Goal: Task Accomplishment & Management: Complete application form

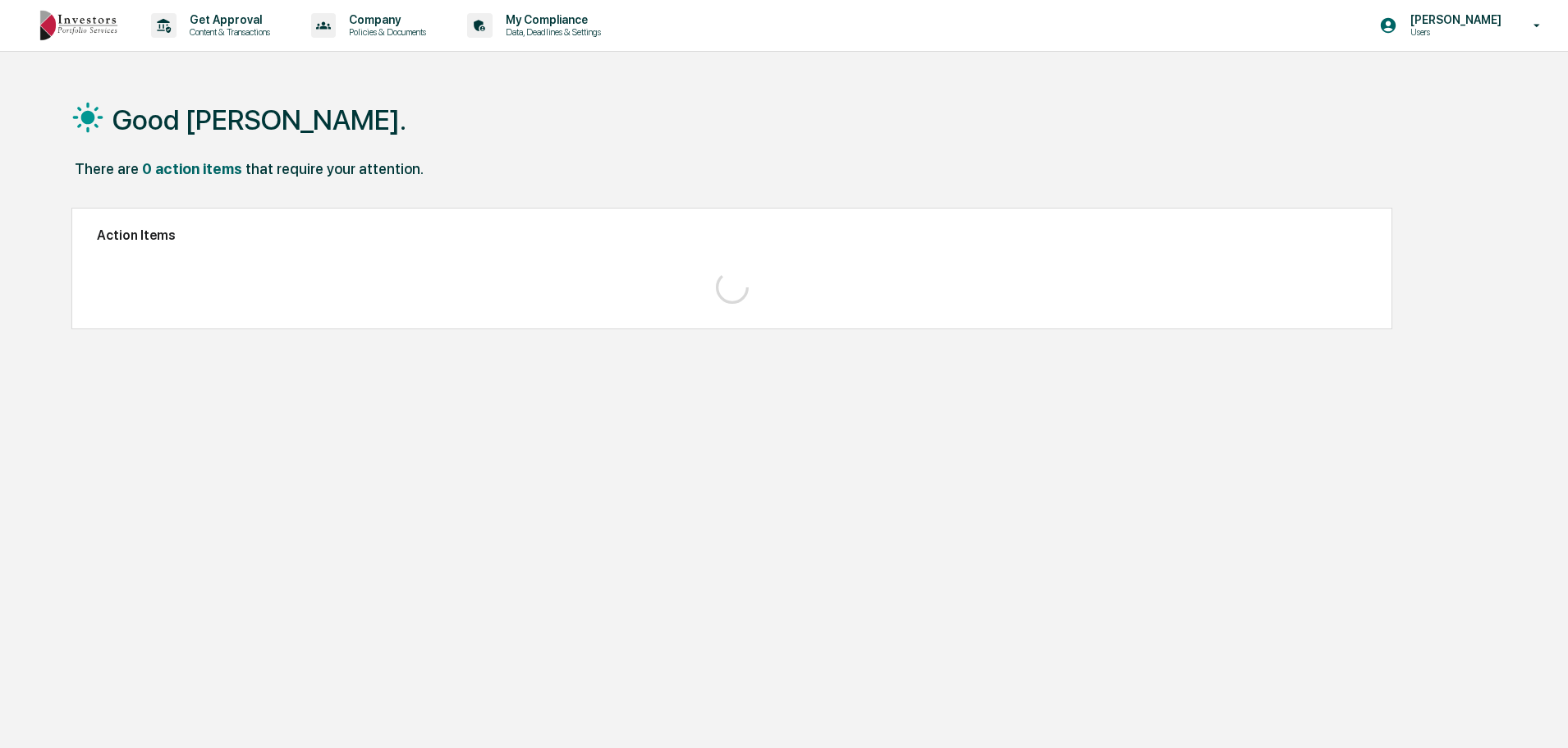
click at [1458, 33] on p "Users" at bounding box center [1454, 32] width 113 height 11
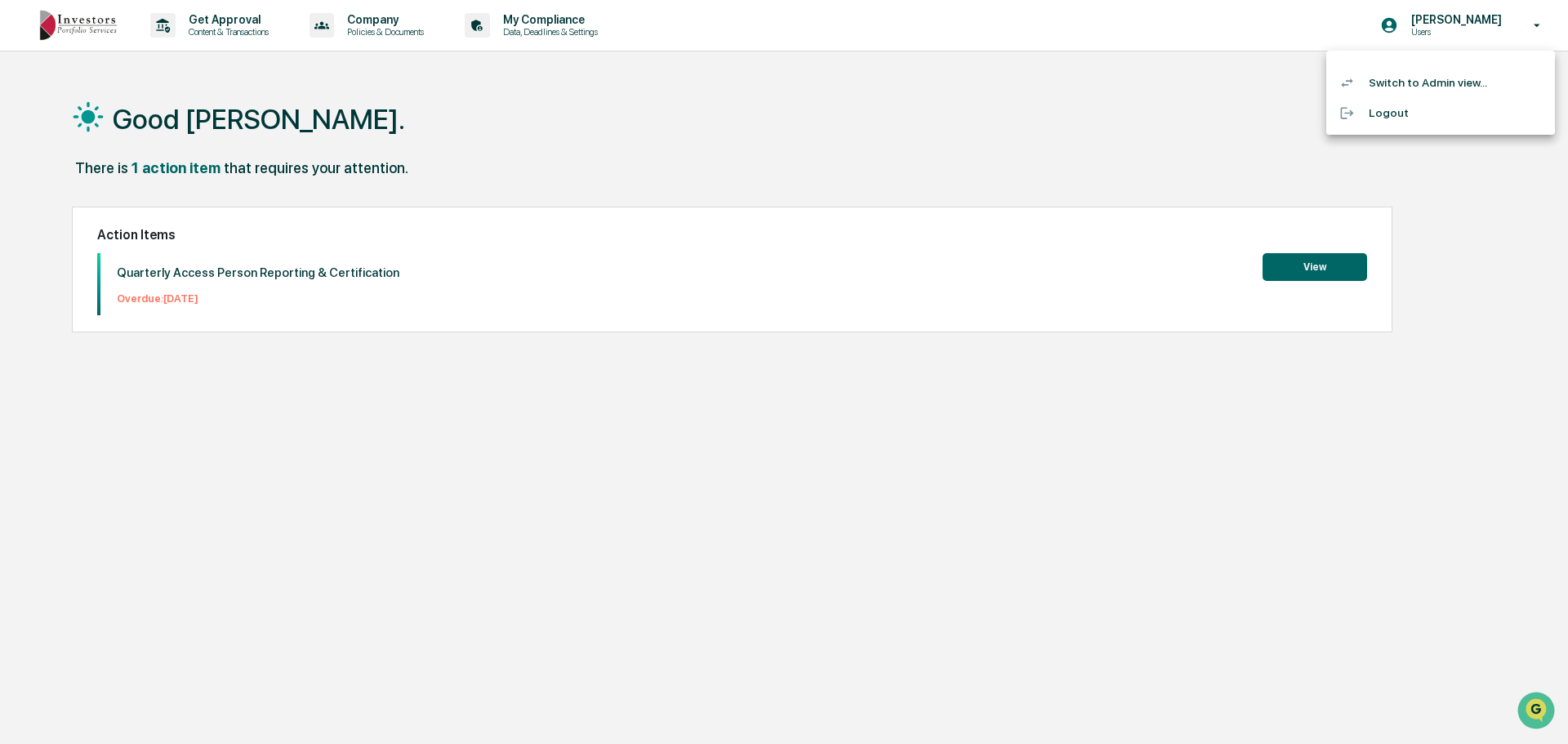
click at [1019, 177] on div at bounding box center [784, 372] width 1568 height 744
click at [1295, 275] on button "View" at bounding box center [1306, 267] width 104 height 28
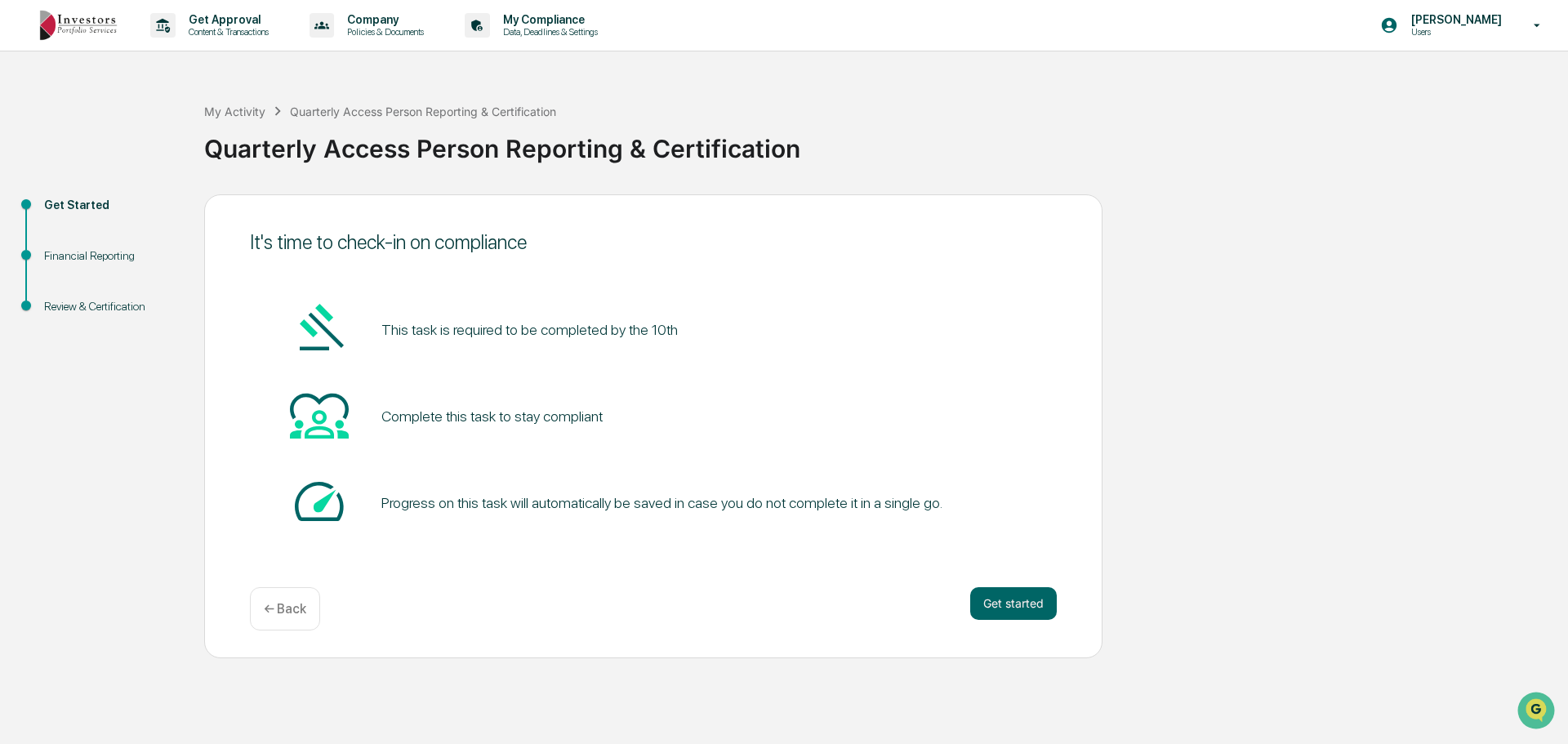
click at [983, 583] on div "It's time to check-in on compliance This task is required to be completed by th…" at bounding box center [653, 426] width 899 height 464
click at [1028, 613] on button "Get started" at bounding box center [1013, 603] width 87 height 32
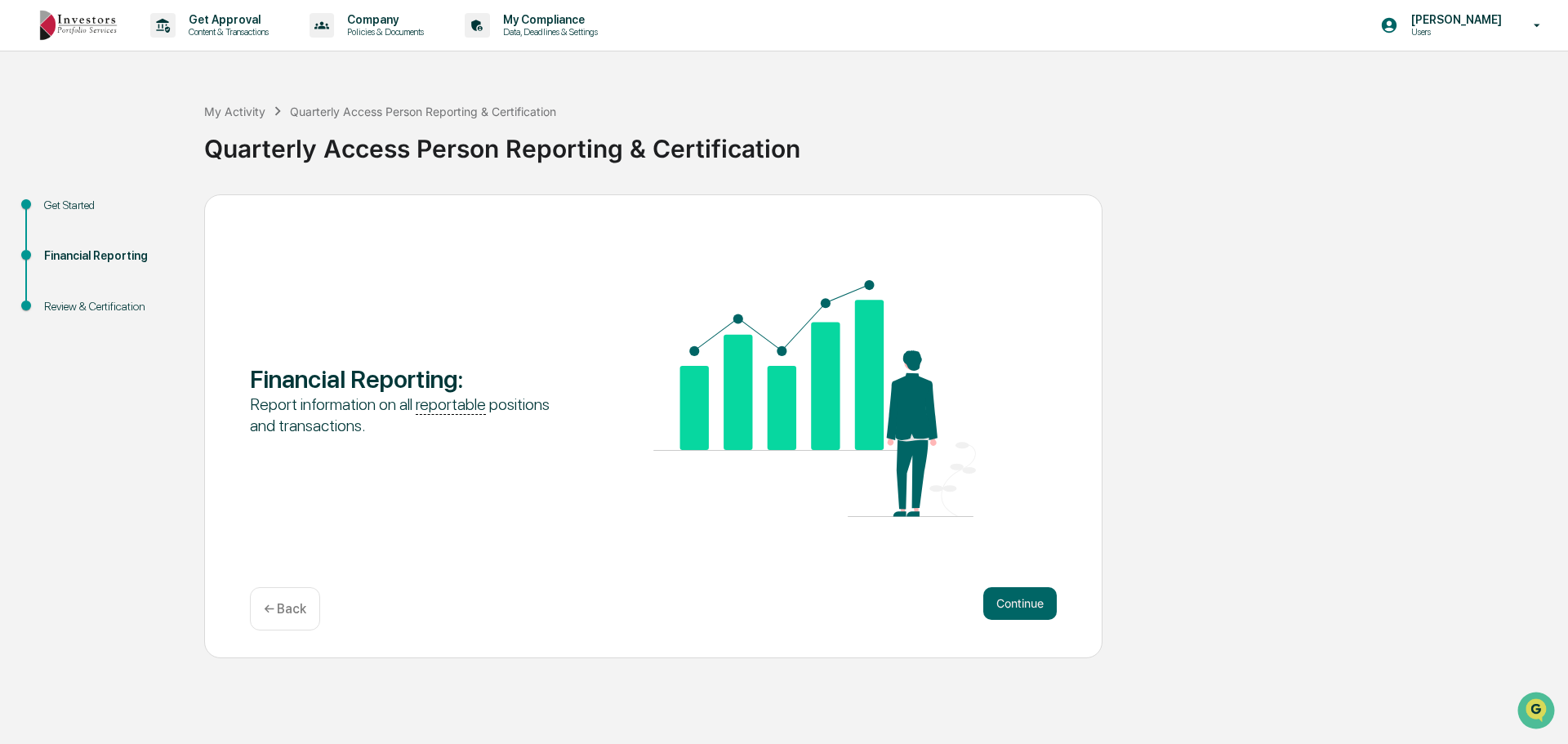
click at [1015, 598] on button "Continue" at bounding box center [1020, 603] width 74 height 32
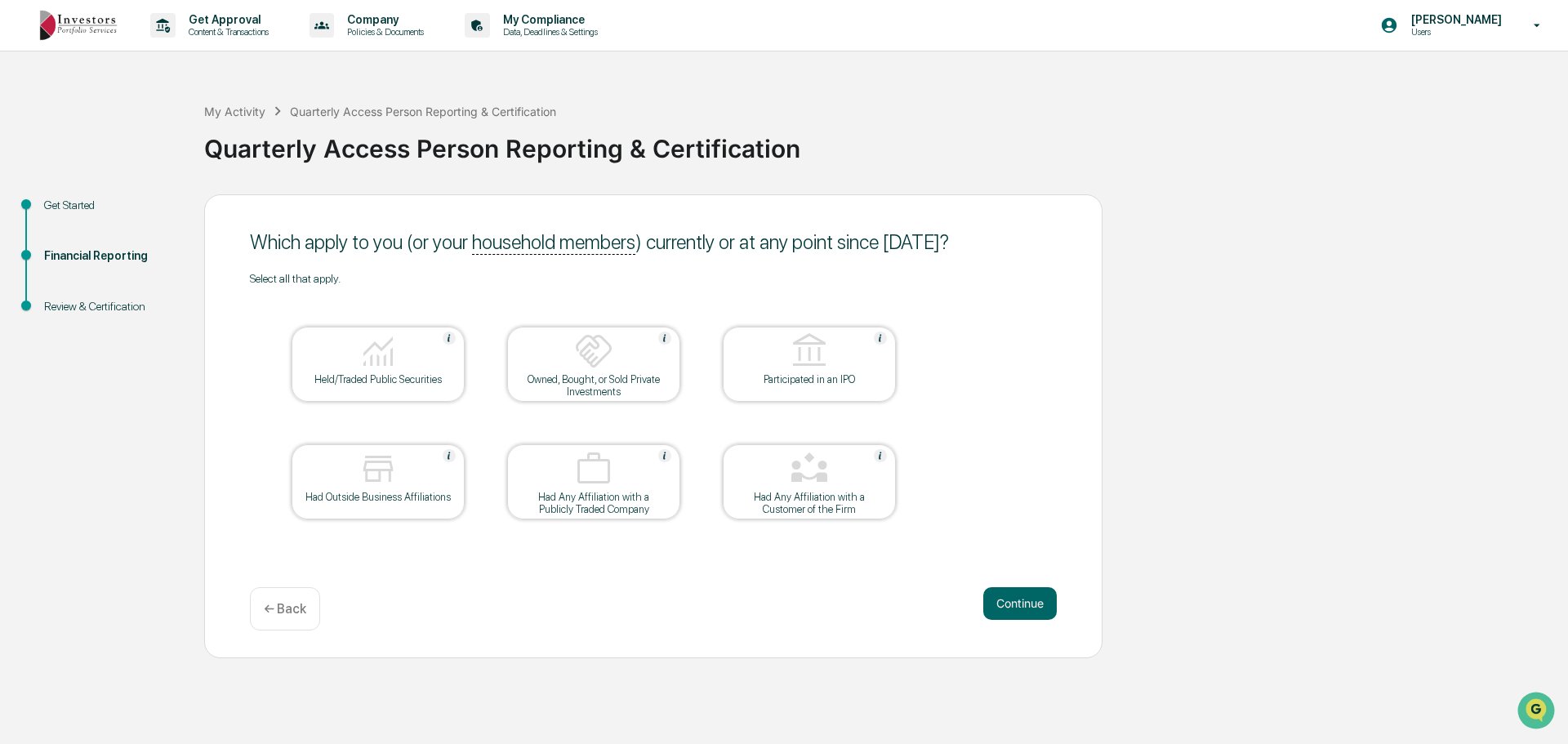
click at [402, 388] on div "Held/Traded Public Securities" at bounding box center [378, 364] width 173 height 75
click at [389, 502] on div "Had Outside Business Affiliations" at bounding box center [378, 497] width 147 height 12
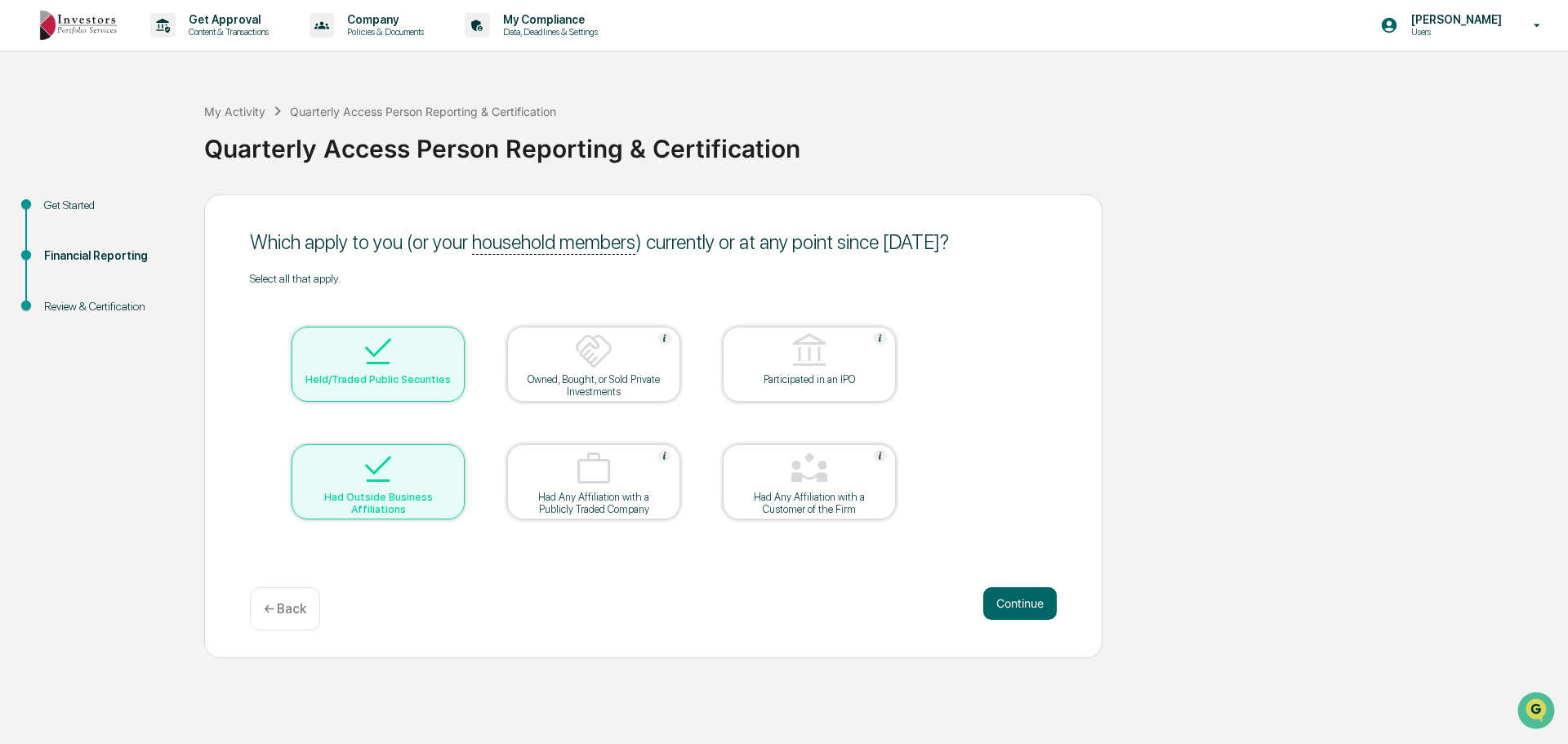
click at [565, 396] on div "Owned, Bought, or Sold Private Investments" at bounding box center [593, 385] width 147 height 25
click at [1036, 598] on button "Continue" at bounding box center [1020, 603] width 74 height 32
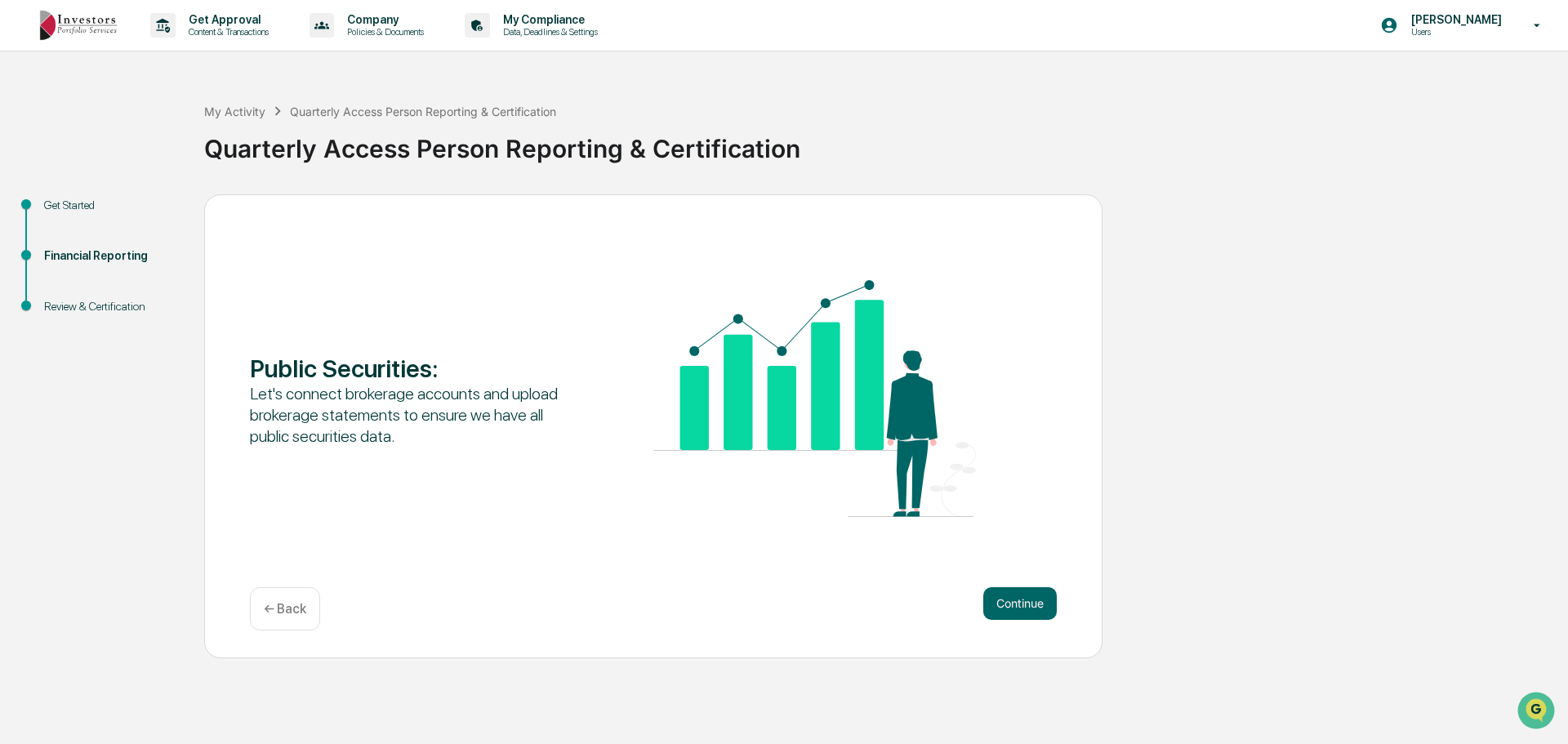
click at [1036, 599] on button "Continue" at bounding box center [1020, 603] width 74 height 32
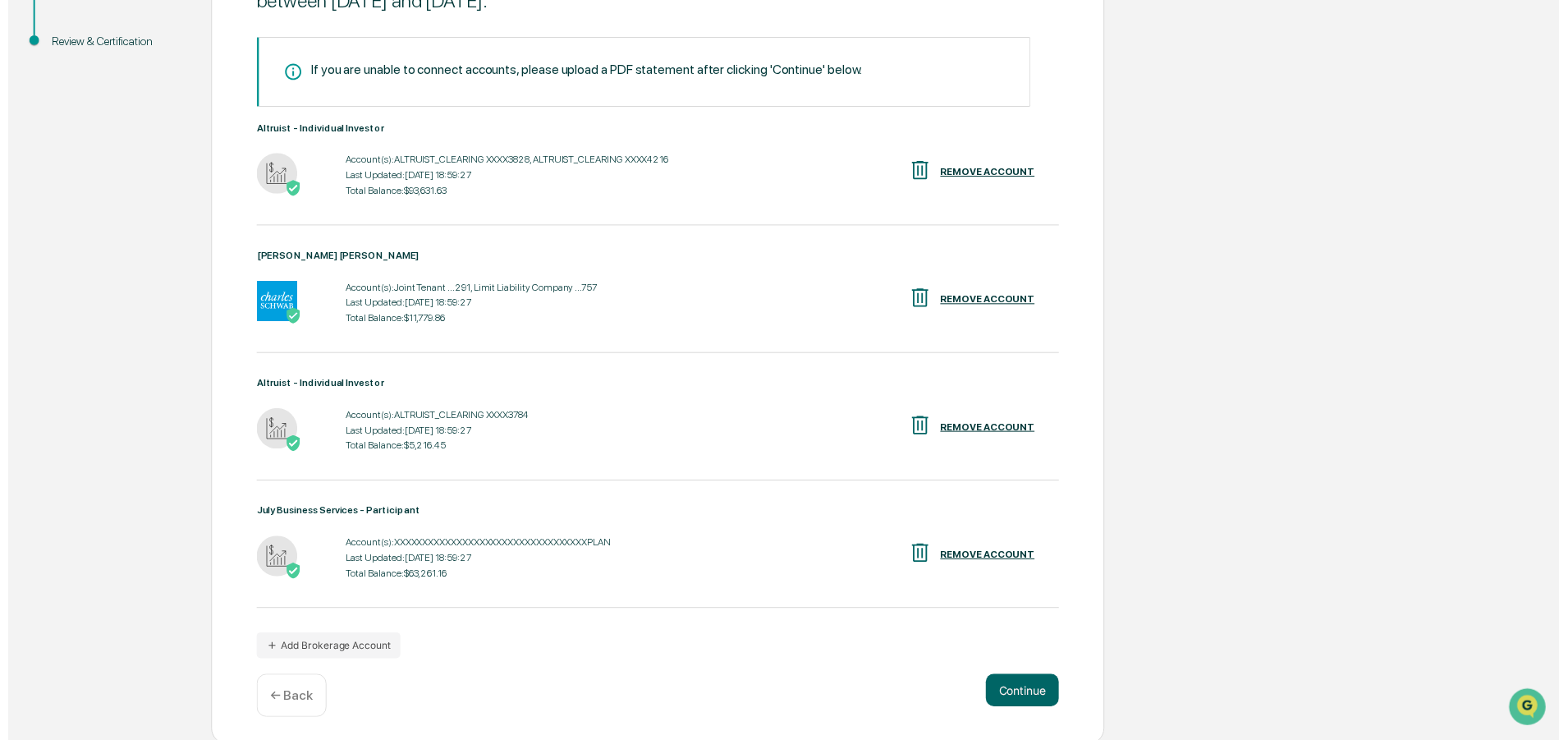
scroll to position [271, 0]
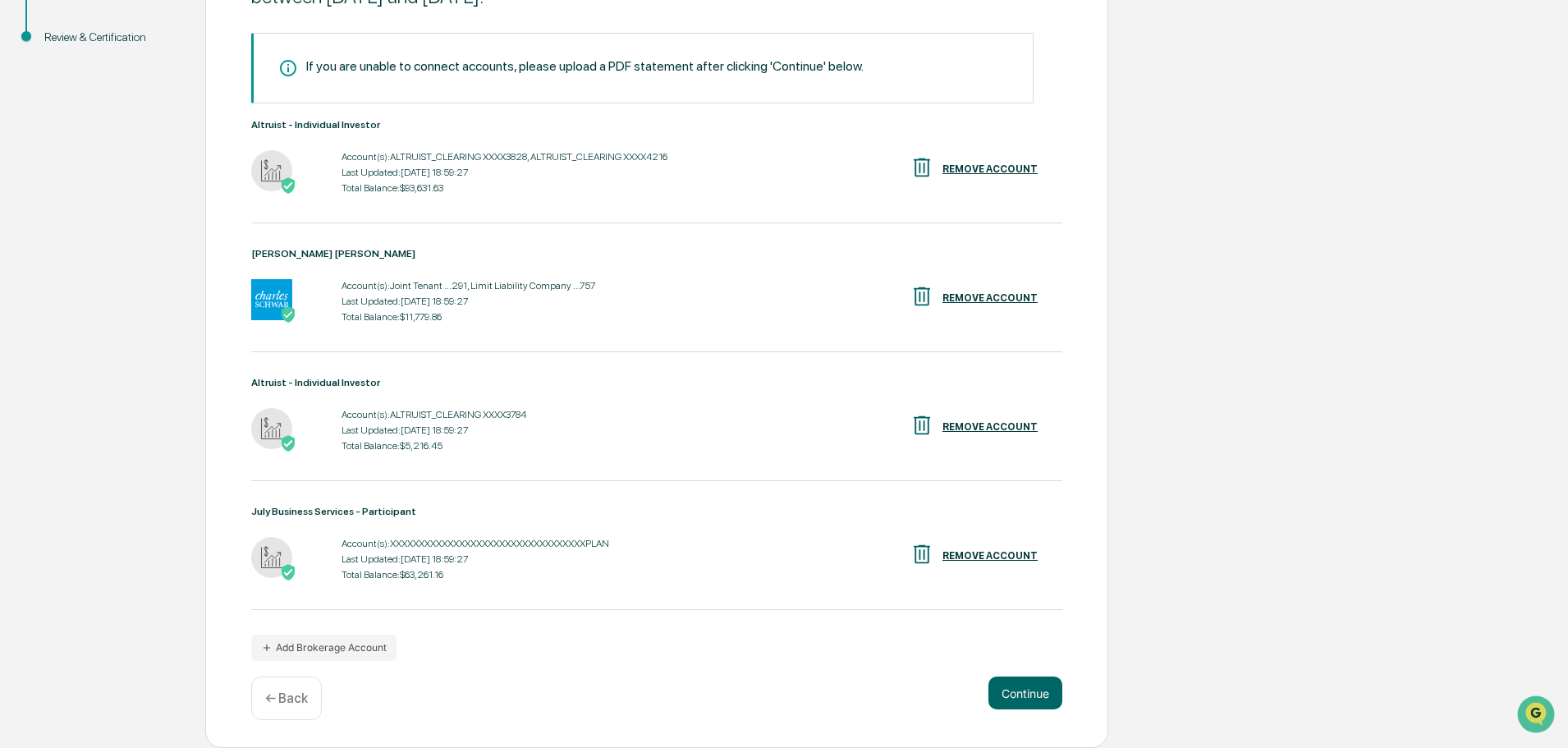
click at [1018, 698] on button "Continue" at bounding box center [1026, 693] width 74 height 33
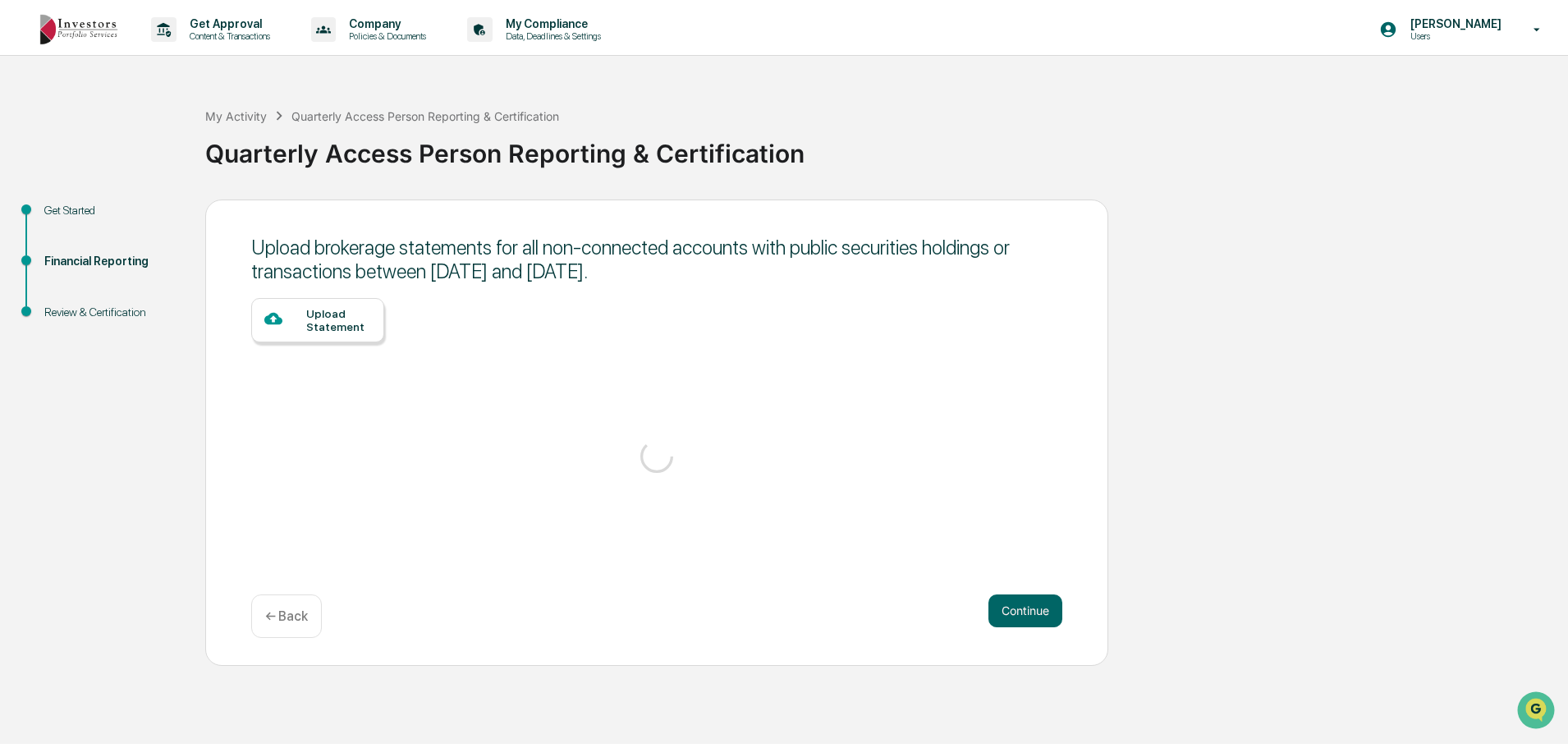
scroll to position [0, 0]
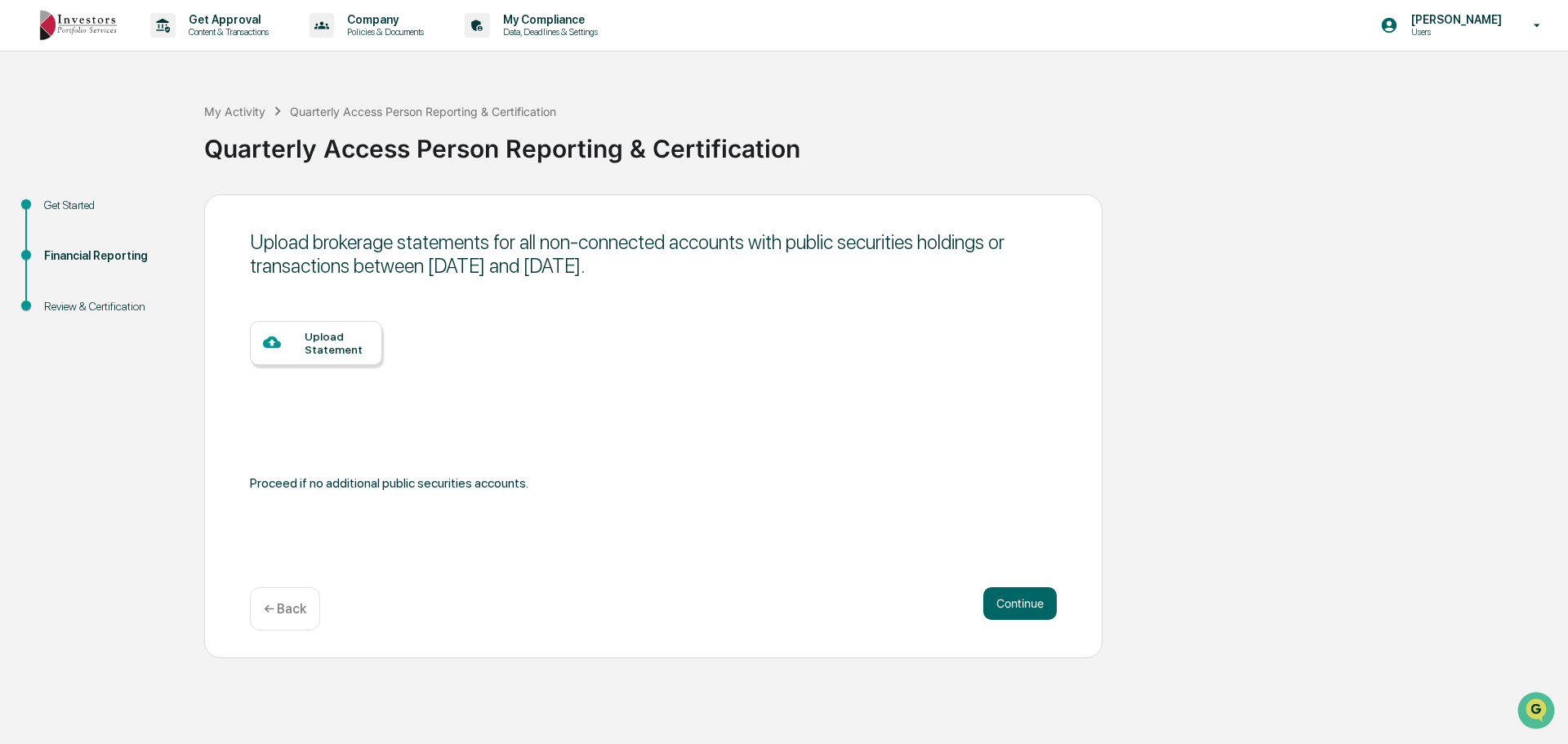
click at [1016, 599] on button "Continue" at bounding box center [1020, 603] width 74 height 32
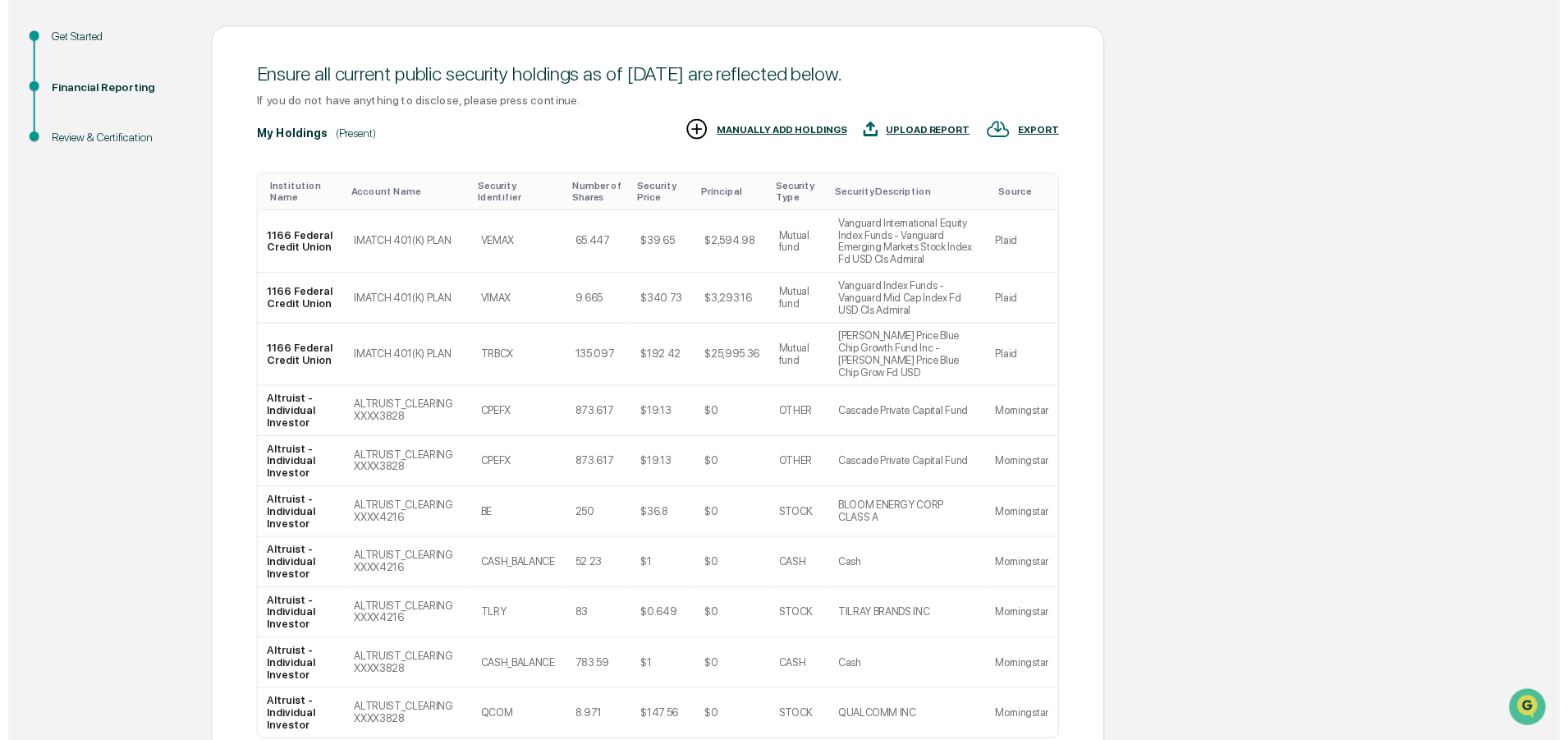
scroll to position [286, 0]
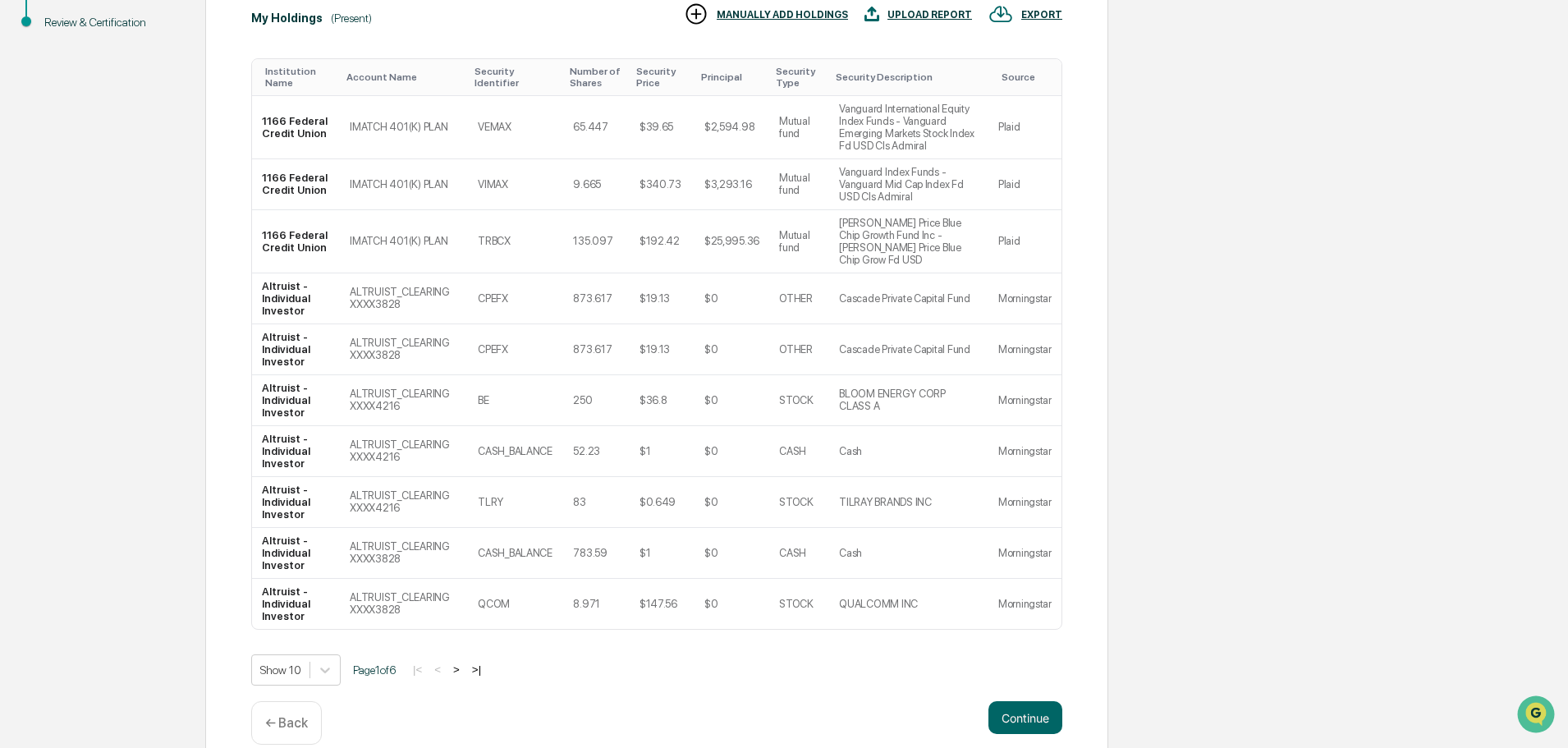
click at [1037, 702] on button "Continue" at bounding box center [1026, 717] width 74 height 33
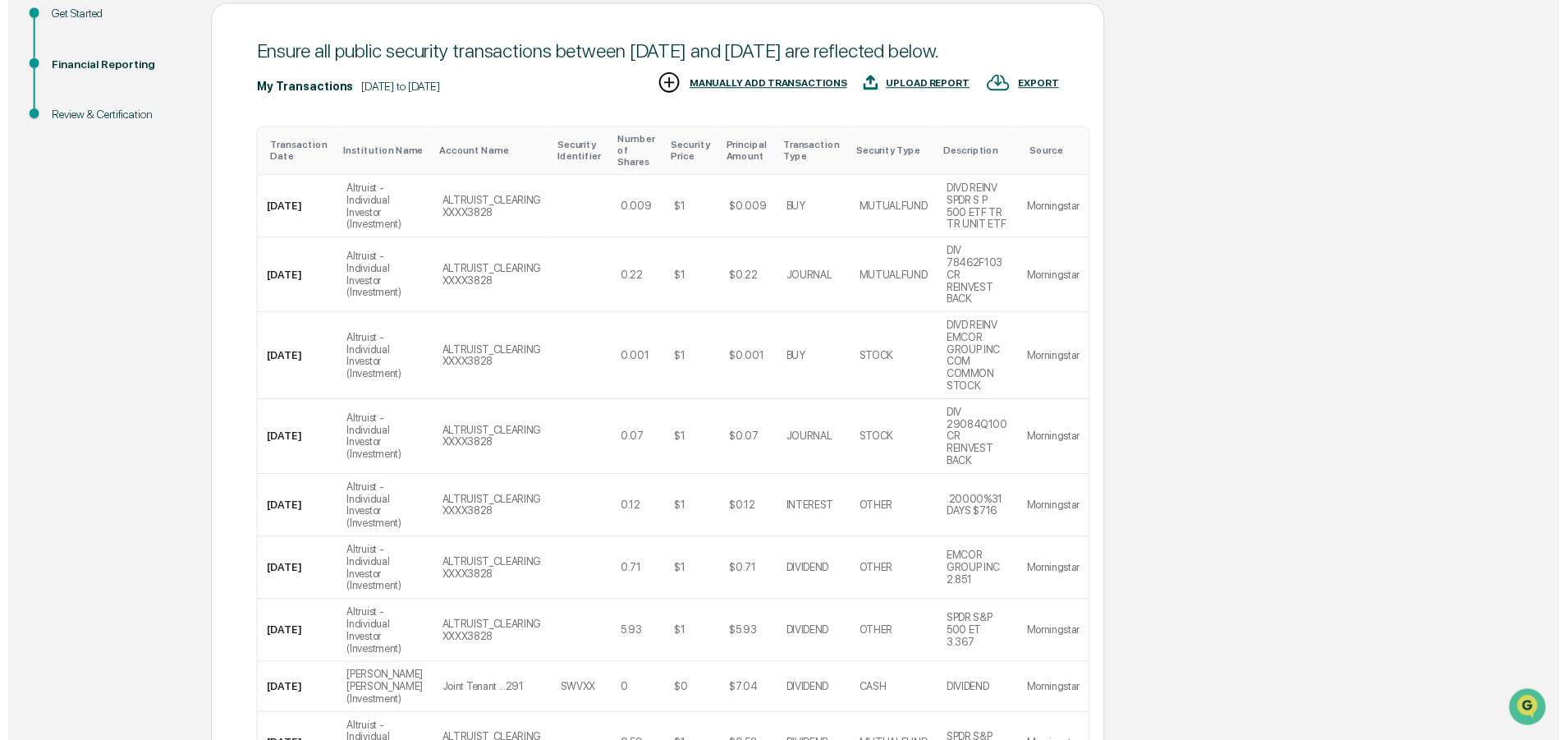
scroll to position [433, 0]
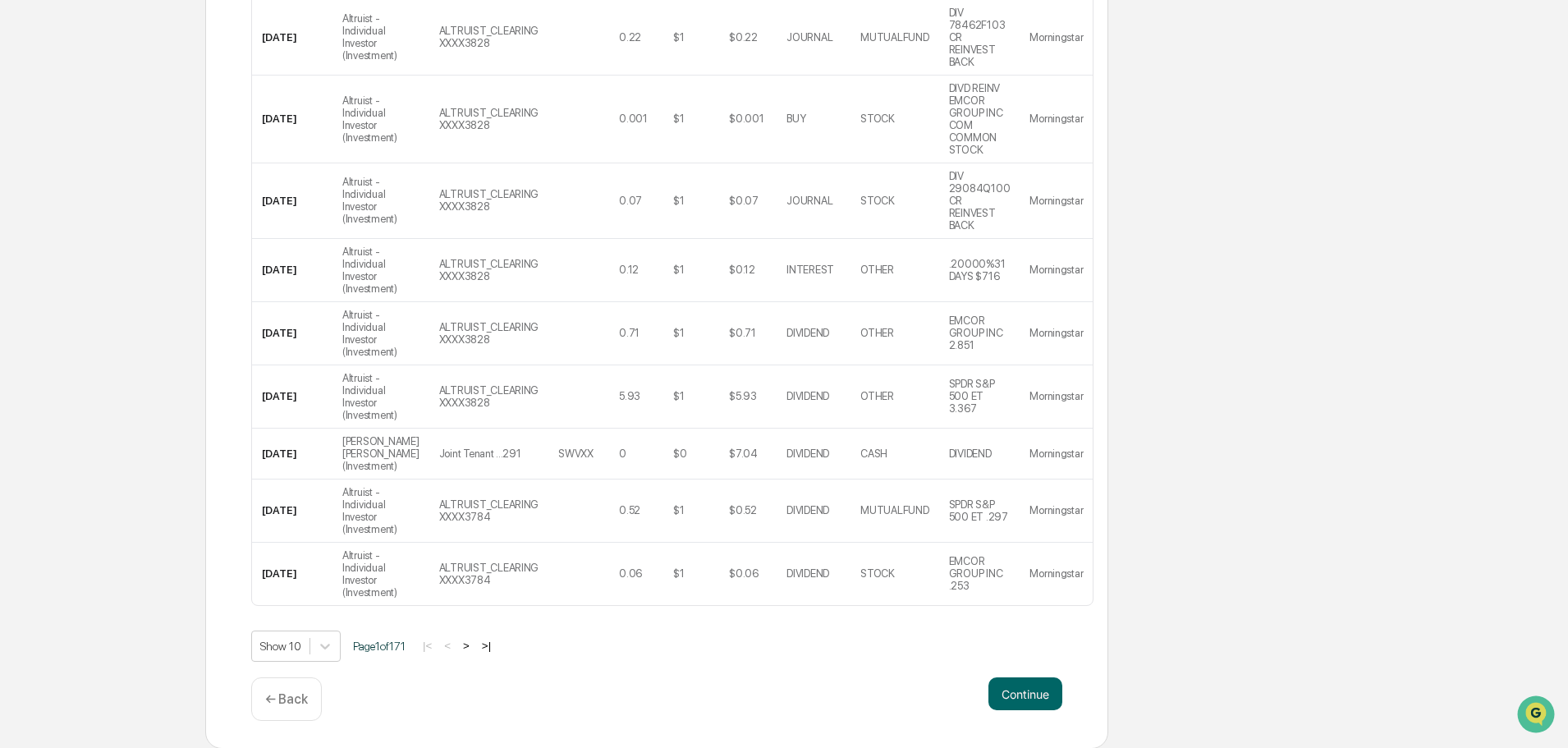
click at [1014, 682] on button "Continue" at bounding box center [1026, 693] width 74 height 33
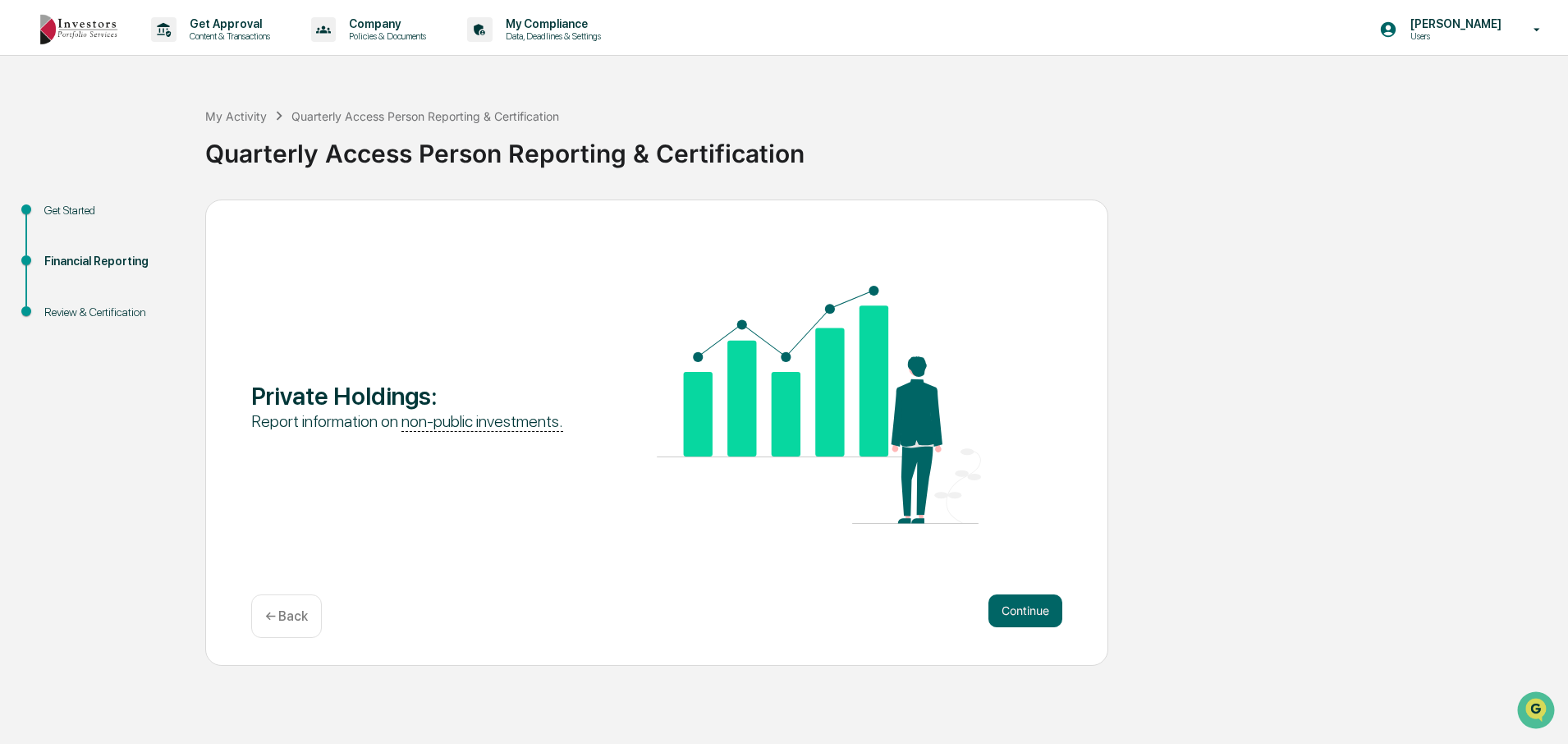
scroll to position [0, 0]
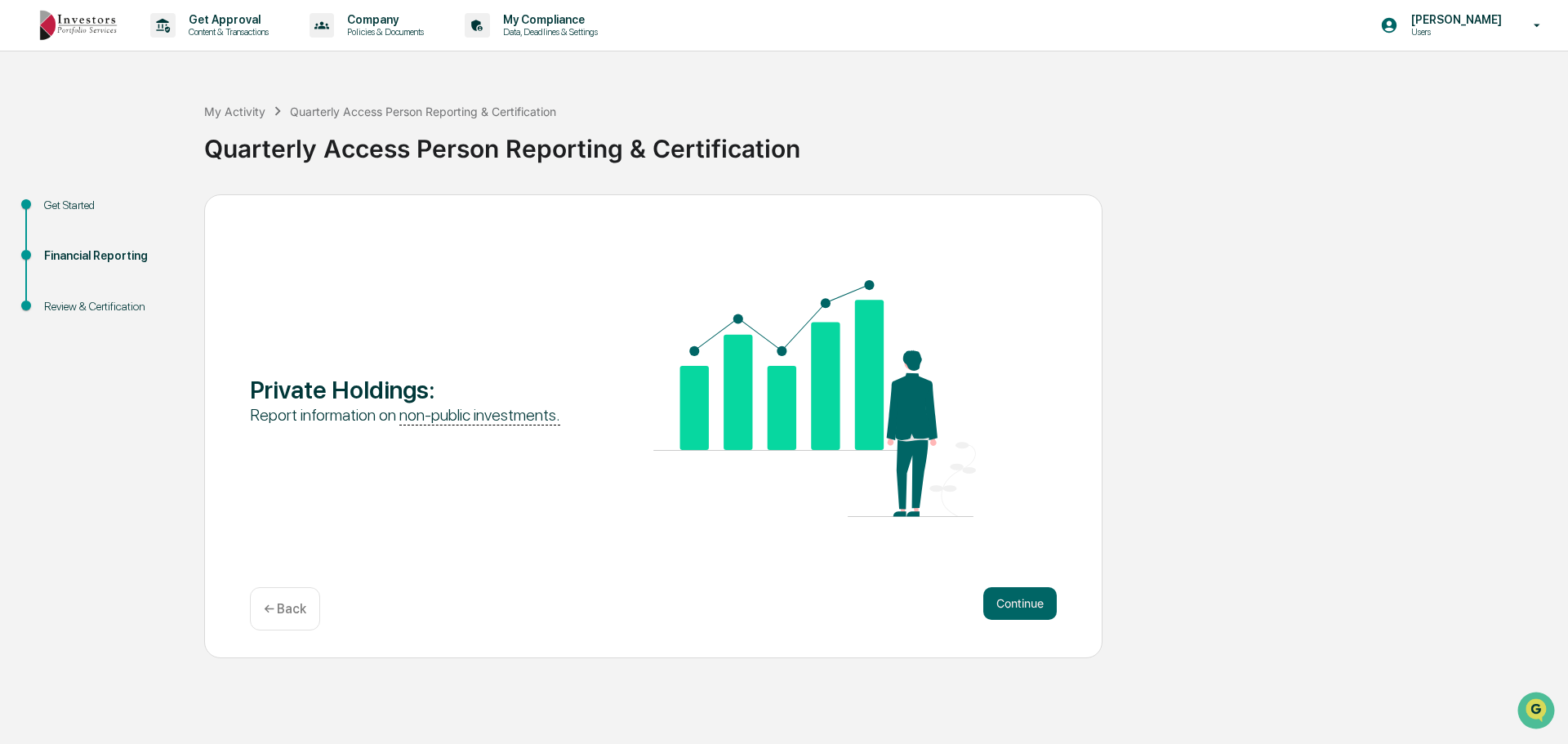
click at [1024, 604] on button "Continue" at bounding box center [1020, 603] width 74 height 32
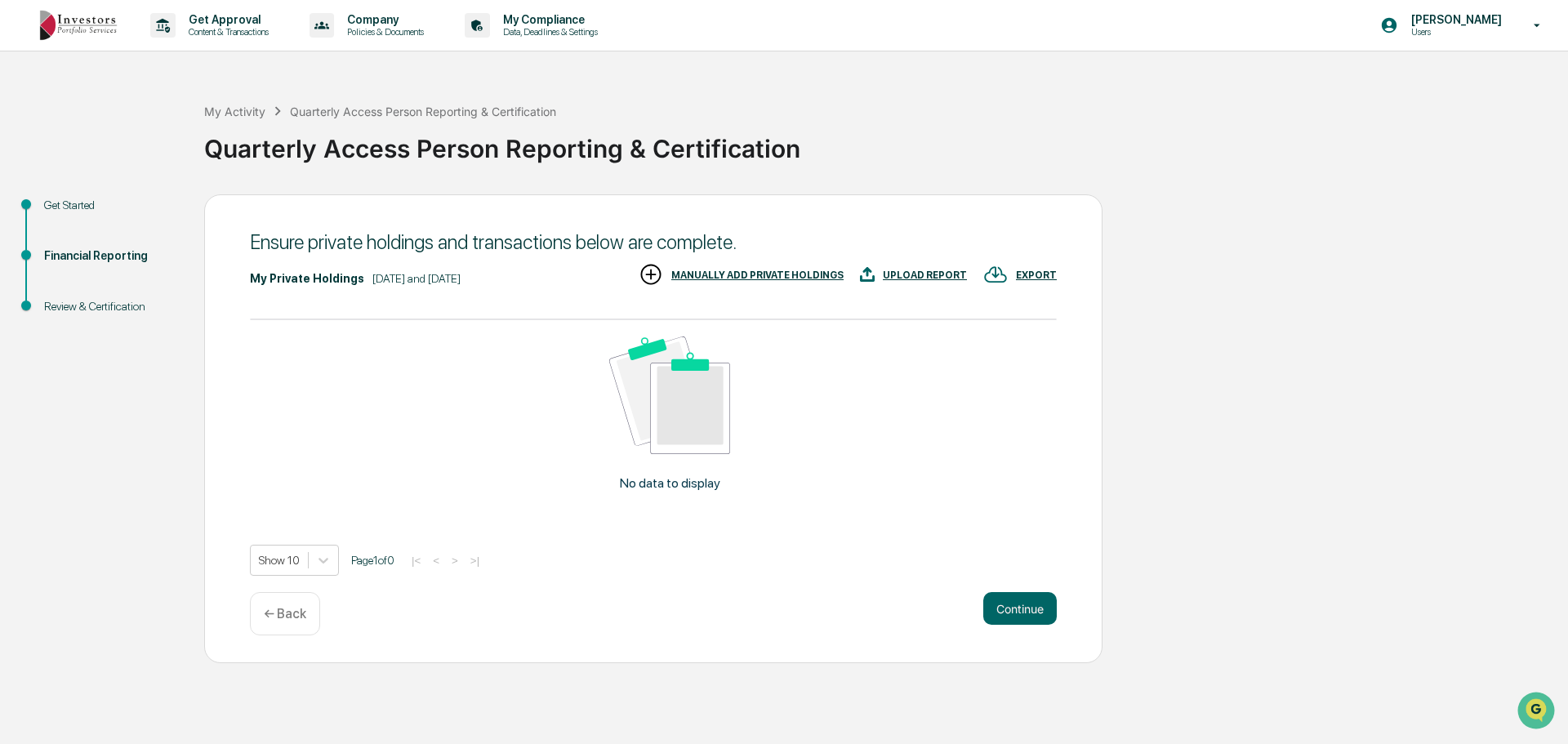
click at [776, 284] on div "MANUALLY ADD PRIVATE HOLDINGS" at bounding box center [741, 276] width 205 height 27
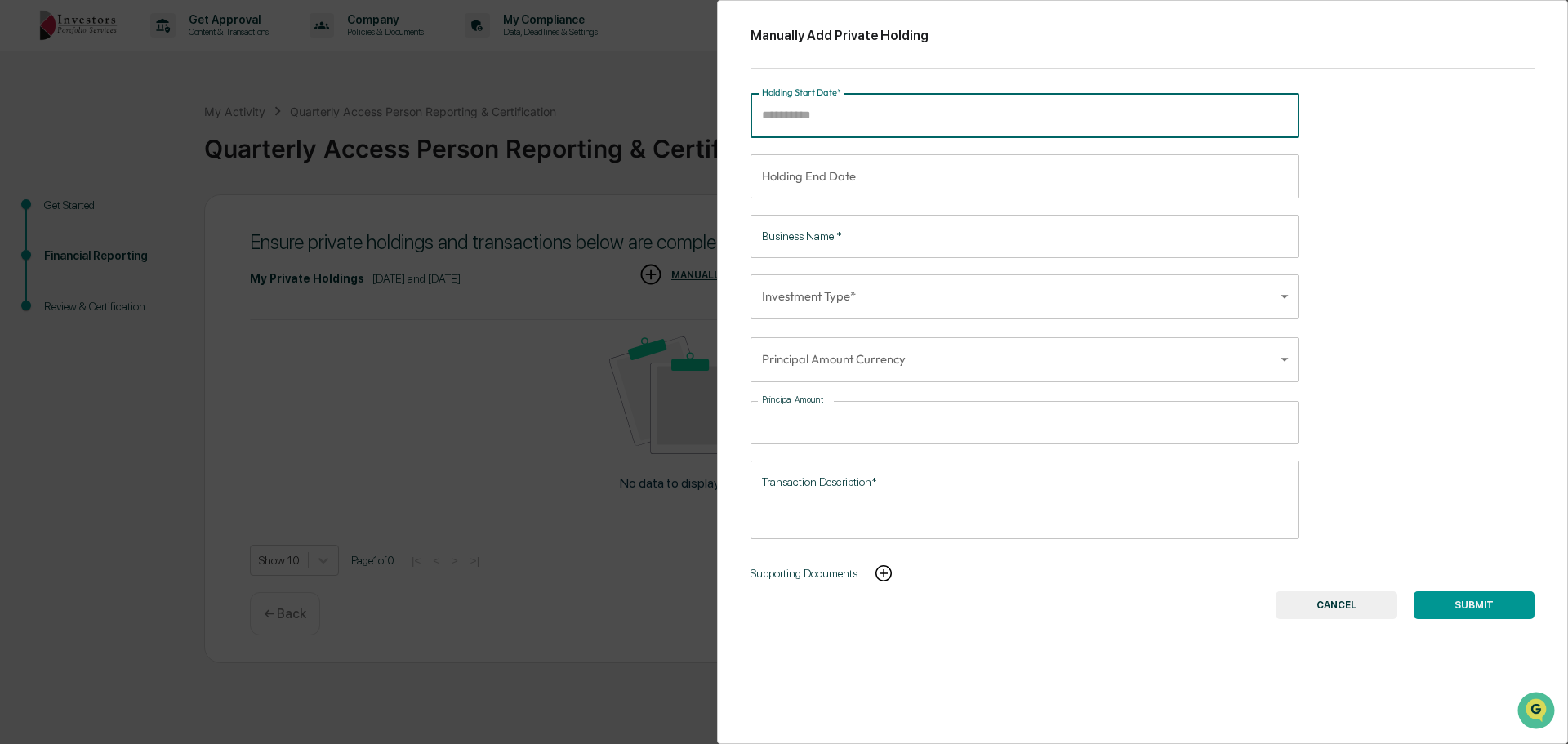
click at [892, 113] on input "Holding Start Date*" at bounding box center [1019, 115] width 537 height 44
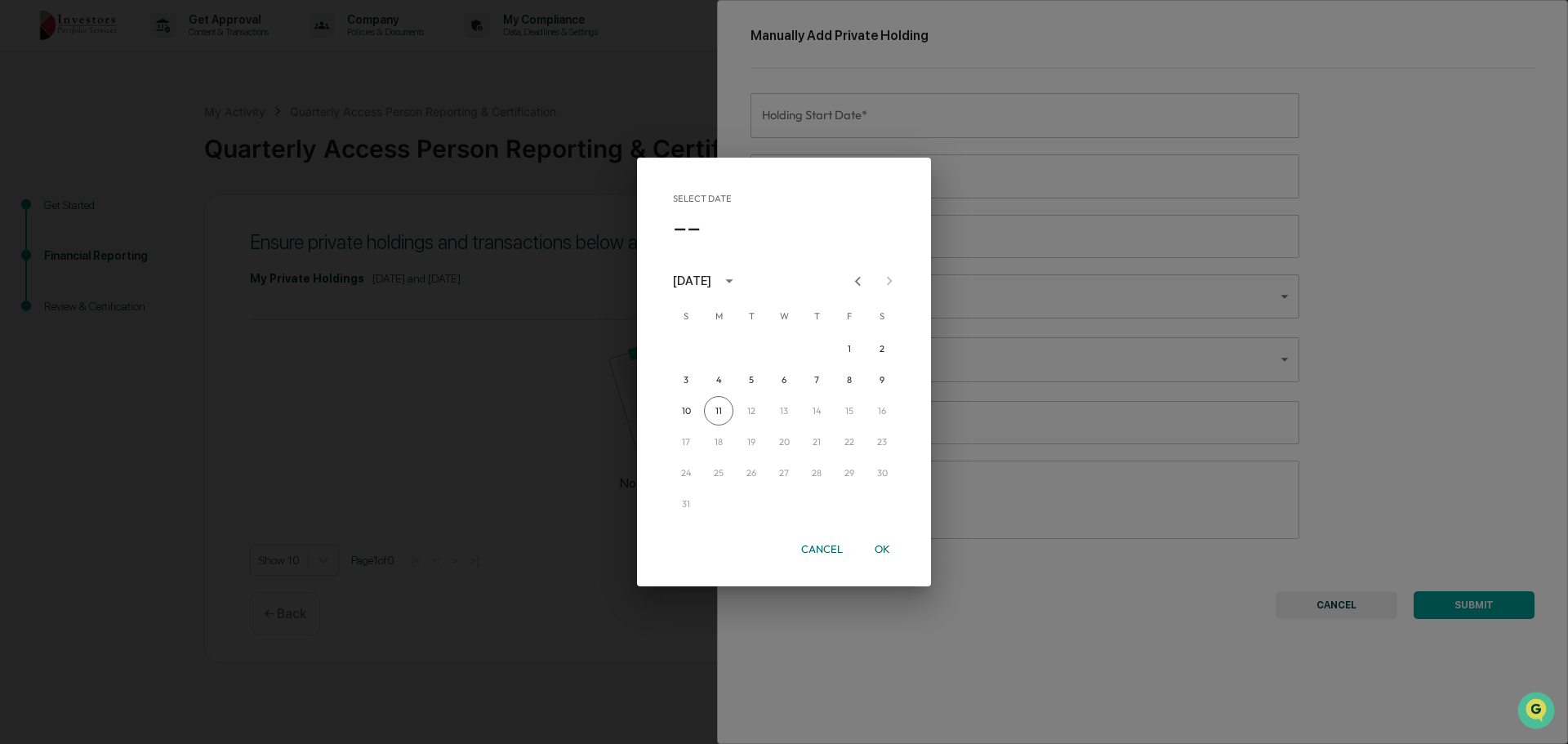
click at [822, 551] on button "Cancel" at bounding box center [822, 549] width 55 height 29
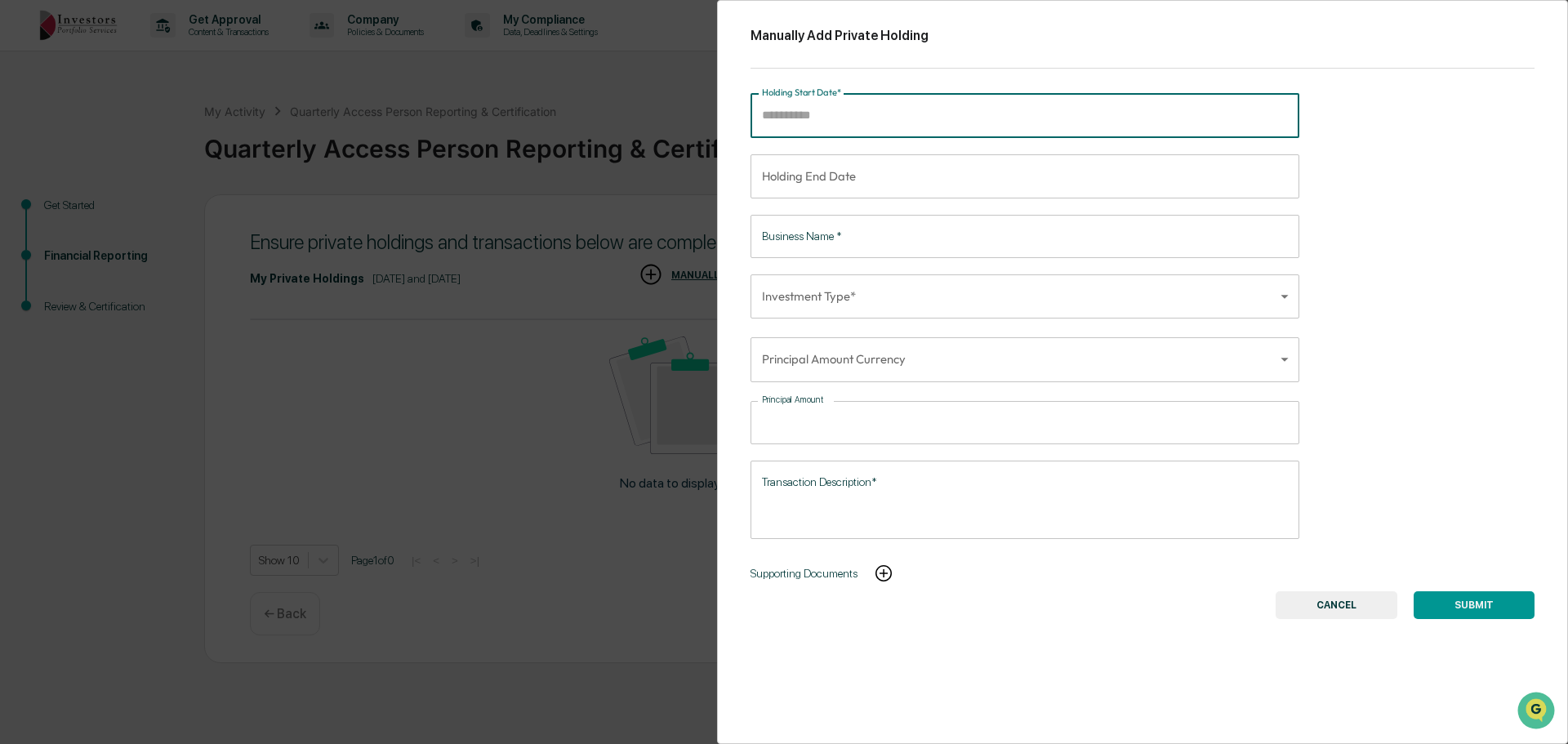
click at [1315, 617] on button "CANCEL" at bounding box center [1336, 606] width 122 height 28
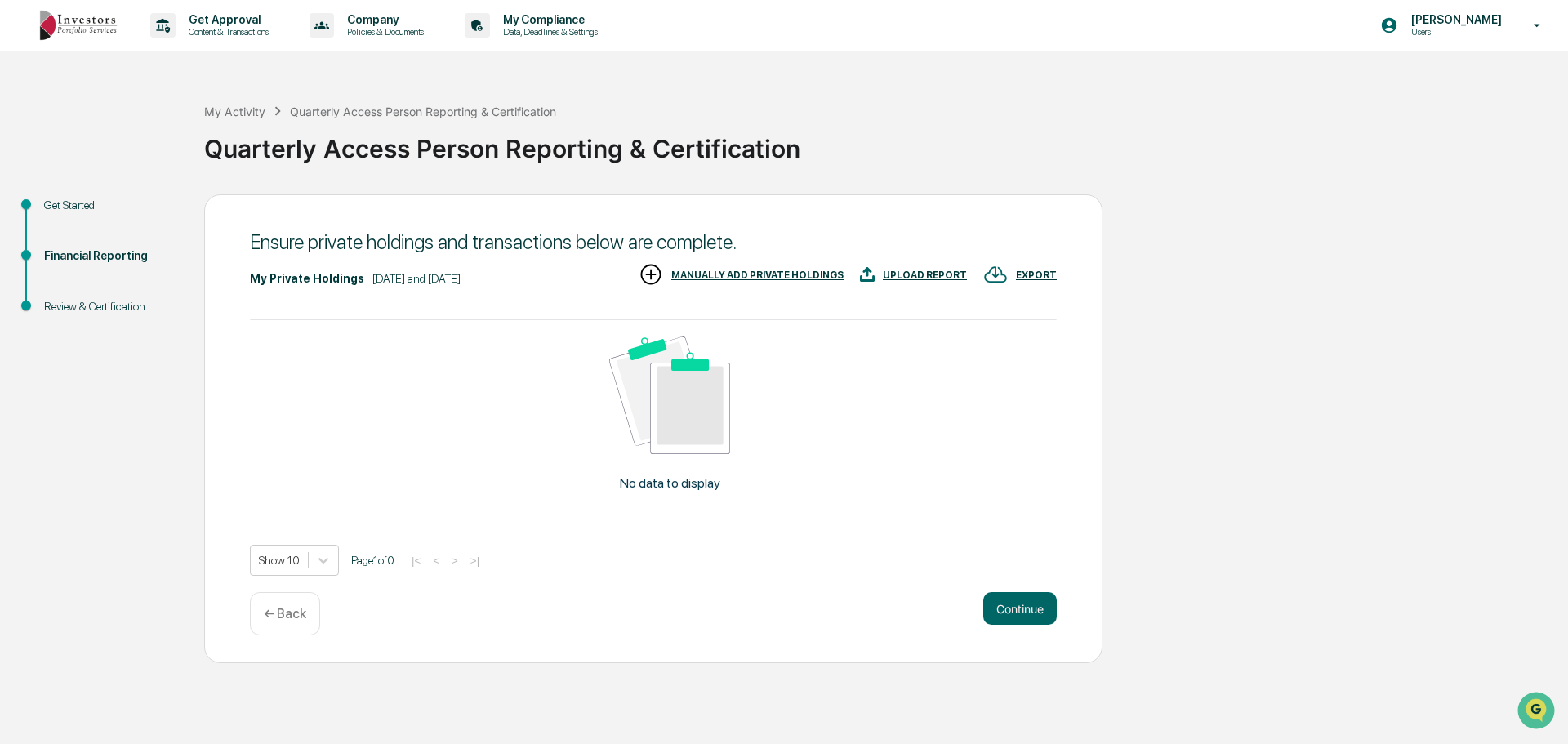
click at [292, 605] on div "← Back" at bounding box center [285, 614] width 70 height 43
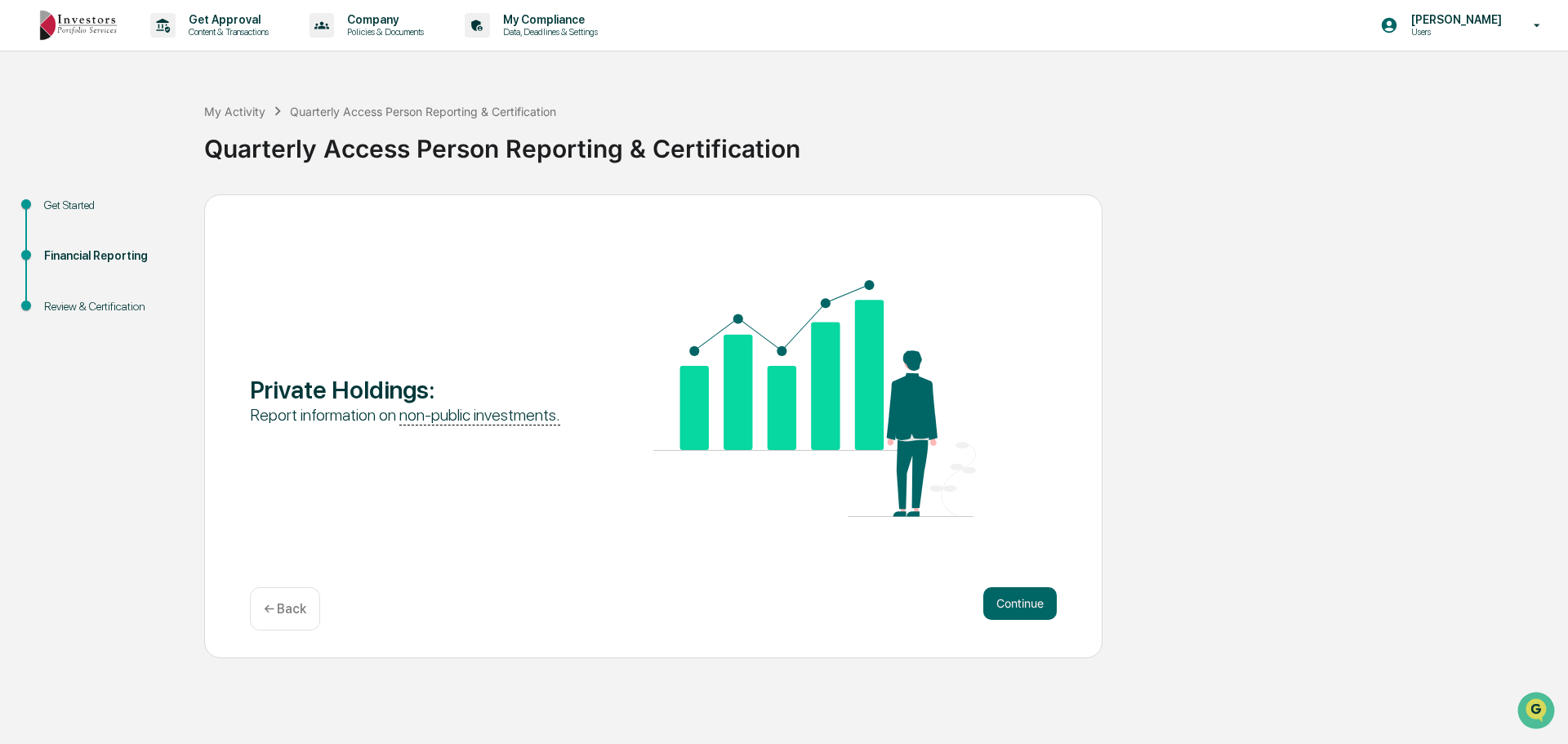
click at [292, 605] on p "← Back" at bounding box center [284, 609] width 43 height 16
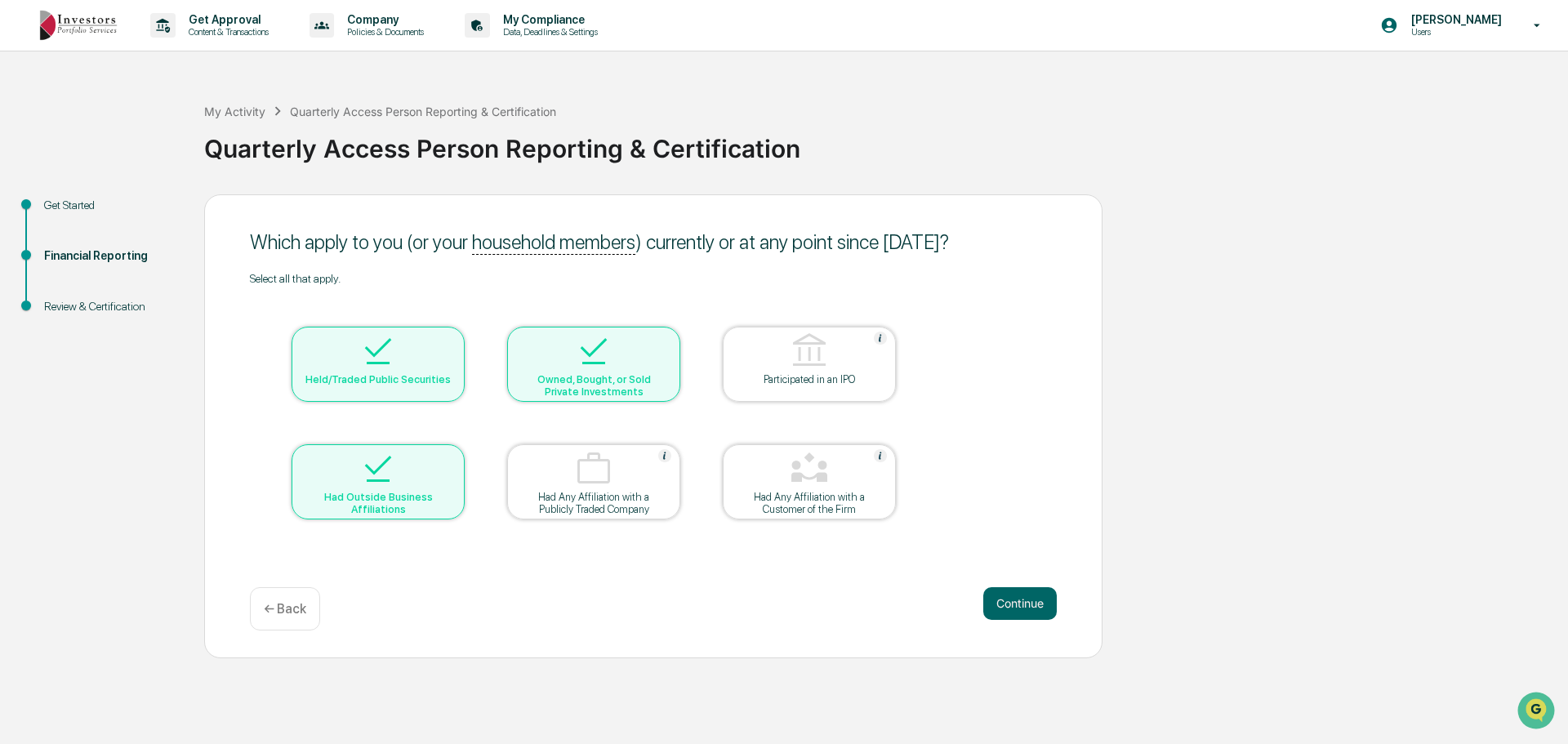
click at [556, 369] on div at bounding box center [593, 353] width 164 height 42
click at [1047, 614] on button "Continue" at bounding box center [1020, 603] width 74 height 32
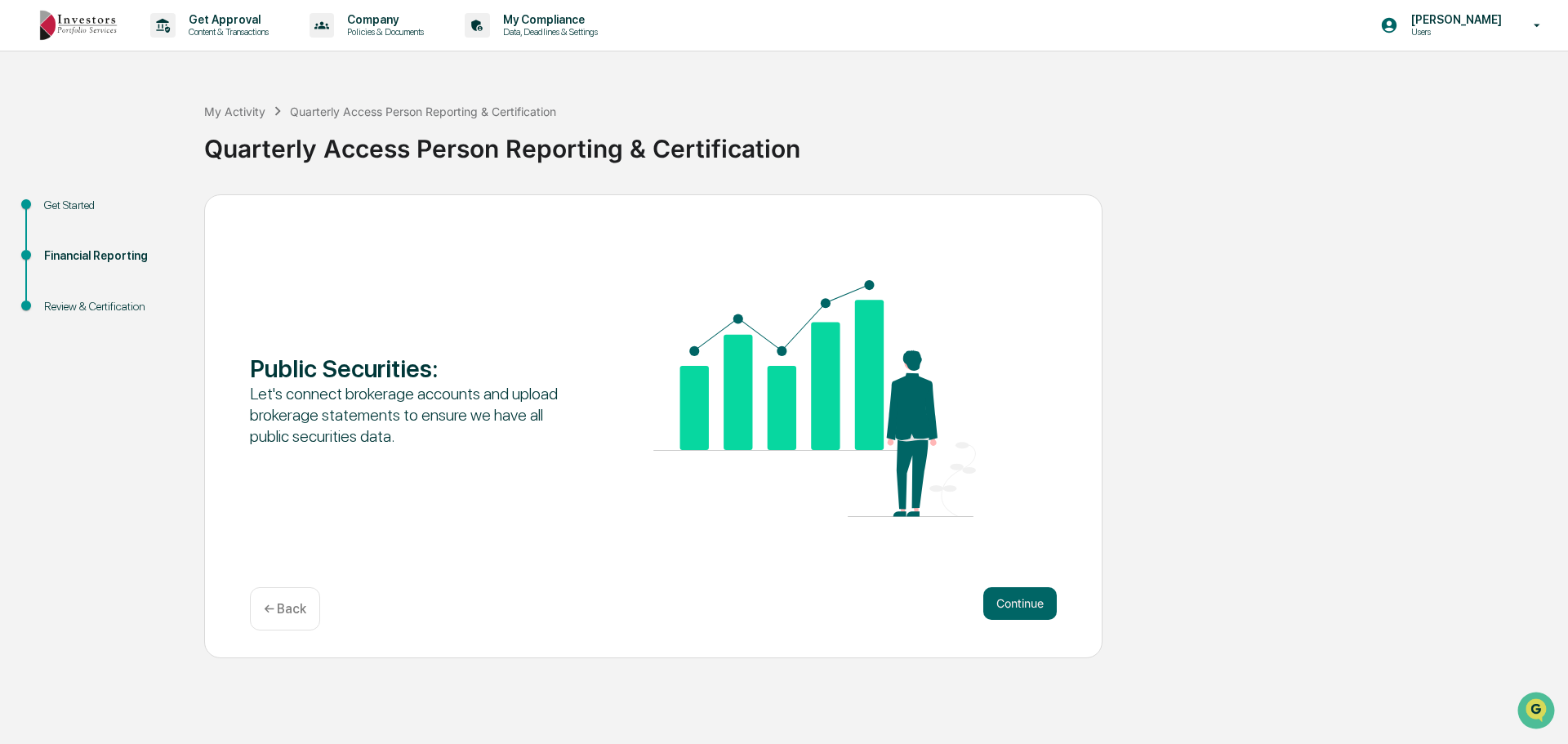
click at [1039, 609] on button "Continue" at bounding box center [1020, 603] width 74 height 32
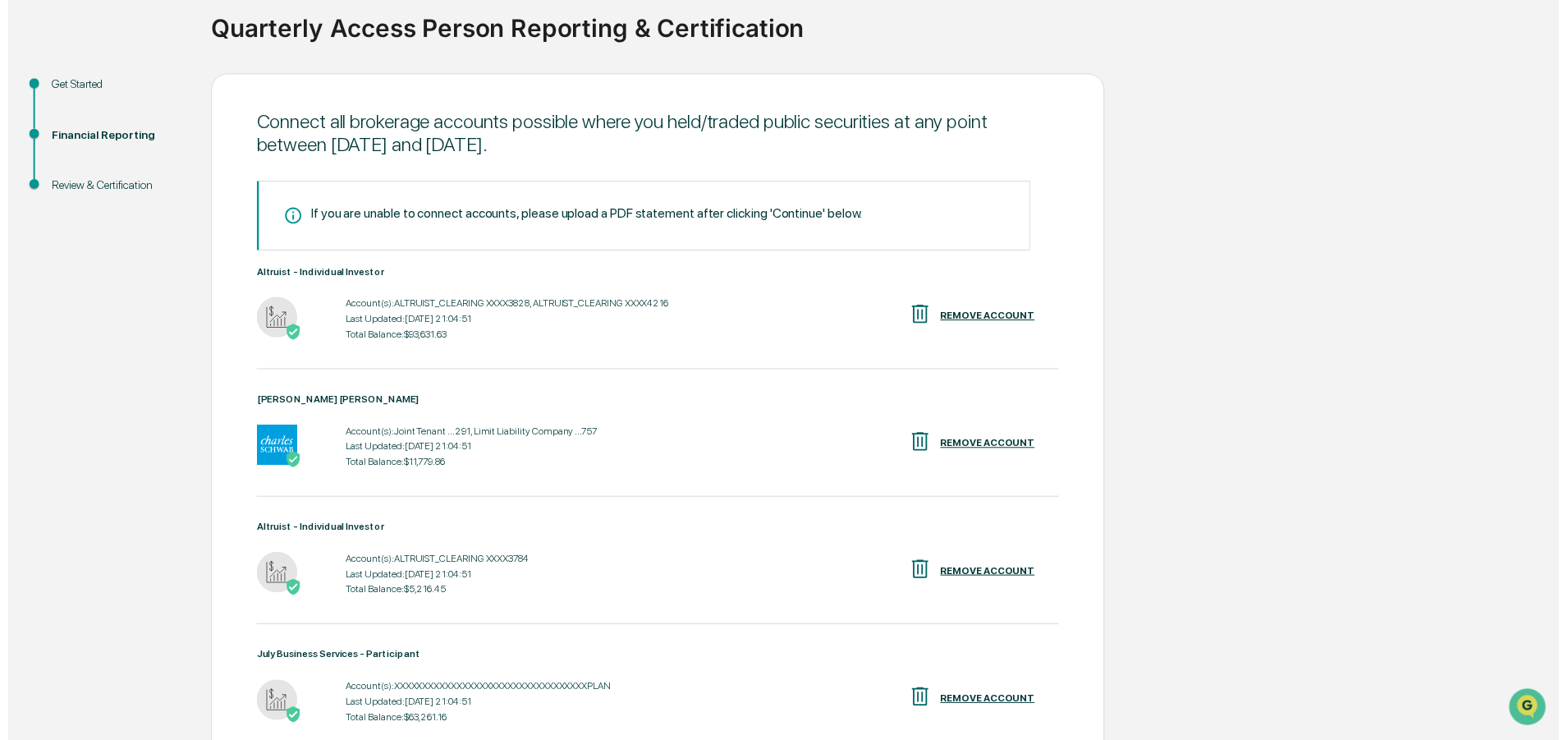
scroll to position [271, 0]
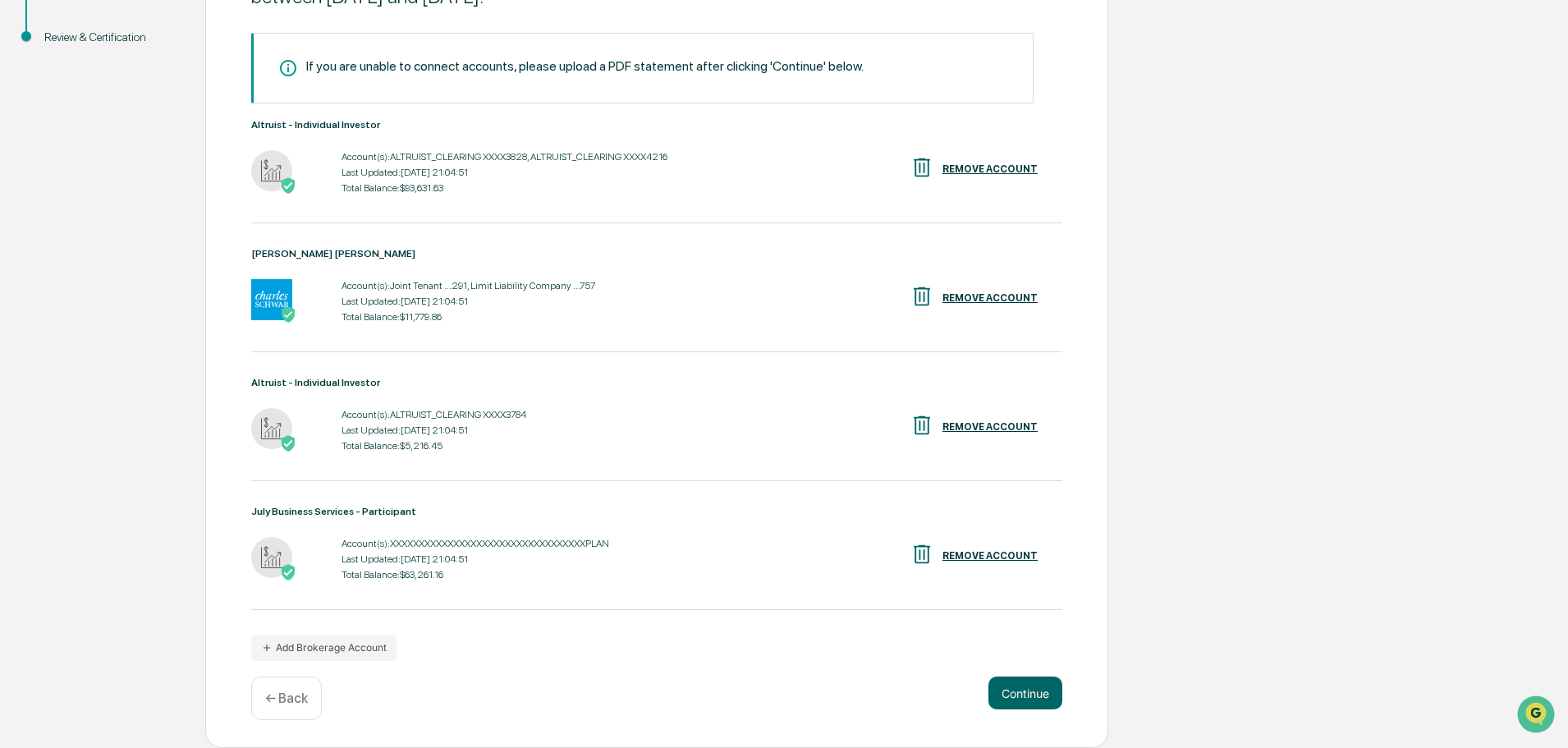
click at [1044, 673] on div "Connect all brokerage accounts possible where you held/traded public securities…" at bounding box center [656, 336] width 904 height 825
click at [1025, 688] on button "Continue" at bounding box center [1026, 693] width 74 height 33
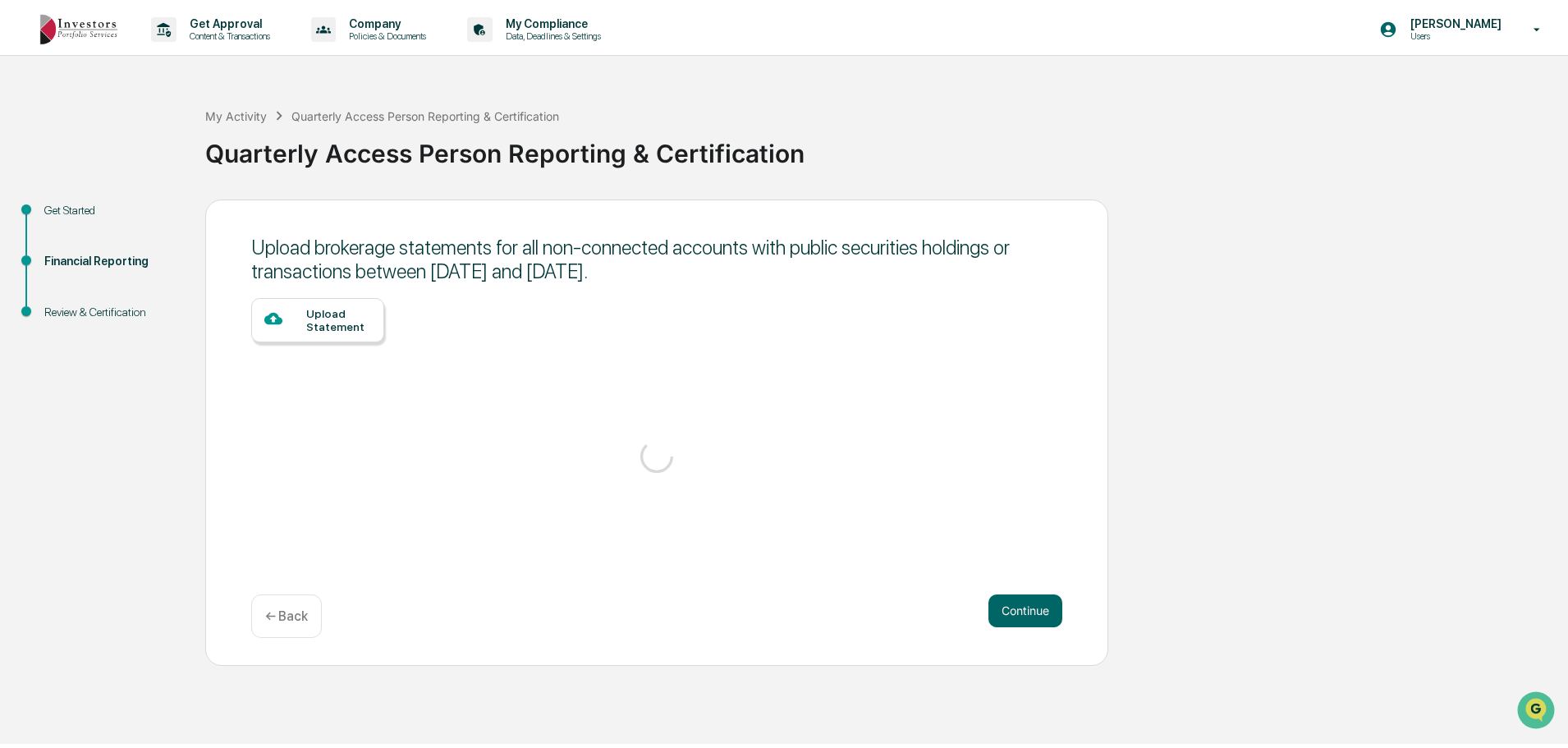
scroll to position [0, 0]
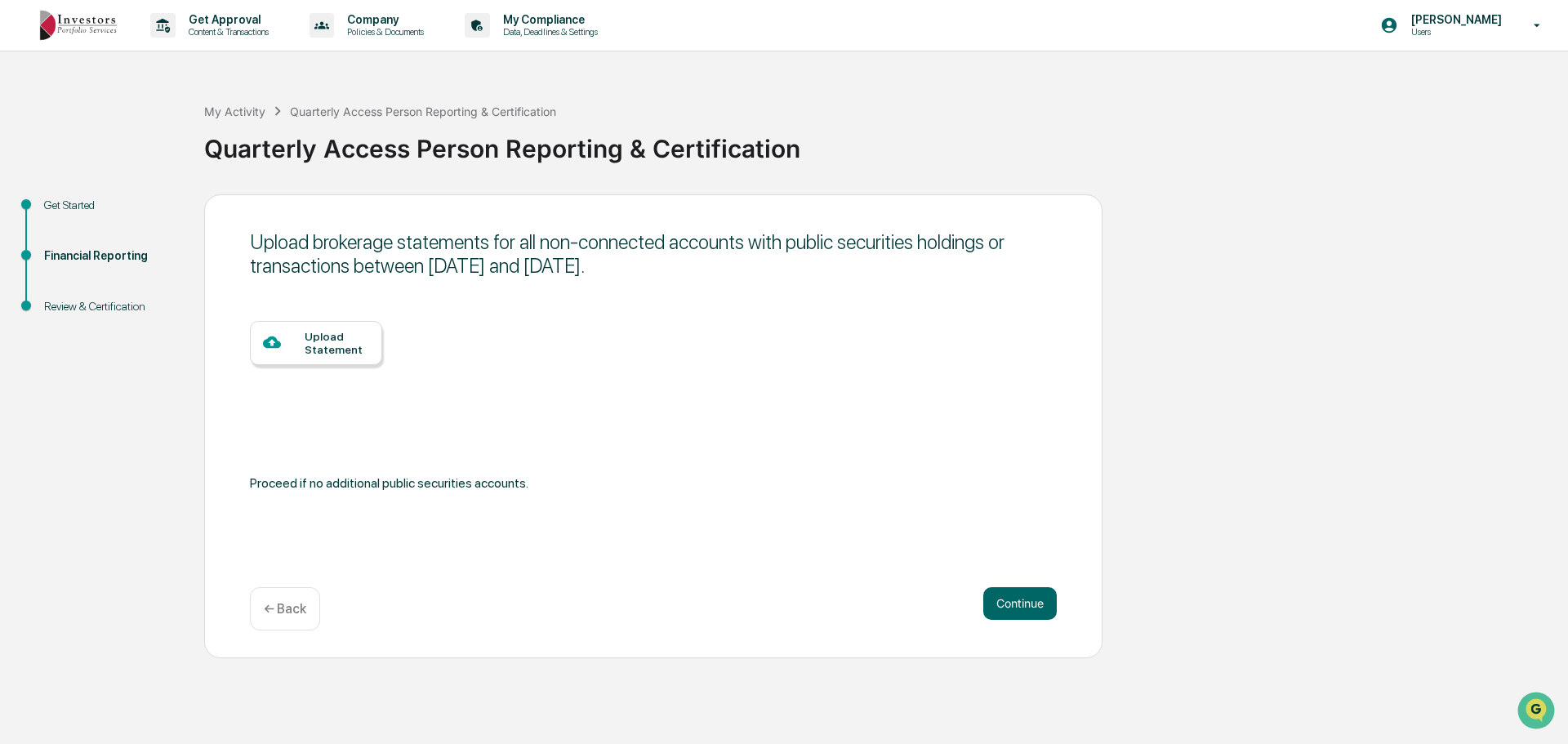
click at [1020, 611] on button "Continue" at bounding box center [1020, 603] width 74 height 32
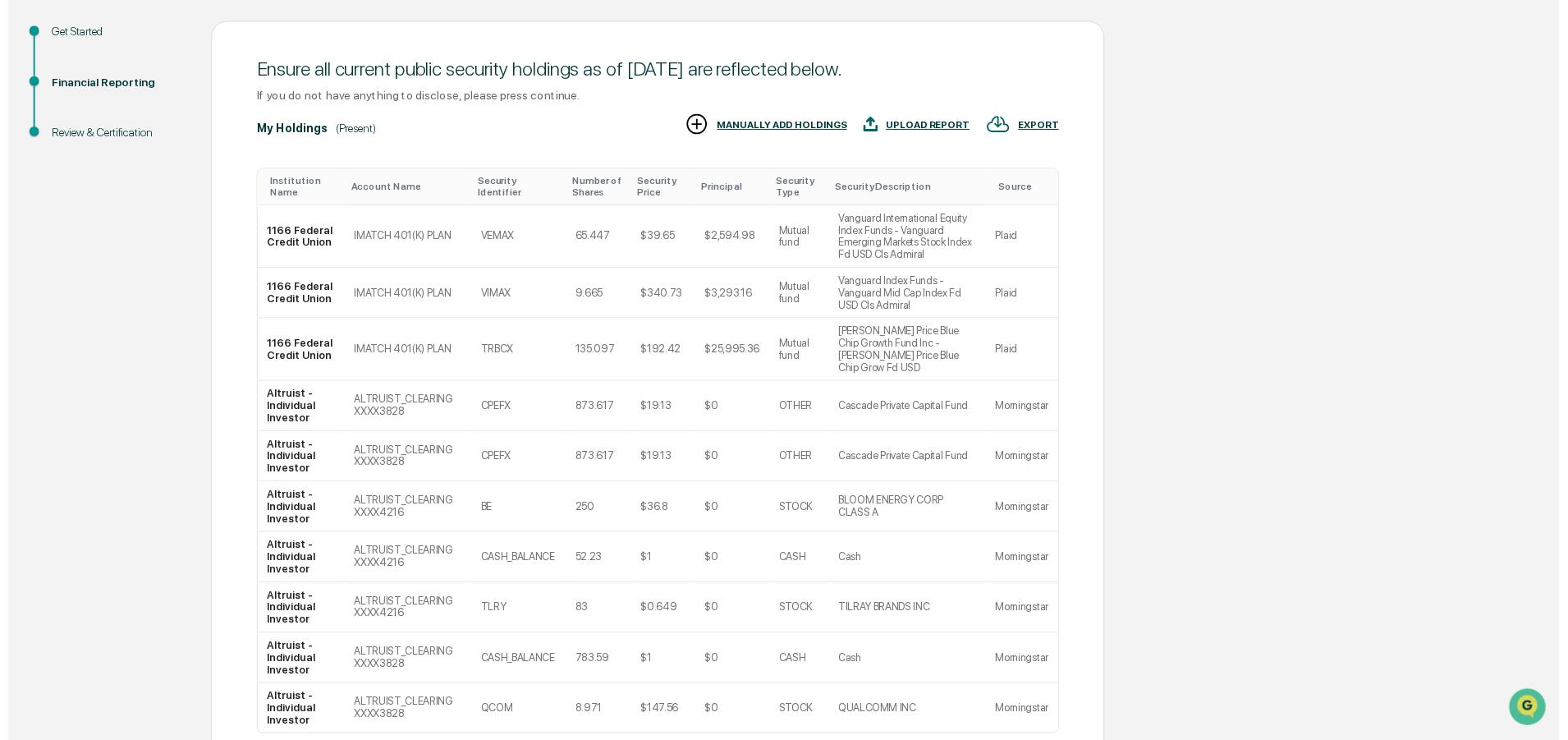
scroll to position [286, 0]
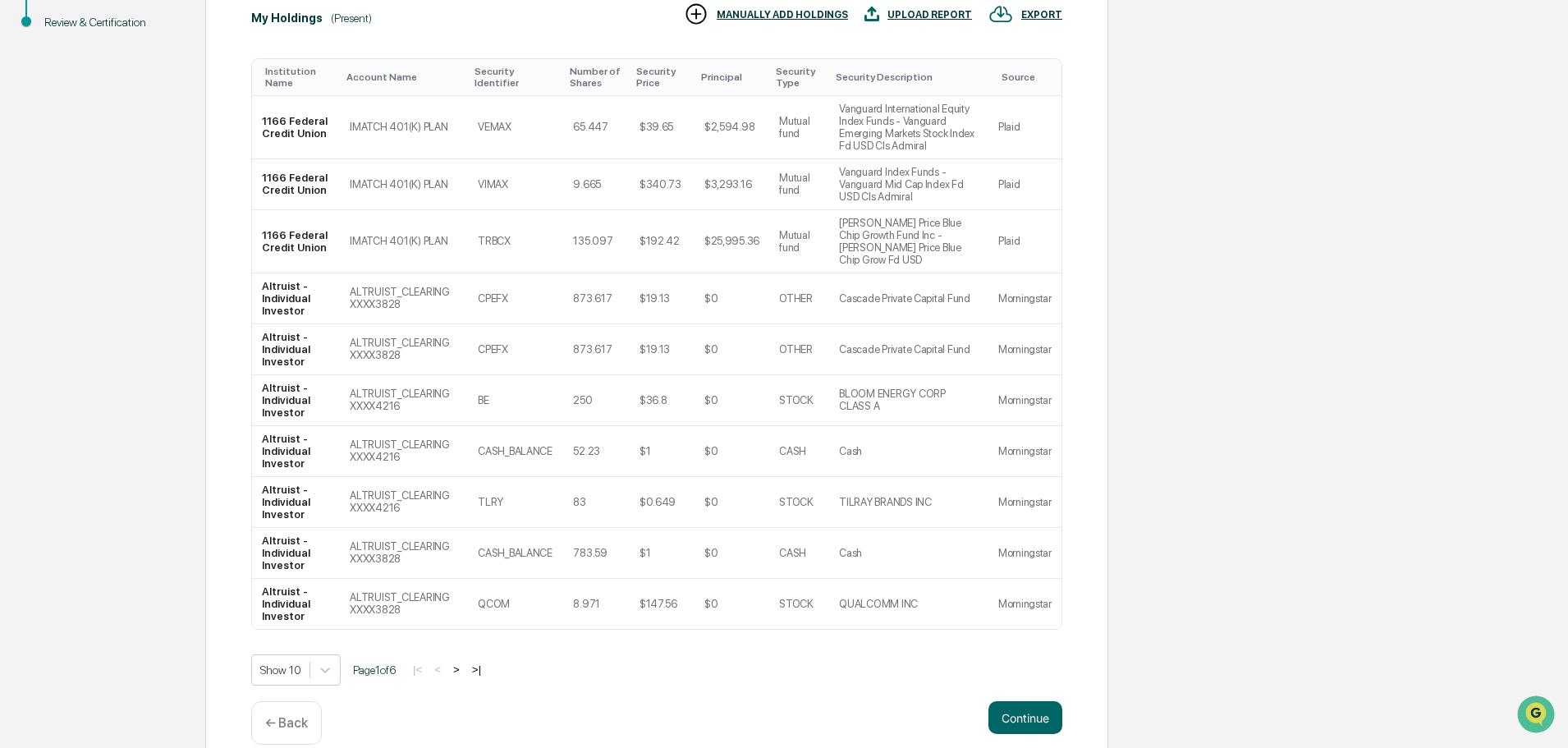
click at [1016, 701] on button "Continue" at bounding box center [1026, 717] width 74 height 33
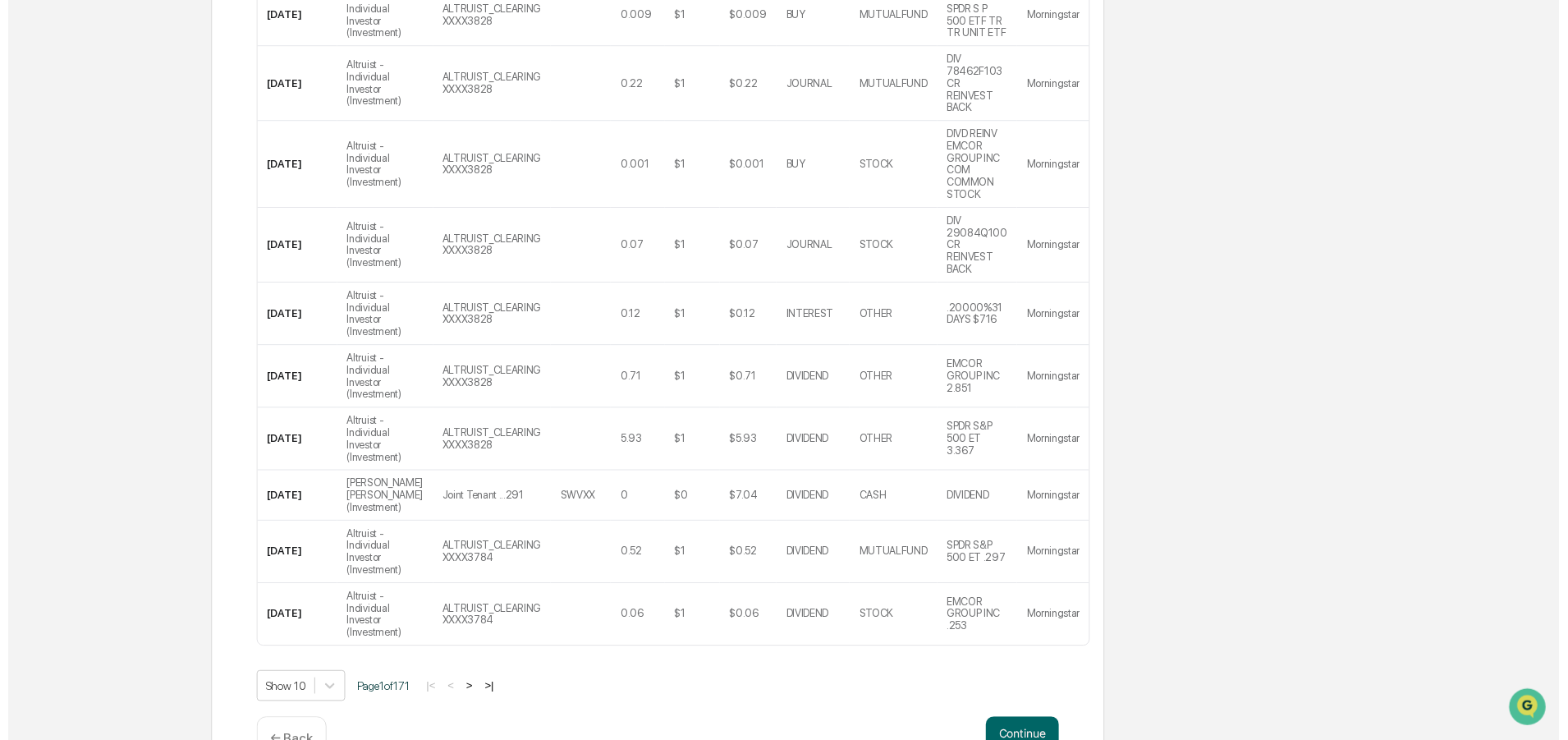
scroll to position [433, 0]
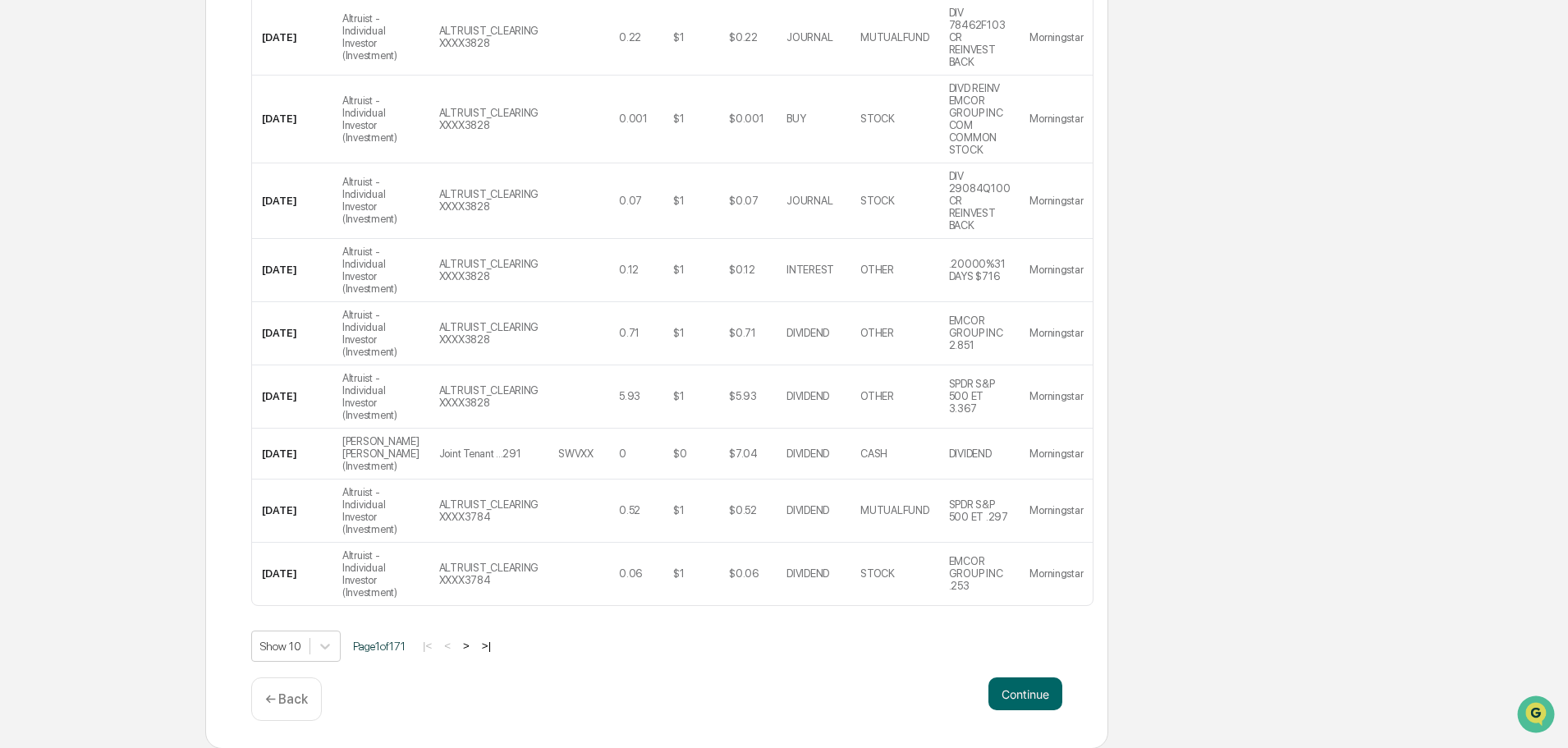
click at [1015, 690] on button "Continue" at bounding box center [1026, 693] width 74 height 33
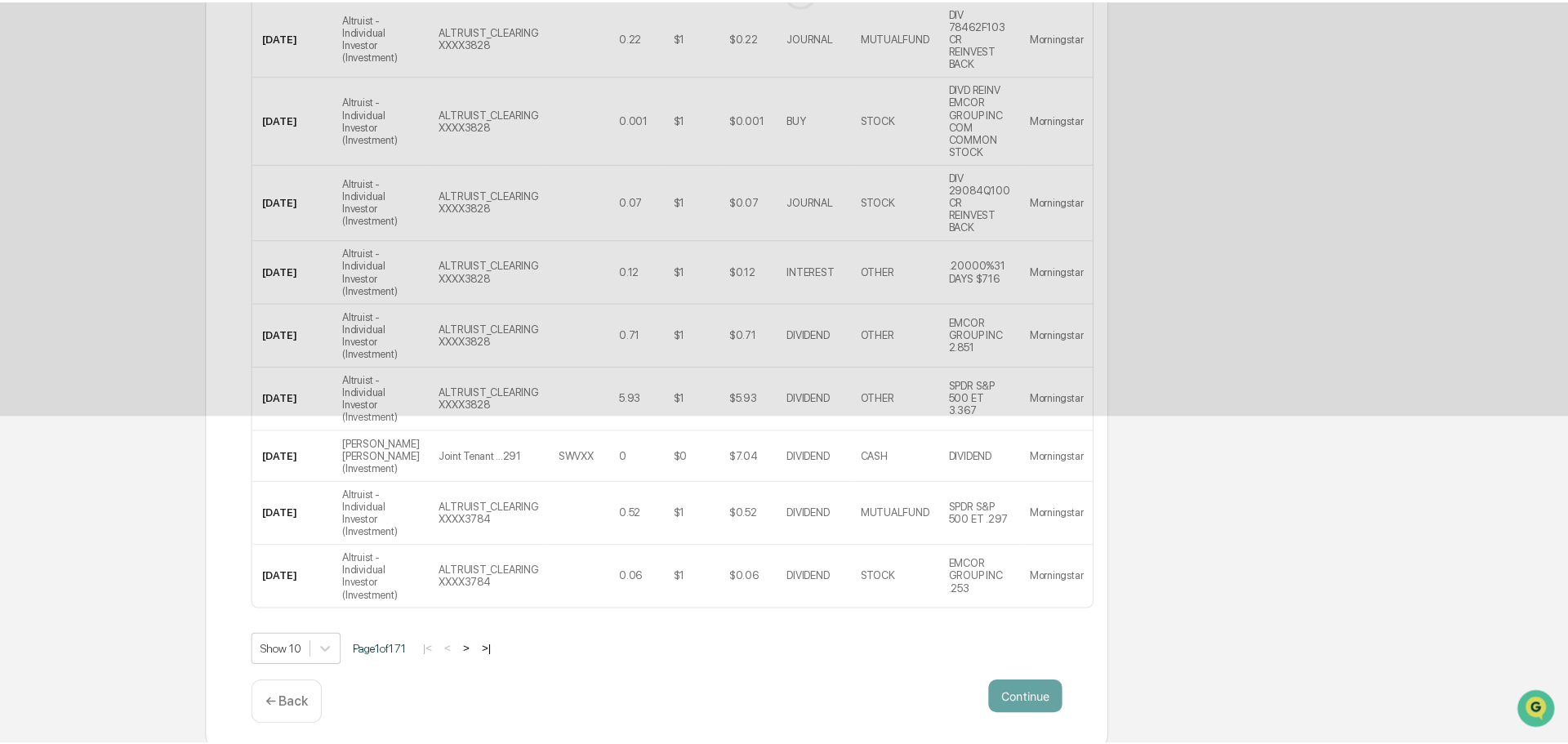
scroll to position [0, 0]
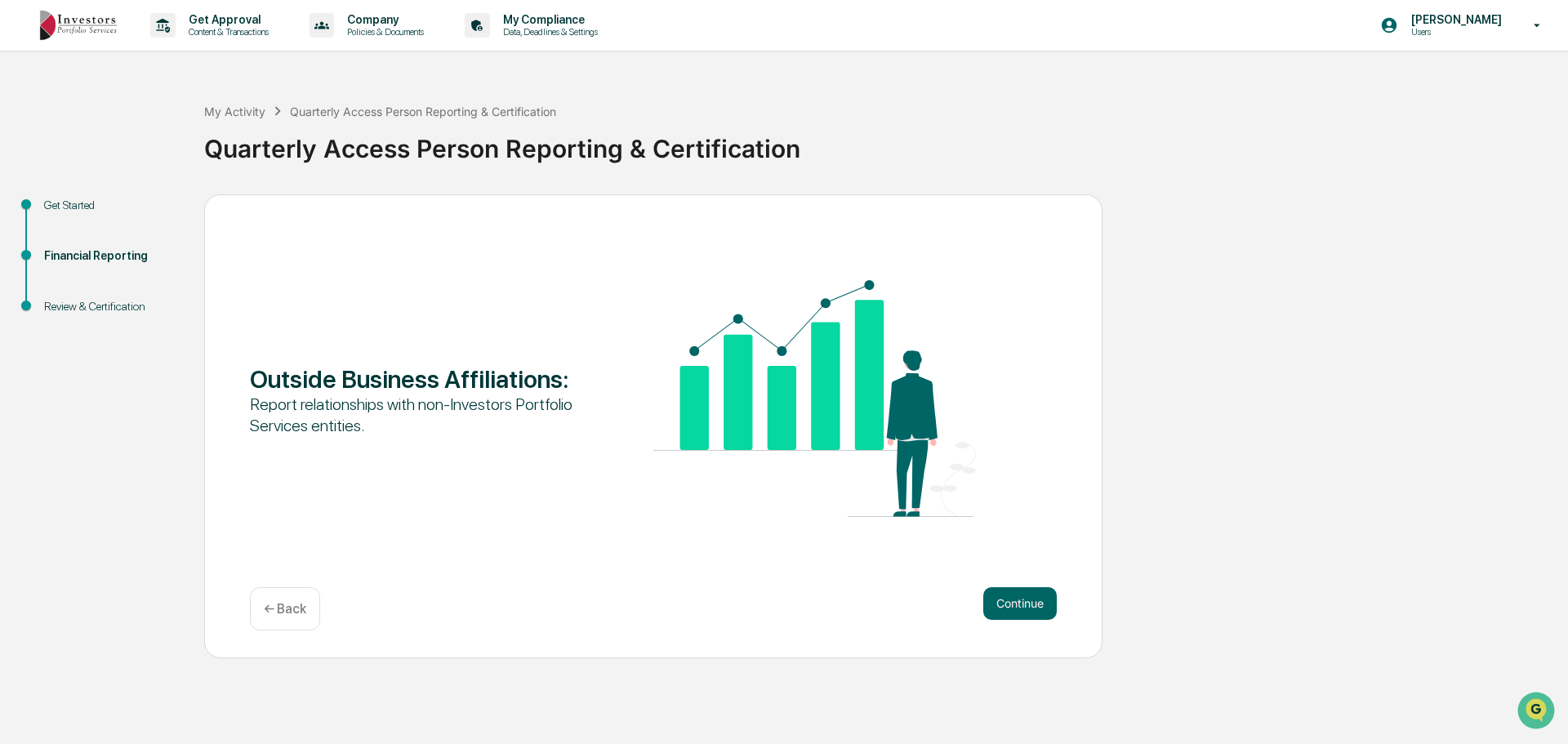
click at [1026, 609] on button "Continue" at bounding box center [1020, 603] width 74 height 32
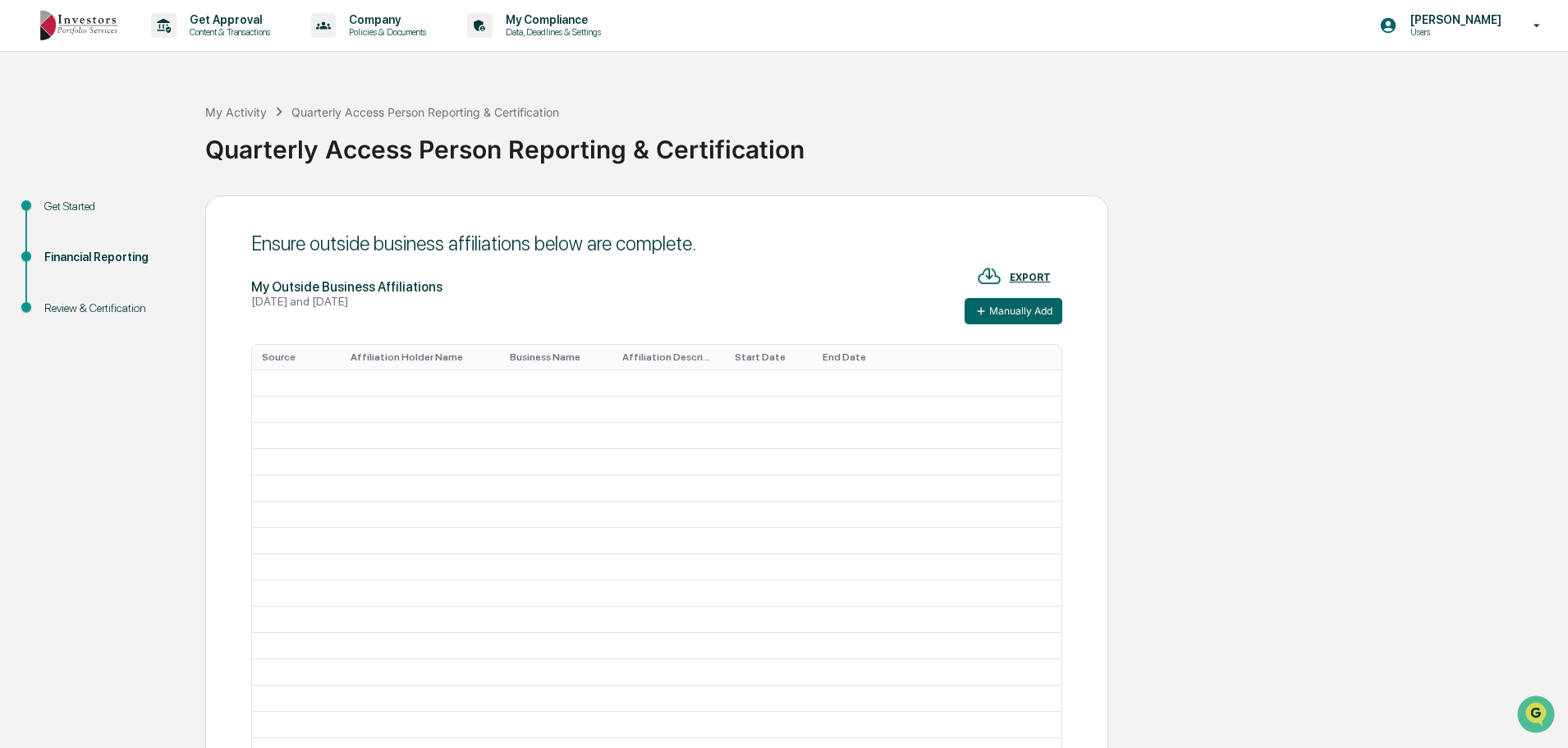
click at [1014, 305] on button "Manually Add" at bounding box center [1014, 312] width 98 height 26
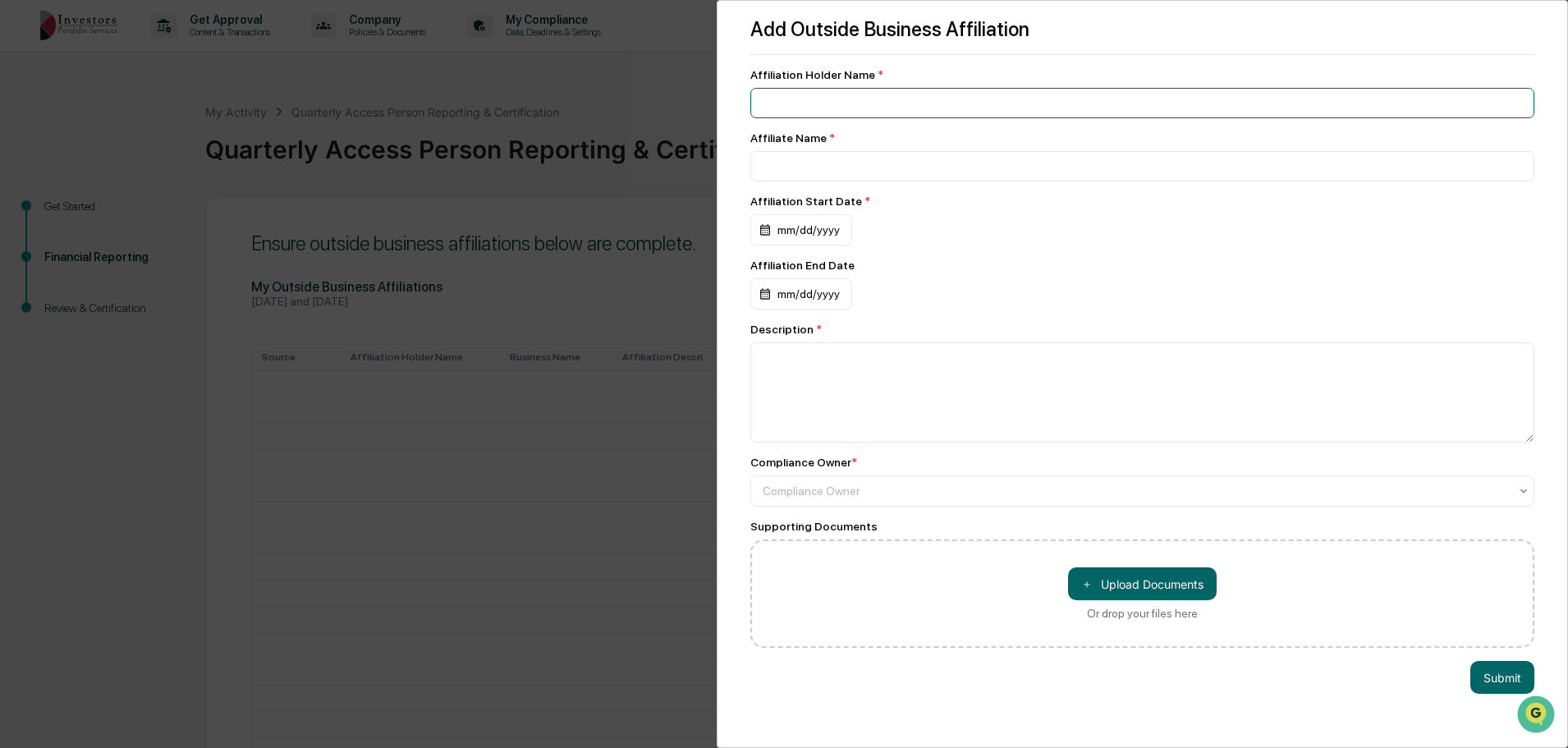
click at [919, 101] on input at bounding box center [1142, 103] width 784 height 31
drag, startPoint x: 919, startPoint y: 101, endPoint x: 759, endPoint y: 91, distance: 160.3
click at [759, 91] on input "**********" at bounding box center [1142, 103] width 784 height 31
type input "**********"
click at [837, 118] on input at bounding box center [1142, 103] width 784 height 31
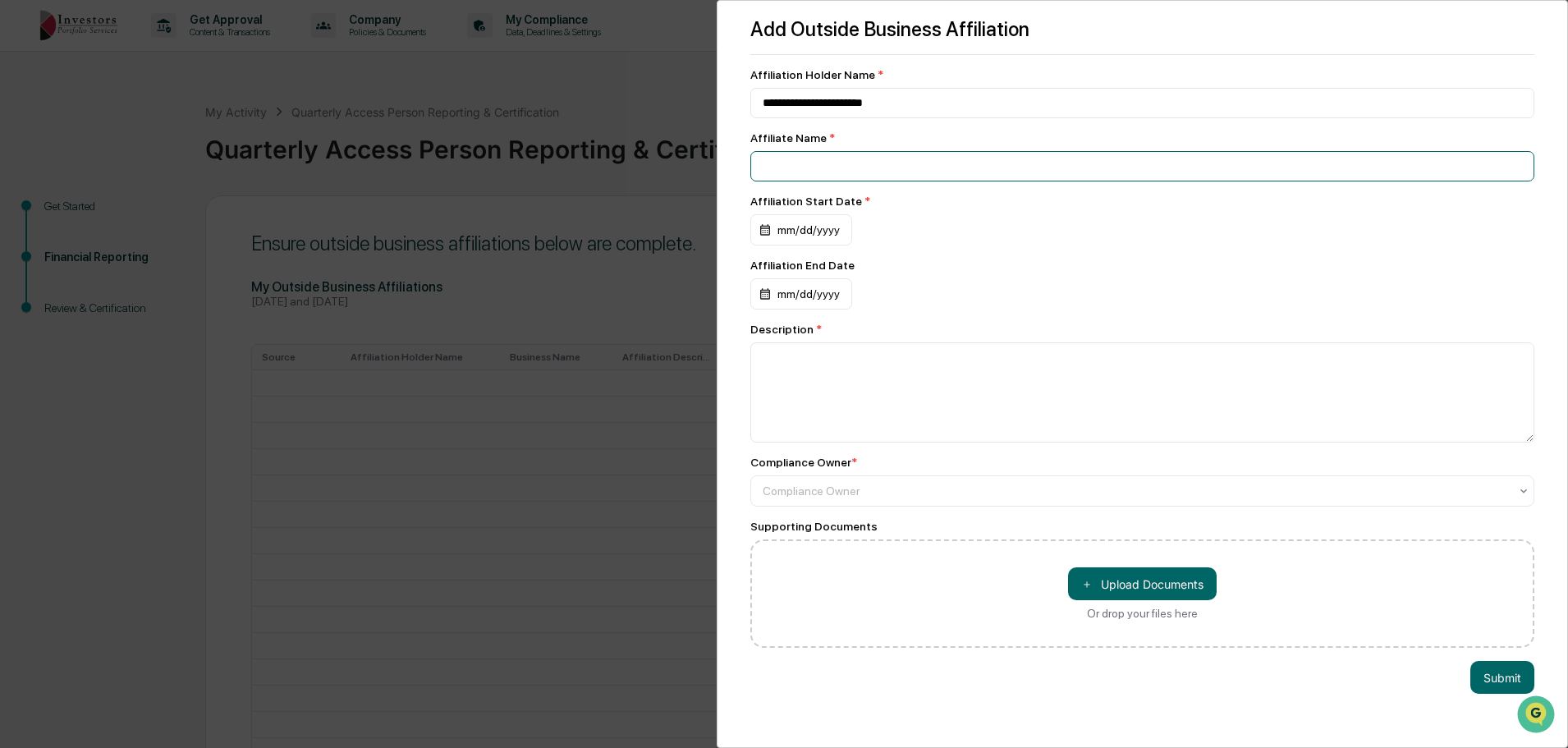
paste input "**********"
type input "**********"
drag, startPoint x: 925, startPoint y: 102, endPoint x: 622, endPoint y: 109, distance: 303.1
click at [639, 106] on div "**********" at bounding box center [784, 374] width 1568 height 748
click at [797, 238] on div "mm/dd/yyyy" at bounding box center [802, 230] width 102 height 31
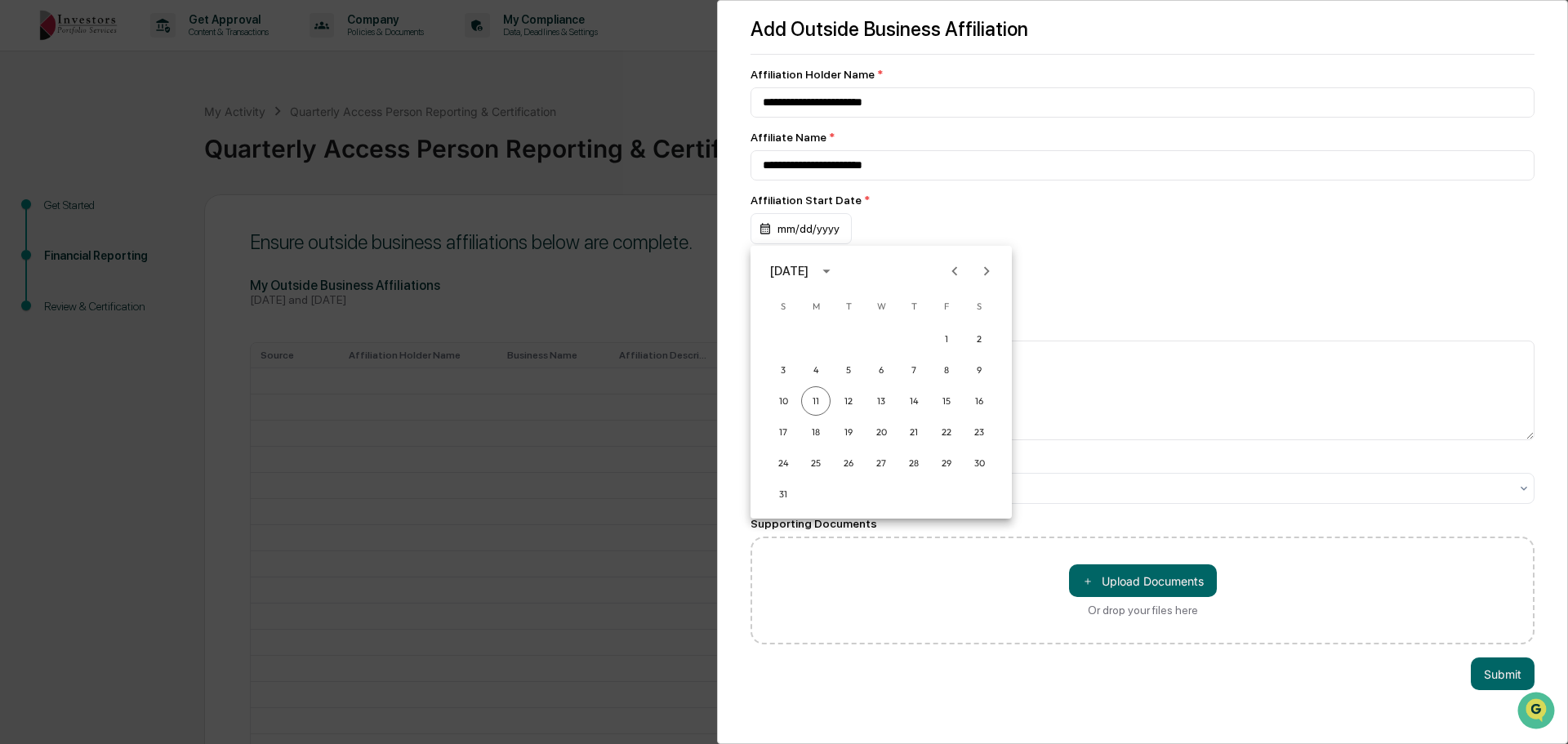
click at [801, 269] on div "[DATE]" at bounding box center [789, 271] width 38 height 18
click at [963, 379] on button "2016" at bounding box center [965, 368] width 59 height 30
click at [790, 321] on button "Jan" at bounding box center [795, 312] width 59 height 30
click at [950, 342] on button "1" at bounding box center [947, 339] width 30 height 30
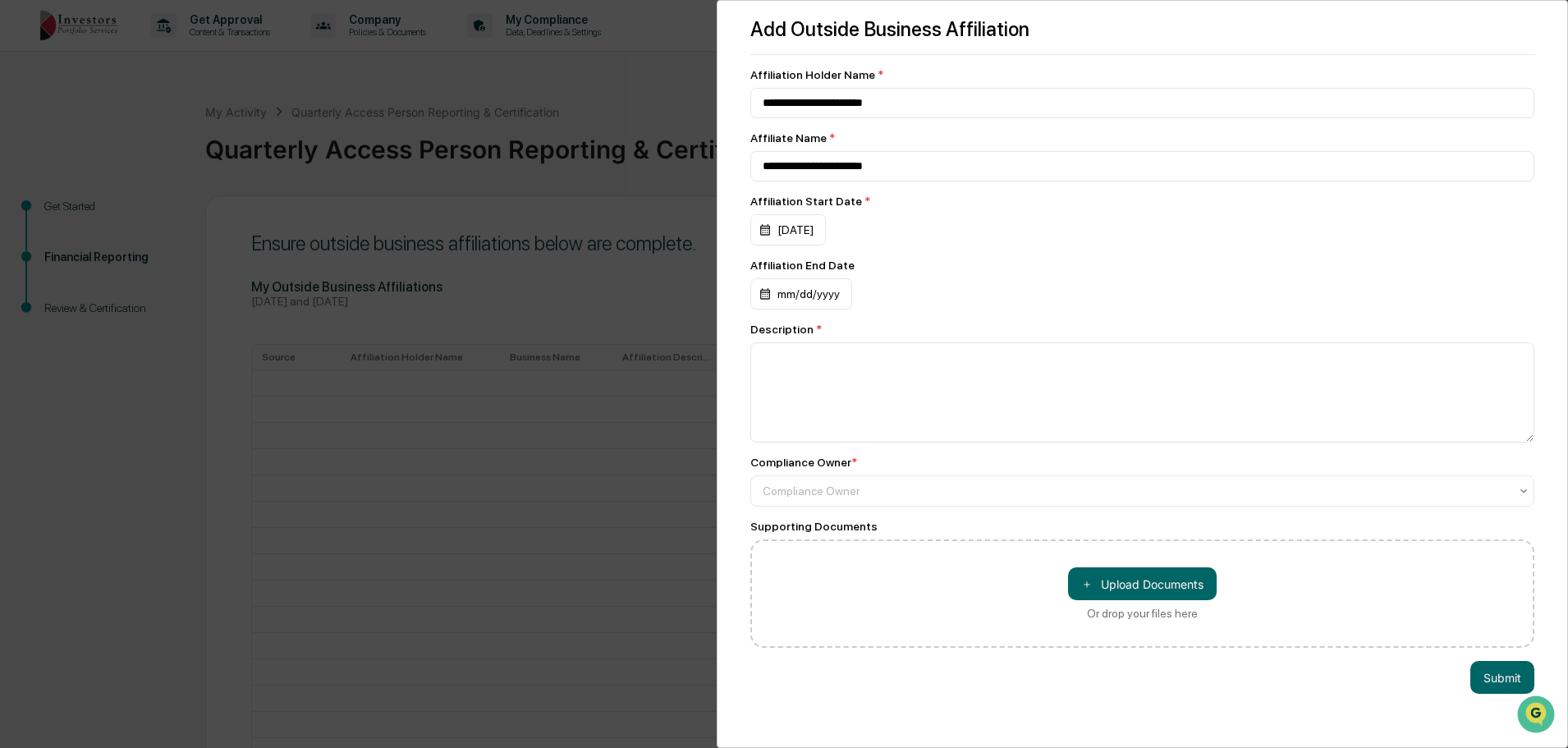
click at [826, 246] on div "mm/dd/yyyy" at bounding box center [788, 230] width 76 height 31
click at [811, 463] on button "11" at bounding box center [820, 467] width 30 height 30
click at [826, 246] on div "08/11/2025" at bounding box center [788, 230] width 76 height 31
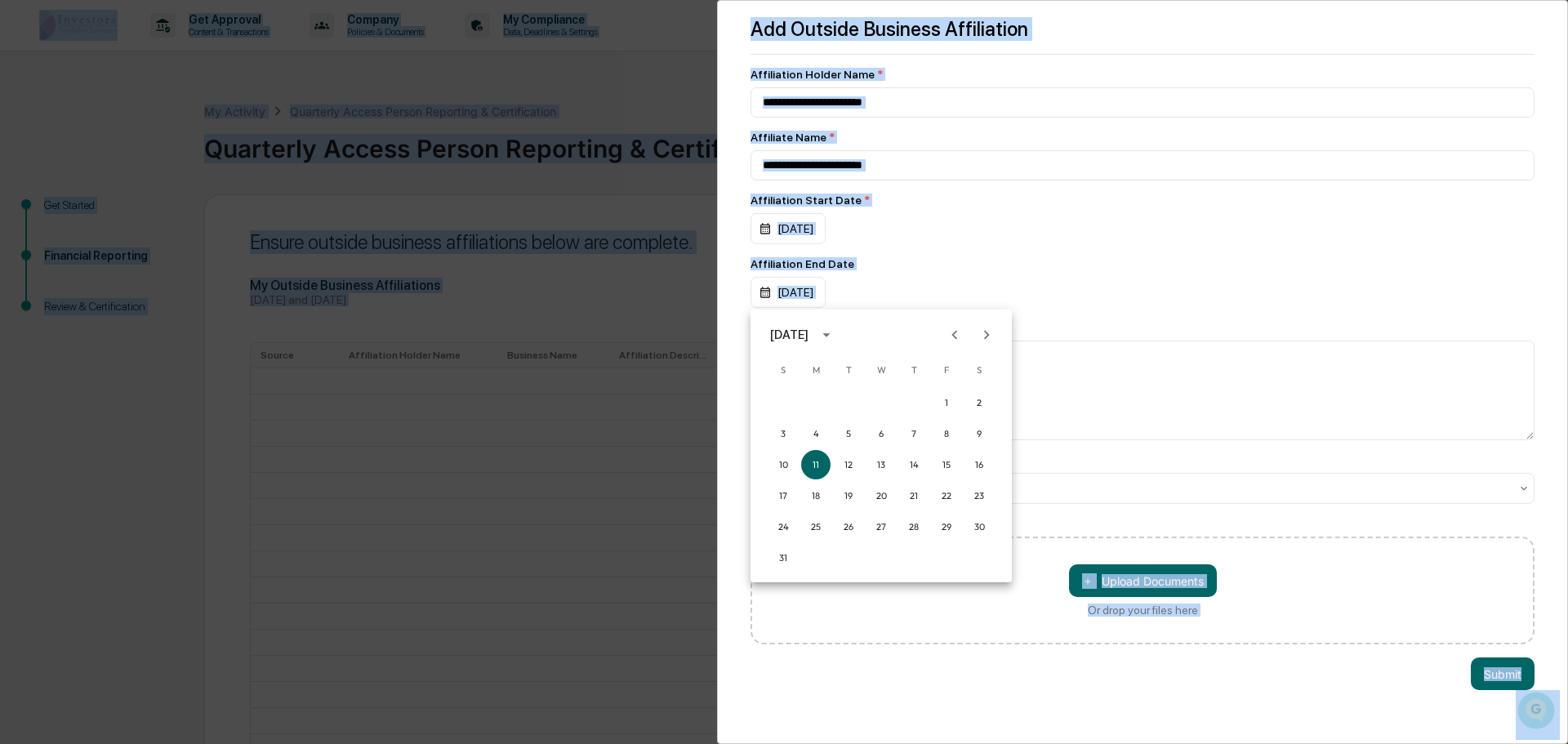
click at [825, 297] on div at bounding box center [784, 372] width 1568 height 744
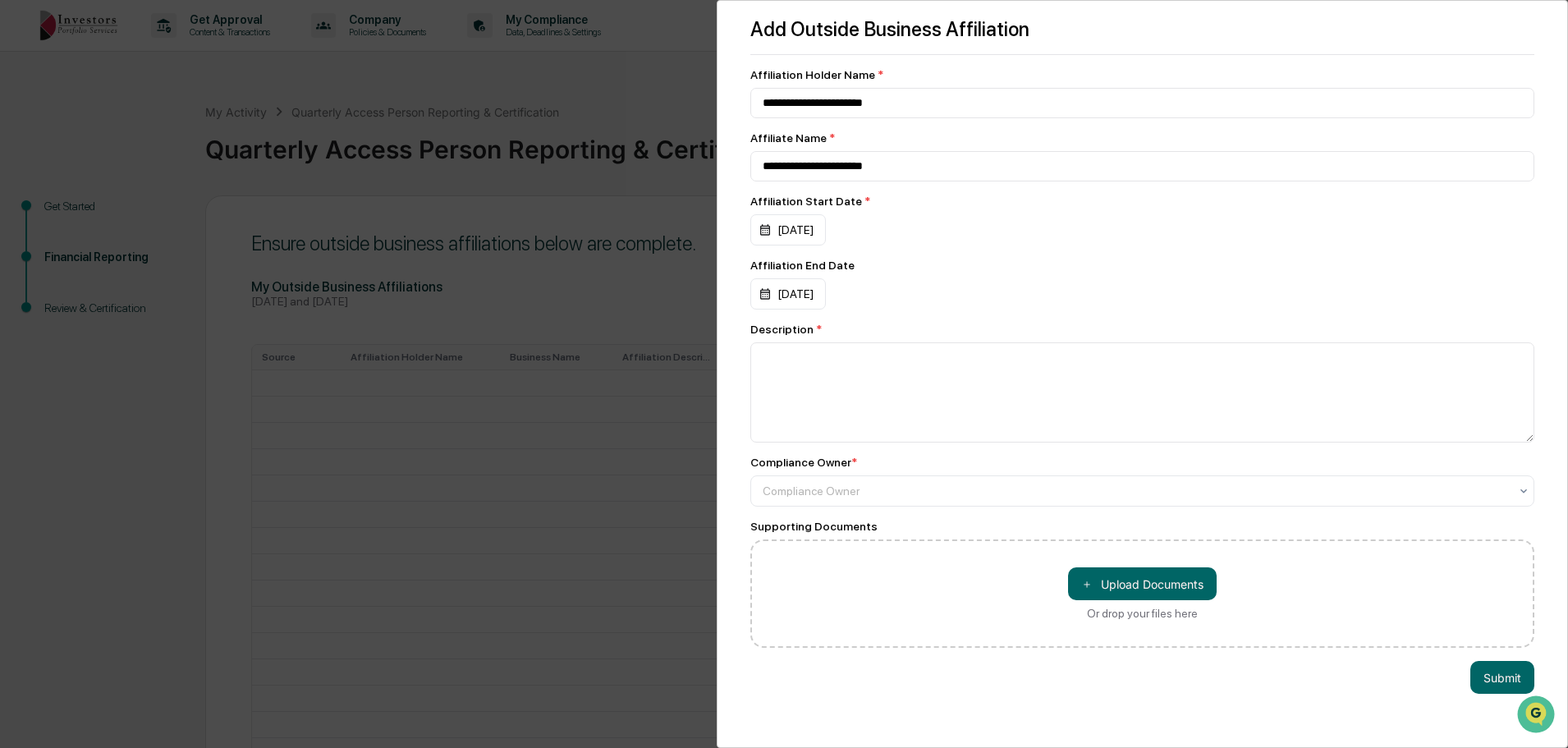
click at [826, 246] on div "08/11/2025" at bounding box center [788, 230] width 76 height 31
click at [808, 294] on div at bounding box center [788, 374] width 1577 height 748
click at [813, 246] on div "08/11/2025" at bounding box center [788, 230] width 76 height 31
click at [992, 333] on icon "Next month" at bounding box center [992, 336] width 18 height 18
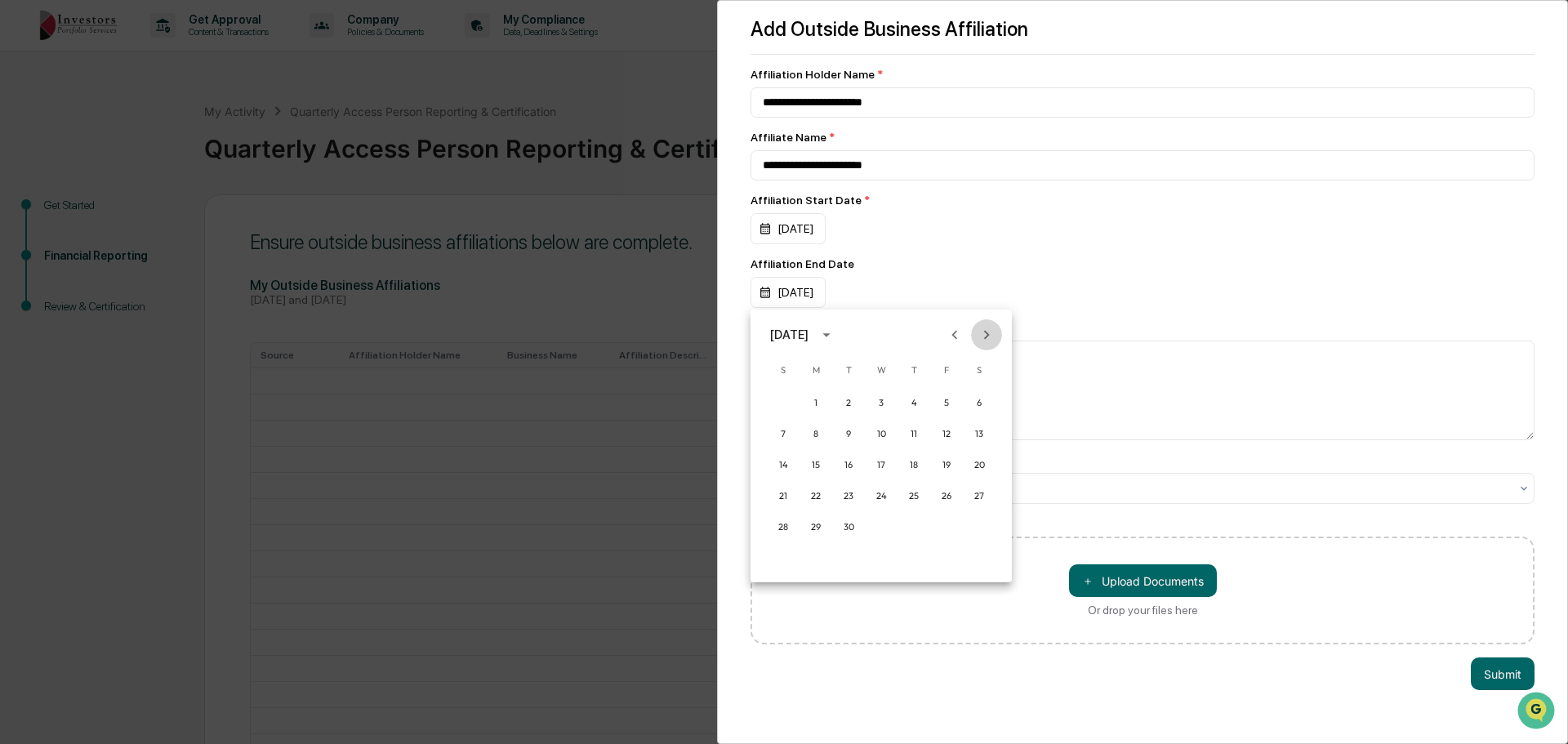
click at [986, 331] on icon "Next month" at bounding box center [986, 334] width 18 height 18
click at [839, 346] on div "November 2025" at bounding box center [804, 335] width 69 height 26
click at [948, 571] on button "2052" at bounding box center [965, 576] width 59 height 30
click at [964, 502] on button "Dec" at bounding box center [965, 502] width 59 height 30
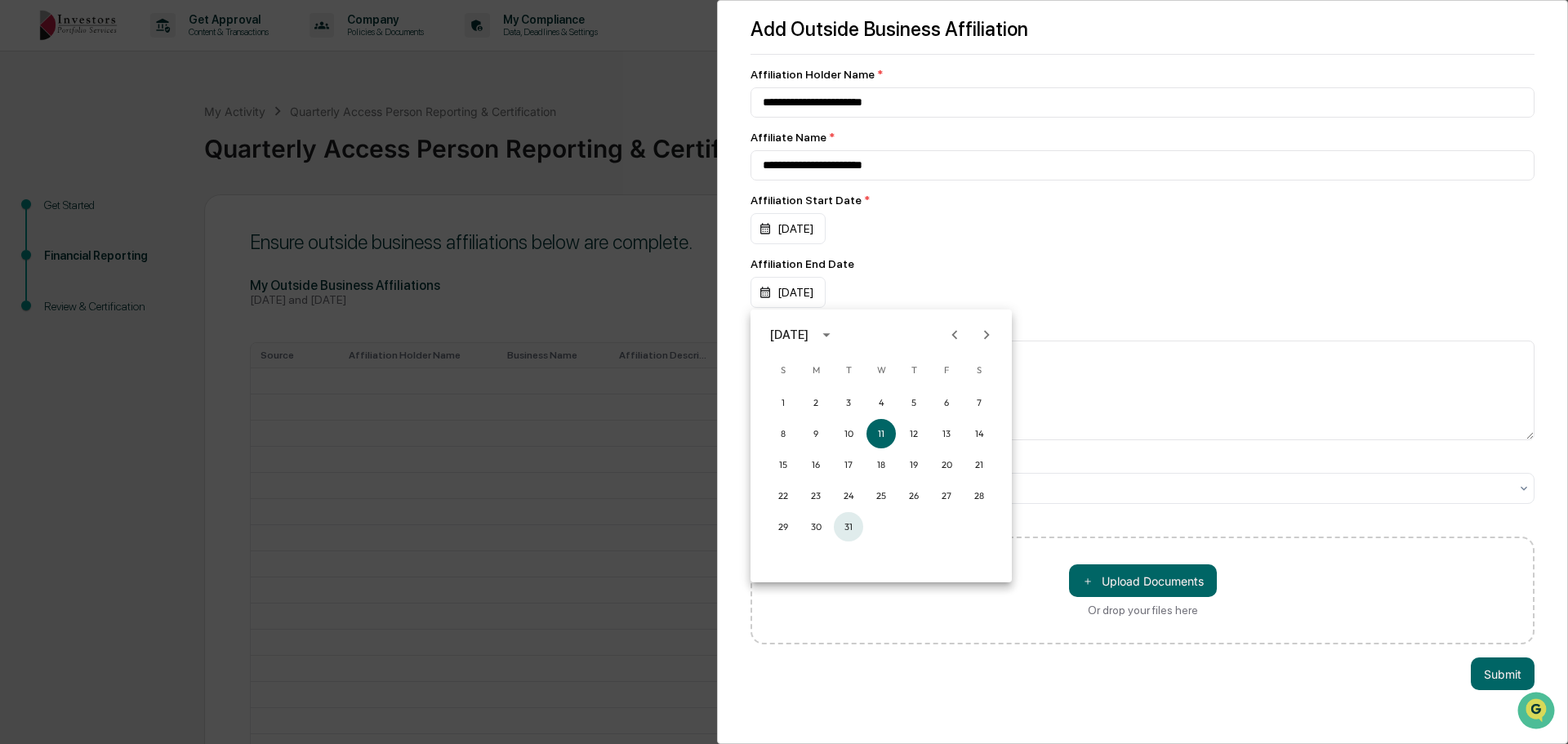
click at [850, 520] on button "31" at bounding box center [849, 527] width 30 height 30
click at [913, 397] on textarea at bounding box center [1136, 390] width 780 height 100
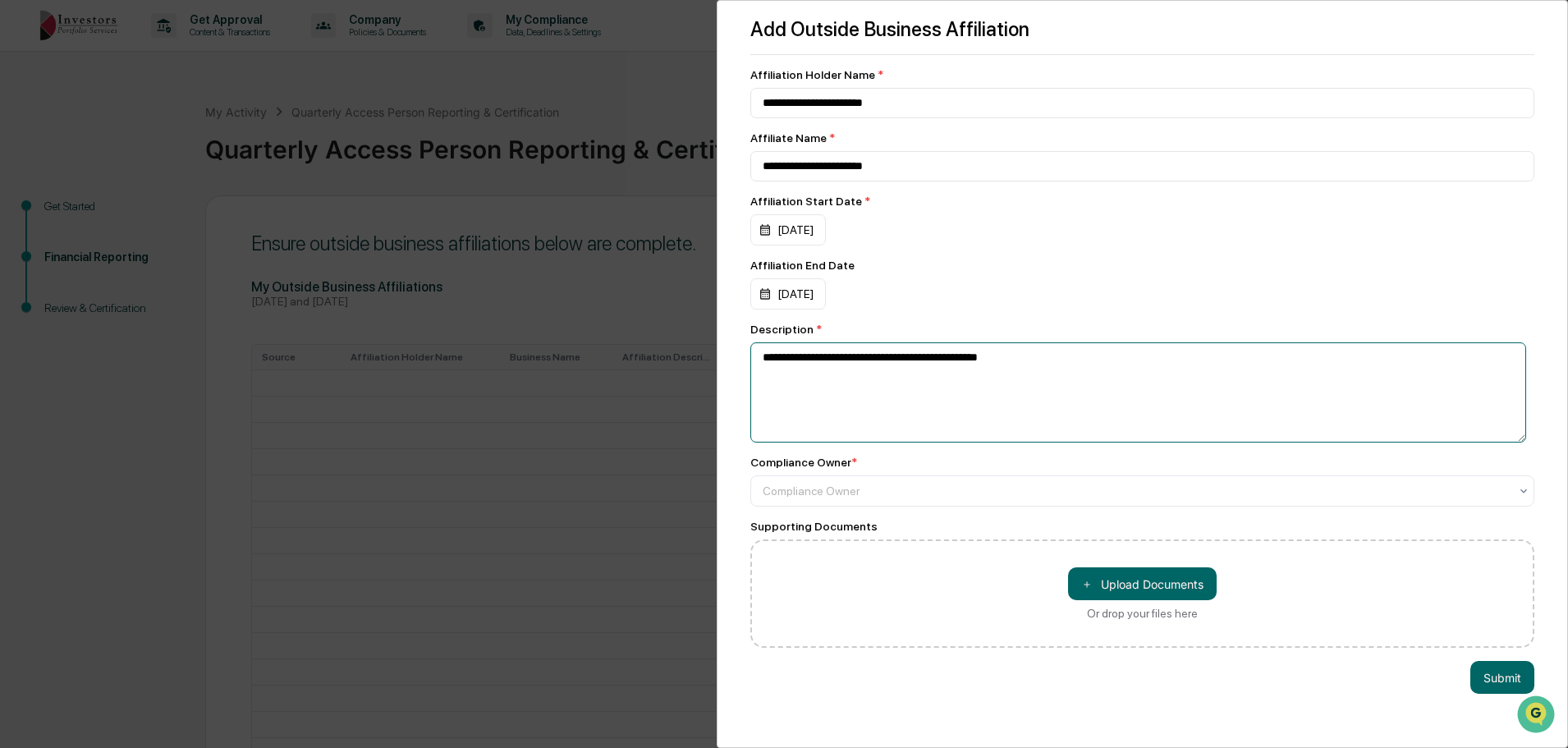
type textarea "**********"
click at [1162, 505] on div "Compliance Owner" at bounding box center [1142, 490] width 784 height 31
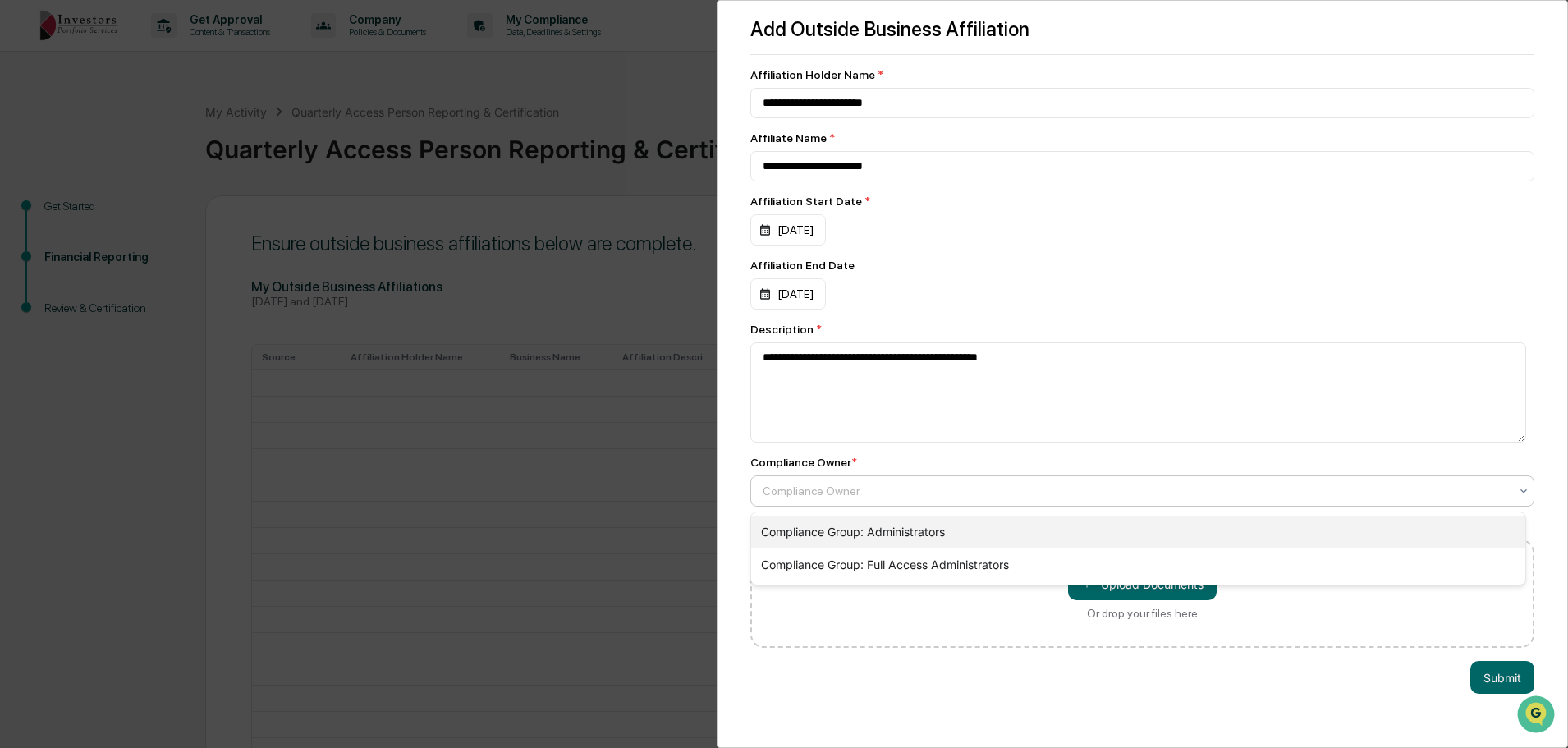
click at [1112, 533] on div "Compliance Group: Administrators" at bounding box center [1139, 532] width 774 height 33
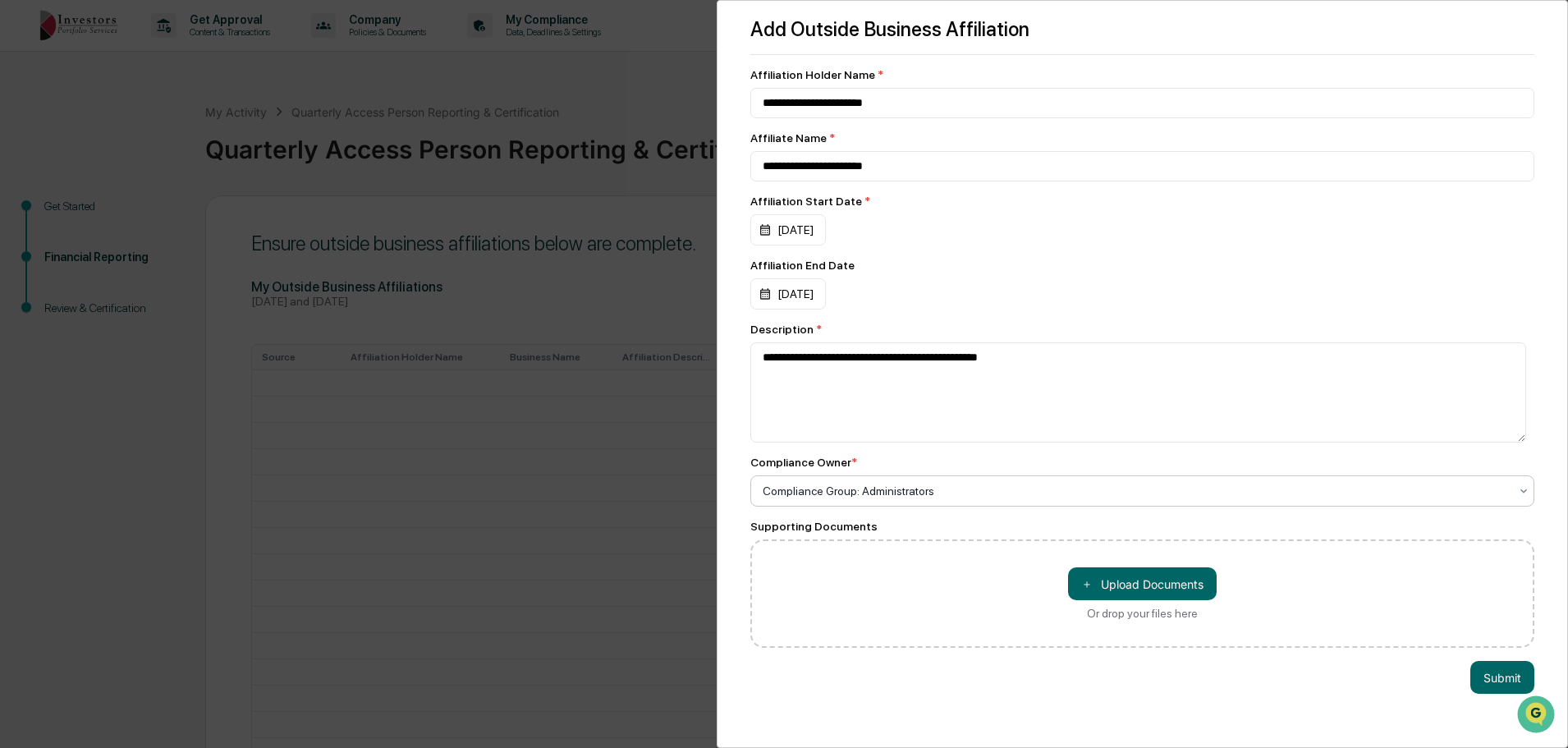
click at [1482, 683] on button "Submit" at bounding box center [1502, 677] width 64 height 33
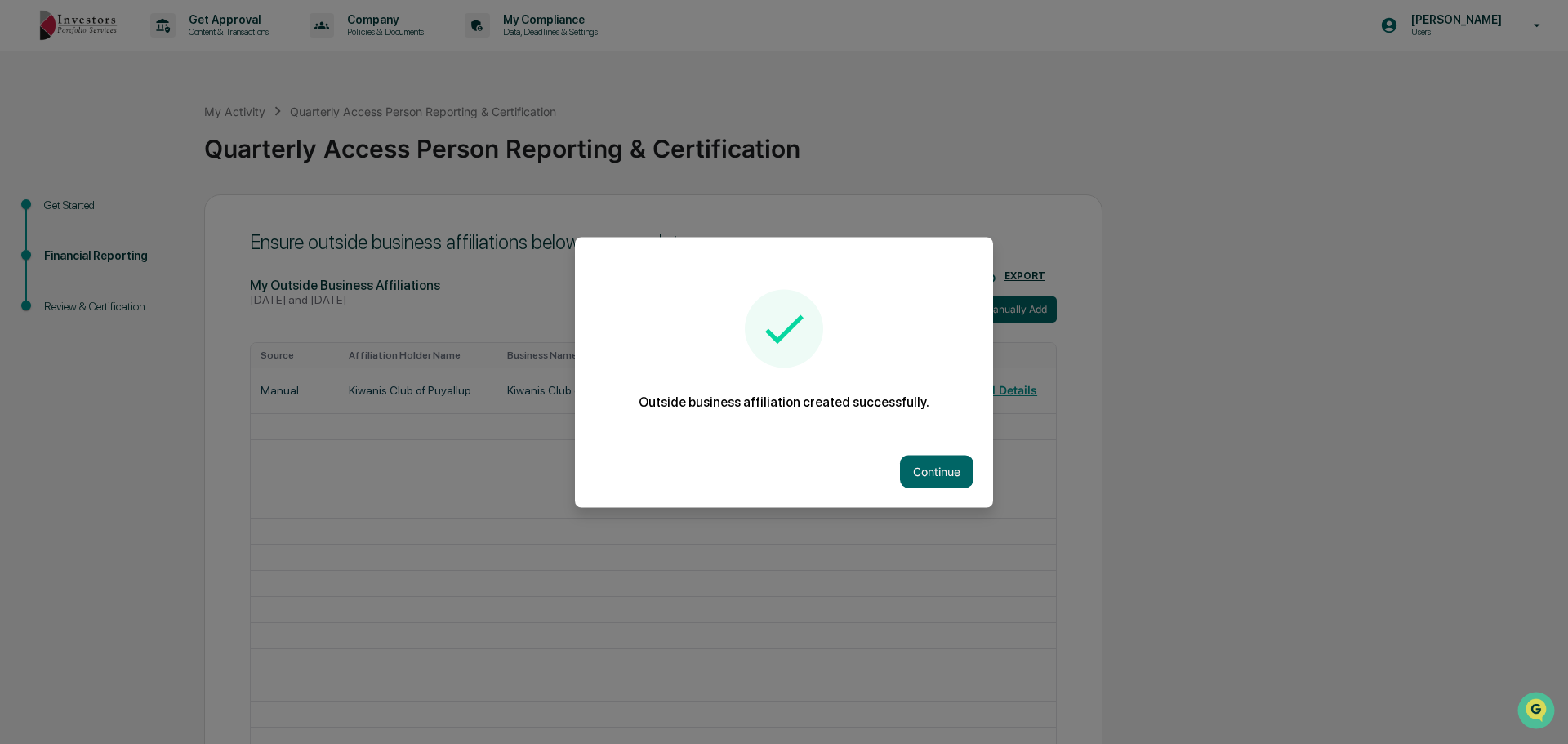
click at [920, 474] on button "Continue" at bounding box center [936, 471] width 74 height 32
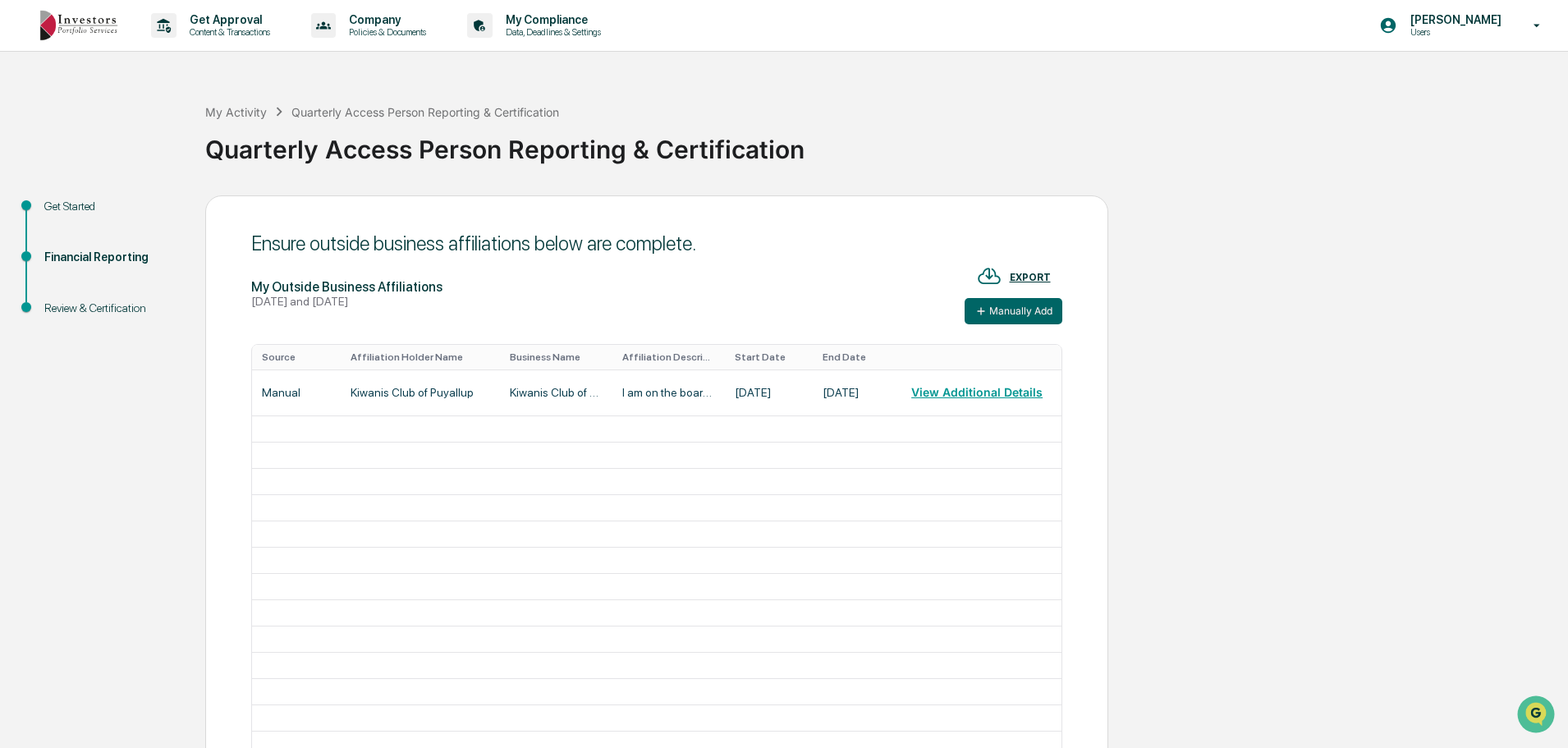
click at [982, 312] on icon at bounding box center [981, 311] width 13 height 13
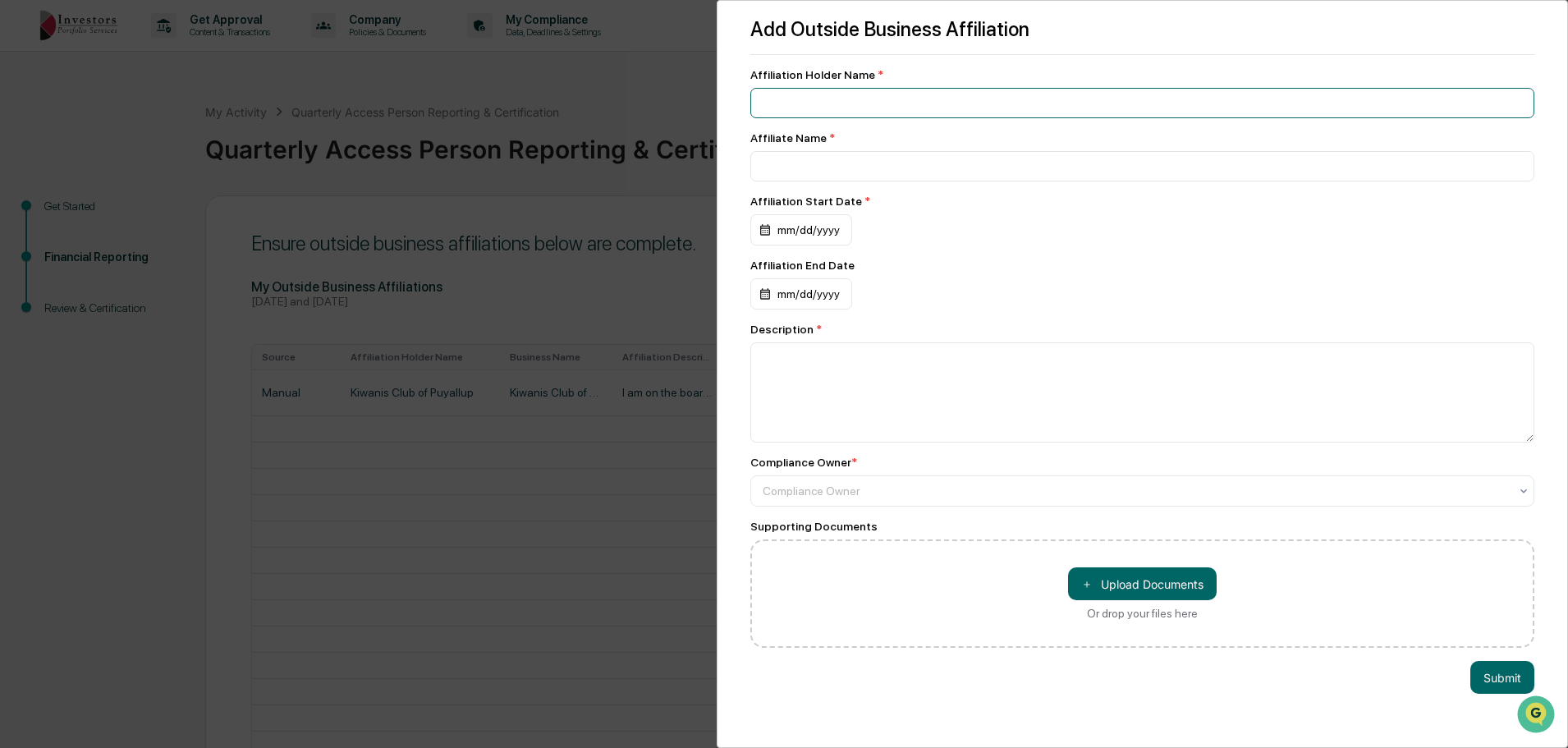
click at [872, 90] on input at bounding box center [1142, 103] width 784 height 31
type input "*"
click at [985, 108] on input "**********" at bounding box center [1142, 103] width 784 height 31
type input "**********"
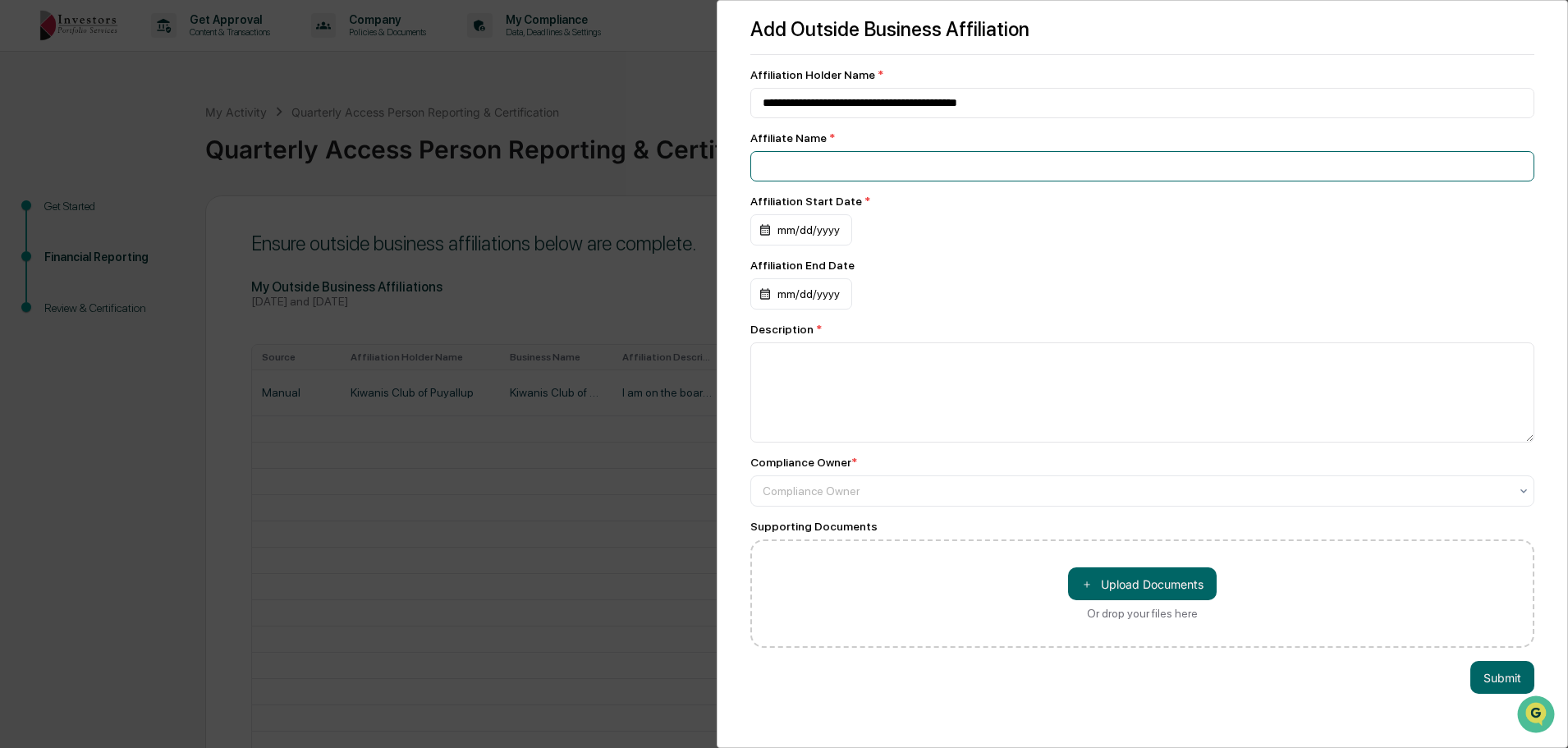
click at [905, 118] on input at bounding box center [1142, 103] width 784 height 31
type input "**********"
click at [795, 243] on div "mm/dd/yyyy" at bounding box center [802, 230] width 102 height 31
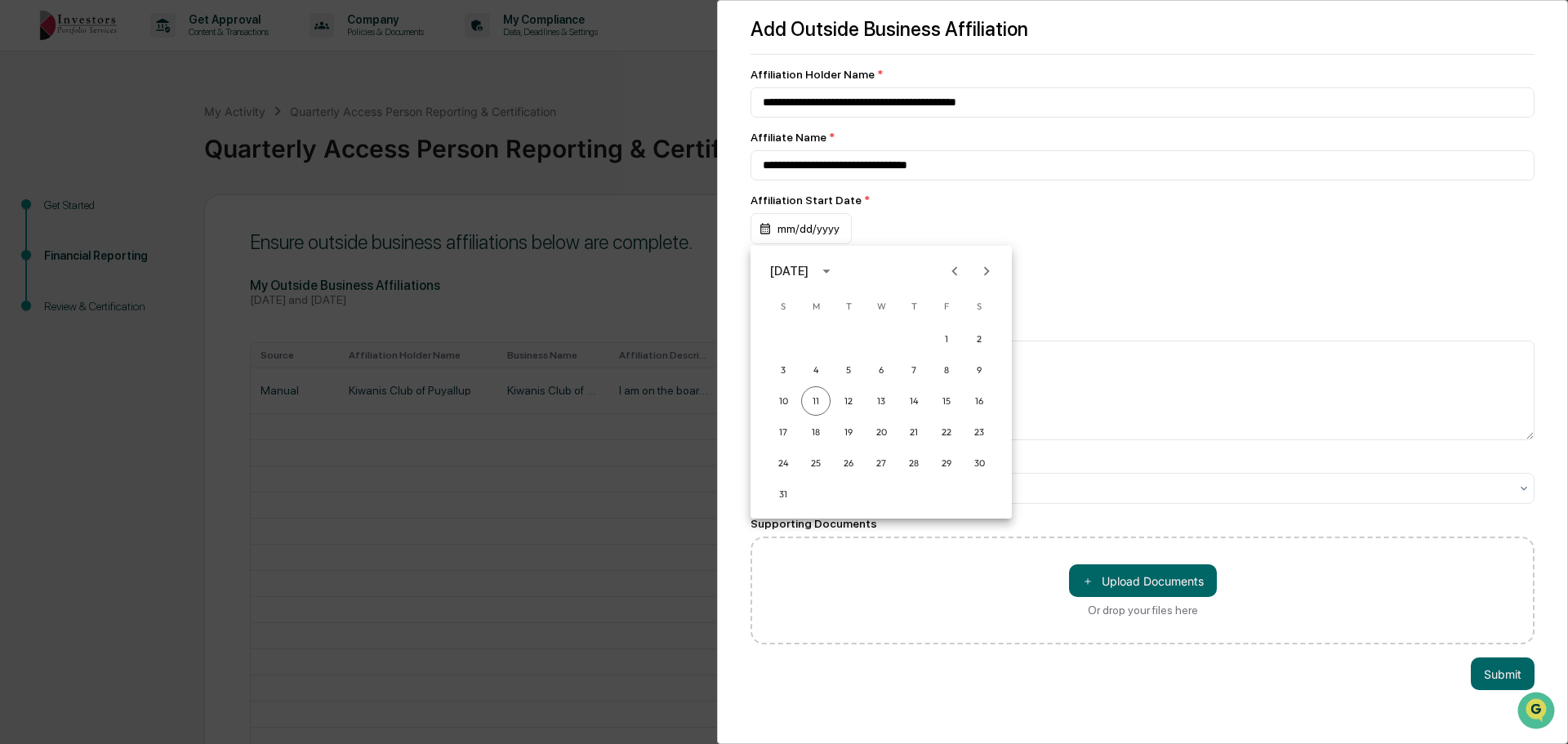
click at [808, 270] on div "[DATE]" at bounding box center [789, 271] width 38 height 18
click at [942, 375] on button "2016" at bounding box center [965, 368] width 59 height 30
click at [966, 352] on button "Jun" at bounding box center [965, 354] width 59 height 30
click at [886, 337] on button "1" at bounding box center [881, 339] width 30 height 30
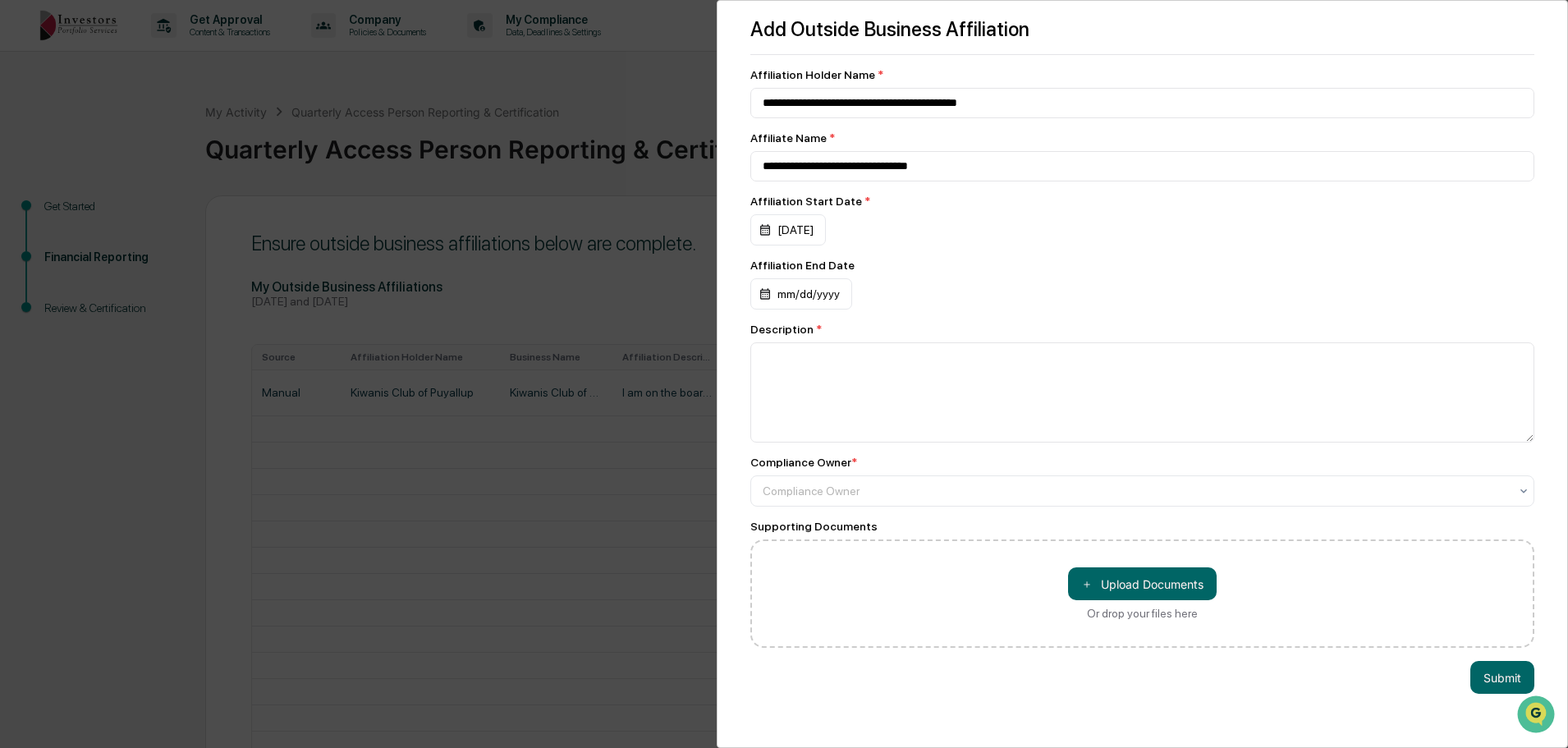
click at [807, 246] on div "mm/dd/yyyy" at bounding box center [788, 230] width 76 height 31
click at [816, 237] on div at bounding box center [788, 374] width 1577 height 748
click at [796, 233] on div "06/01/2016" at bounding box center [788, 230] width 76 height 31
click at [991, 275] on icon "Next month" at bounding box center [993, 272] width 6 height 9
click at [991, 273] on icon "Next month" at bounding box center [992, 273] width 18 height 18
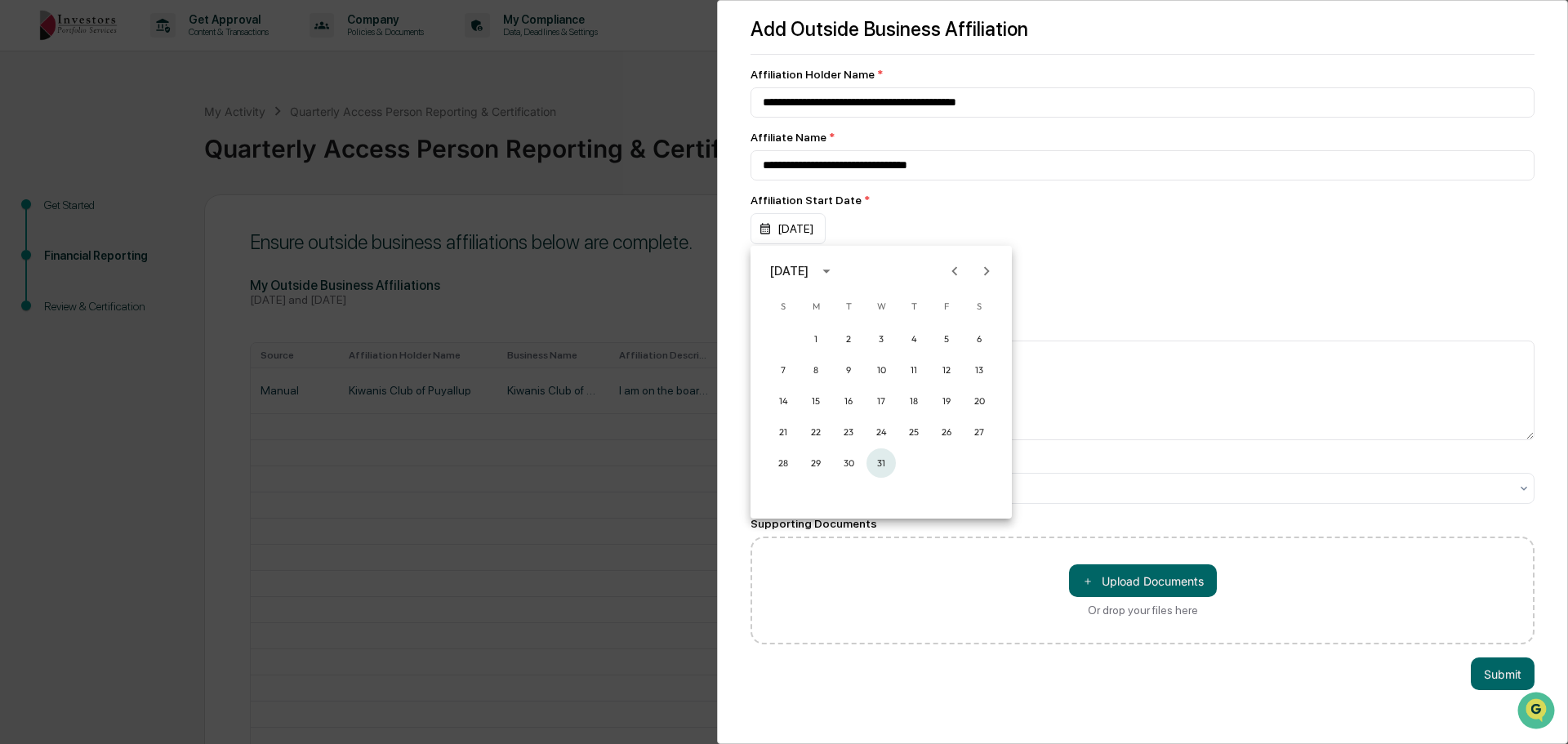
click at [877, 461] on button "31" at bounding box center [881, 463] width 30 height 30
click at [792, 244] on div "mm/dd/yyyy" at bounding box center [784, 228] width 75 height 31
click at [981, 337] on icon "Next month" at bounding box center [986, 334] width 18 height 18
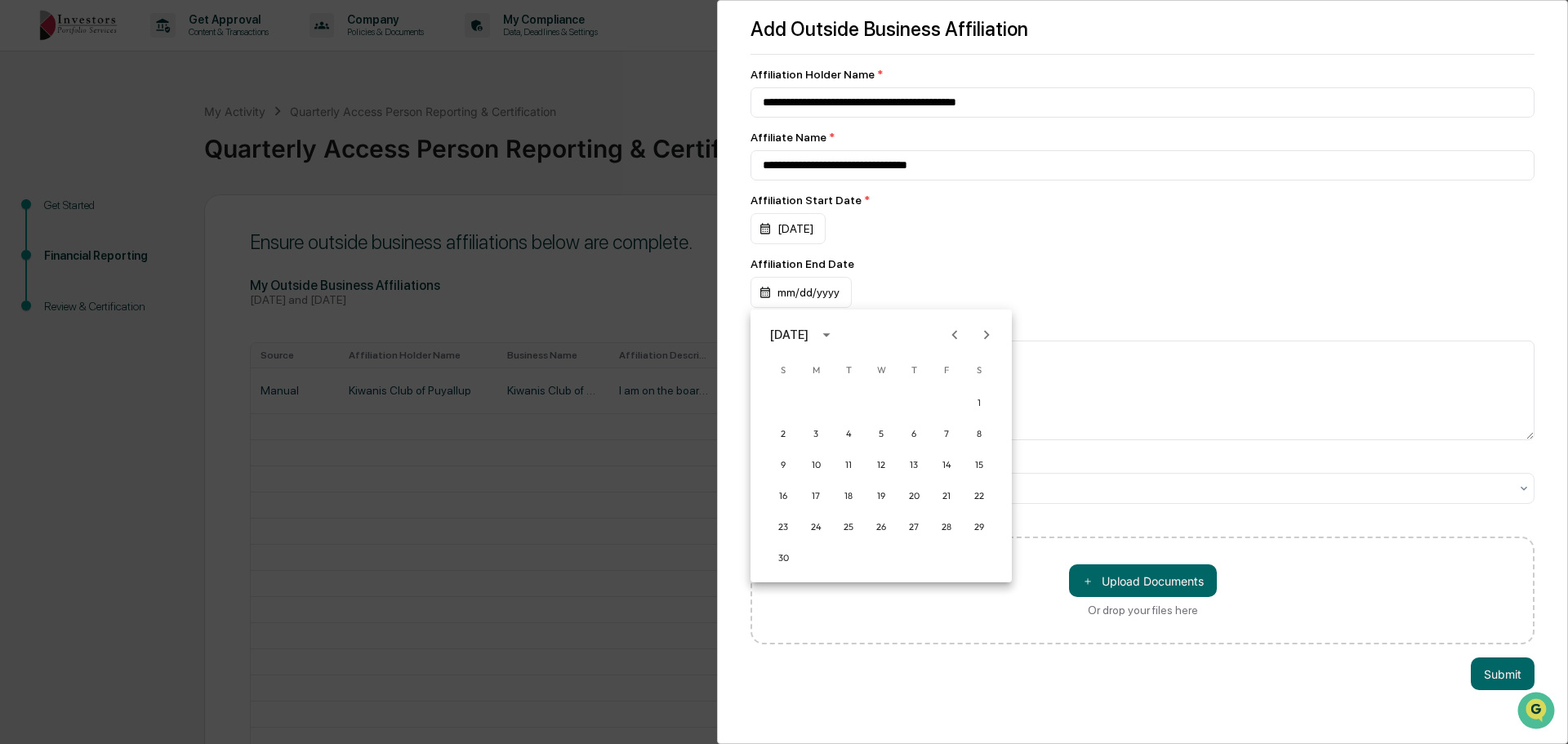
click at [791, 336] on div "November 2025" at bounding box center [789, 334] width 38 height 18
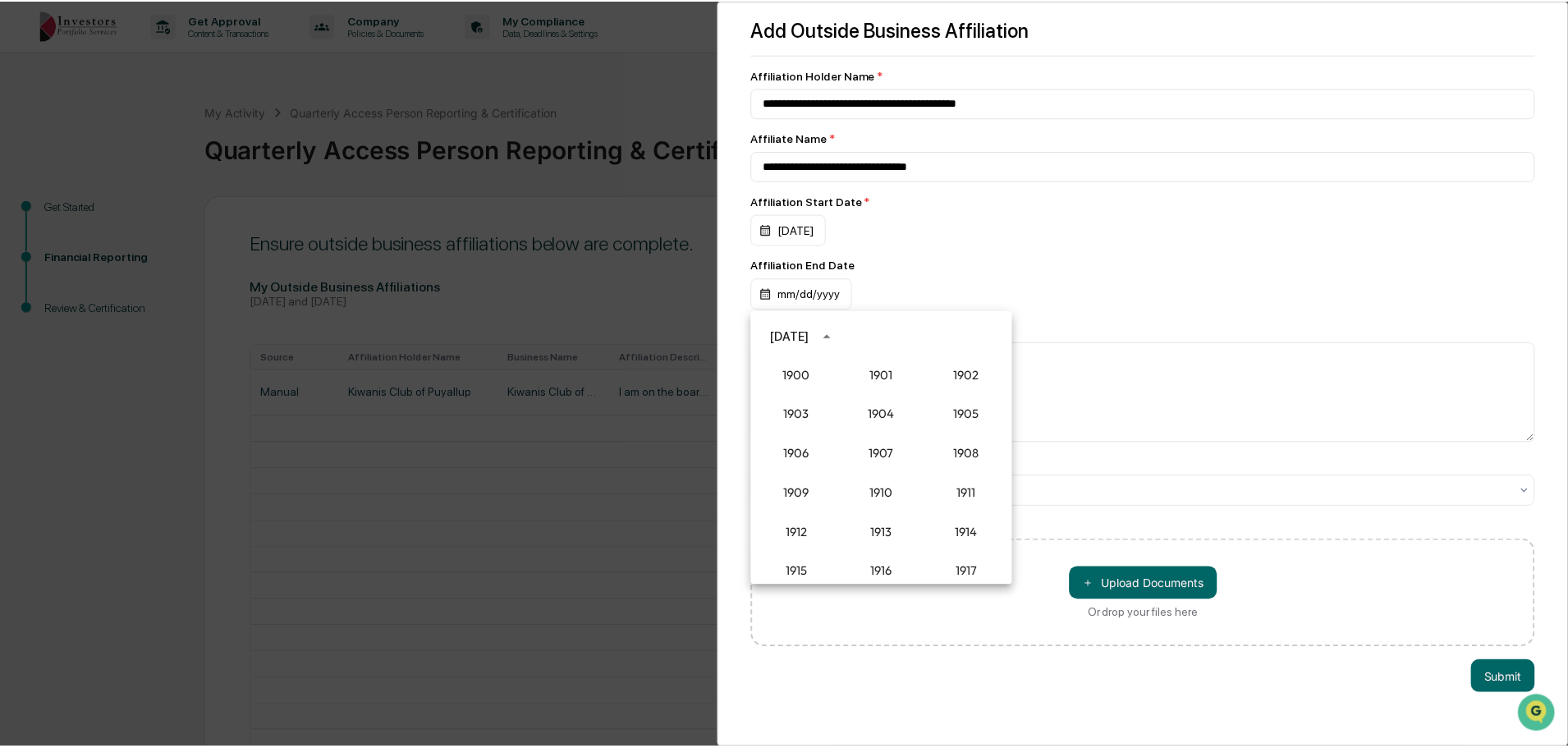
scroll to position [1521, 0]
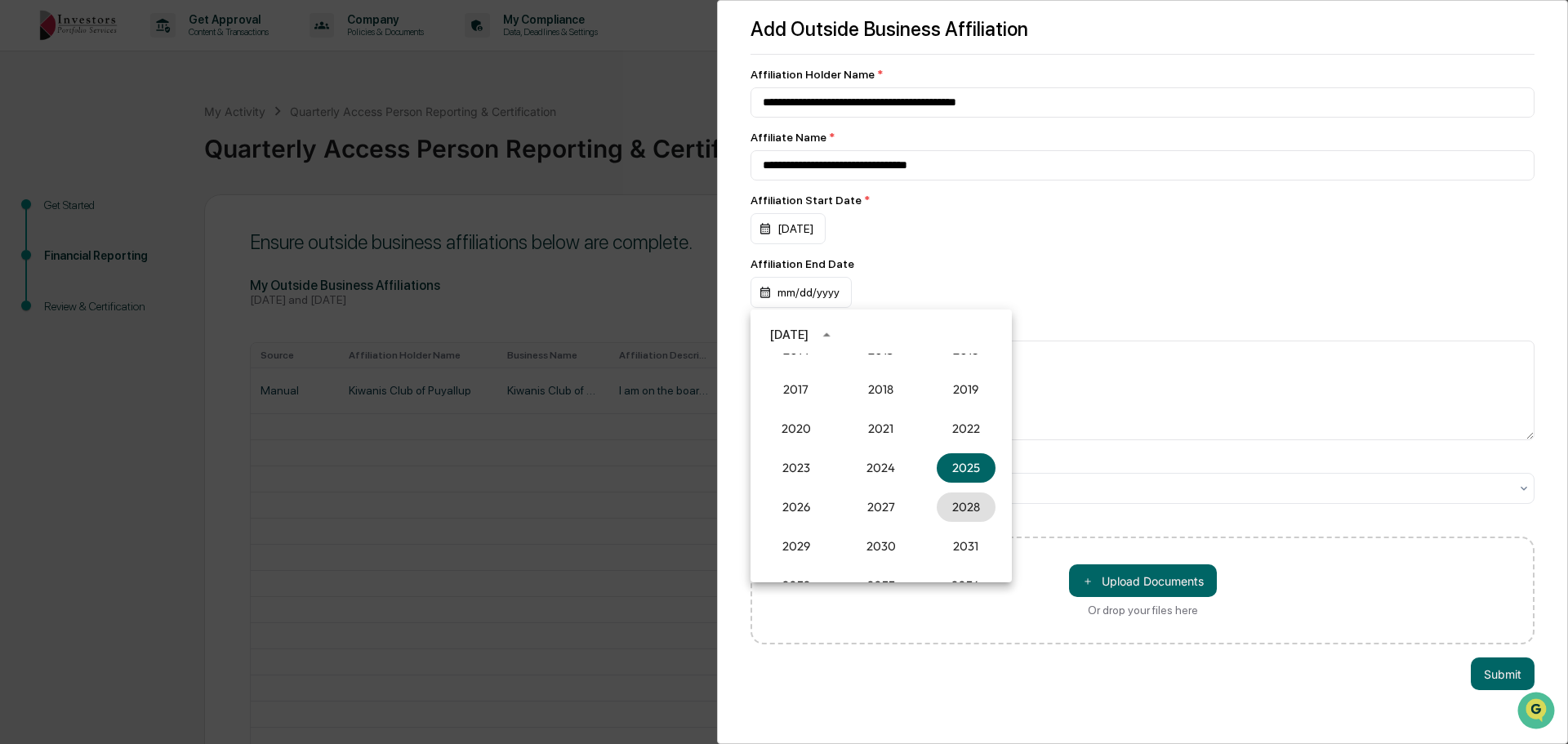
click at [955, 501] on button "2028" at bounding box center [965, 508] width 59 height 30
click at [890, 471] on button "Aug" at bounding box center [880, 460] width 59 height 30
click at [922, 521] on button "31" at bounding box center [914, 527] width 30 height 30
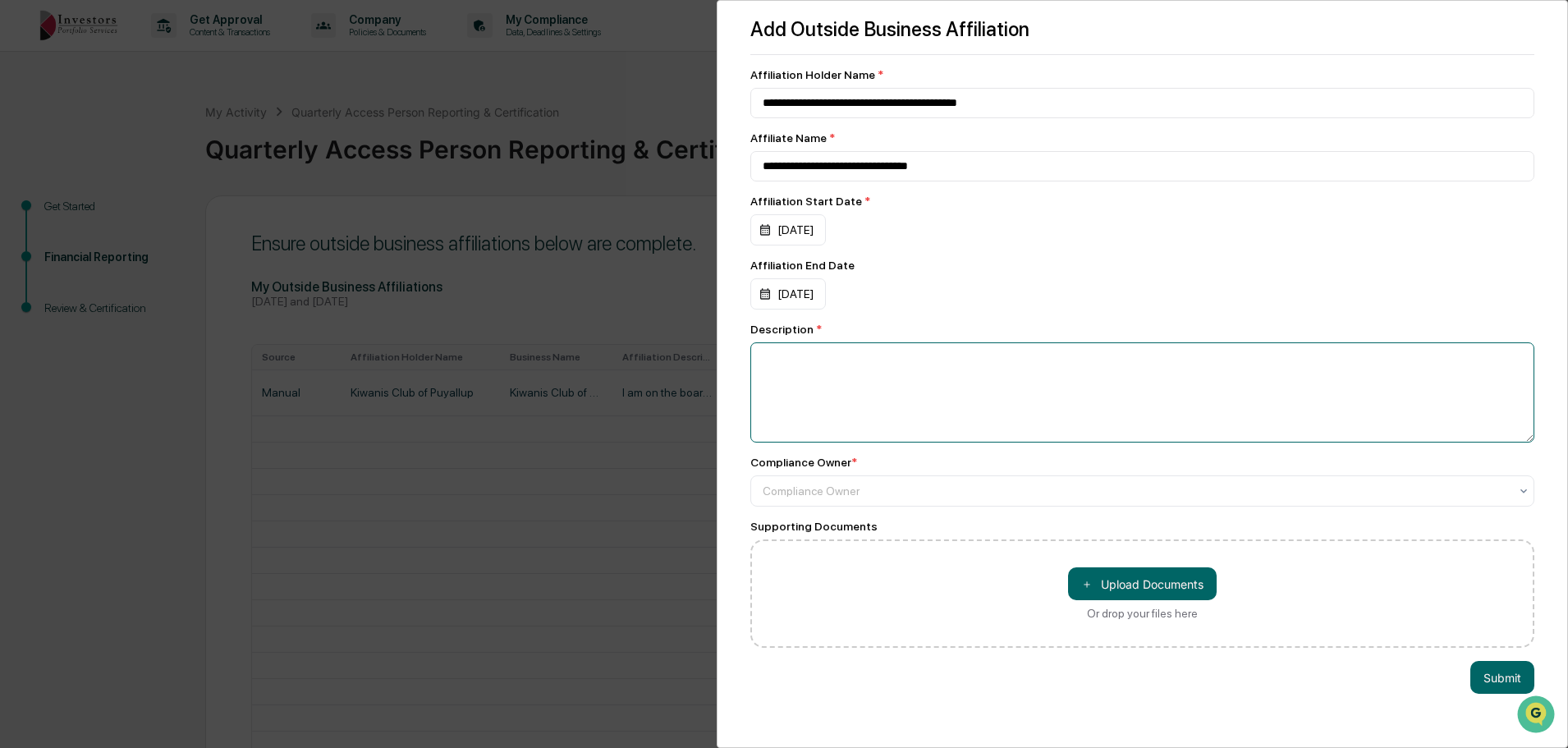
click at [918, 414] on textarea at bounding box center [1142, 392] width 784 height 100
type textarea "**********"
click at [916, 498] on div at bounding box center [1136, 491] width 746 height 17
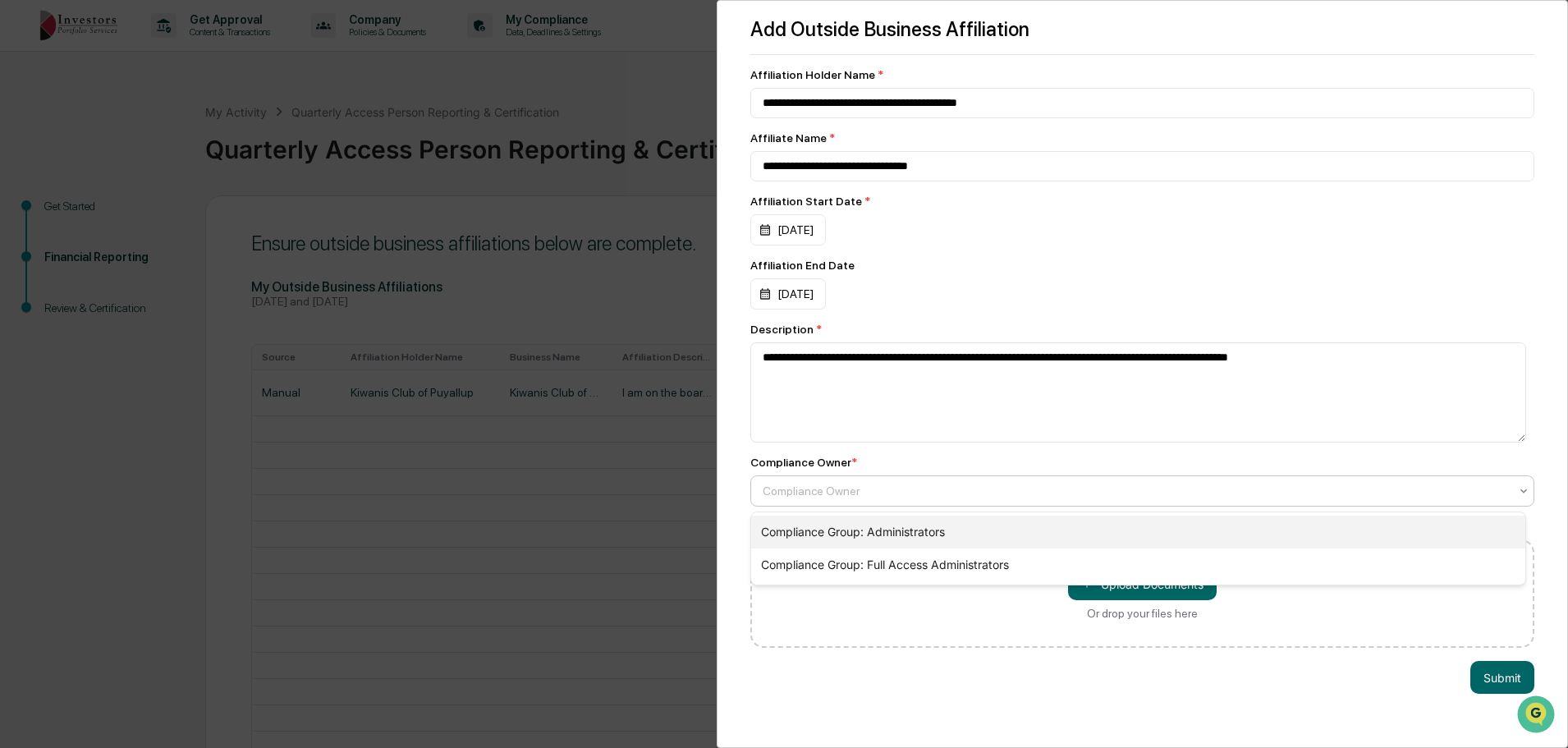
click at [1064, 539] on div "Compliance Group: Administrators" at bounding box center [1139, 532] width 774 height 33
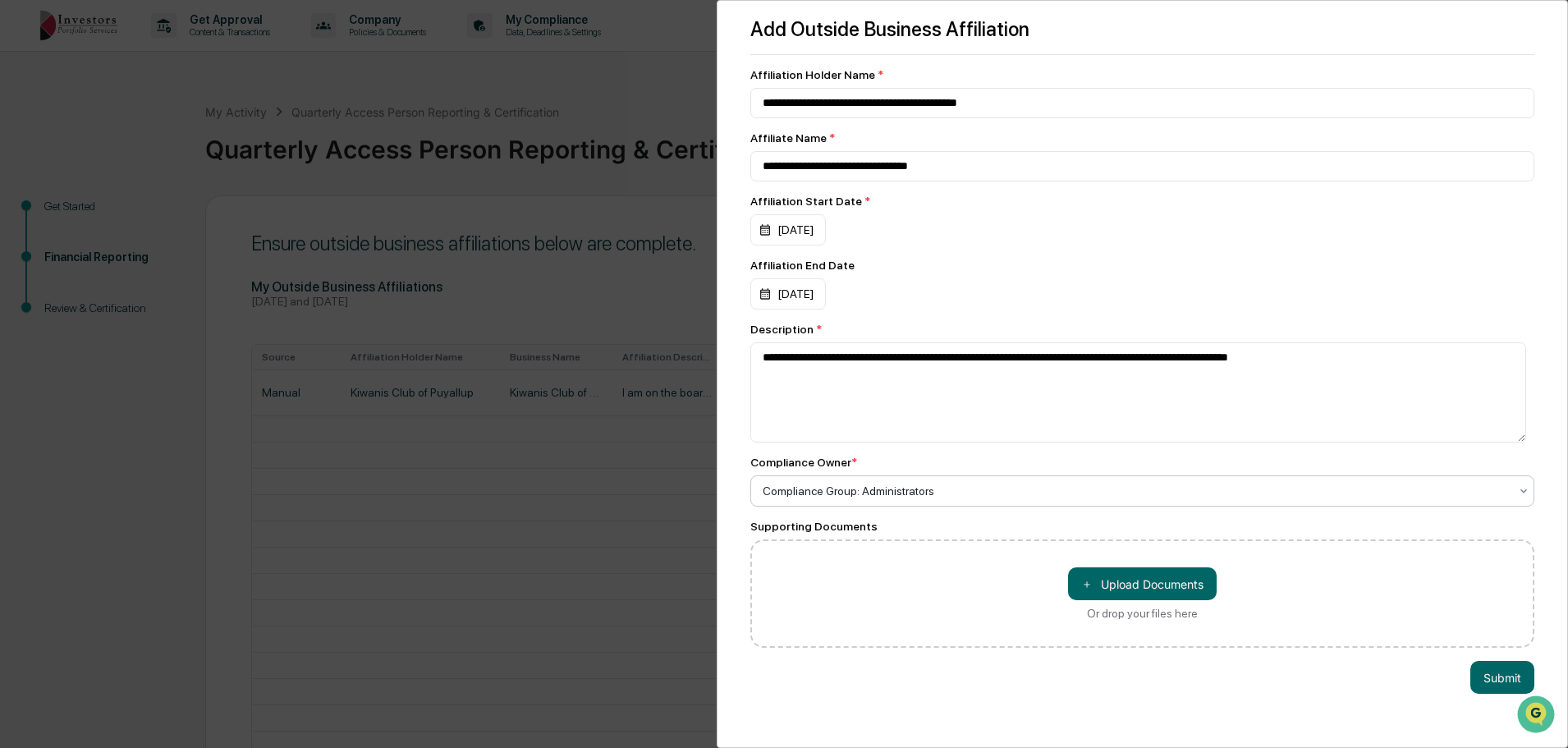
click at [1506, 675] on button "Submit" at bounding box center [1502, 677] width 64 height 33
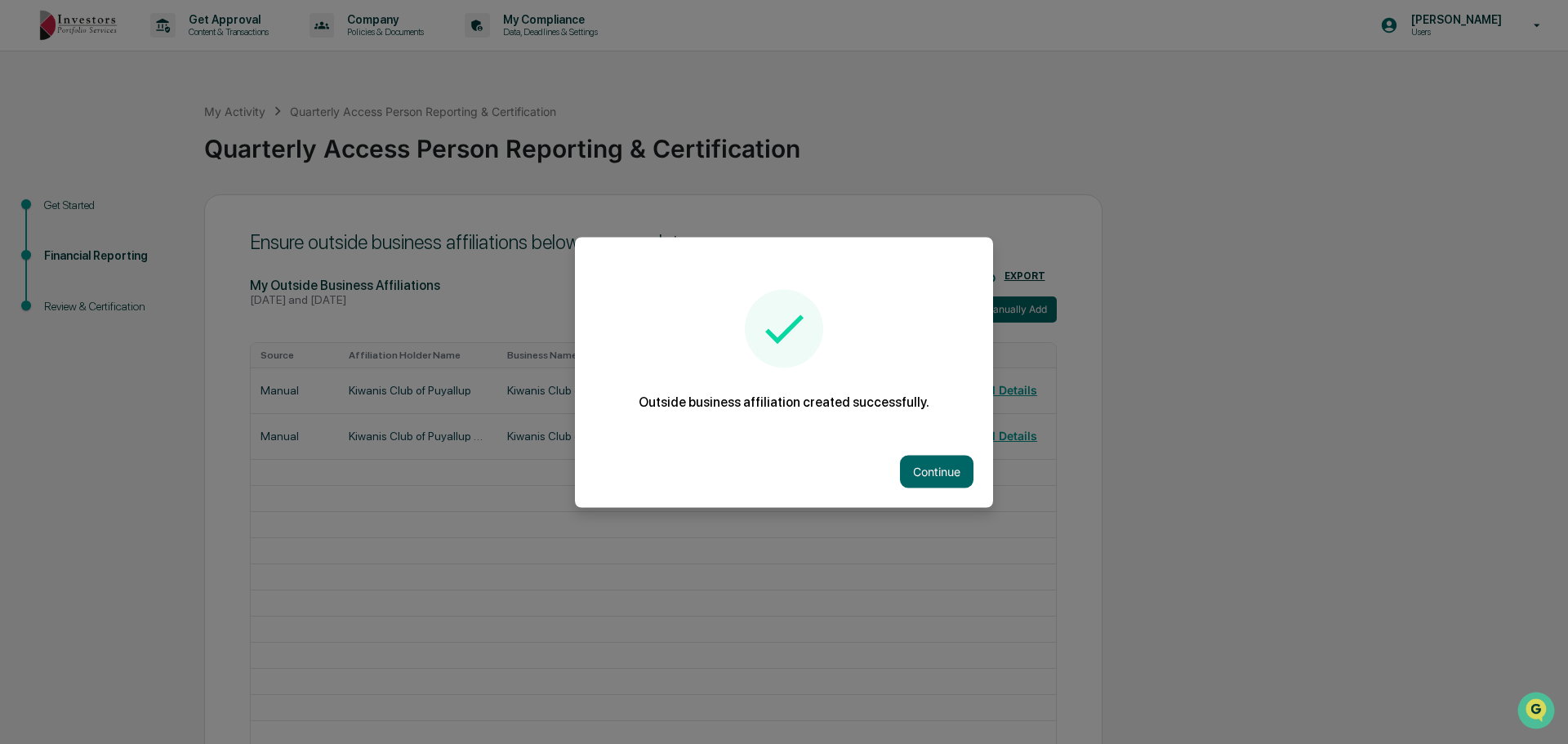
click at [942, 474] on button "Continue" at bounding box center [936, 471] width 74 height 32
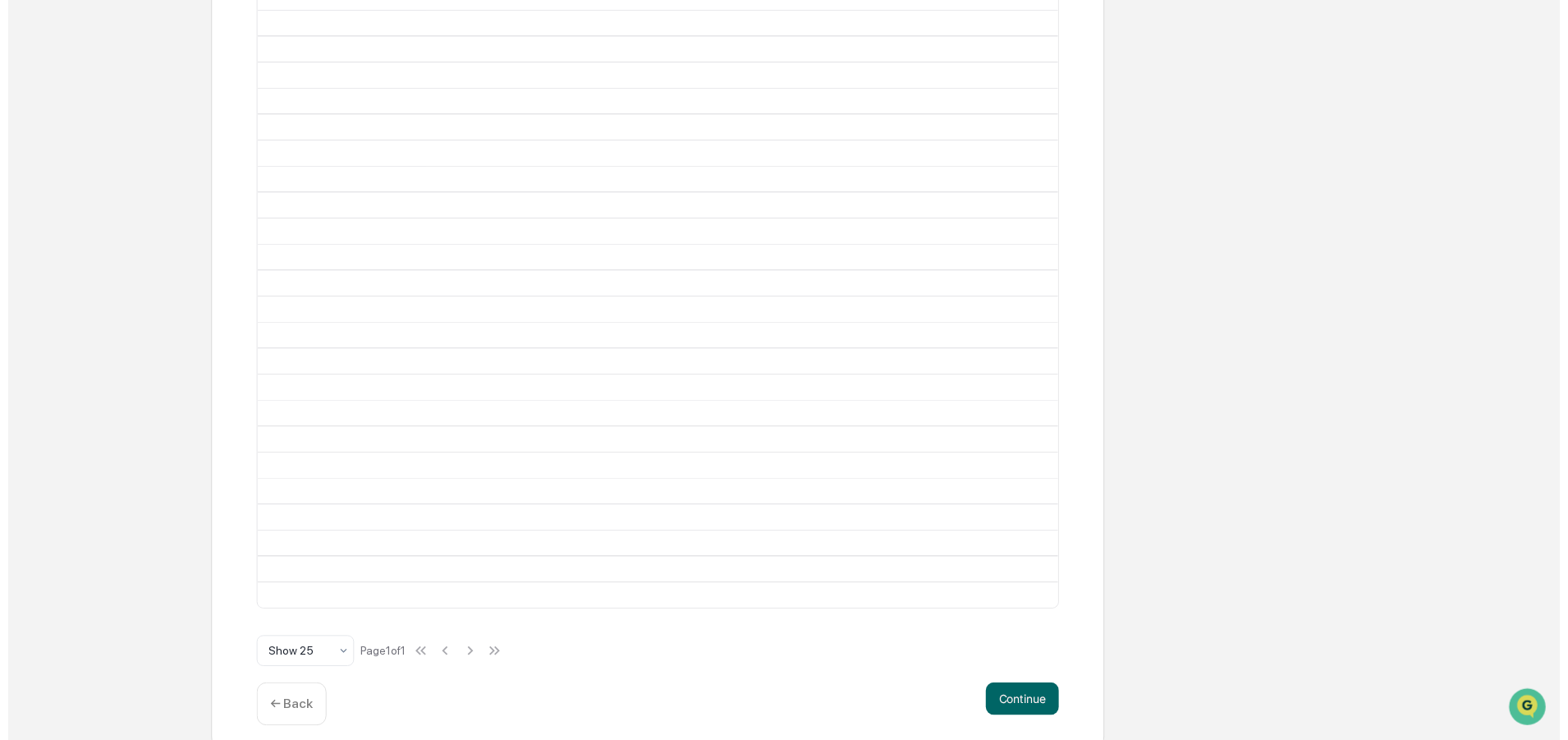
scroll to position [465, 0]
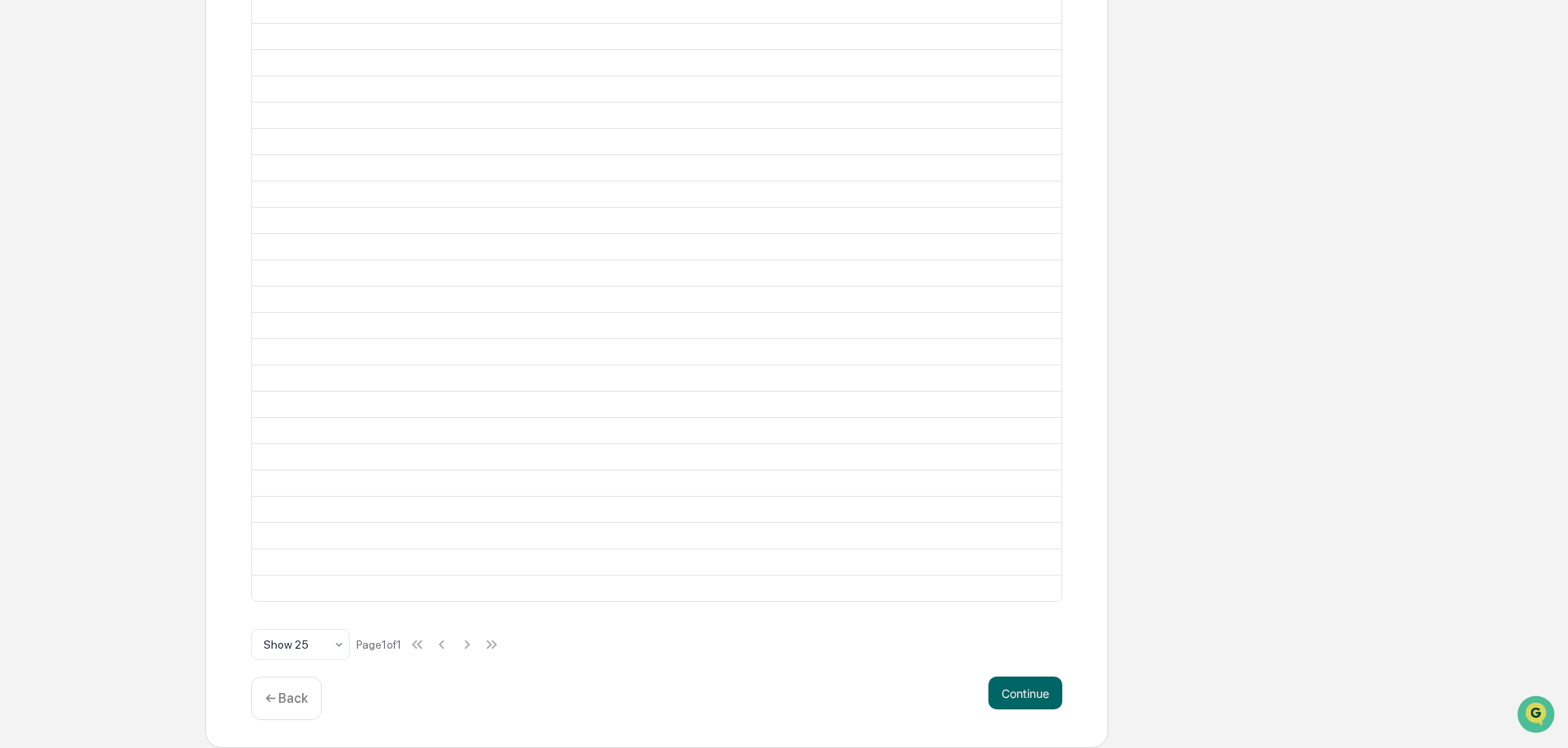
click at [1044, 694] on button "Continue" at bounding box center [1026, 693] width 74 height 33
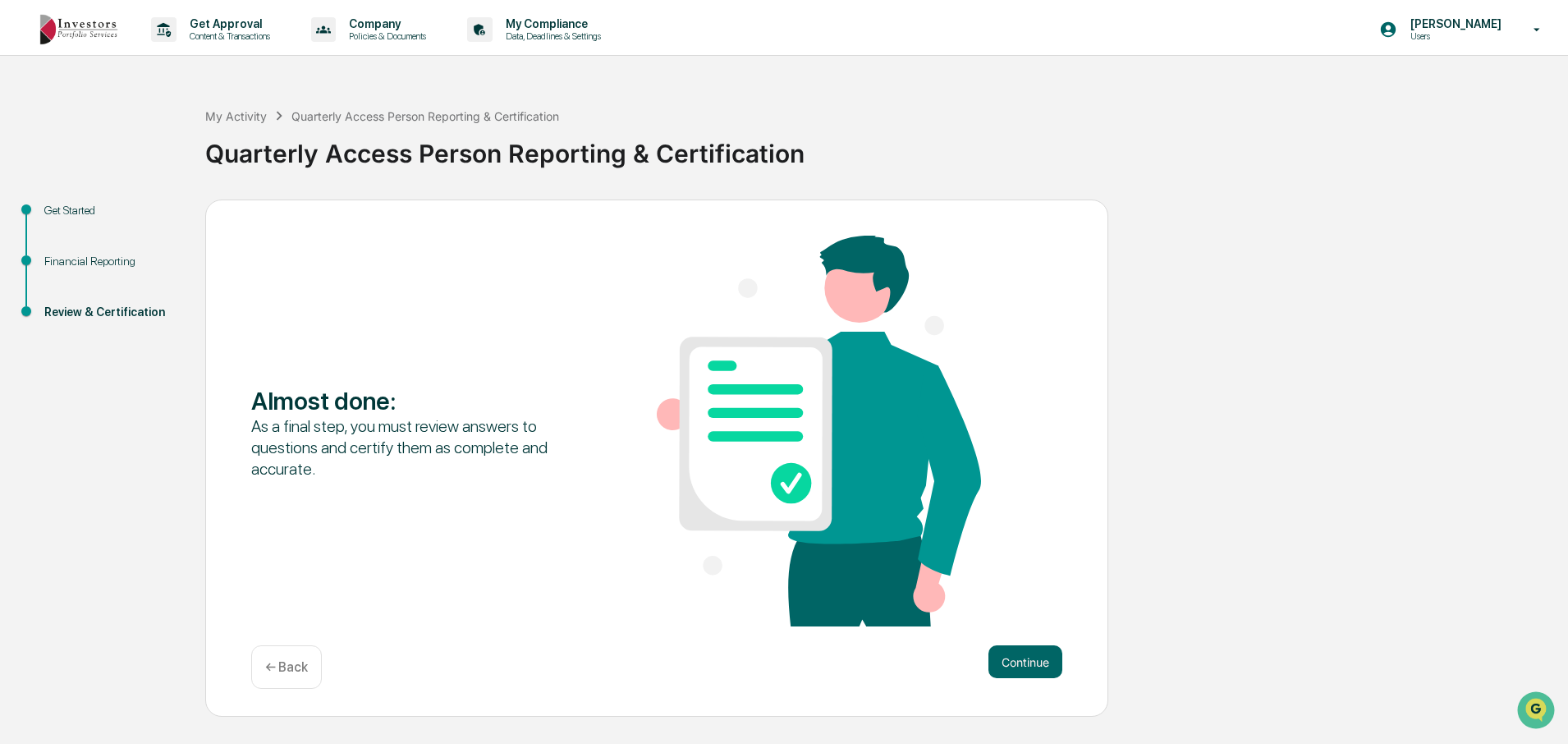
scroll to position [0, 0]
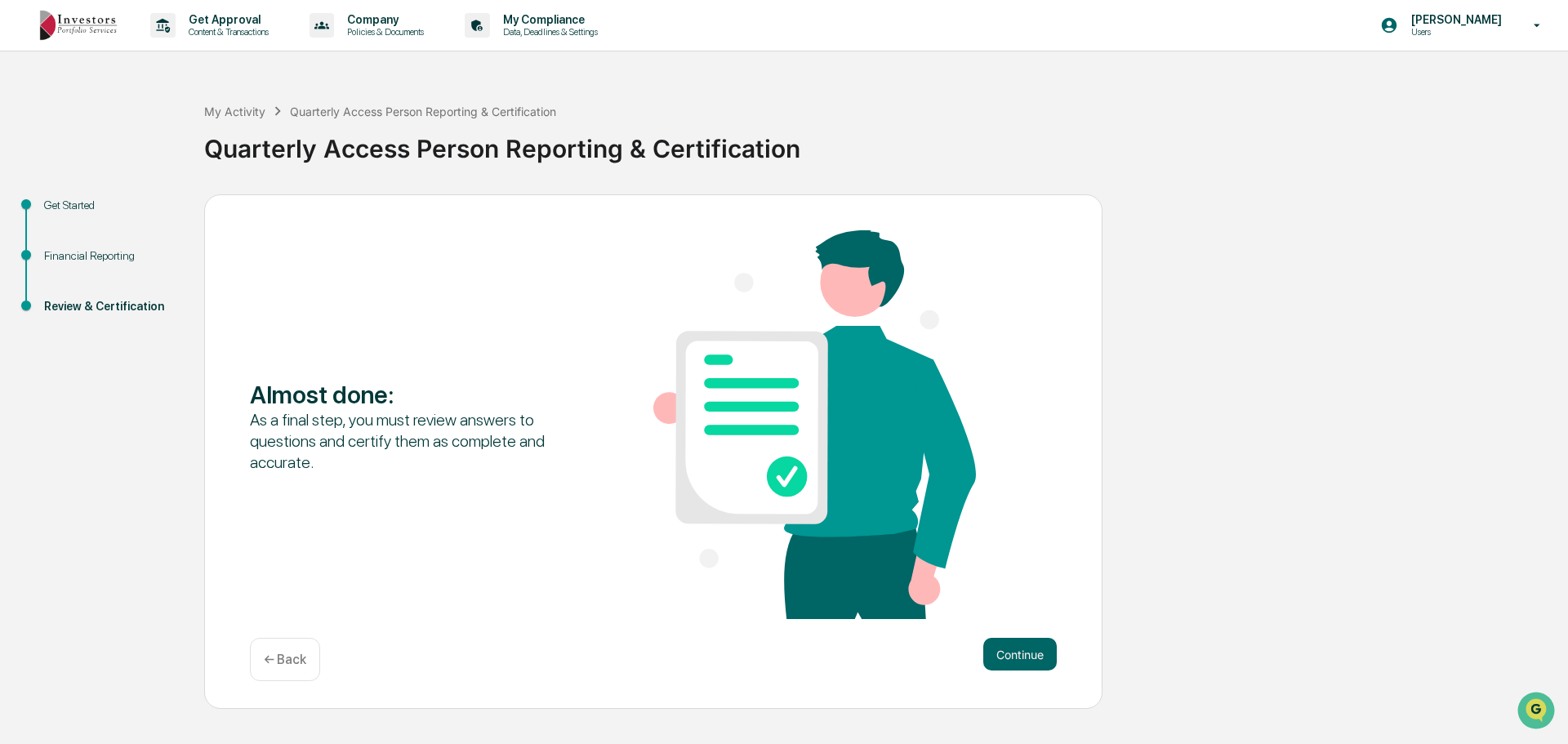
click at [1030, 651] on button "Continue" at bounding box center [1020, 654] width 74 height 32
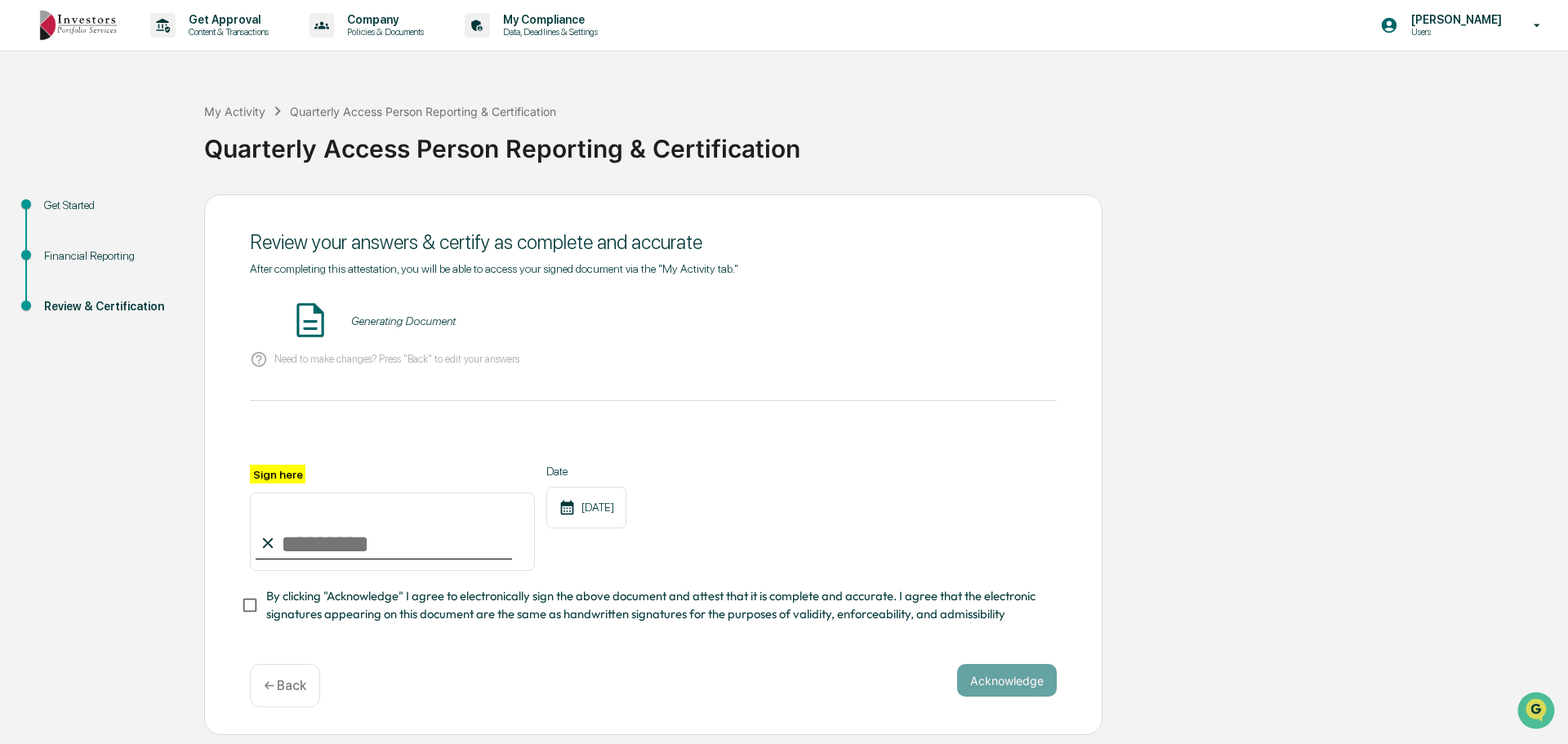
click at [304, 551] on input "Sign here" at bounding box center [393, 532] width 285 height 79
type input "**********"
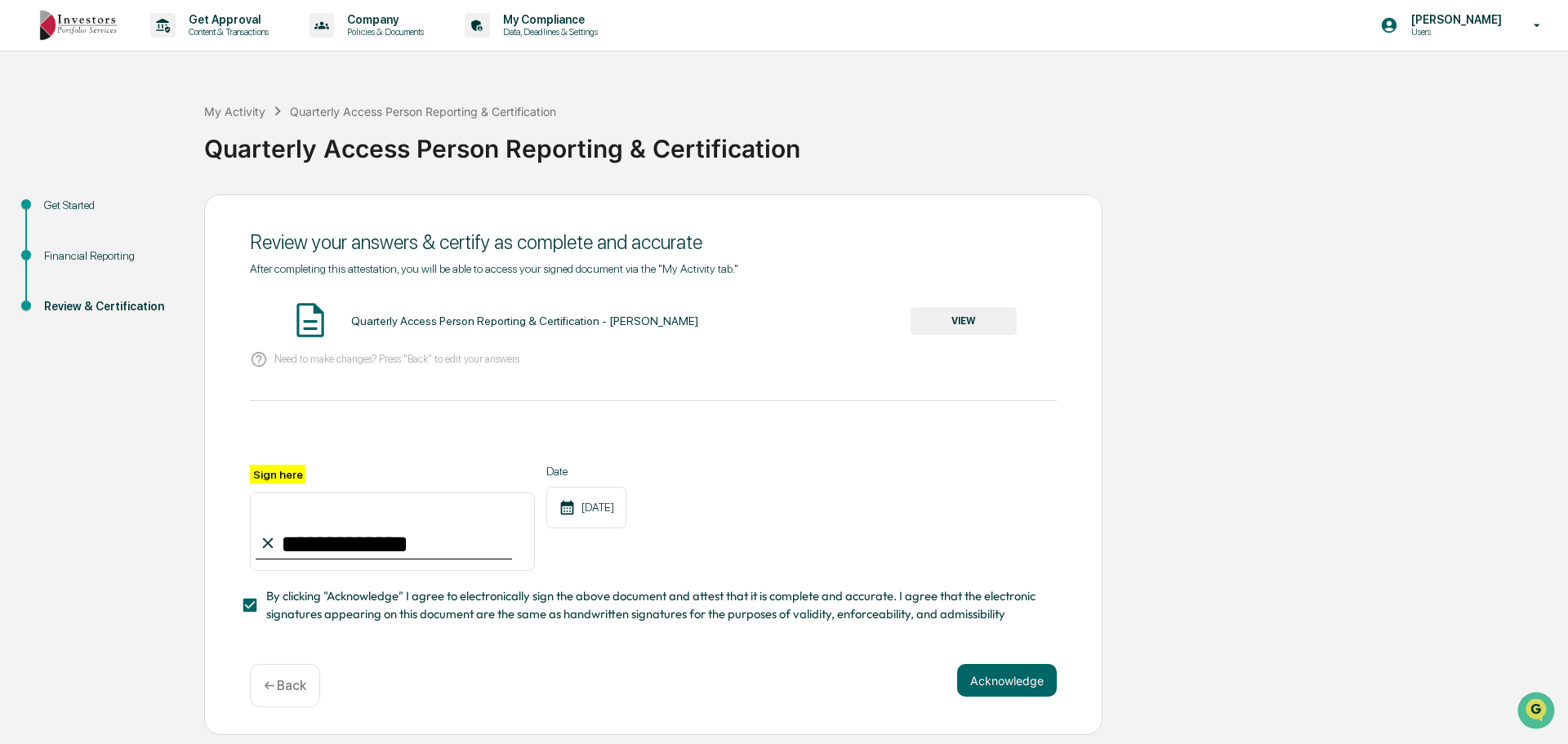
click at [1007, 692] on button "Acknowledge" at bounding box center [1007, 680] width 100 height 32
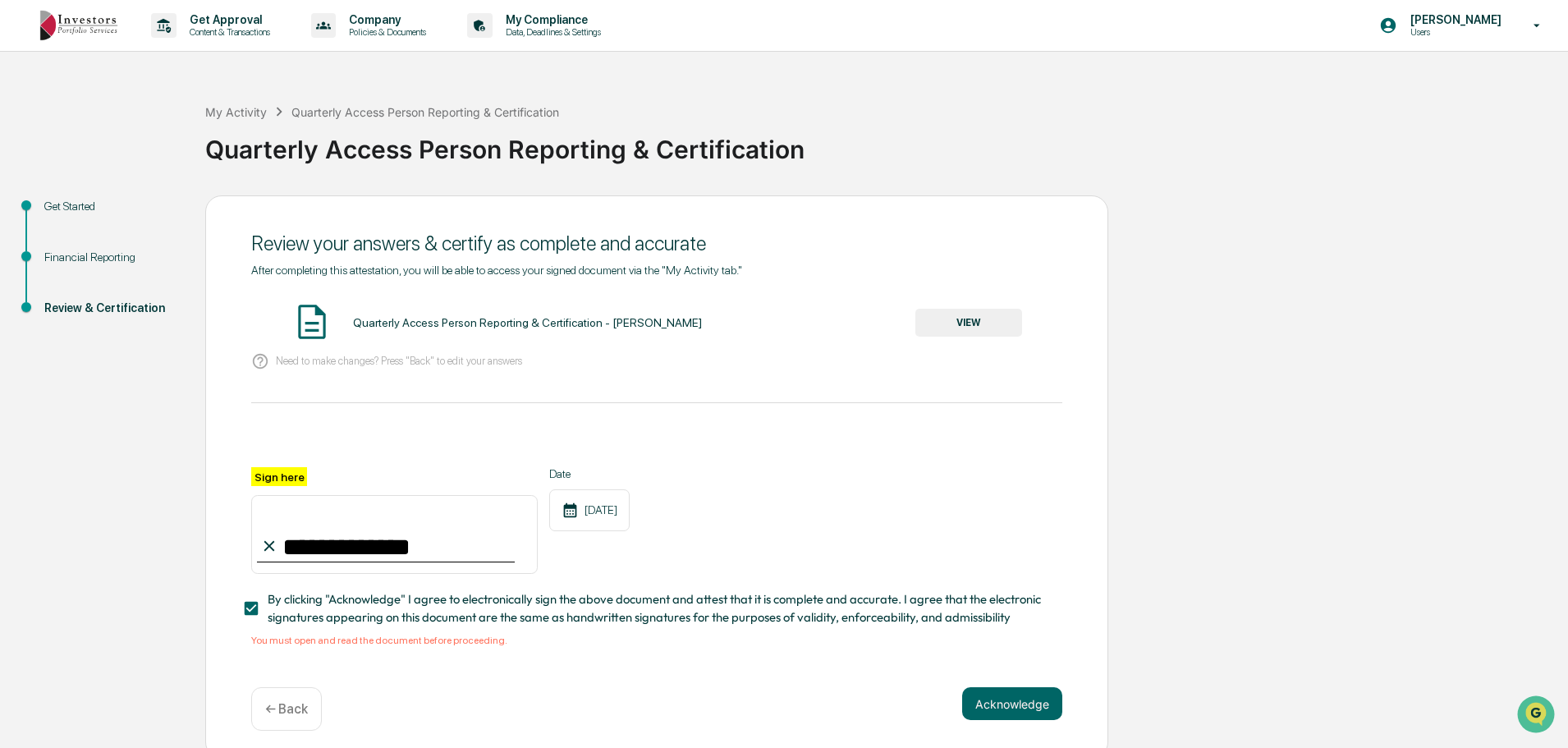
click at [1016, 705] on button "Acknowledge" at bounding box center [1013, 703] width 100 height 33
click at [1018, 706] on button "Acknowledge" at bounding box center [1013, 703] width 100 height 33
click at [962, 319] on button "VIEW" at bounding box center [969, 323] width 106 height 28
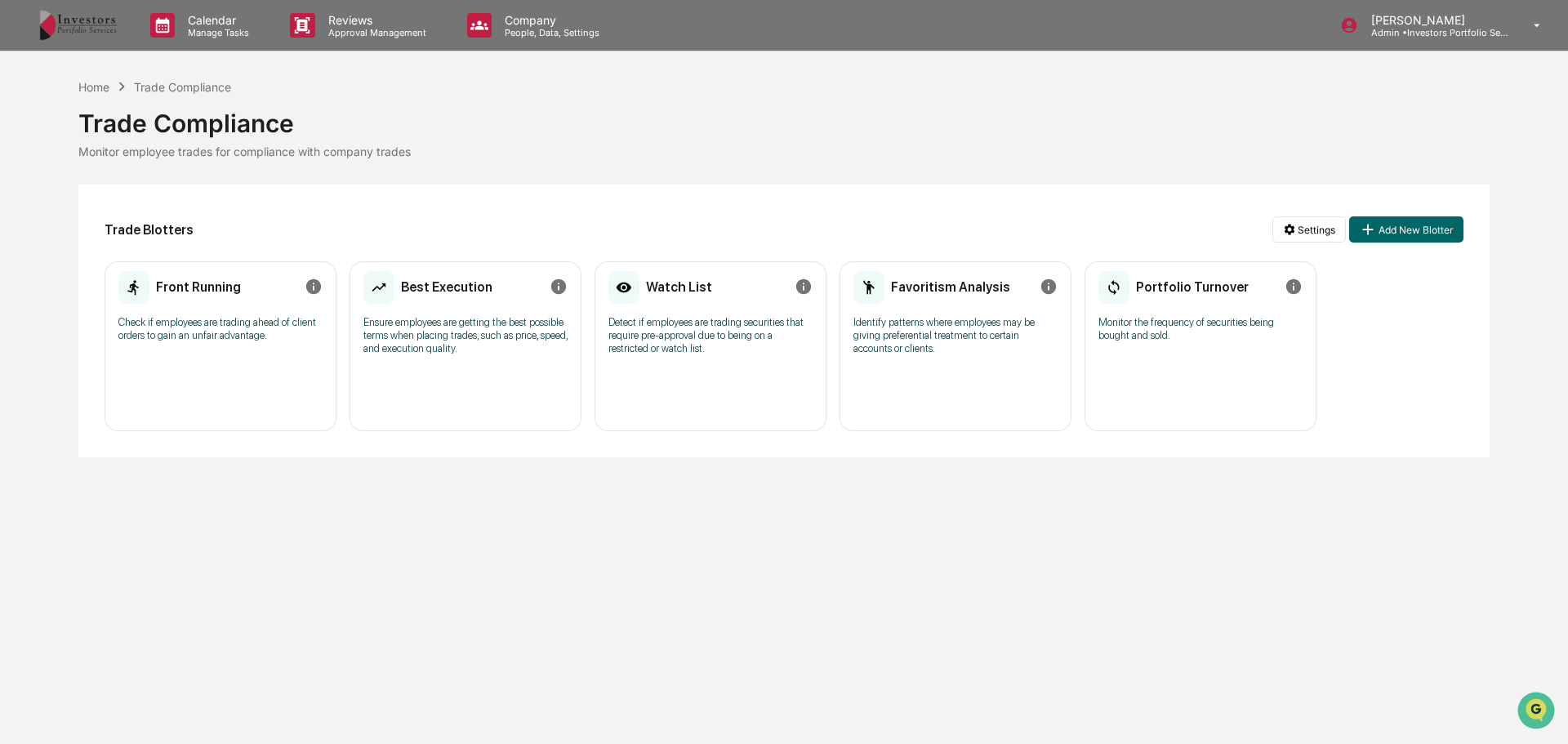
click at [965, 321] on p "Identify patterns where employees may be giving preferential treatment to certa…" at bounding box center [955, 335] width 204 height 39
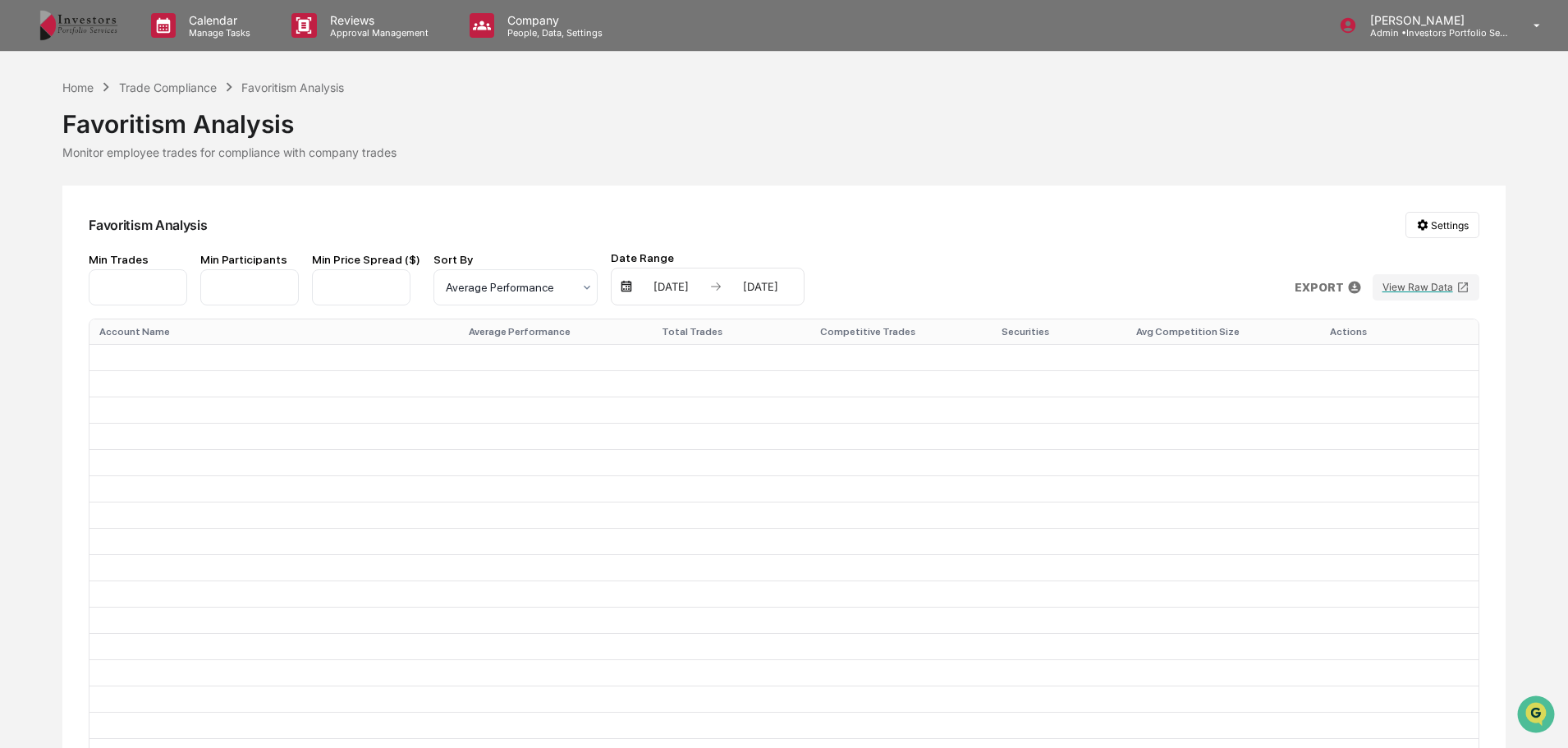
click at [799, 296] on div "Min Trades * Min Participants * Min Price Spread ($) **** Sort By Average Perfo…" at bounding box center [784, 279] width 1390 height 55
click at [663, 289] on div "[DATE]" at bounding box center [670, 286] width 70 height 13
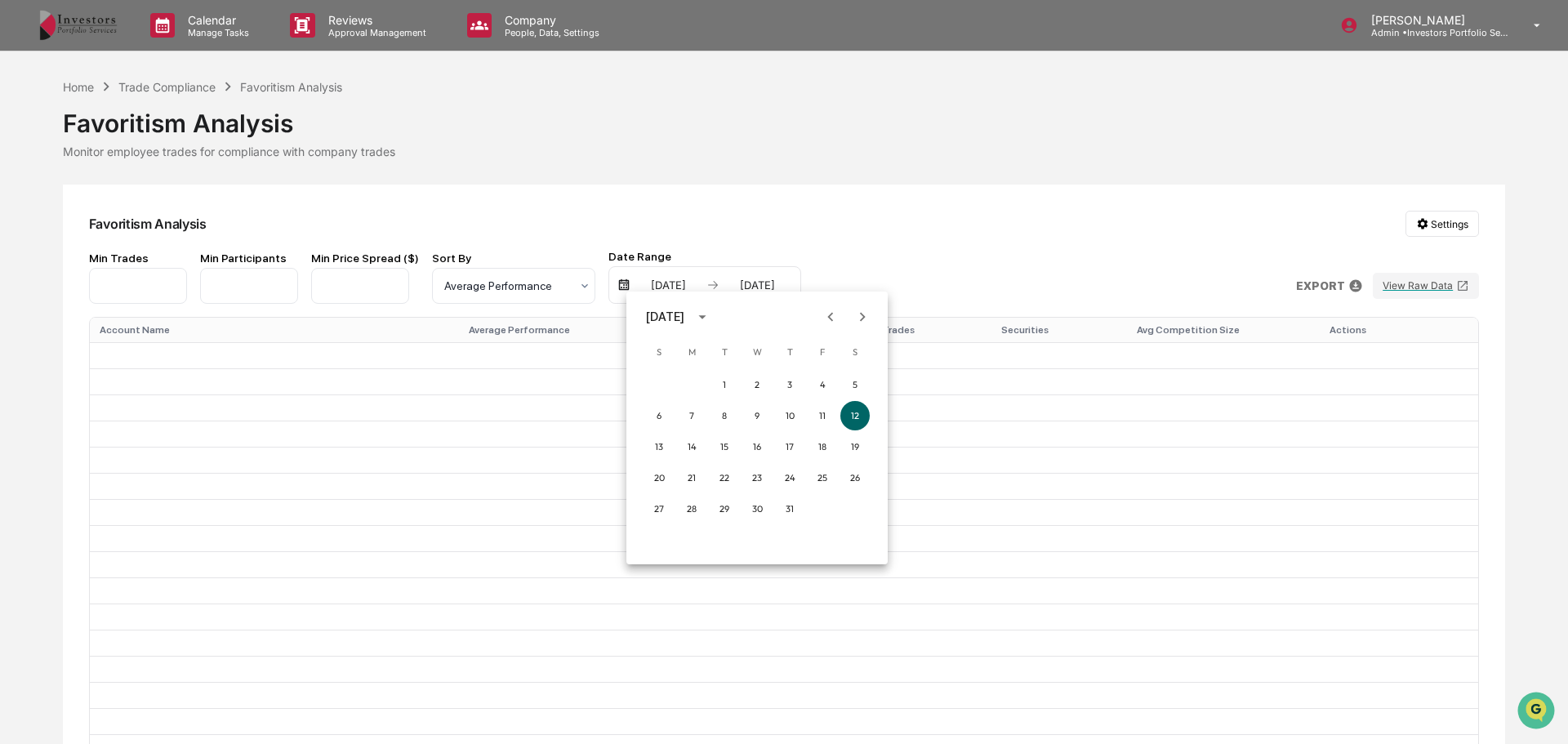
click at [1018, 259] on div at bounding box center [784, 372] width 1568 height 744
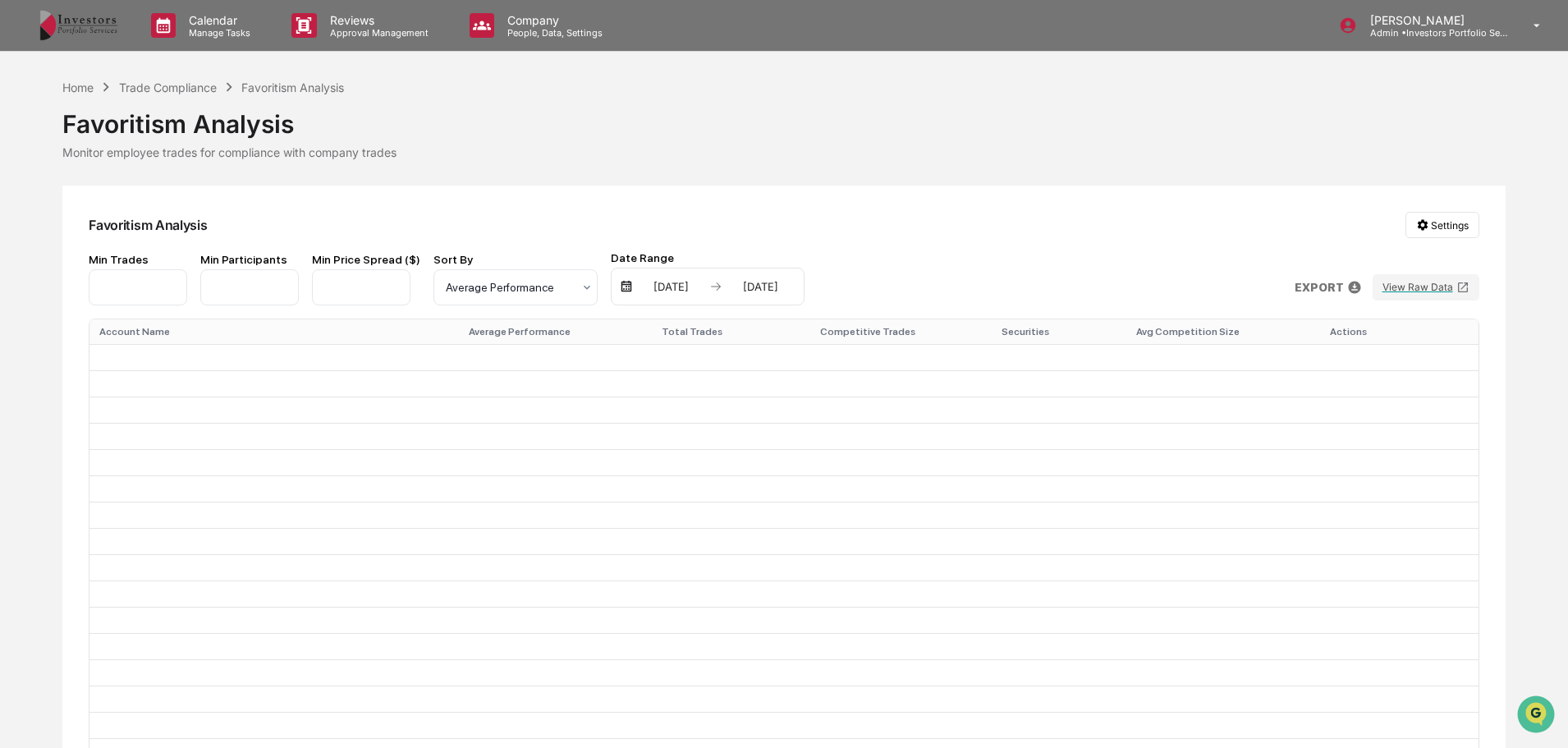
click at [681, 294] on div "07/12/2025 08/11/2025" at bounding box center [707, 286] width 194 height 38
click at [709, 289] on img at bounding box center [715, 286] width 13 height 13
click at [648, 294] on div "07/12/2025 08/11/2025" at bounding box center [707, 286] width 194 height 38
click at [673, 290] on div "07/12/2025" at bounding box center [670, 286] width 70 height 13
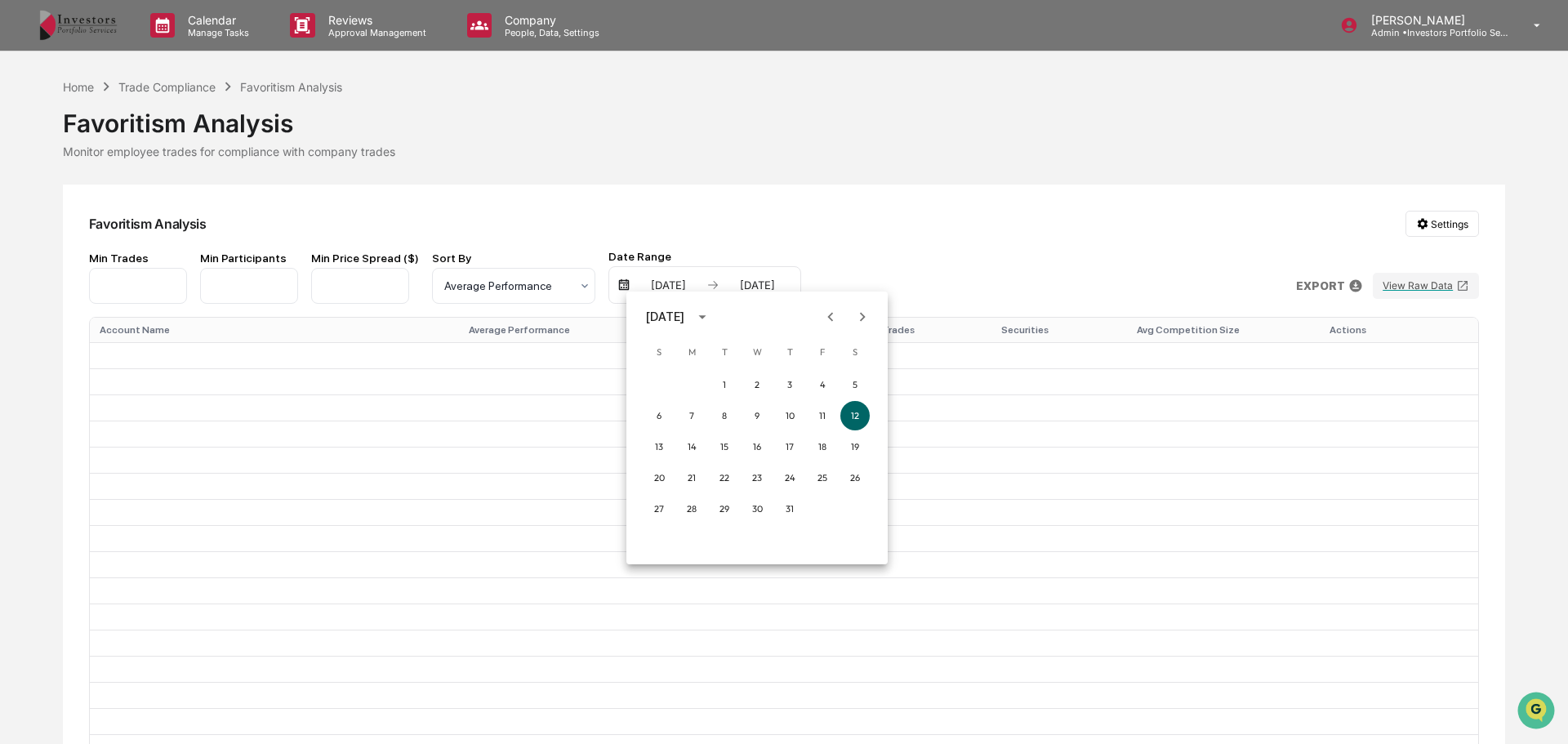
click at [832, 313] on icon "Previous month" at bounding box center [830, 316] width 6 height 9
click at [832, 315] on icon "Previous month" at bounding box center [830, 317] width 18 height 18
click at [794, 386] on button "1" at bounding box center [790, 385] width 30 height 30
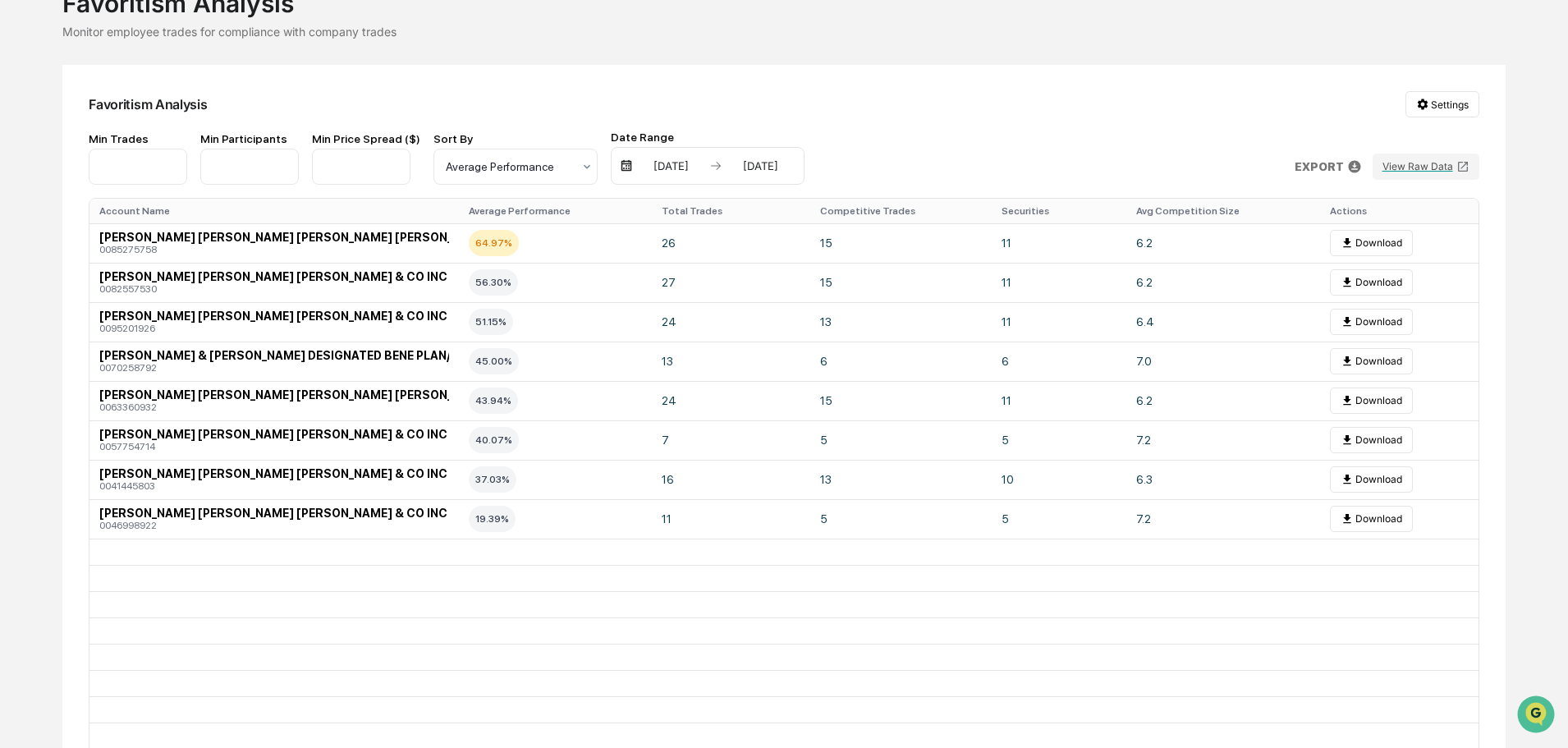
scroll to position [82, 0]
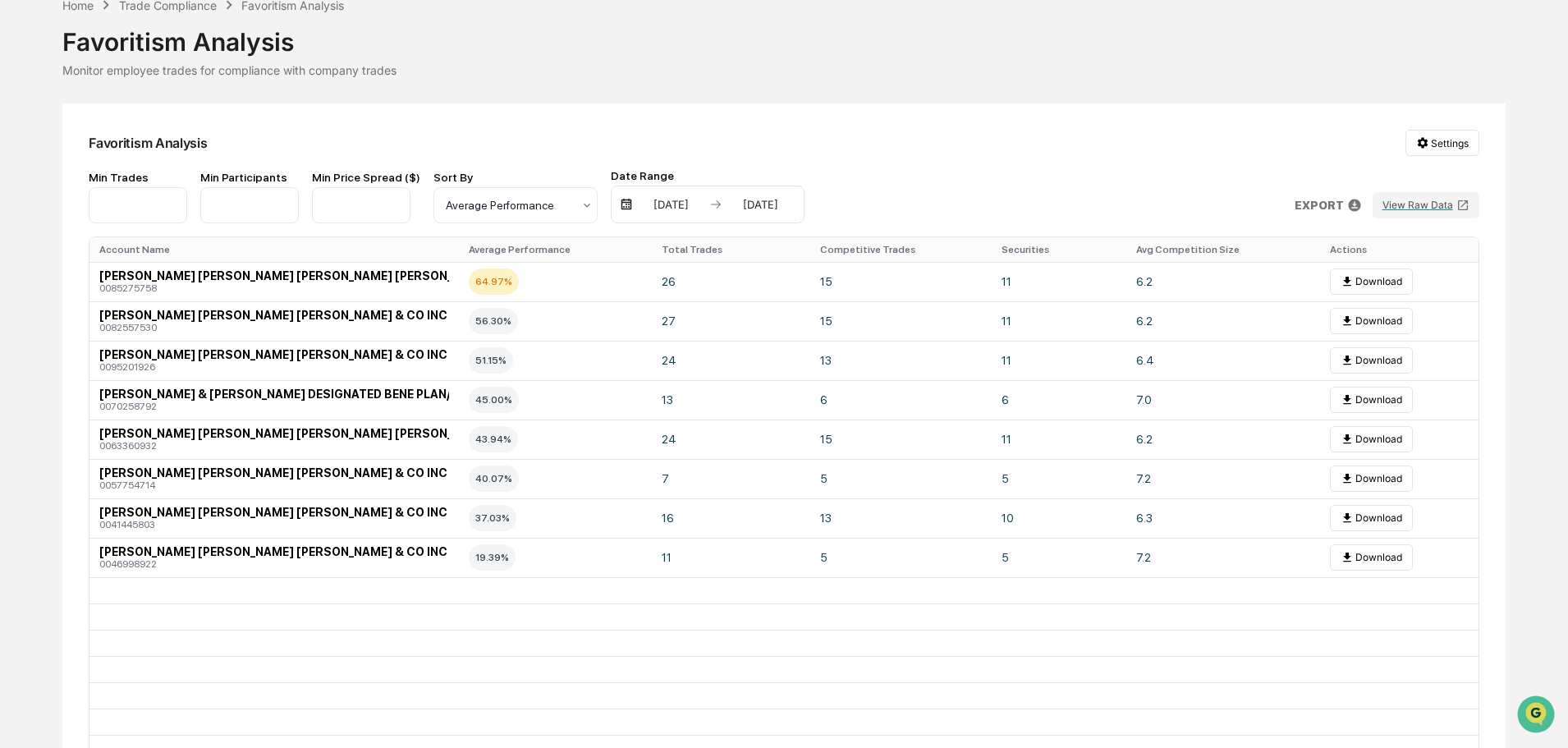
click at [1374, 290] on button "Download" at bounding box center [1372, 282] width 83 height 26
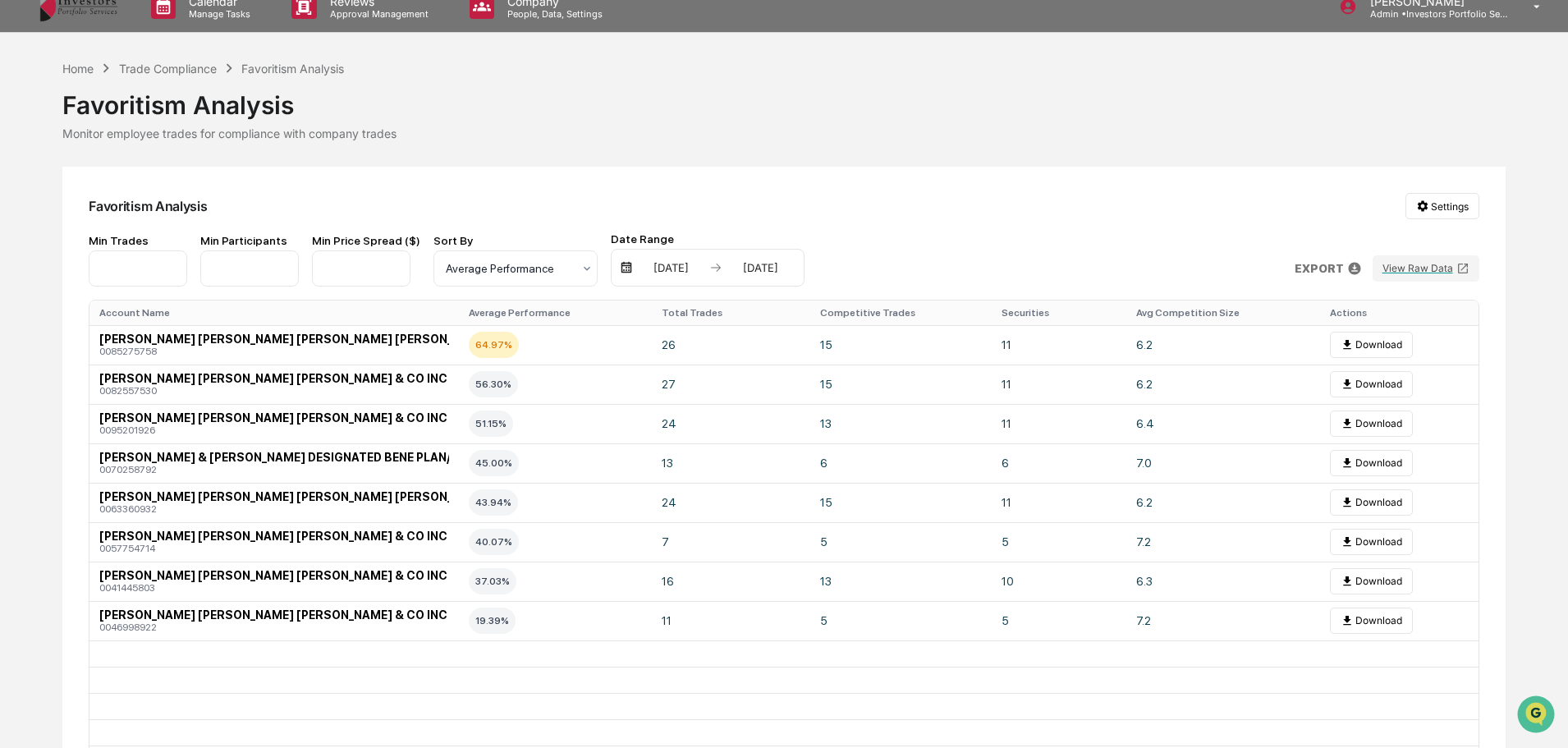
scroll to position [0, 0]
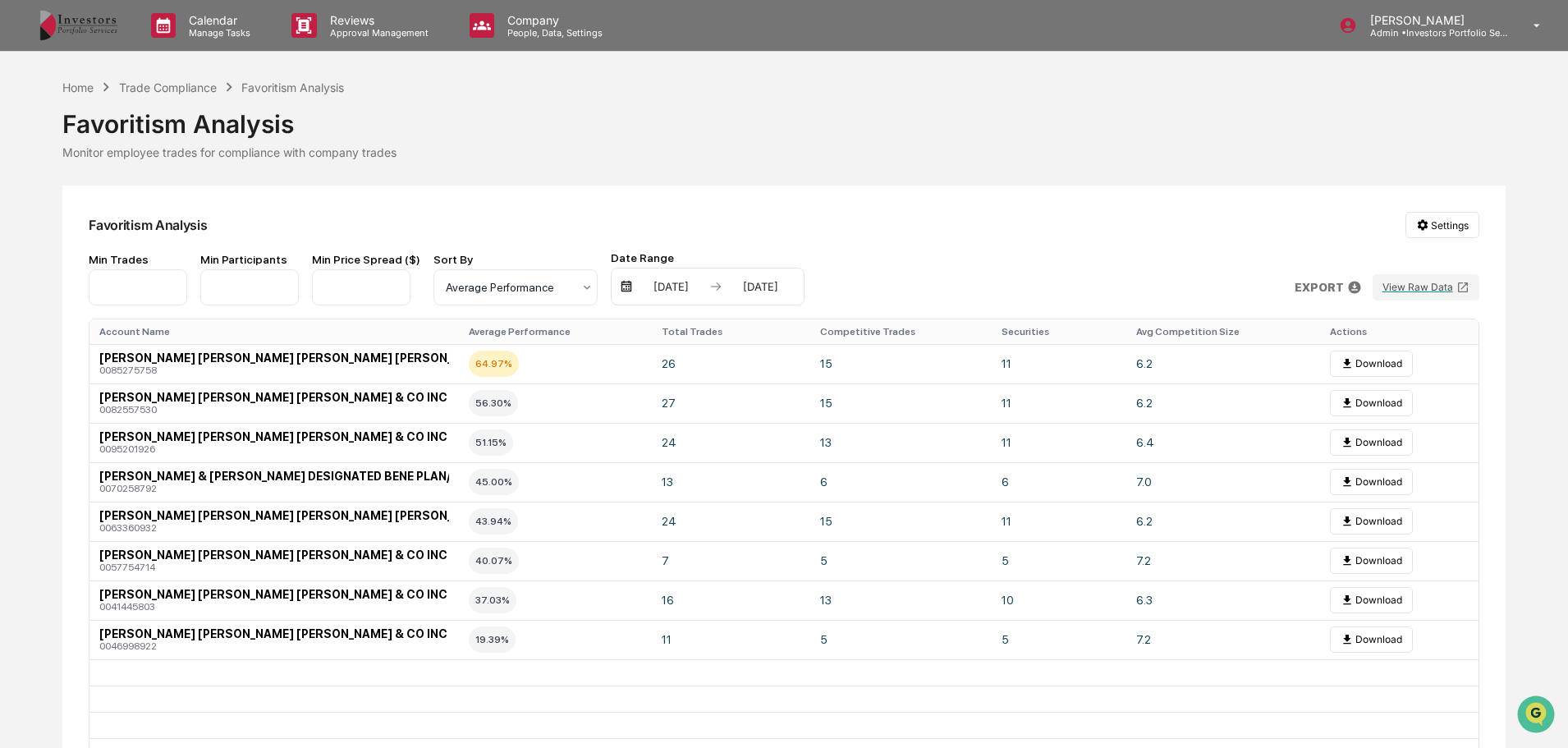
click at [172, 106] on div "Favoritism Analysis" at bounding box center [784, 117] width 1443 height 43
click at [198, 97] on div "Favoritism Analysis" at bounding box center [784, 117] width 1443 height 43
click at [201, 91] on div "Trade Compliance" at bounding box center [167, 87] width 98 height 14
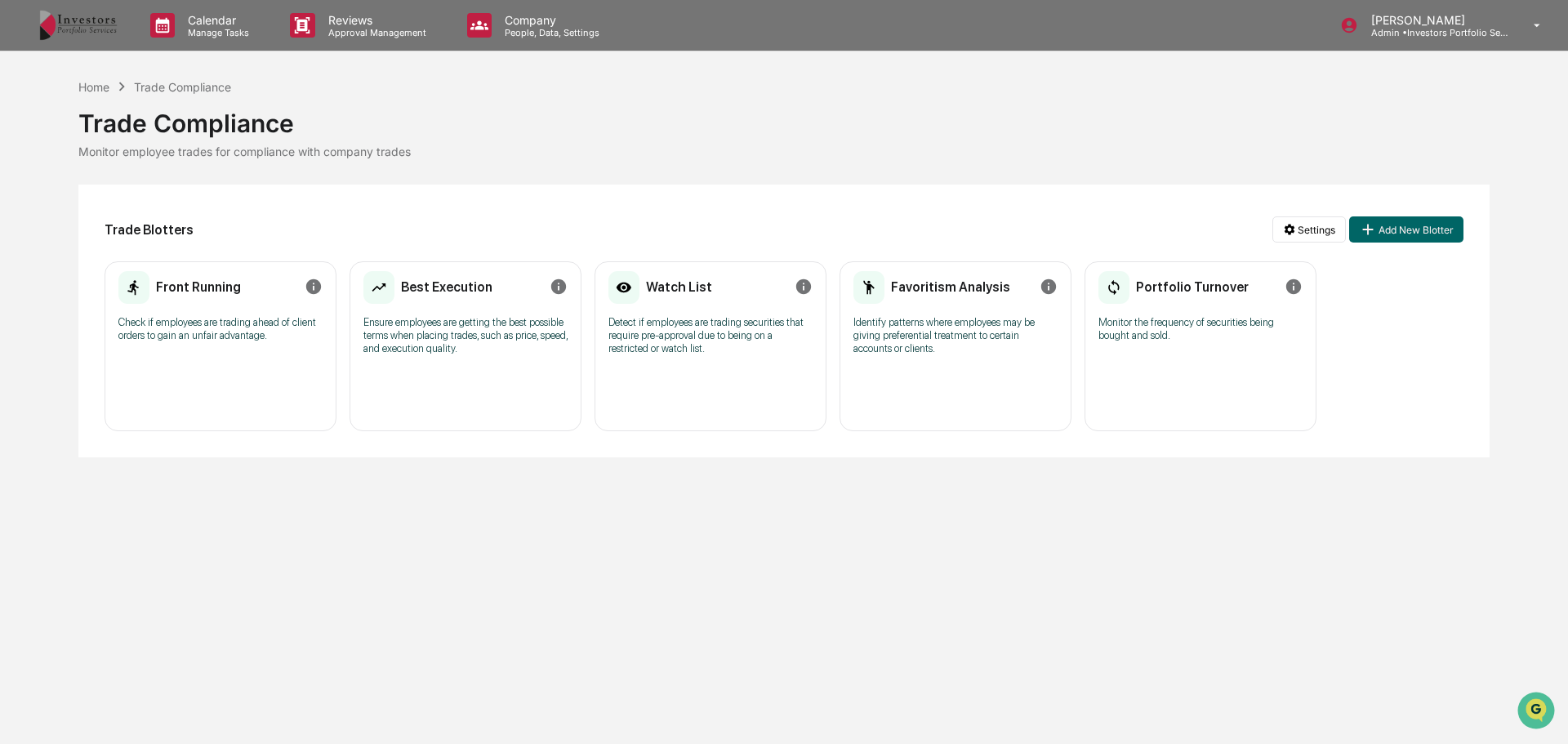
click at [438, 334] on p "Ensure employees are getting the best possible terms when placing trades, such …" at bounding box center [465, 335] width 204 height 39
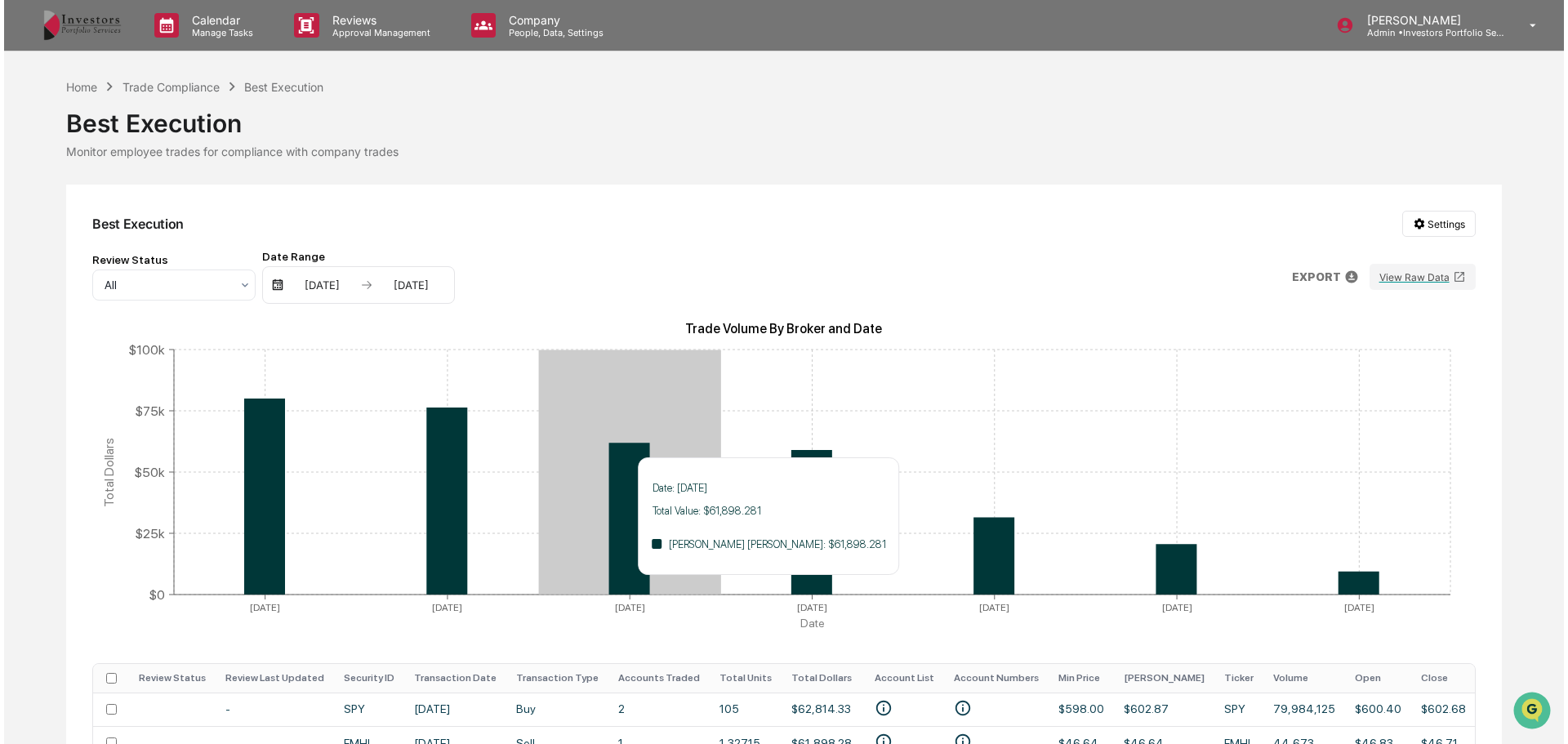
scroll to position [326, 0]
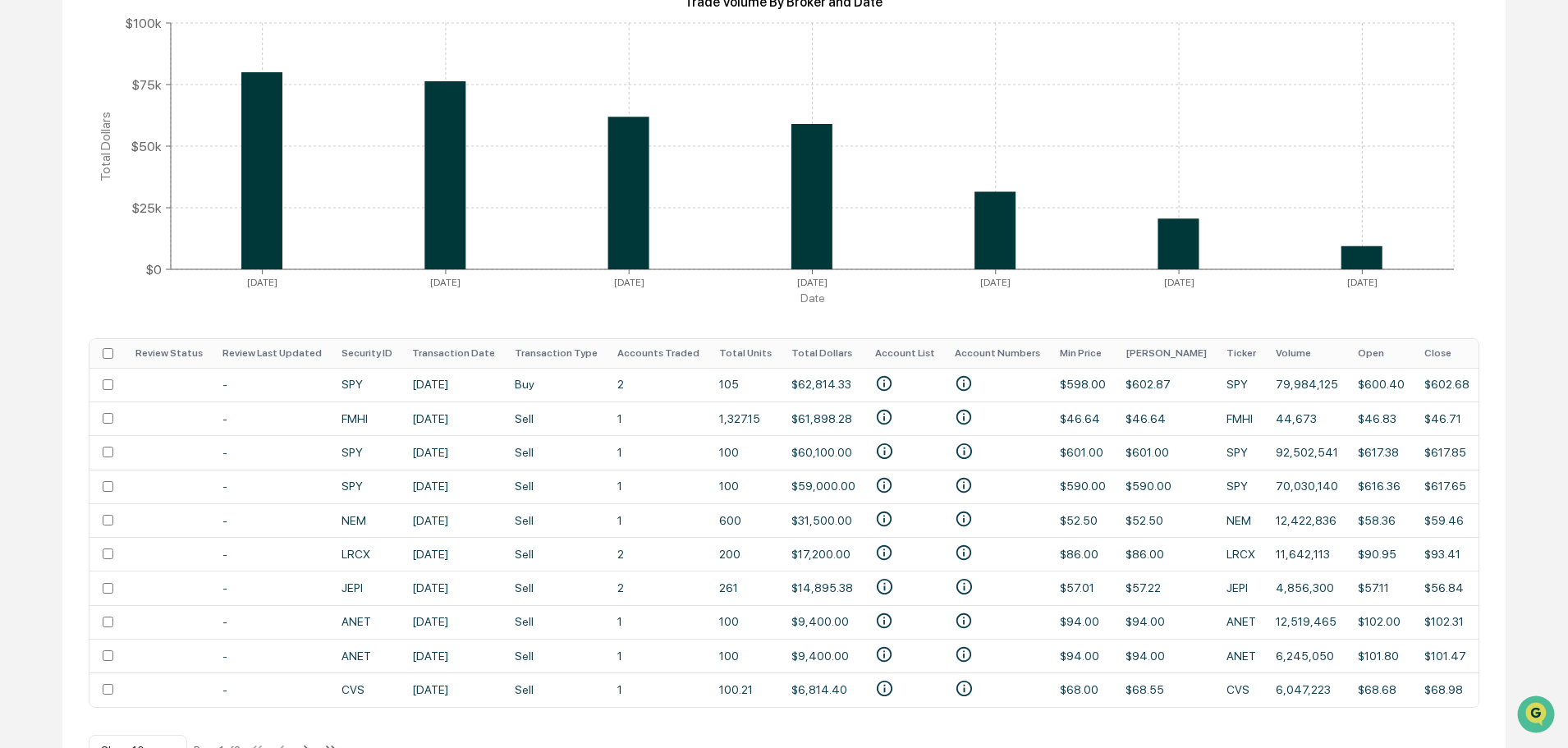
click at [608, 392] on td "2" at bounding box center [659, 385] width 102 height 33
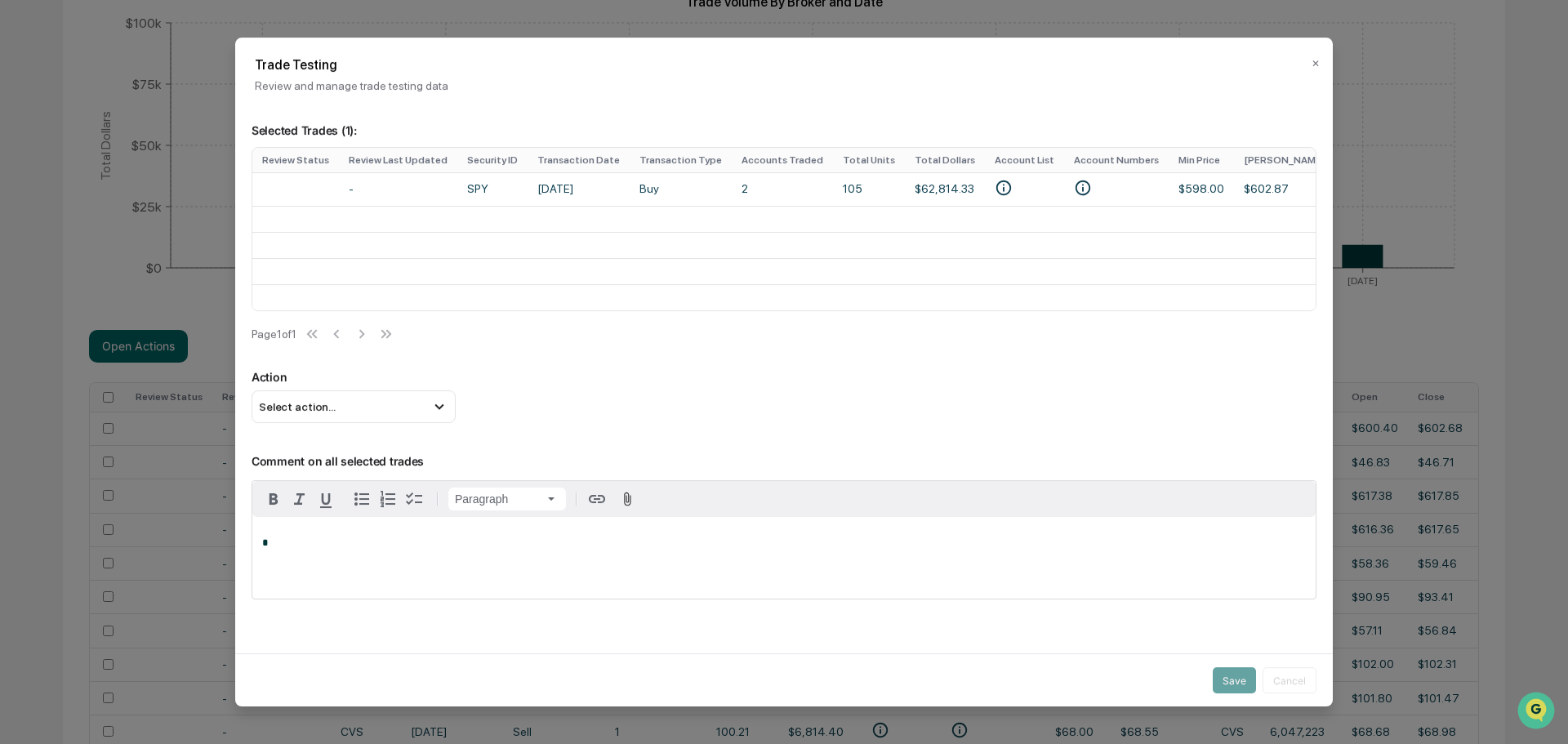
click at [553, 188] on td "Jun 16, 2025" at bounding box center [578, 189] width 102 height 33
click at [367, 397] on div "Select action..." at bounding box center [353, 406] width 204 height 32
click at [367, 405] on div "Select action..." at bounding box center [353, 406] width 204 height 32
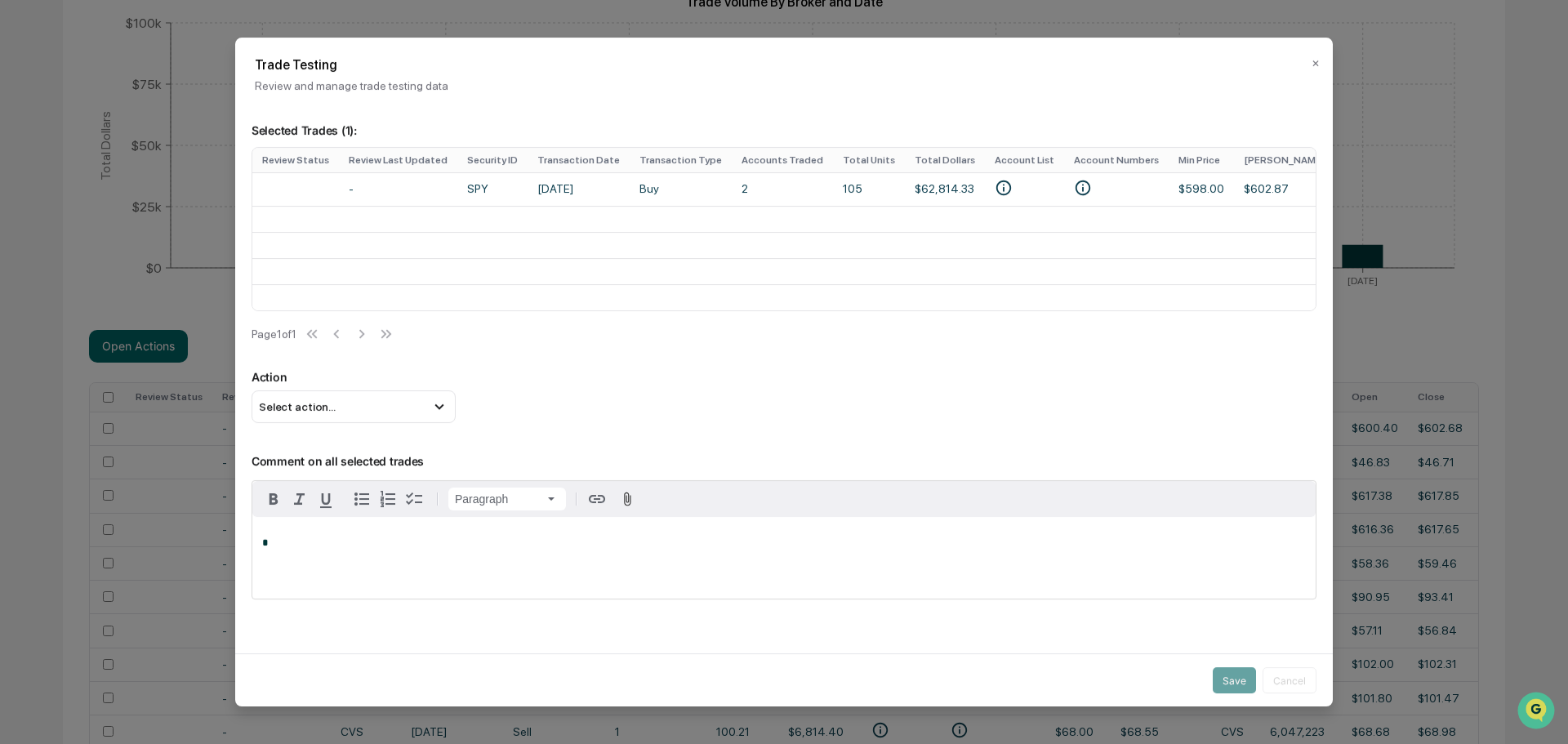
click at [1312, 66] on button "✕" at bounding box center [1315, 64] width 8 height 26
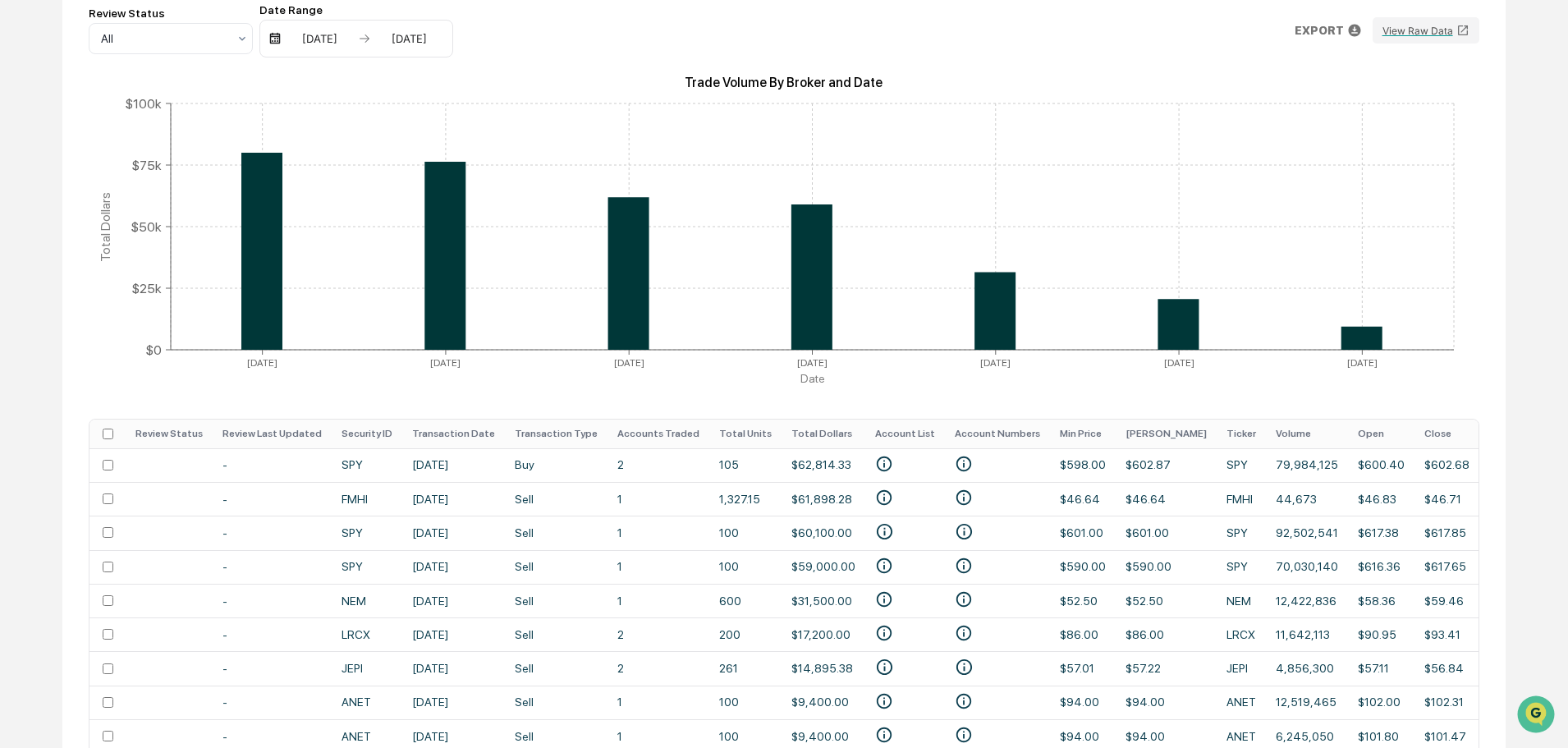
scroll to position [134, 0]
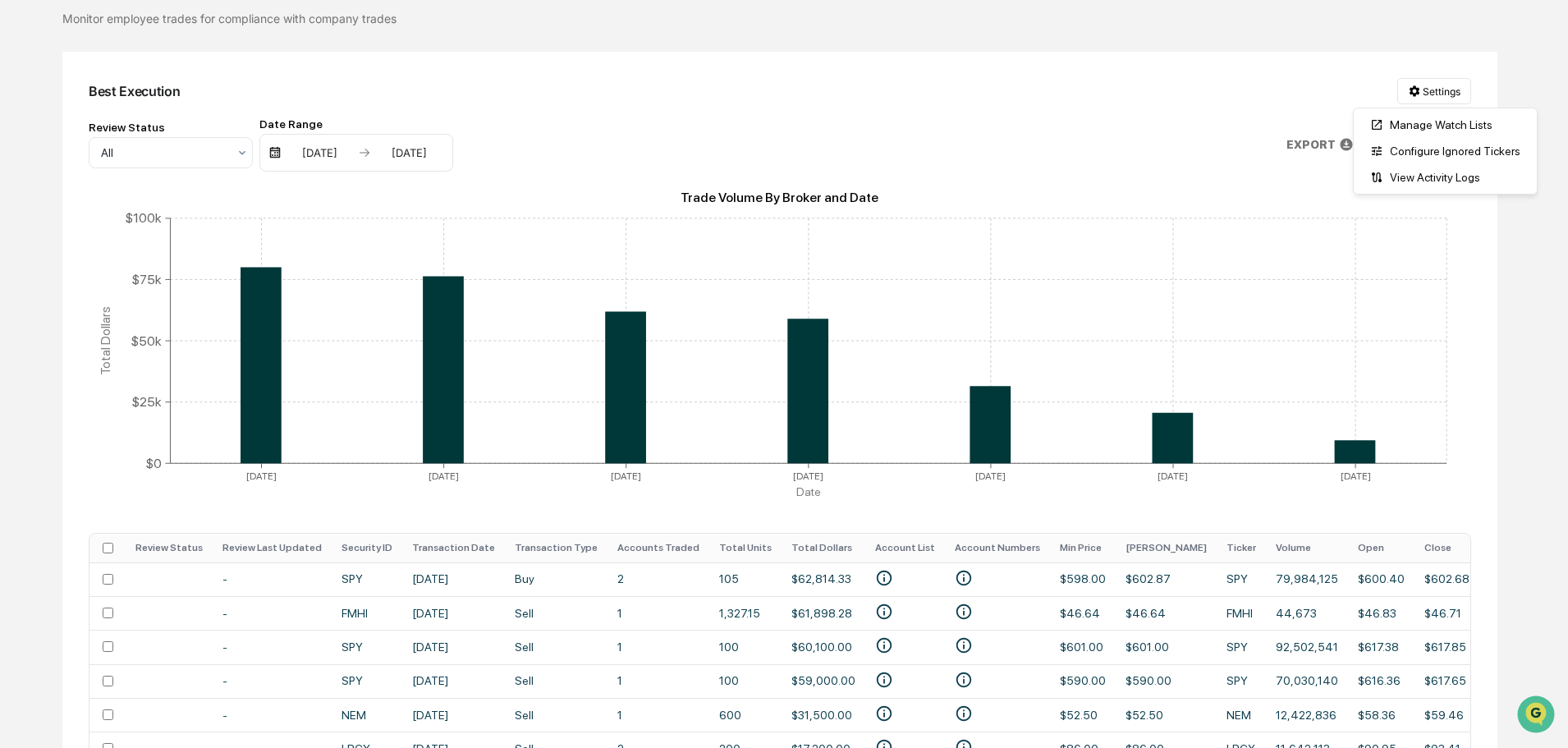
click at [1419, 96] on html "Calendar Manage Tasks Reviews Approval Management Company People, Data, Setting…" at bounding box center [784, 240] width 1568 height 748
click at [1367, 88] on html "Calendar Manage Tasks Reviews Approval Management Company People, Data, Setting…" at bounding box center [788, 240] width 1577 height 748
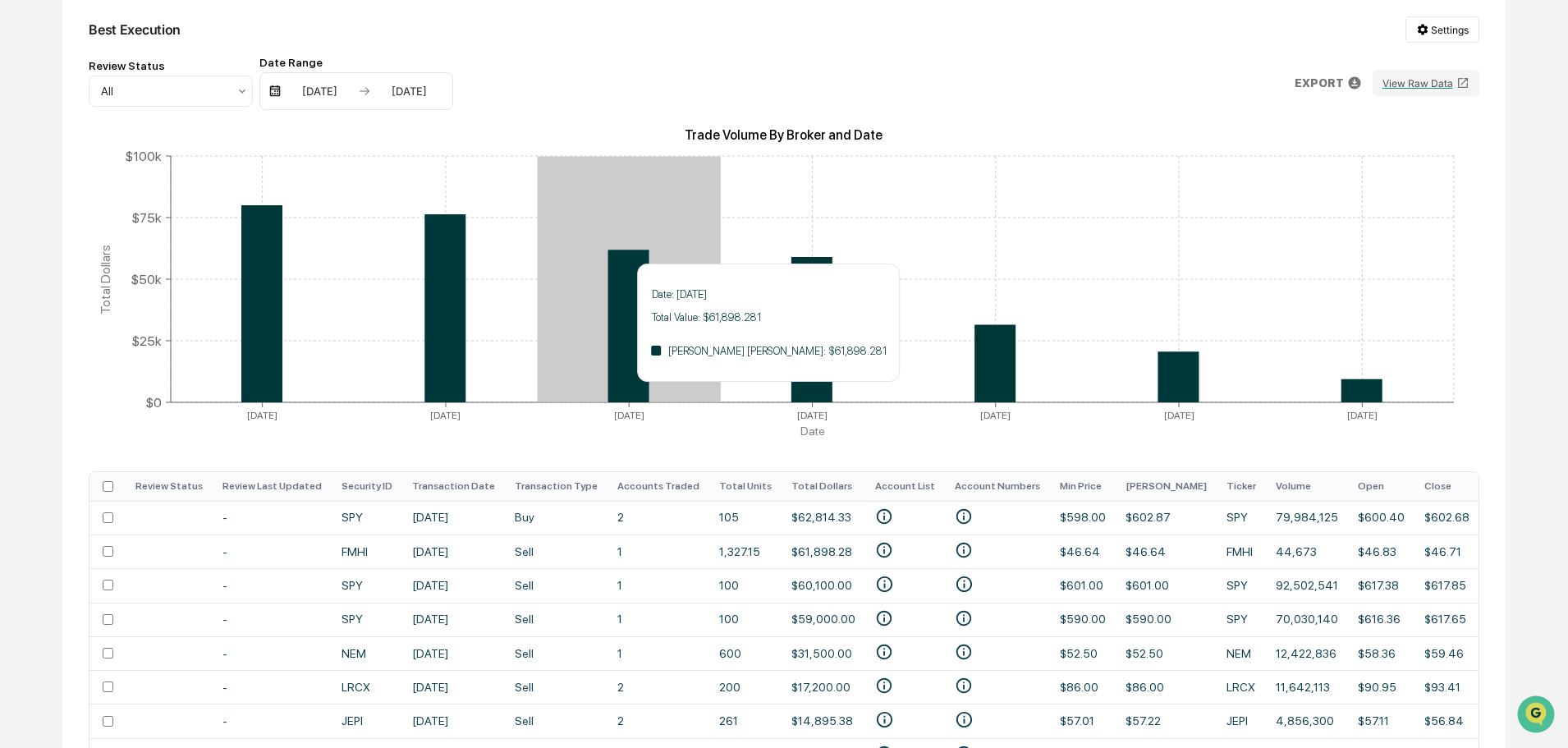
scroll to position [380, 0]
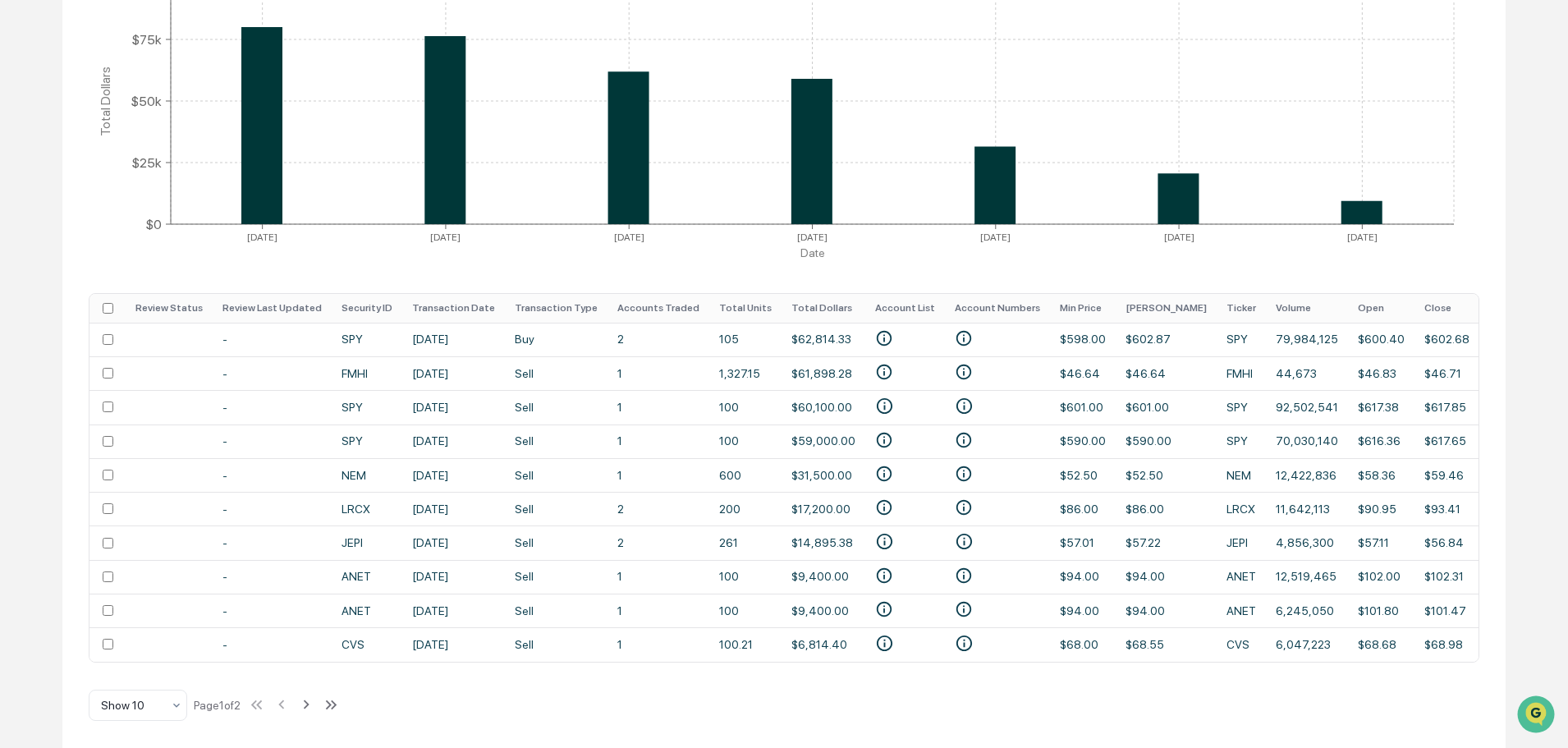
click at [291, 337] on td "-" at bounding box center [272, 340] width 119 height 33
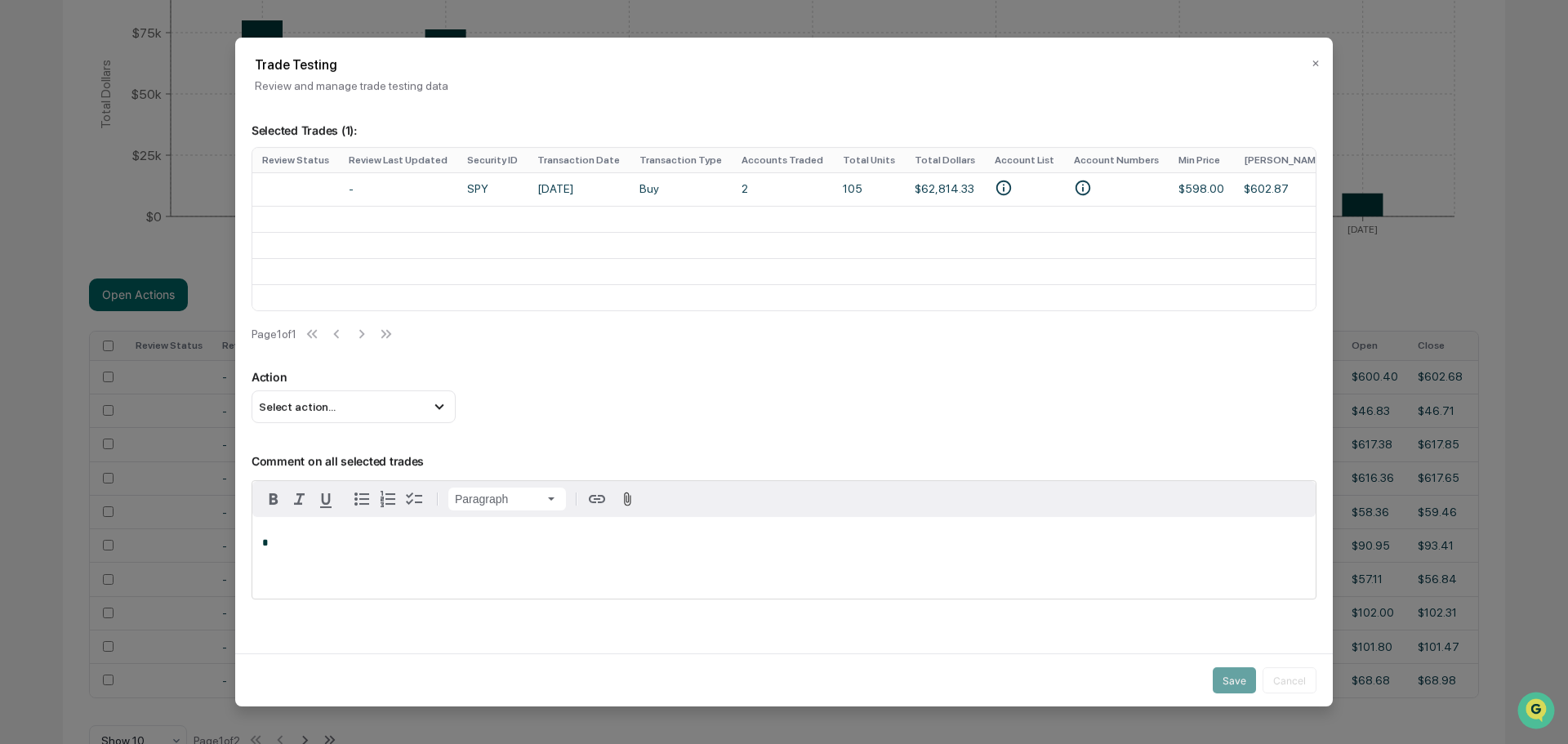
click at [545, 184] on td "Jun 16, 2025" at bounding box center [578, 189] width 102 height 33
click at [537, 195] on td "Jun 16, 2025" at bounding box center [578, 189] width 102 height 33
click at [1075, 183] on icon "• 0049274705\a• 0093793146" at bounding box center [1083, 187] width 16 height 16
click at [1074, 188] on icon "• 0049274705\a• 0093793146" at bounding box center [1082, 187] width 18 height 18
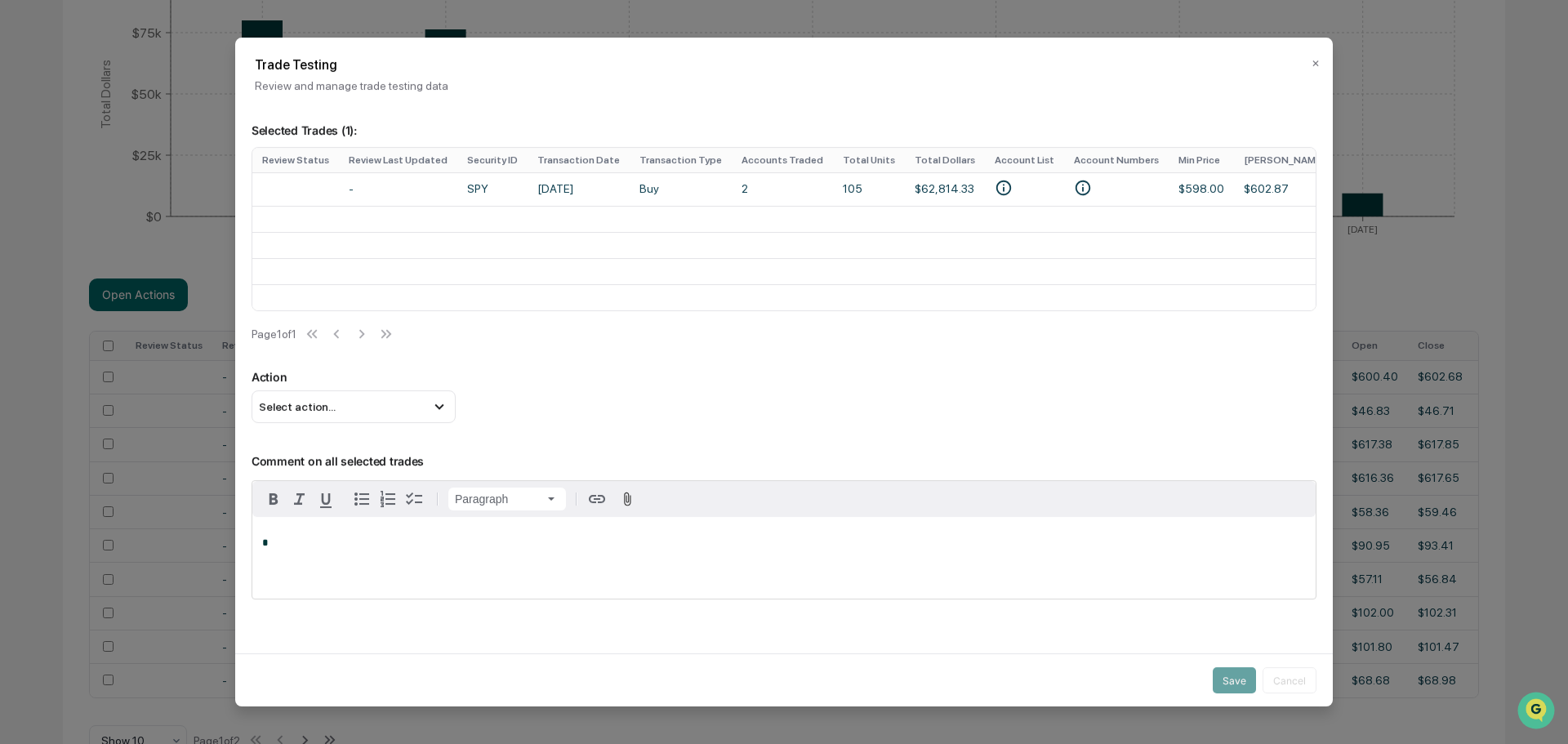
click at [997, 190] on icon "• D CONNOLLY & K HANSON TTEE EVERGREEN EMERGENCY SERVICES, U/A DTD 01/01/0001 F…" at bounding box center [1004, 187] width 16 height 16
click at [1302, 67] on h2 "Trade Testing" at bounding box center [783, 65] width 1058 height 16
click at [1312, 67] on button "✕" at bounding box center [1315, 64] width 8 height 26
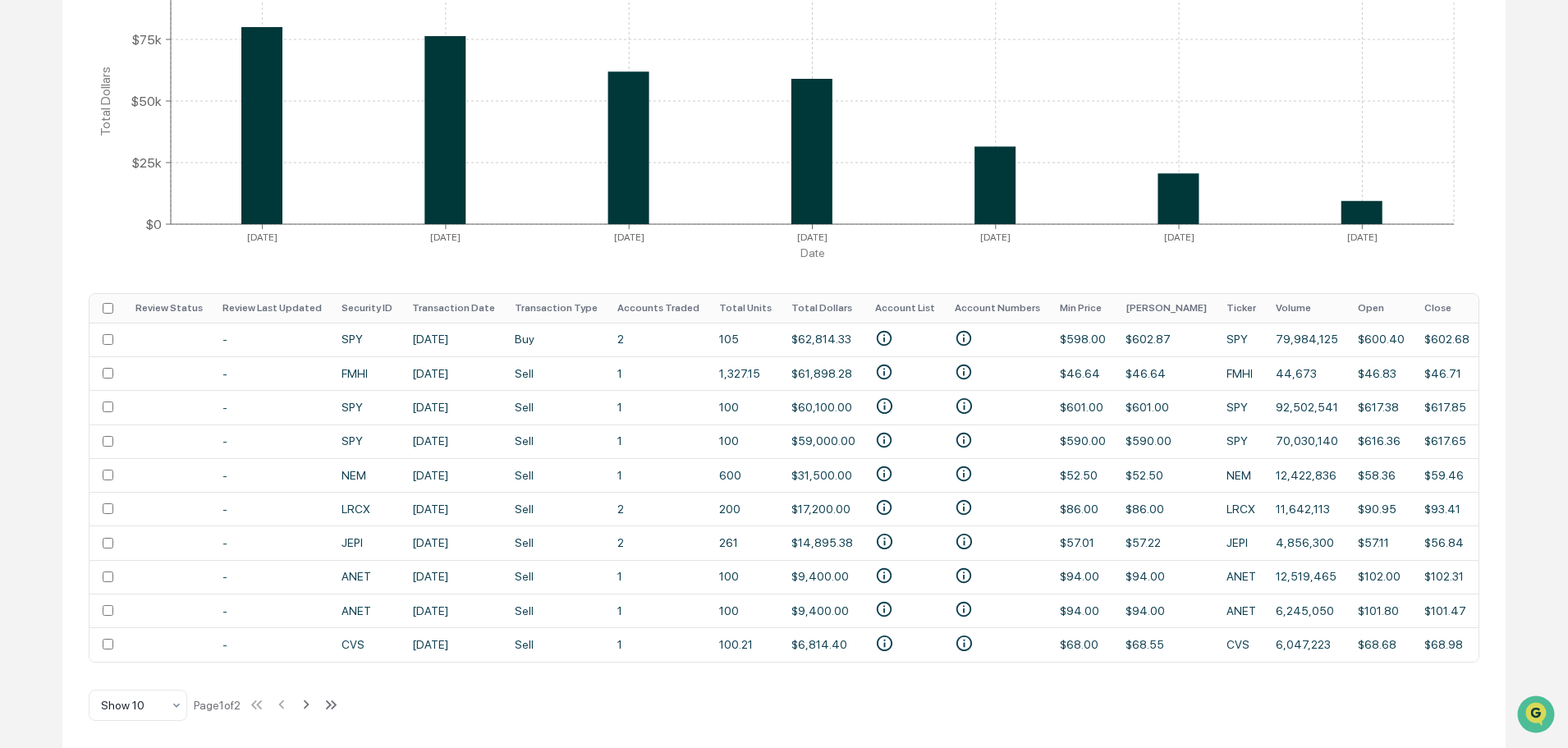
click at [877, 334] on icon "• D CONNOLLY & K HANSON TTEE EVERGREEN EMERGENCY SERVICES, U/A DTD 01/01/0001 F…" at bounding box center [885, 339] width 16 height 16
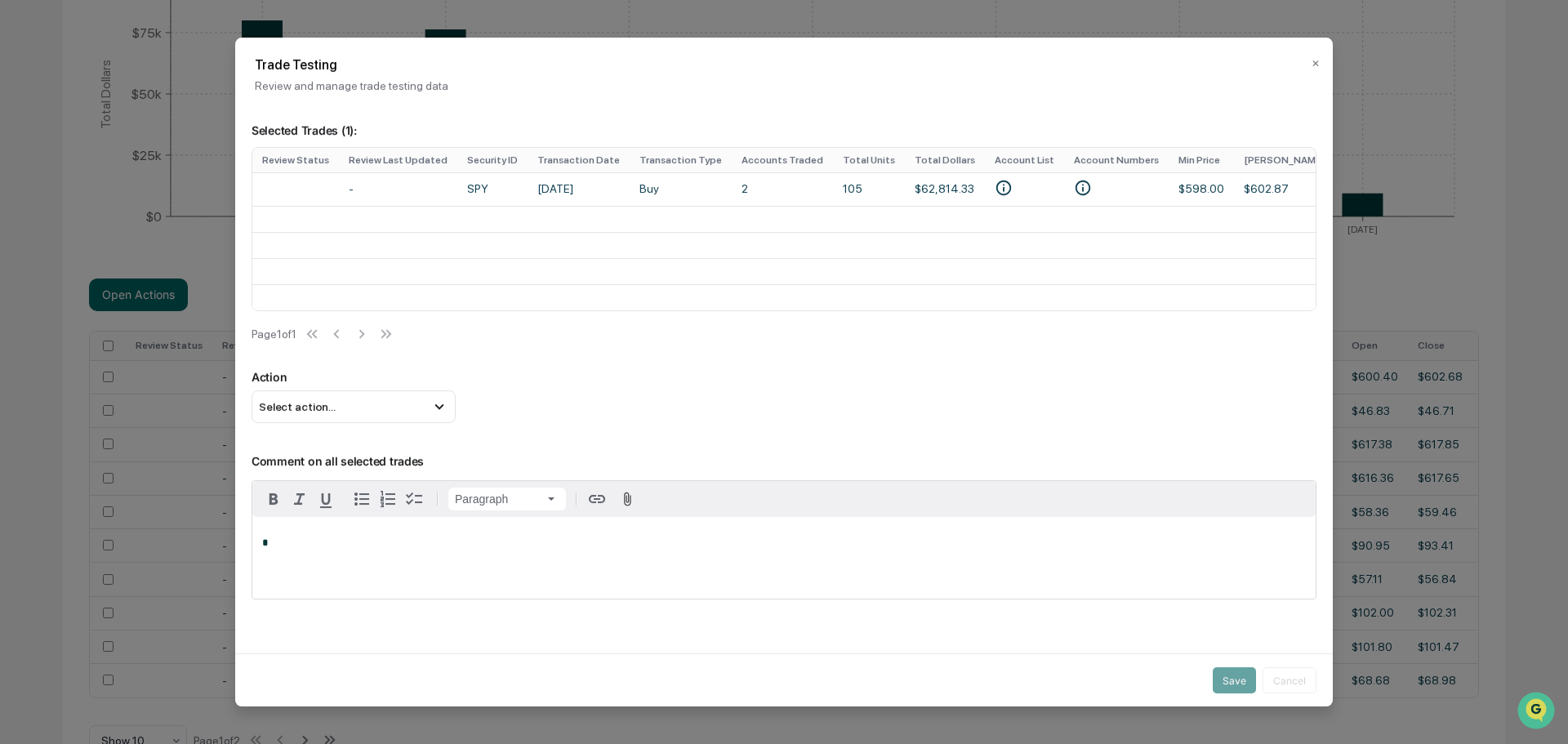
click at [1312, 63] on button "✕" at bounding box center [1315, 64] width 8 height 26
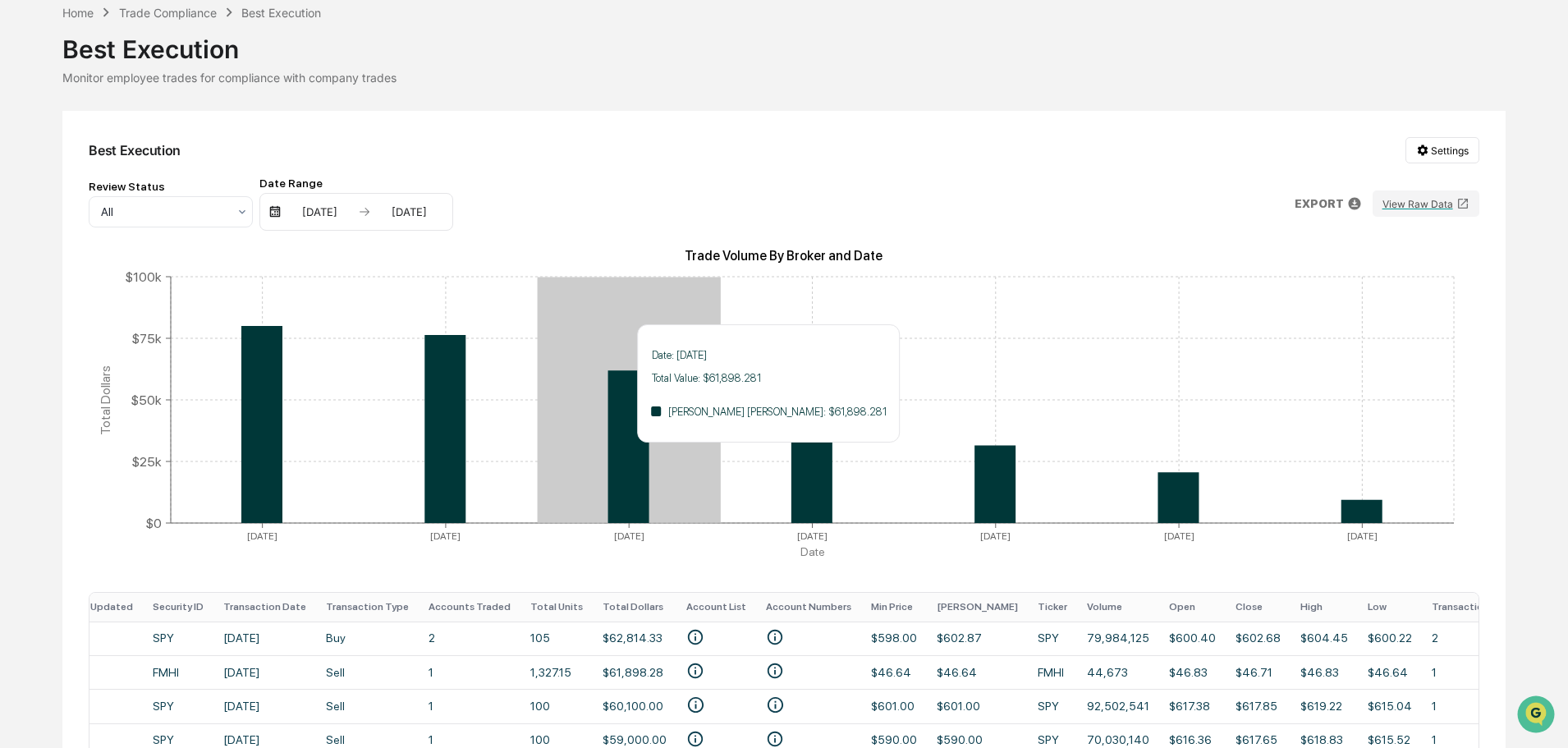
scroll to position [0, 0]
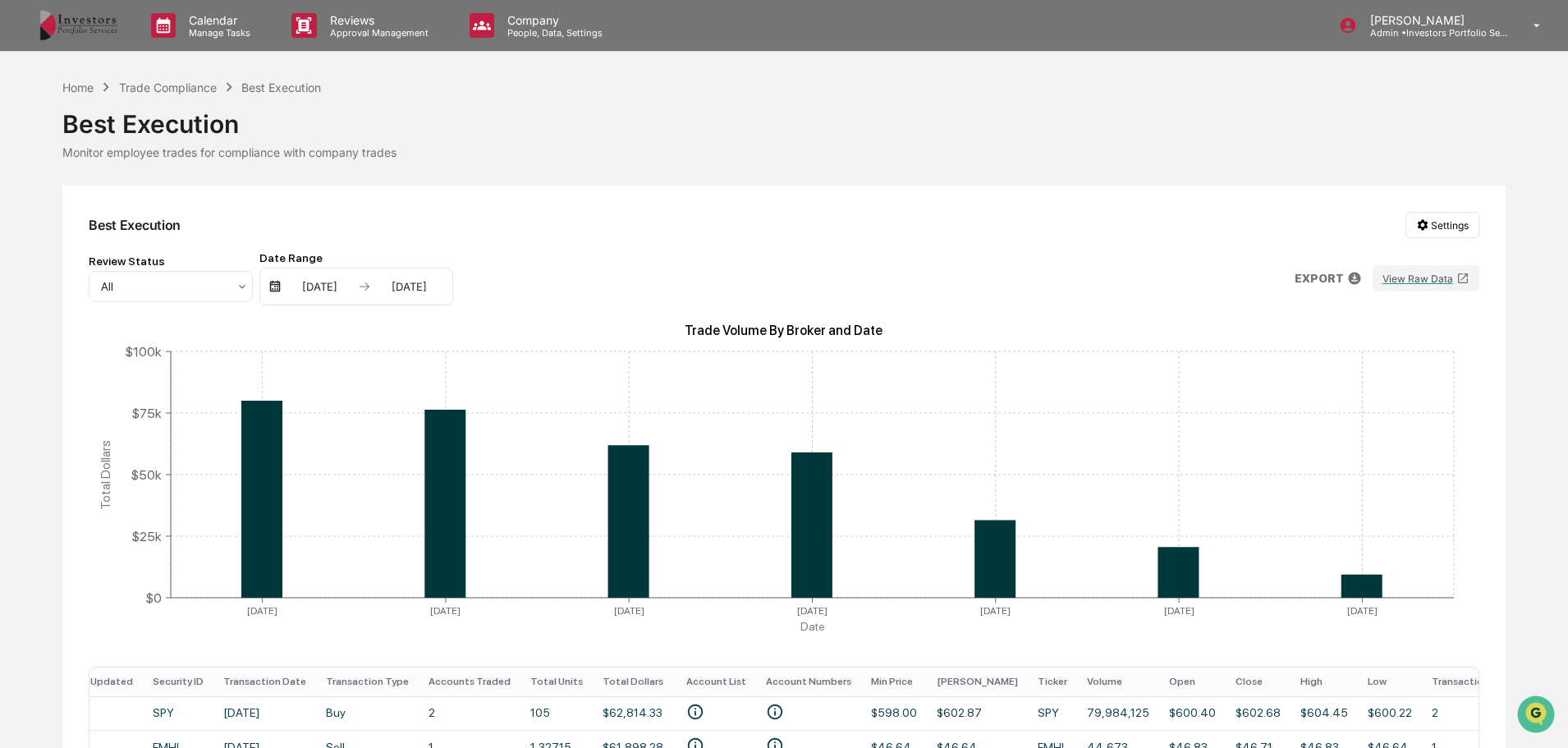
click at [175, 91] on div "Trade Compliance" at bounding box center [167, 87] width 98 height 14
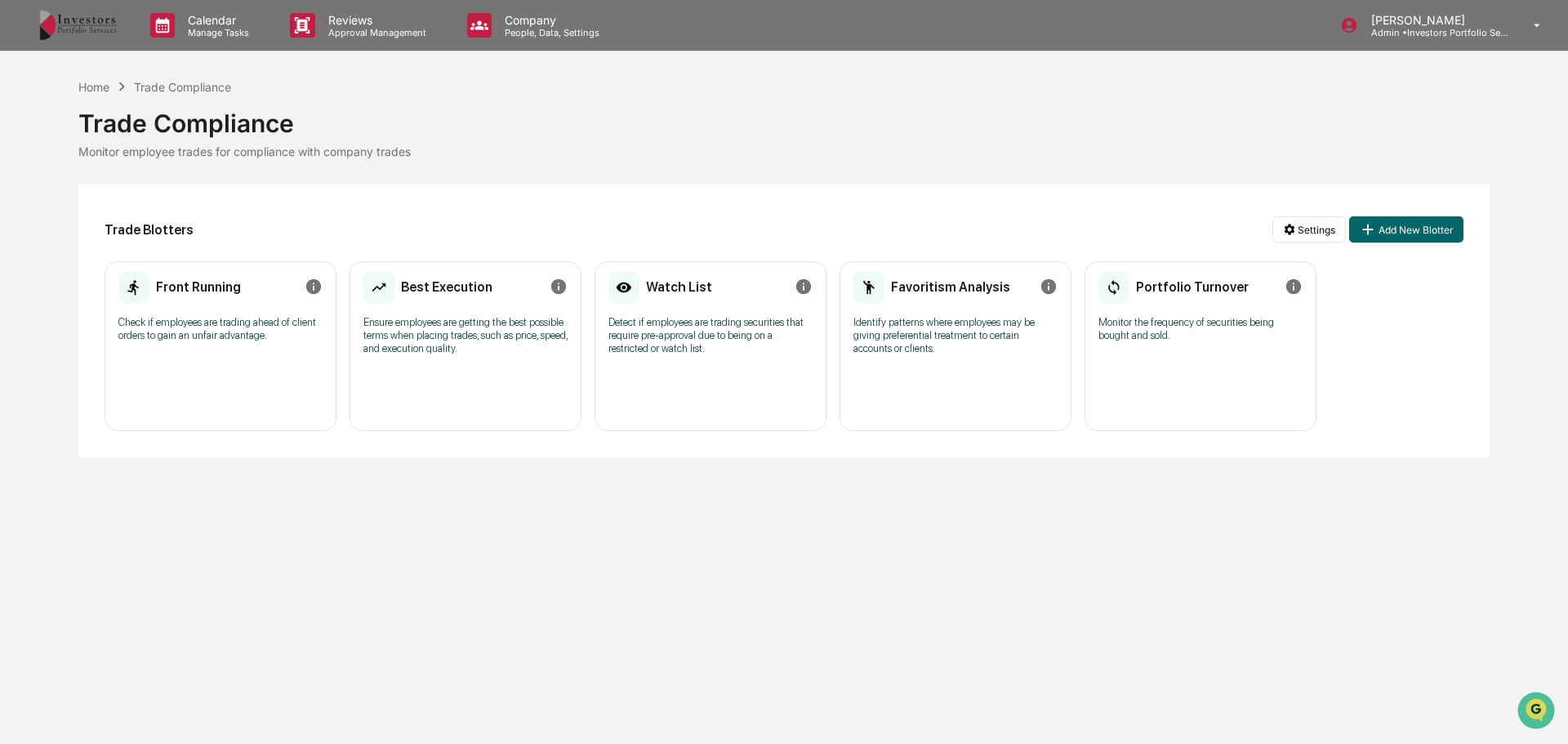
click at [982, 320] on p "Identify patterns where employees may be giving preferential treatment to certa…" at bounding box center [955, 335] width 204 height 39
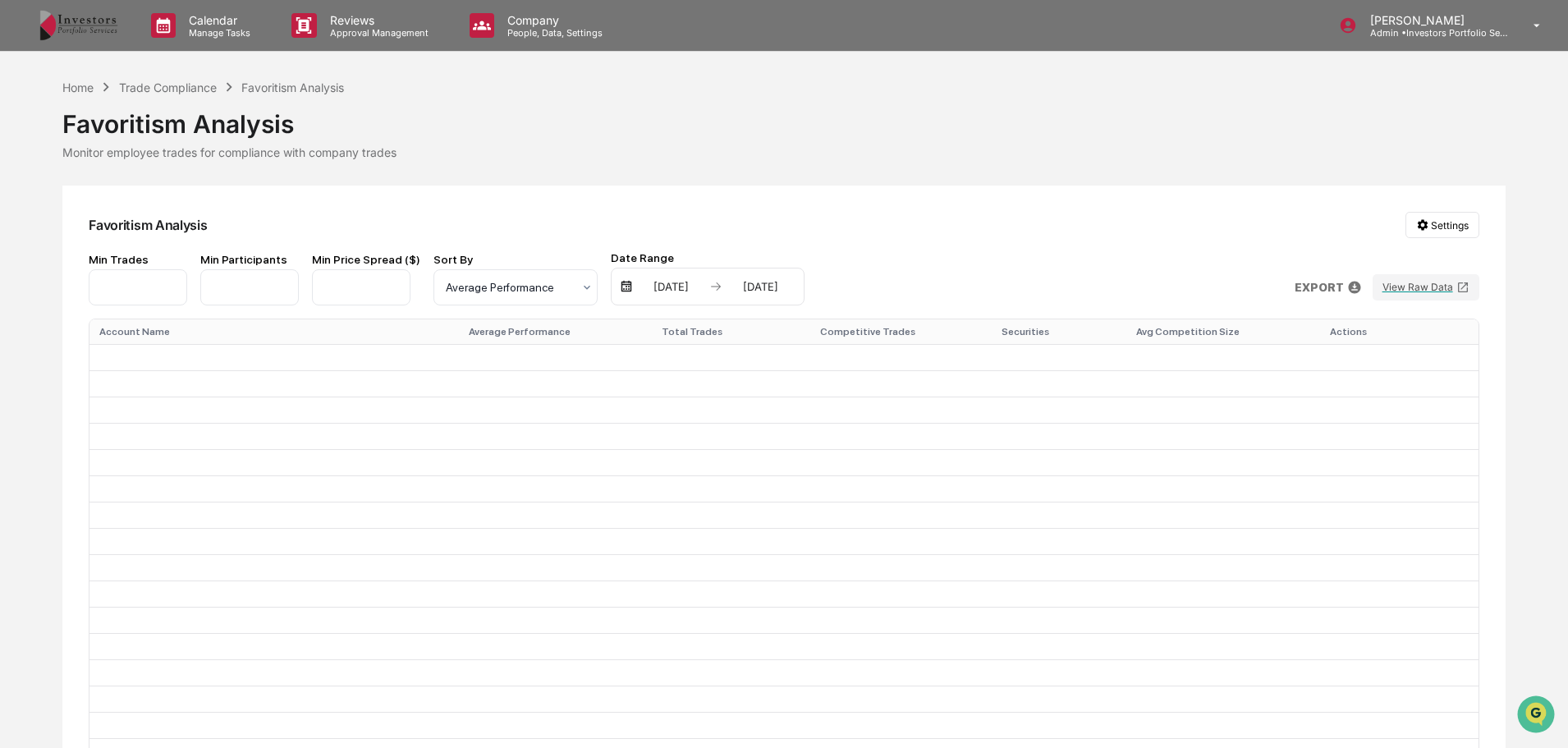
click at [646, 283] on div "07/12/2025" at bounding box center [670, 286] width 70 height 13
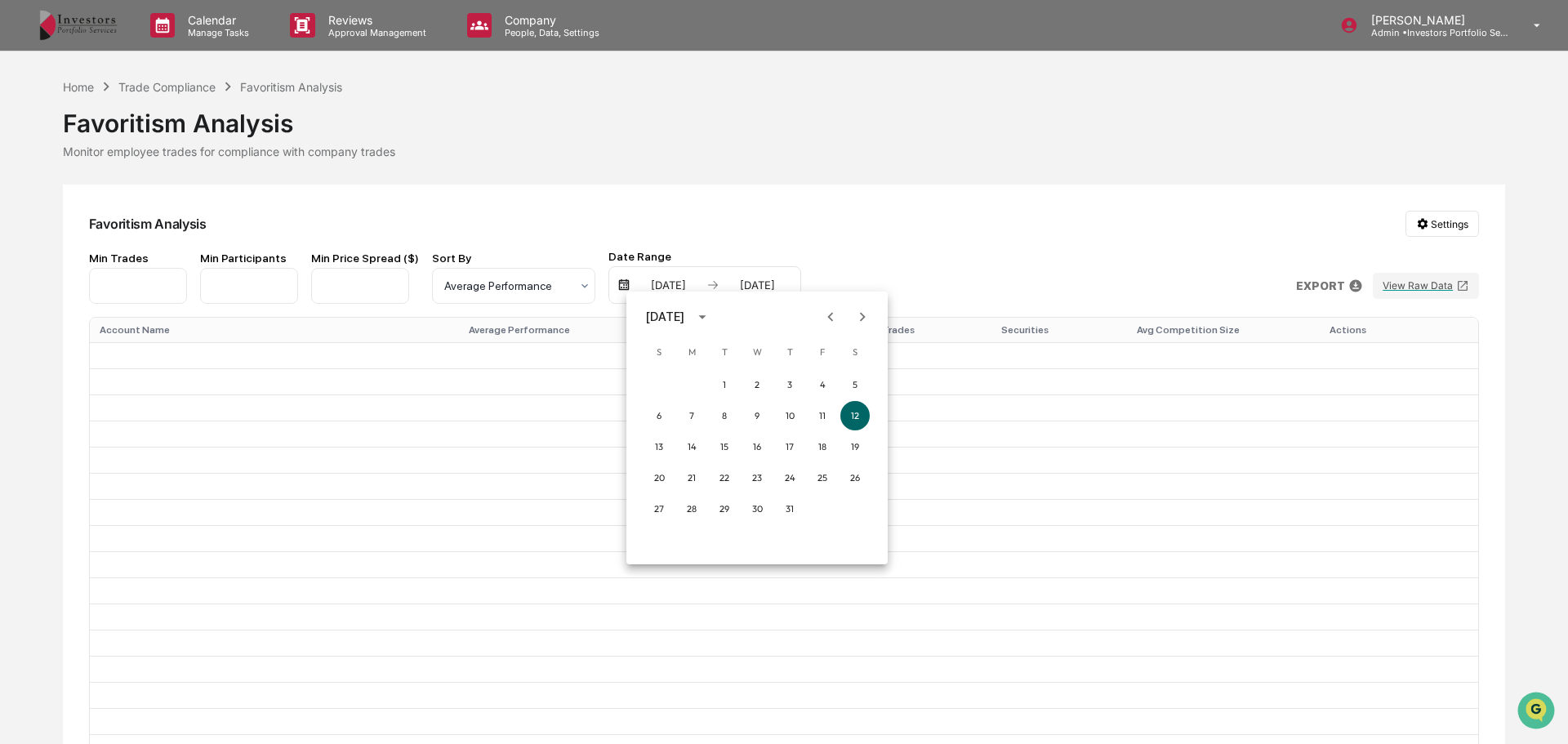
click at [830, 313] on icon "Previous month" at bounding box center [830, 317] width 18 height 18
click at [660, 380] on button "1" at bounding box center [659, 385] width 30 height 30
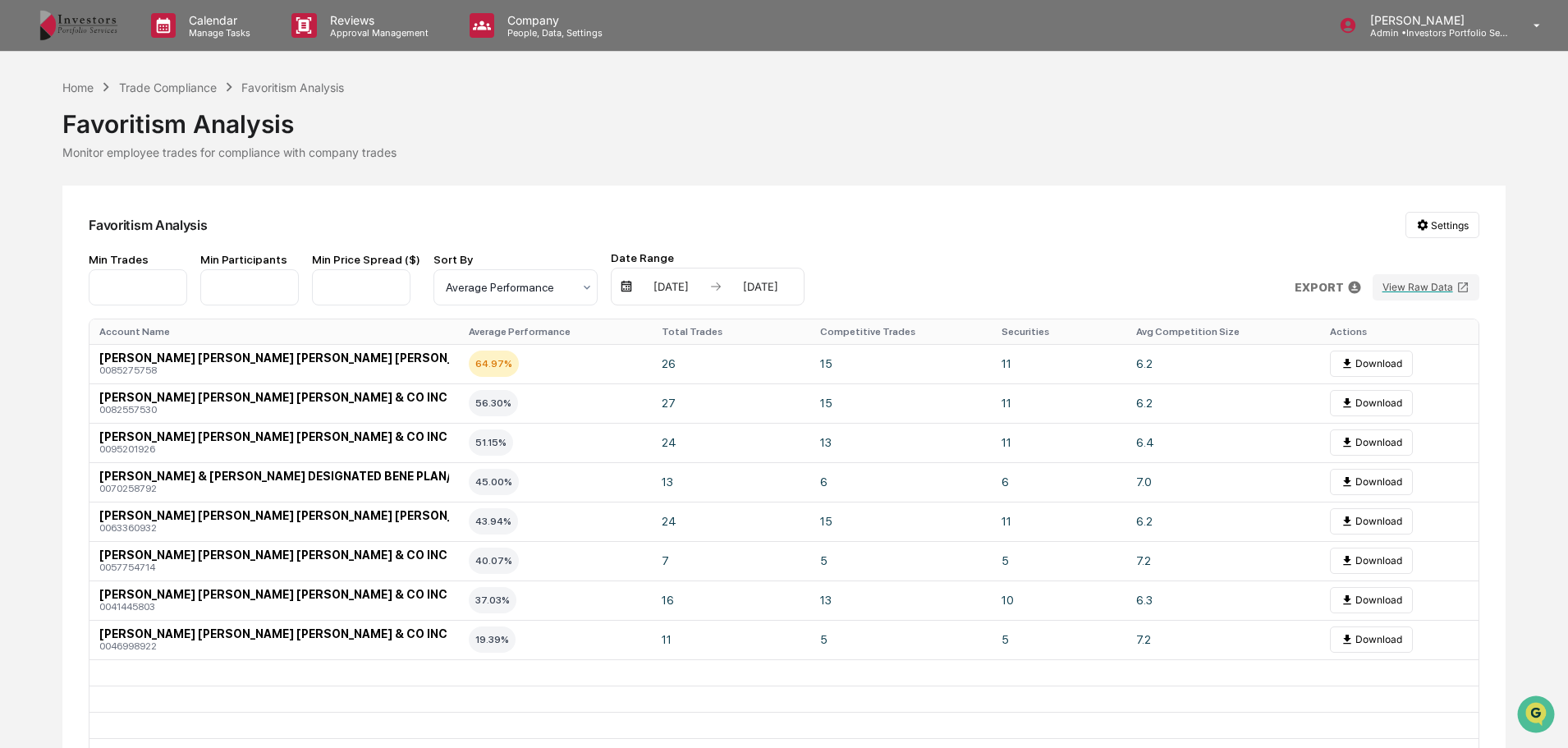
click at [1438, 289] on button "View Raw Data" at bounding box center [1425, 288] width 106 height 26
click at [405, 353] on span "SCOTT ANDREW MILLS CHARLES SCHWAB & CO INC CUST IRA CONTRIBUTORY" at bounding box center [400, 357] width 603 height 13
click at [439, 381] on td "SCOTT ANDREW MILLS CHARLES SCHWAB & CO INC CUST IRA CONTRIBUTORY 0085275758" at bounding box center [274, 363] width 369 height 40
click at [436, 370] on div "0085275758" at bounding box center [274, 370] width 349 height 11
click at [596, 363] on td "64.97%" at bounding box center [555, 363] width 193 height 40
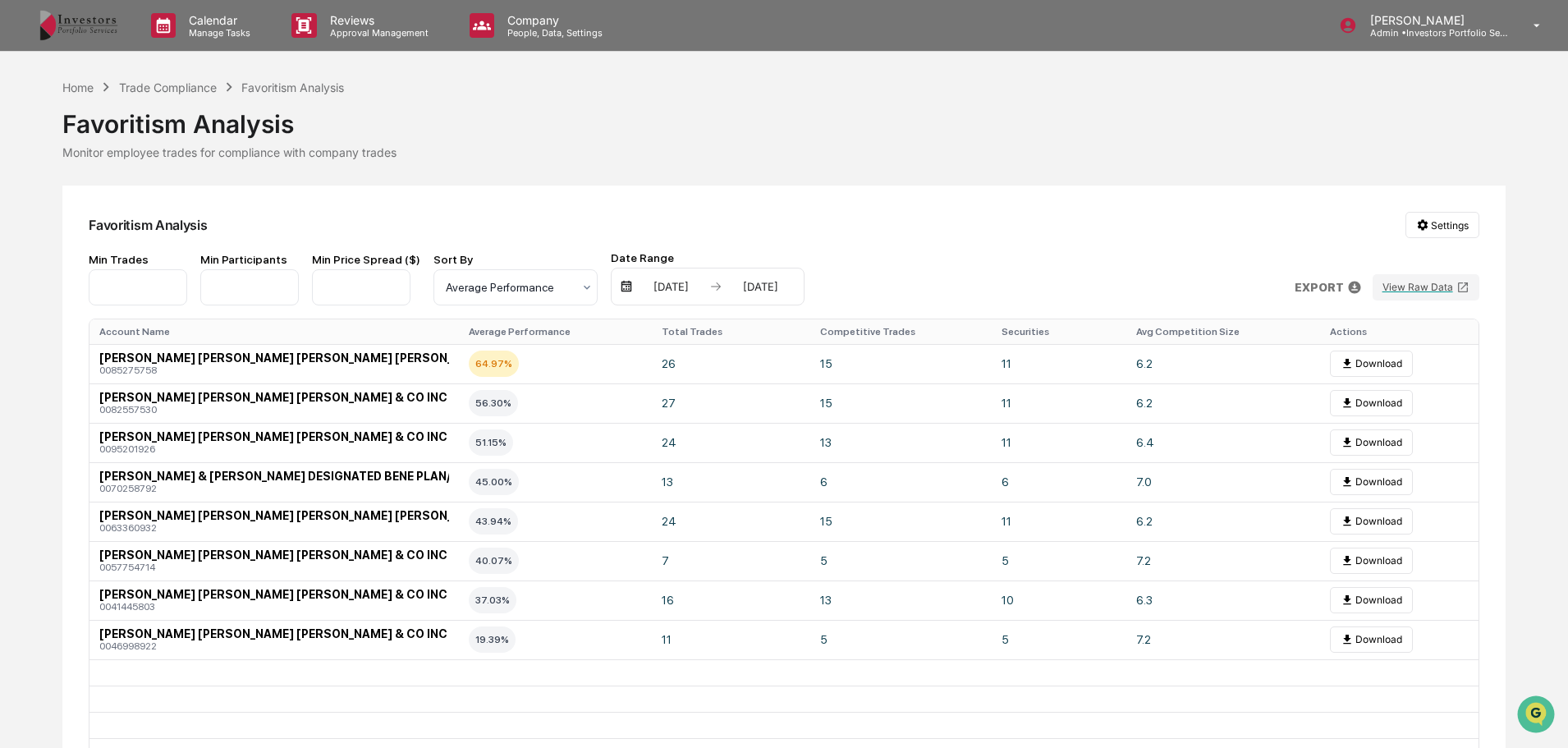
click at [688, 367] on td "26" at bounding box center [731, 363] width 158 height 40
click at [1346, 362] on icon at bounding box center [1347, 363] width 7 height 9
click at [1346, 362] on div at bounding box center [1400, 363] width 139 height 26
click at [185, 85] on div "Trade Compliance" at bounding box center [167, 87] width 98 height 14
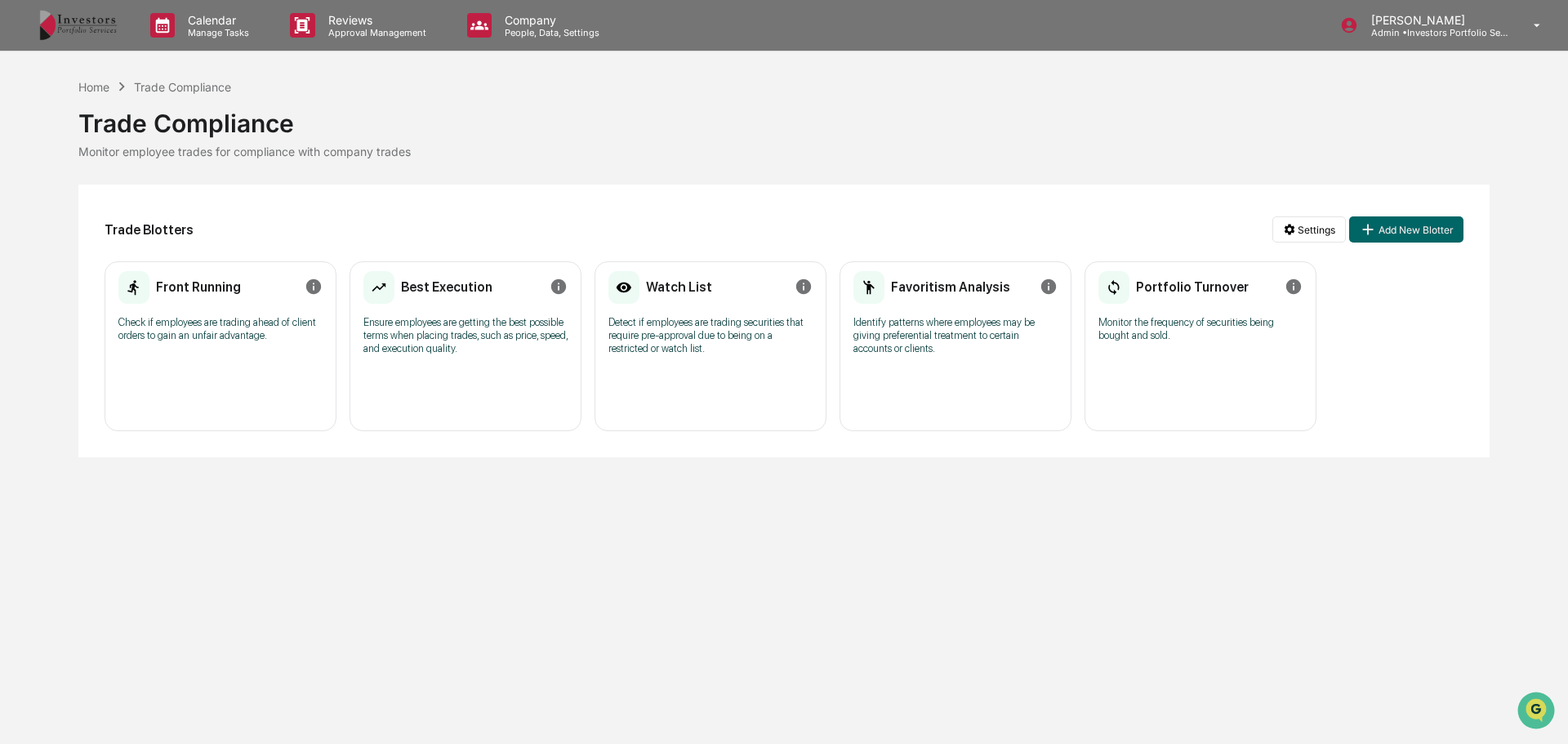
click at [427, 312] on div "Best Execution Ensure employees are getting the best possible terms when placin…" at bounding box center [465, 317] width 204 height 97
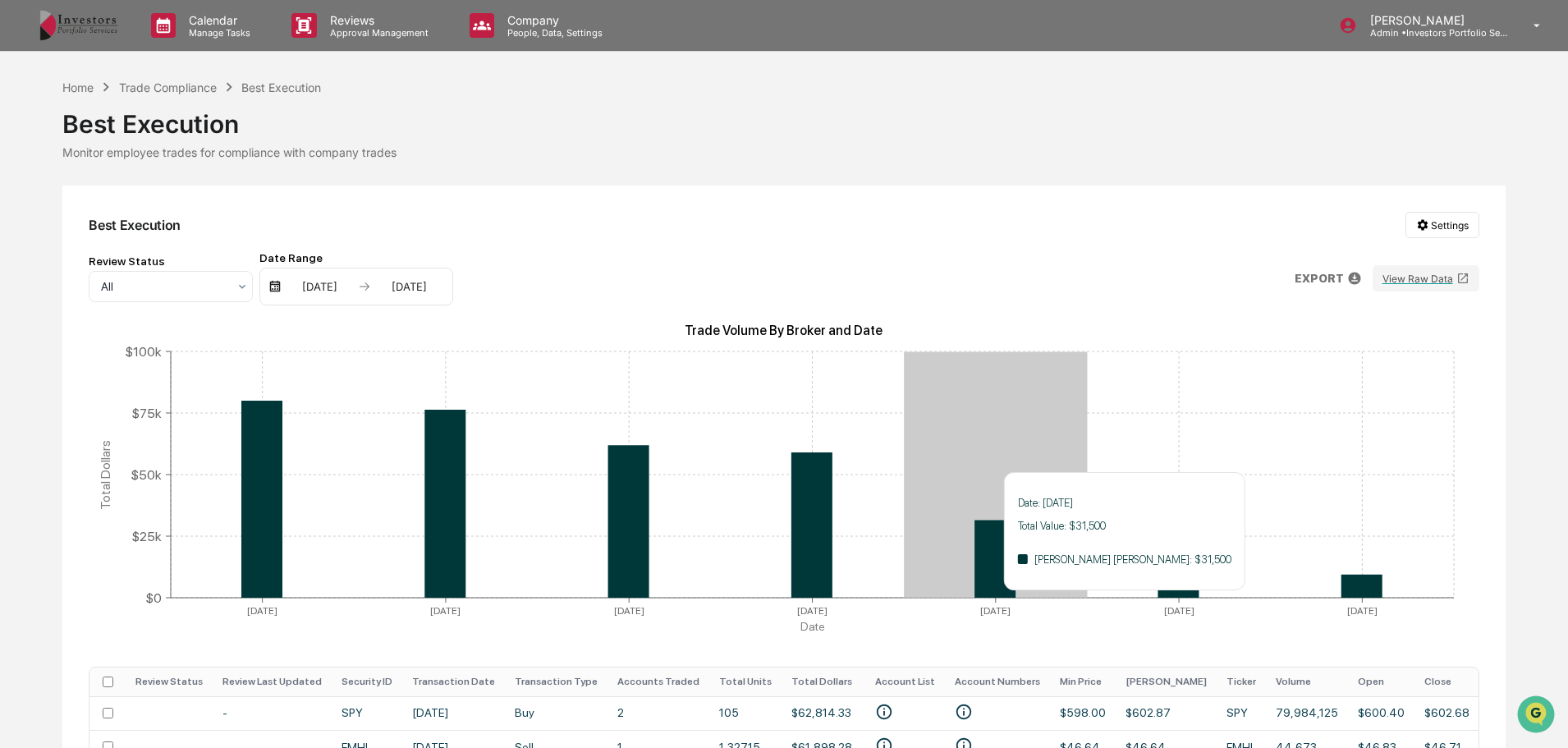
scroll to position [246, 0]
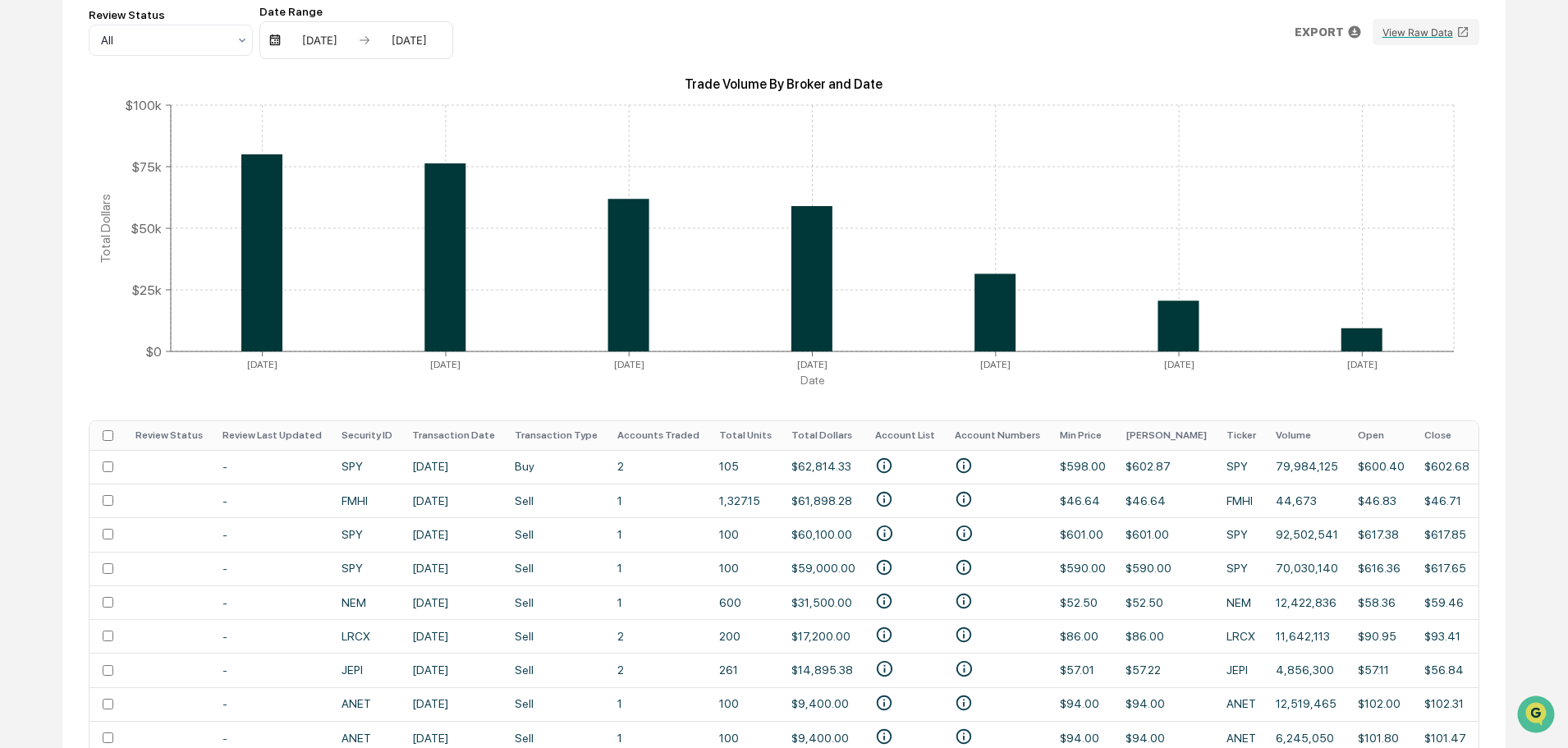
click at [1348, 466] on td "$600.40" at bounding box center [1381, 466] width 67 height 33
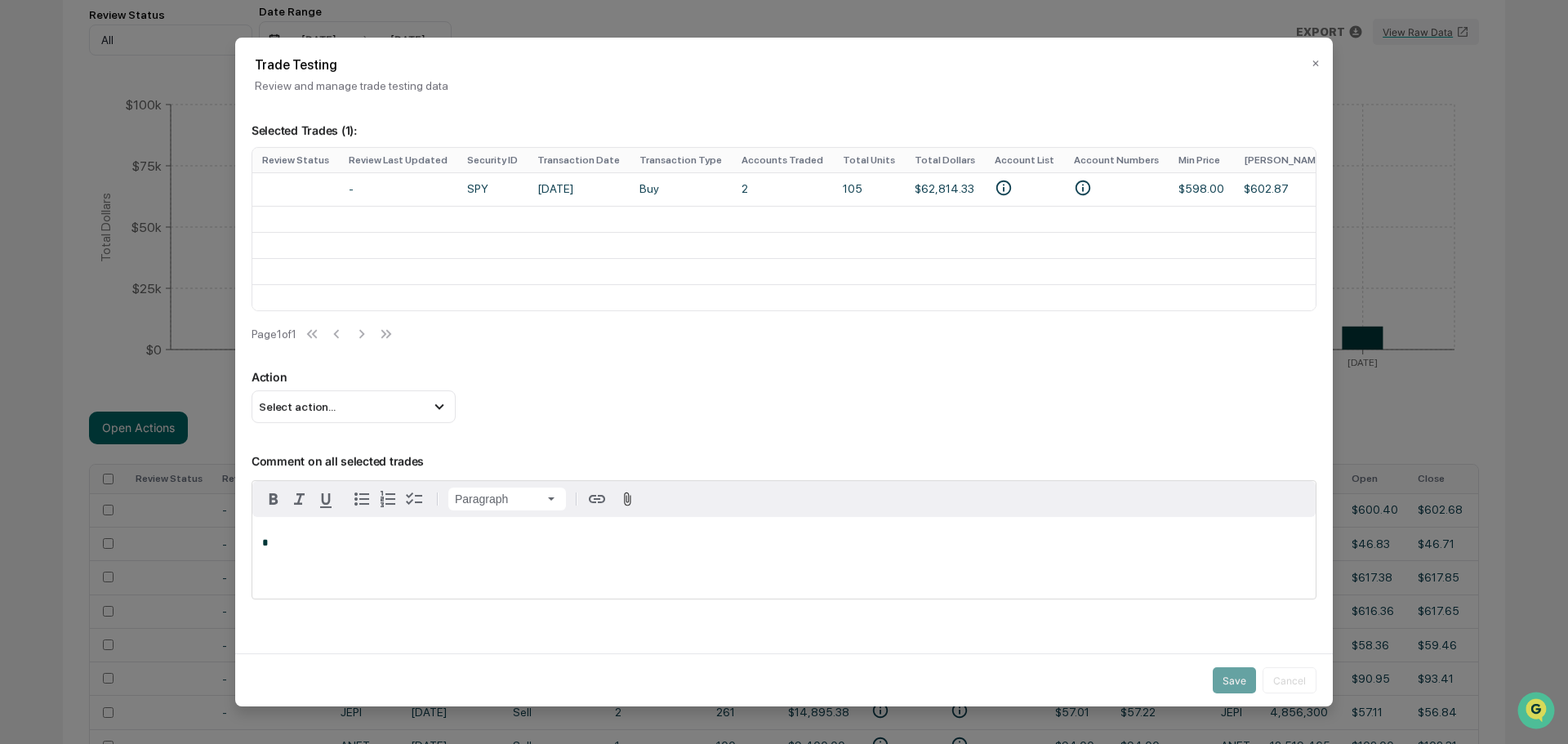
click at [386, 407] on div "Select action..." at bounding box center [353, 406] width 204 height 32
click at [1315, 57] on div "Trade Testing Review and manage trade testing data ✕" at bounding box center [784, 65] width 1097 height 55
click at [1312, 67] on button "✕" at bounding box center [1315, 64] width 8 height 26
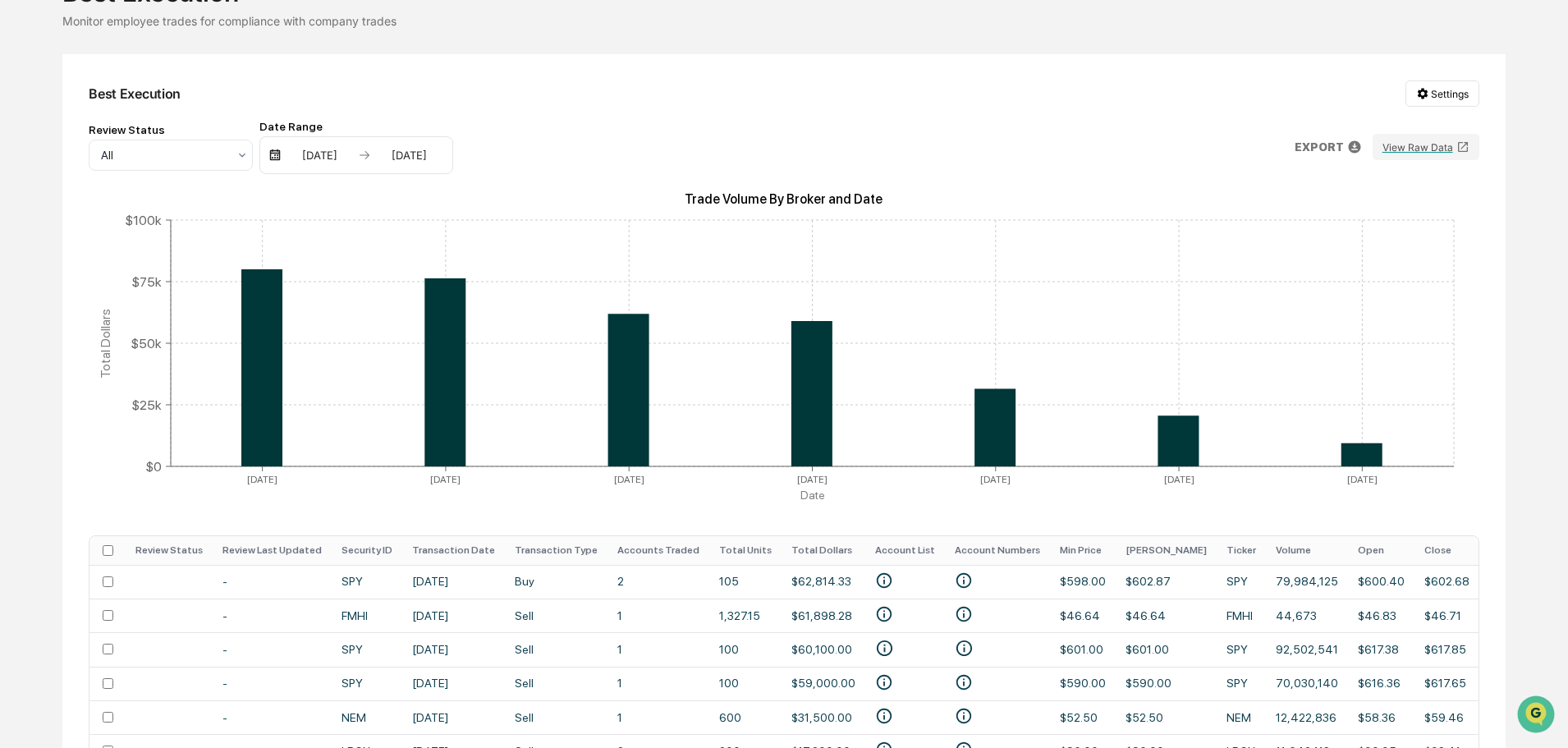
scroll to position [0, 0]
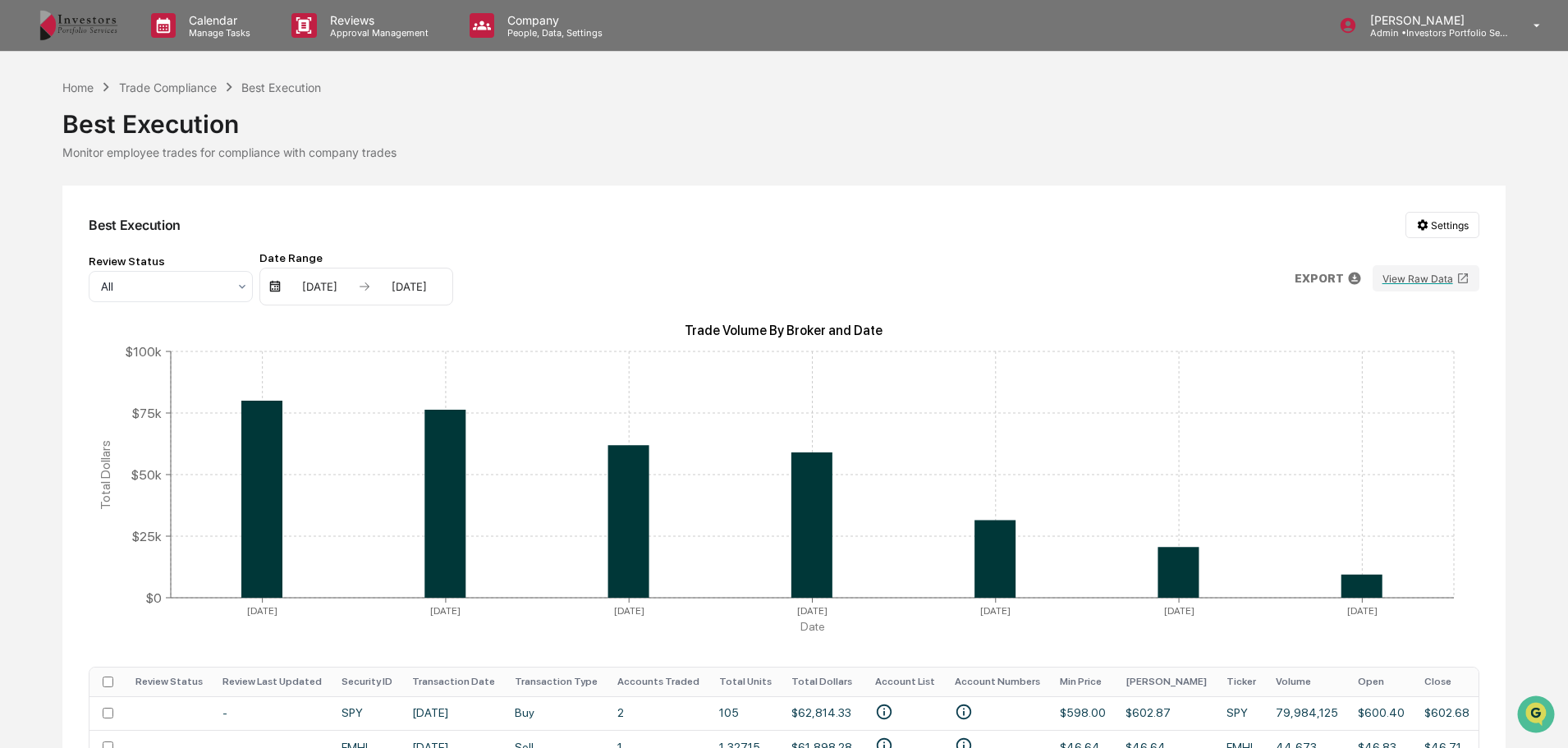
click at [197, 99] on div "Best Execution" at bounding box center [784, 117] width 1443 height 43
click at [200, 88] on div "Trade Compliance" at bounding box center [167, 87] width 98 height 14
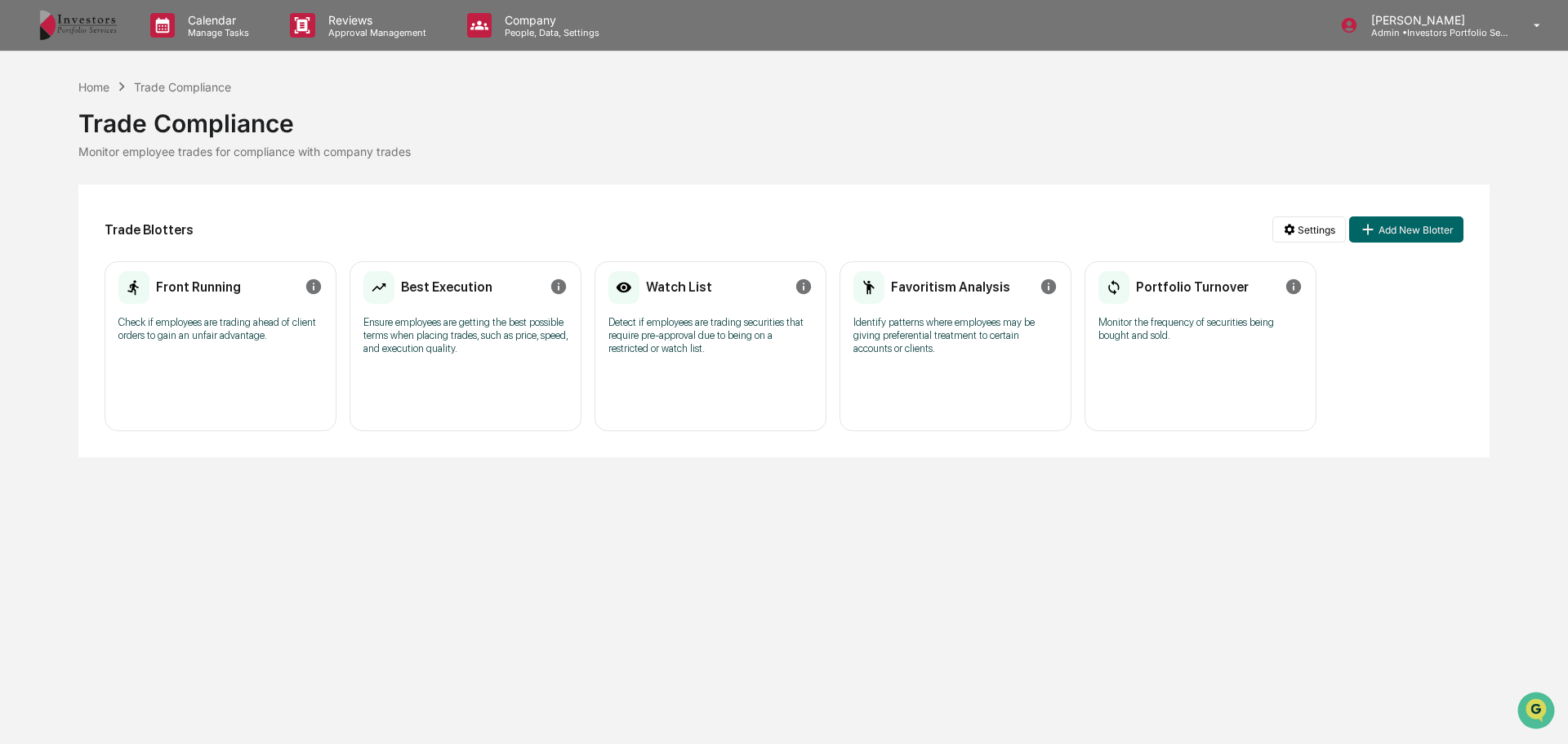
click at [246, 341] on p "Check if employees are trading ahead of client orders to gain an unfair advanta…" at bounding box center [220, 329] width 204 height 26
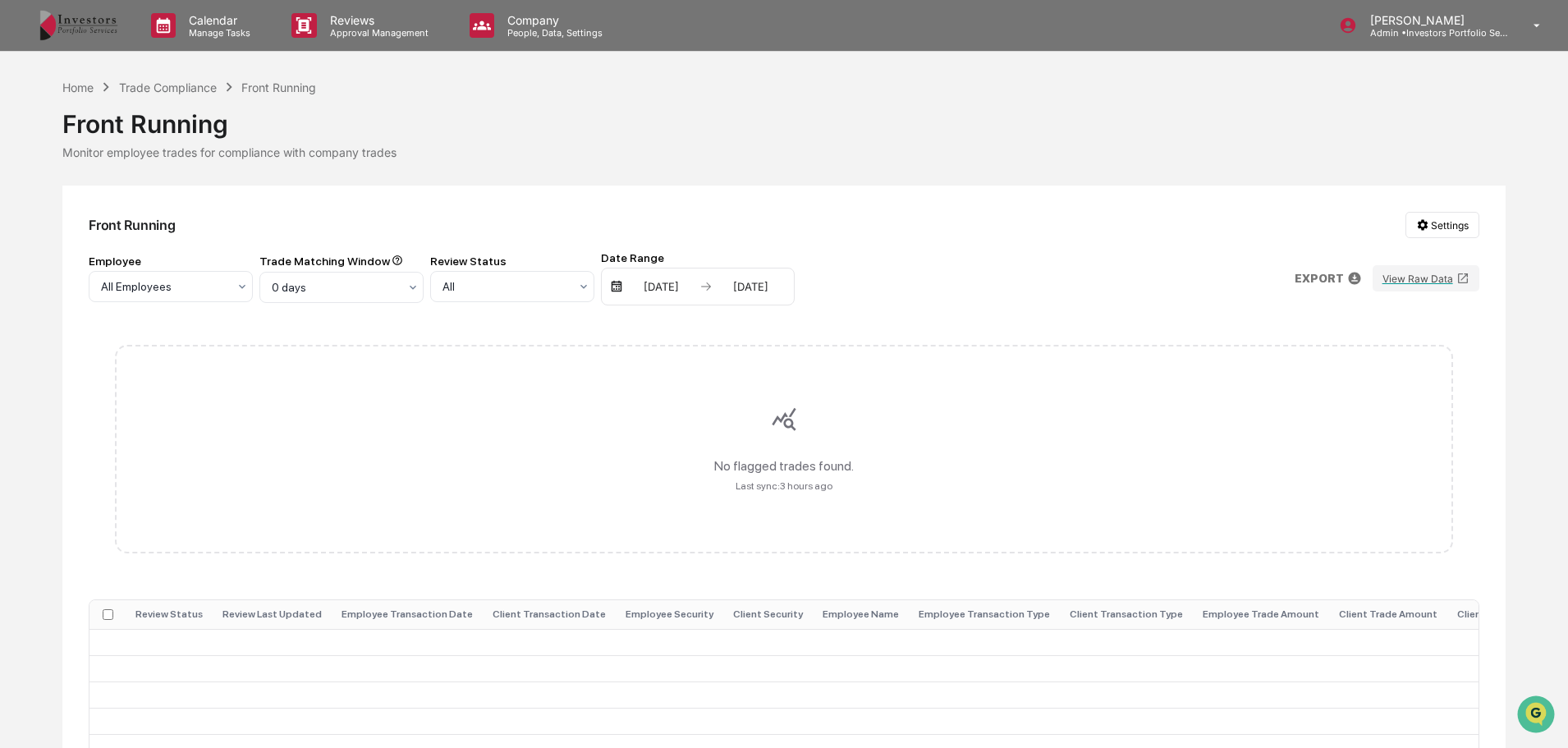
click at [694, 284] on div "02/11/2025" at bounding box center [661, 286] width 70 height 13
click at [872, 218] on div at bounding box center [788, 374] width 1577 height 748
click at [187, 92] on div "Trade Compliance" at bounding box center [167, 87] width 98 height 14
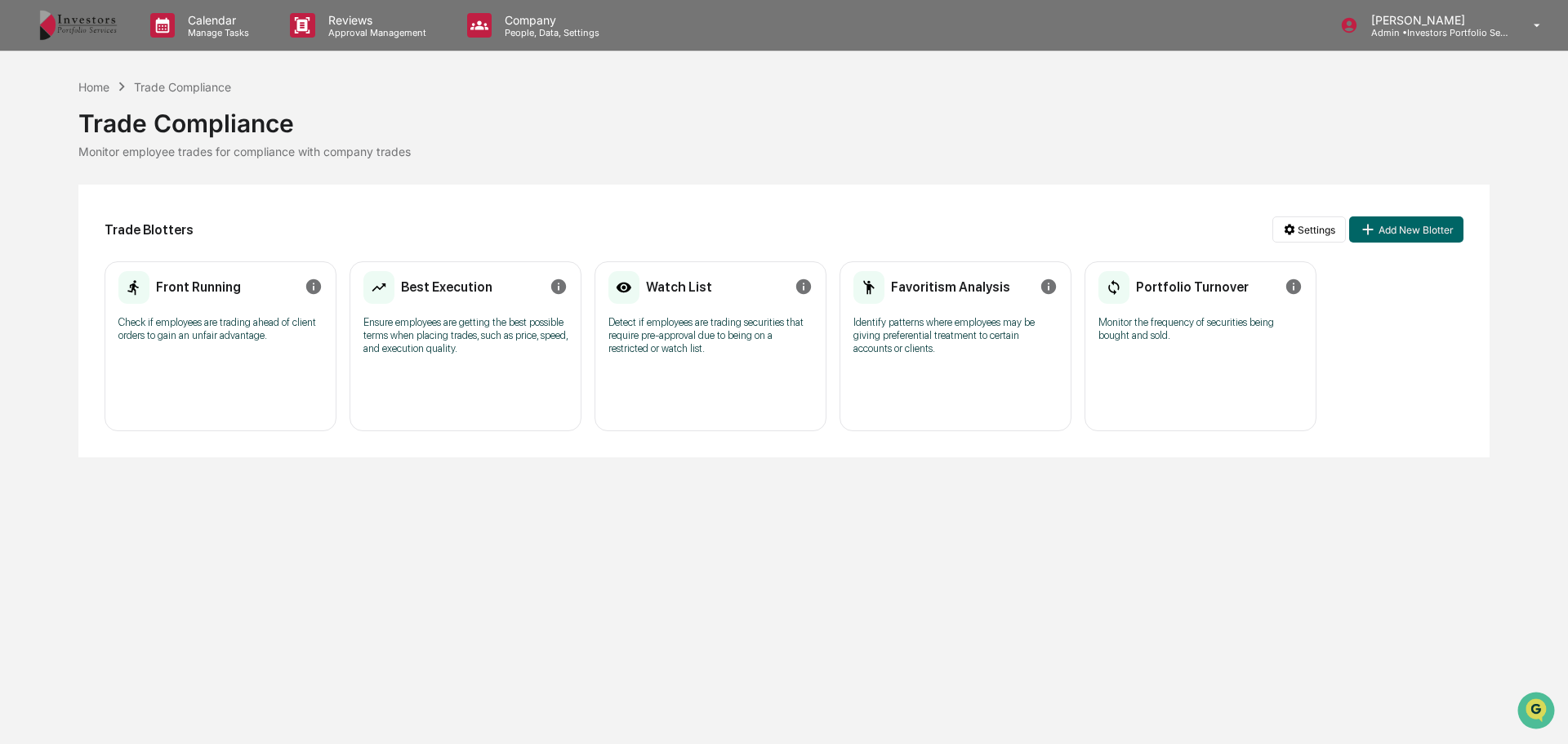
click at [679, 347] on p "Detect if employees are trading securities that require pre-approval due to bei…" at bounding box center [710, 335] width 204 height 39
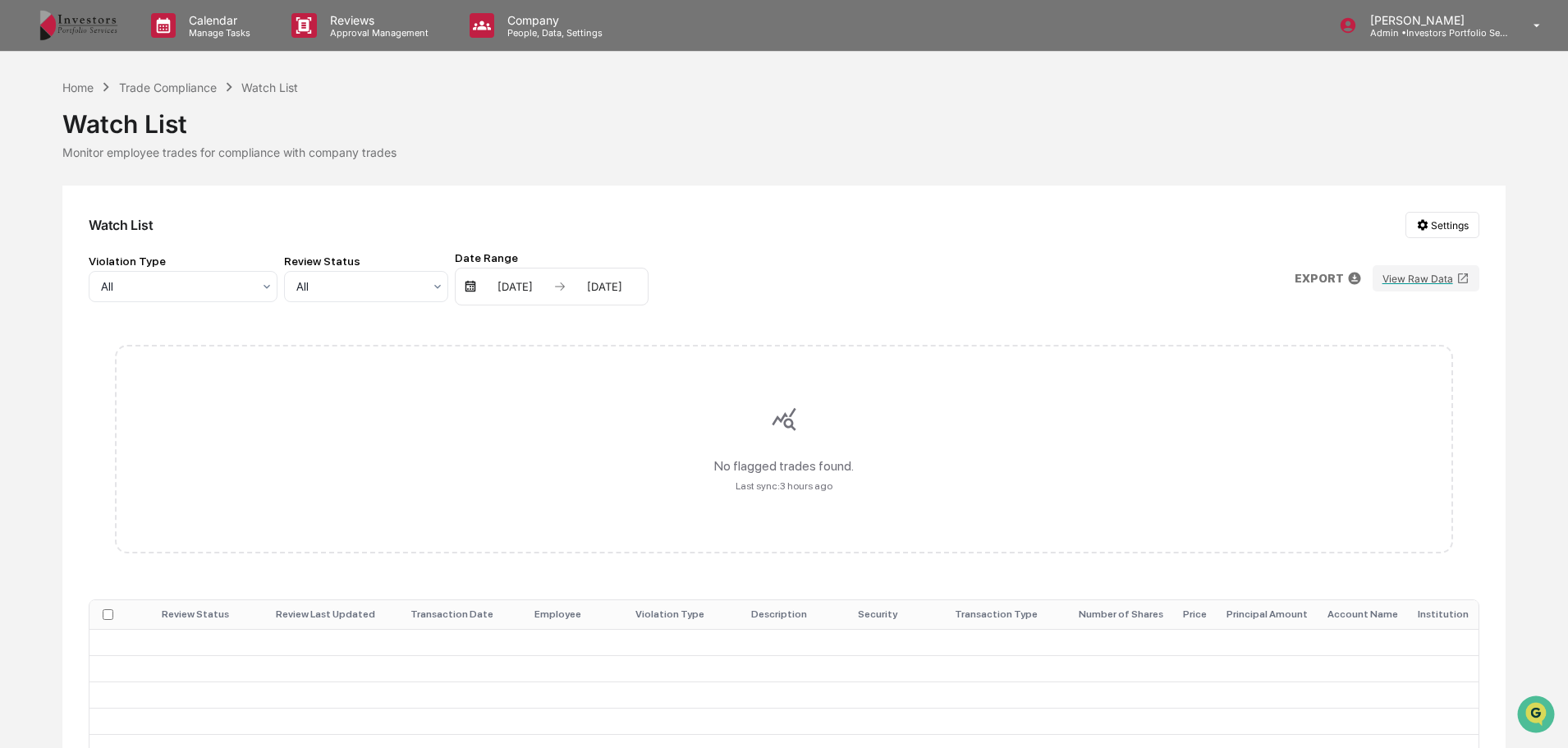
click at [182, 90] on div "Trade Compliance" at bounding box center [167, 87] width 98 height 14
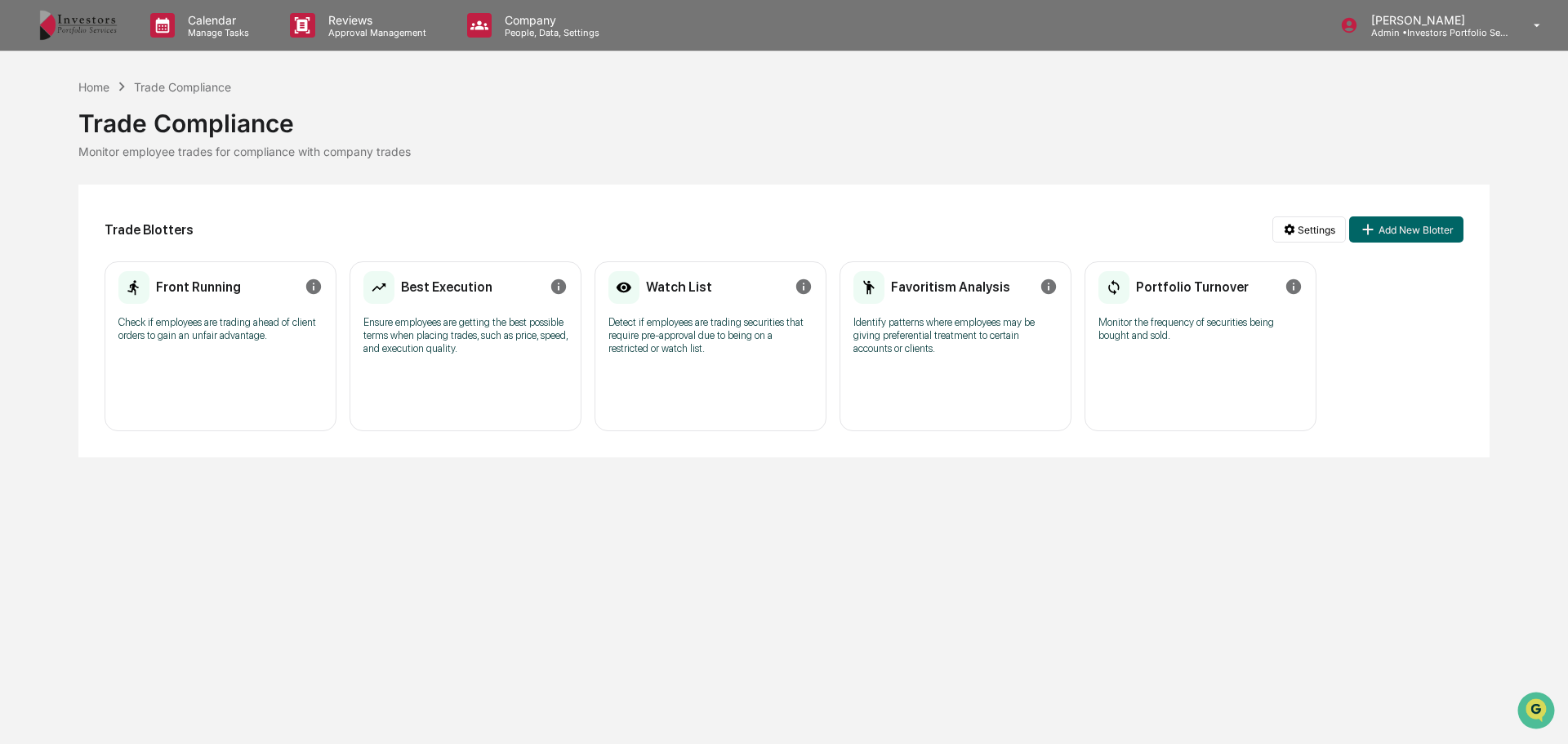
click at [447, 313] on div "Best Execution Ensure employees are getting the best possible terms when placin…" at bounding box center [465, 317] width 204 height 97
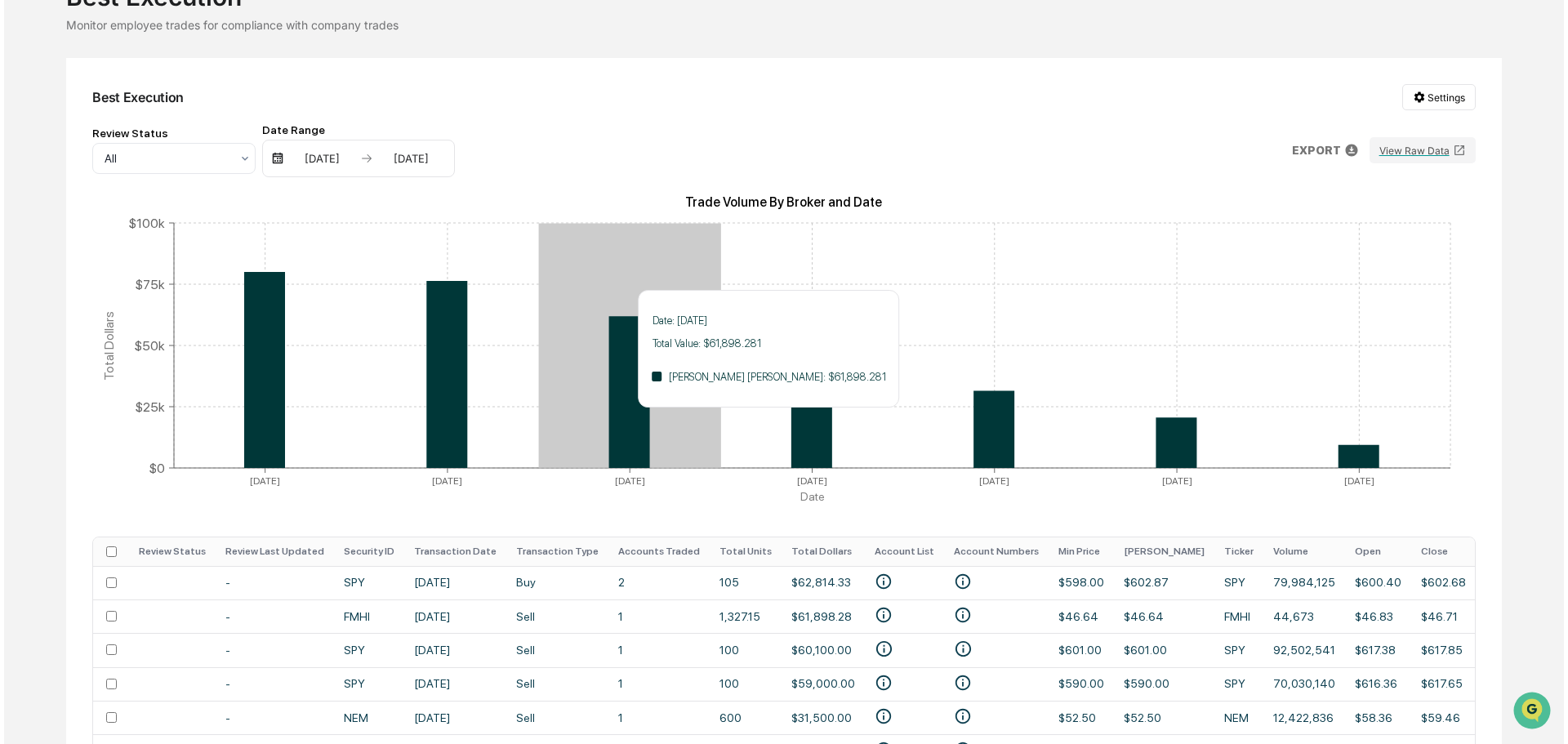
scroll to position [326, 0]
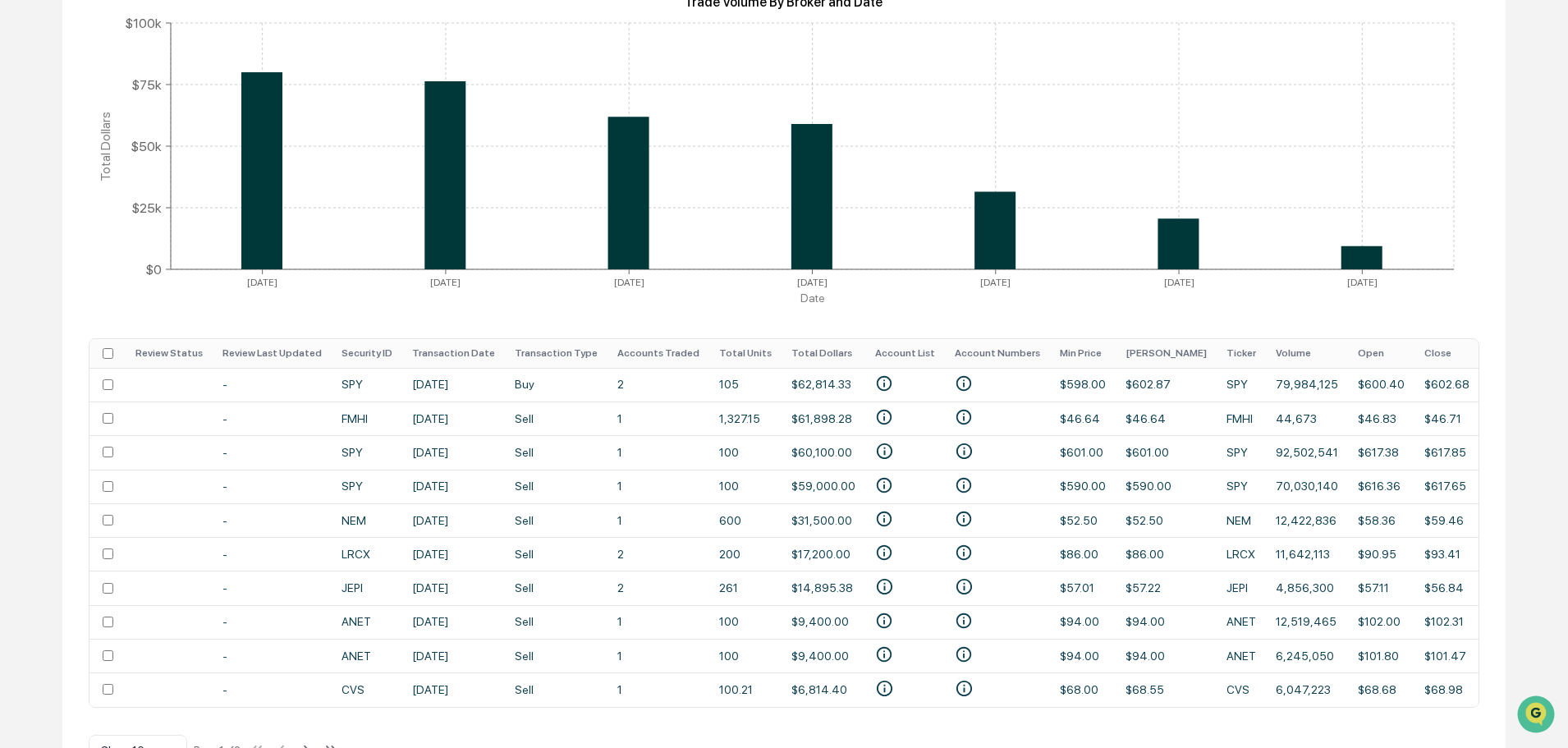
click at [363, 375] on td "SPY" at bounding box center [367, 385] width 70 height 33
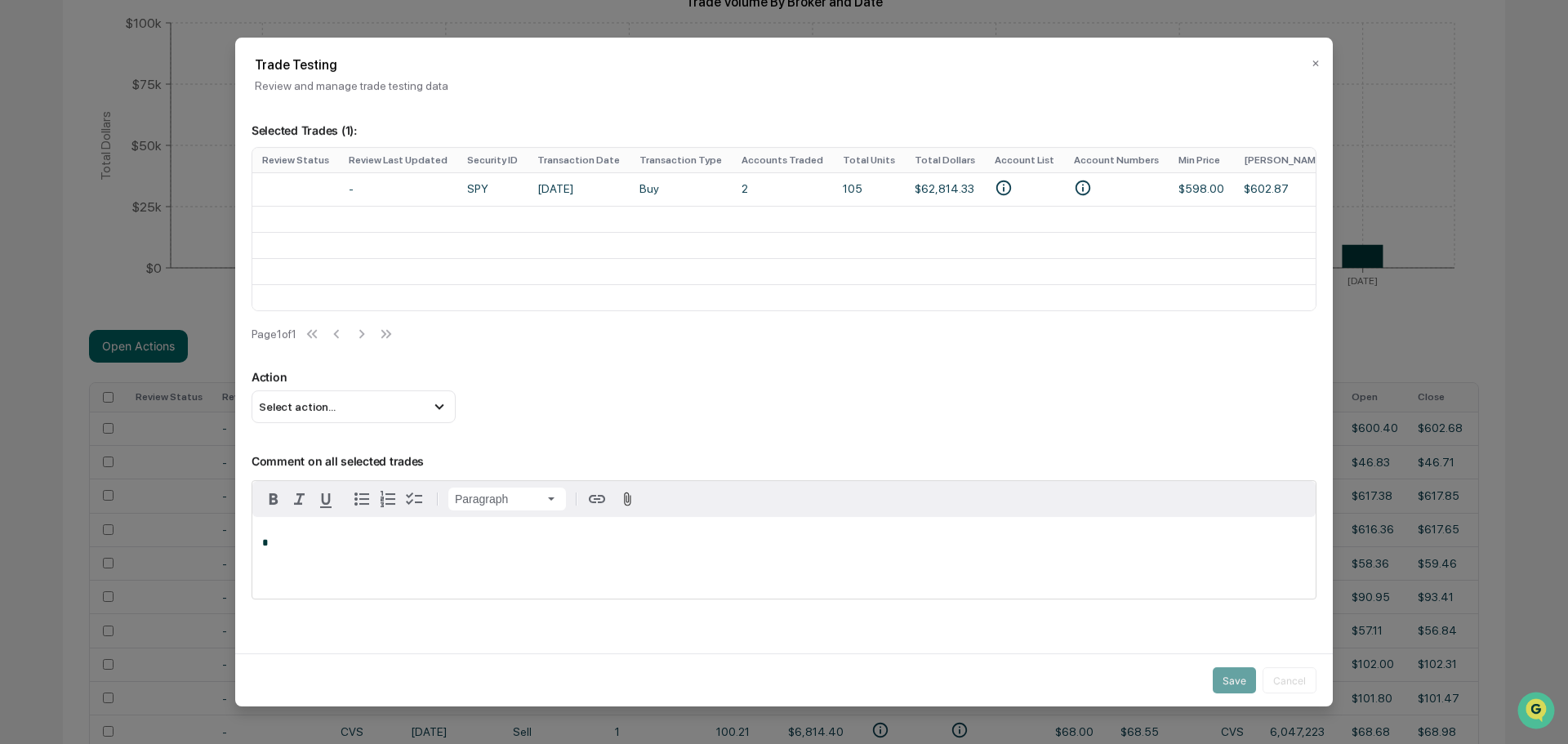
click at [1312, 64] on button "✕" at bounding box center [1315, 64] width 8 height 26
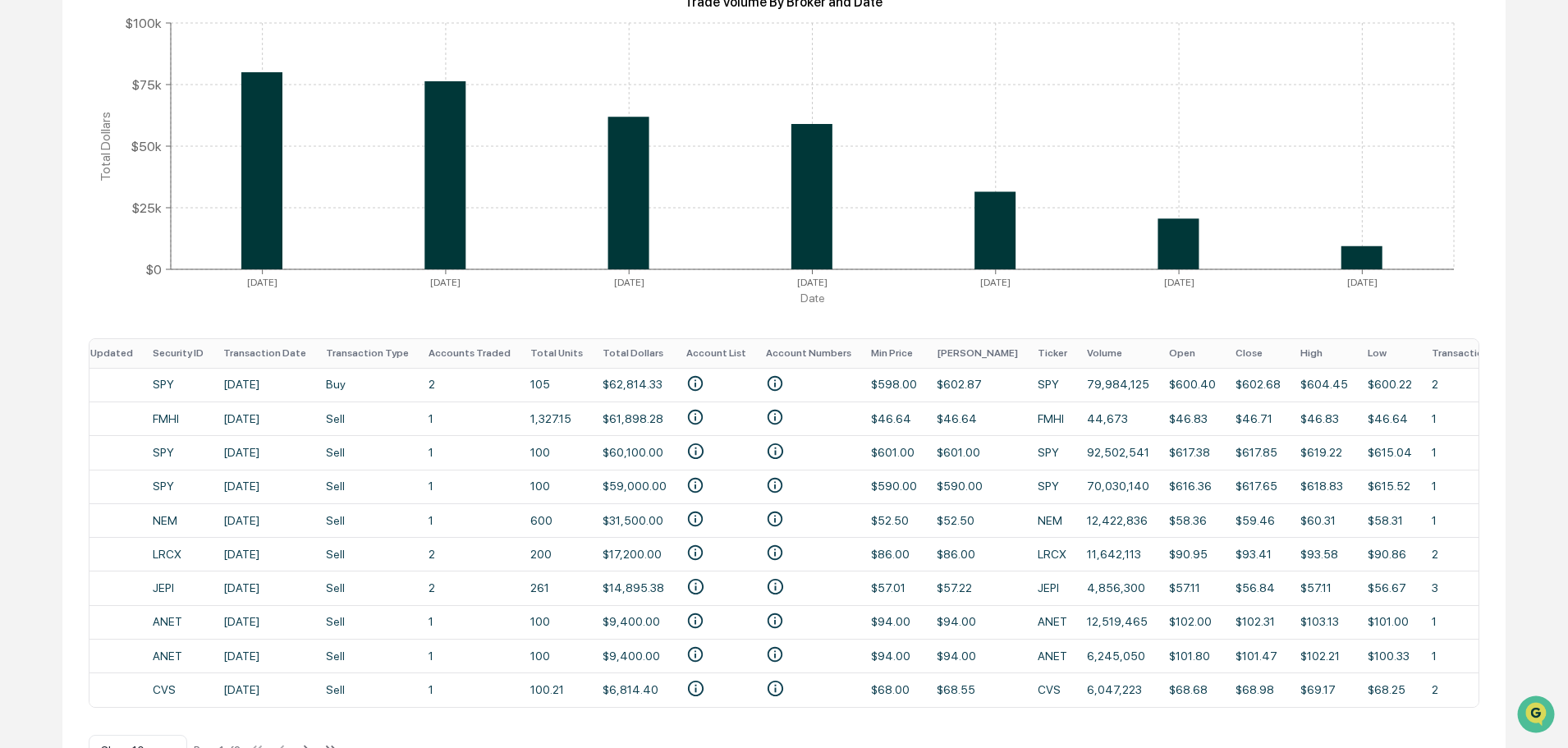
click at [462, 375] on td "2" at bounding box center [470, 385] width 102 height 33
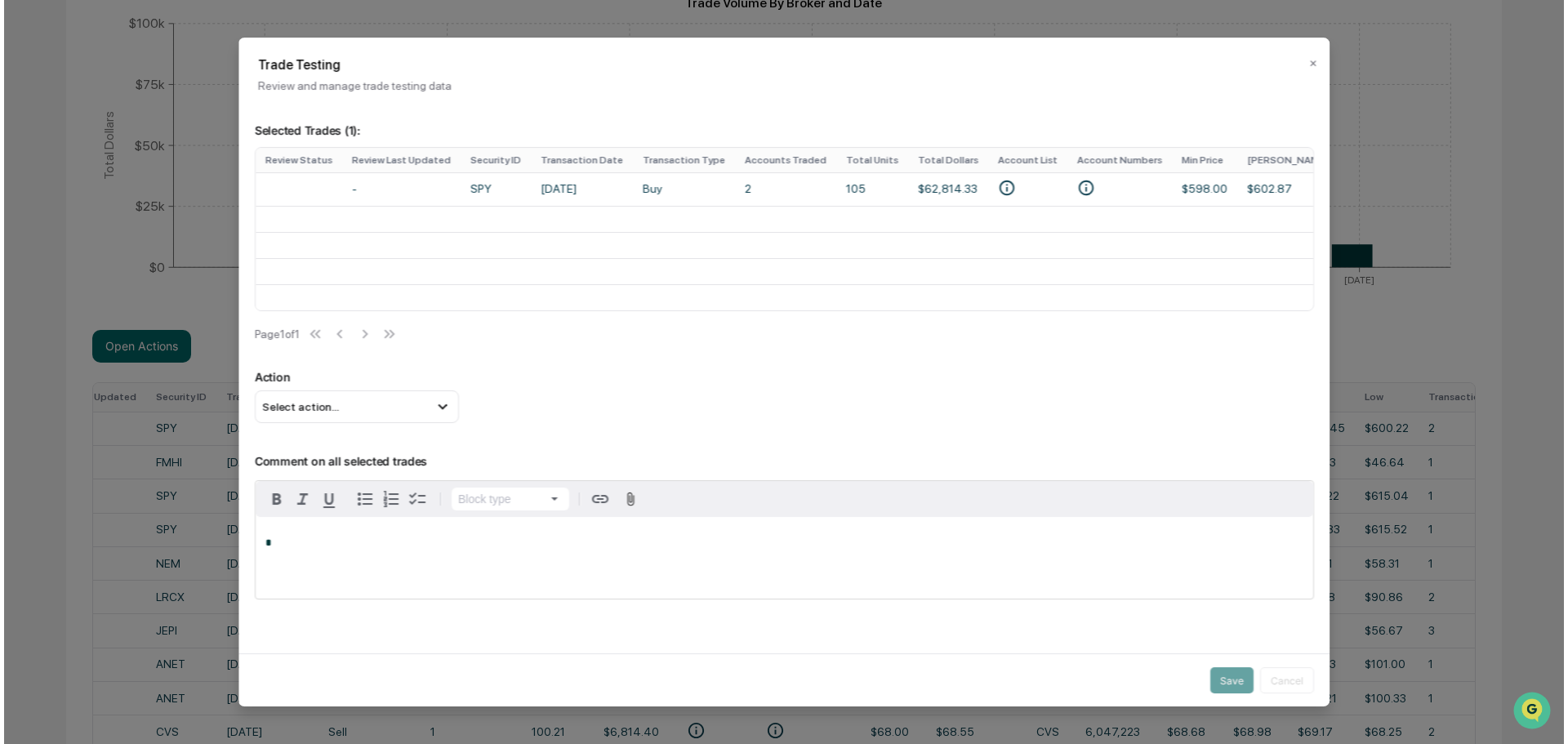
scroll to position [0, 180]
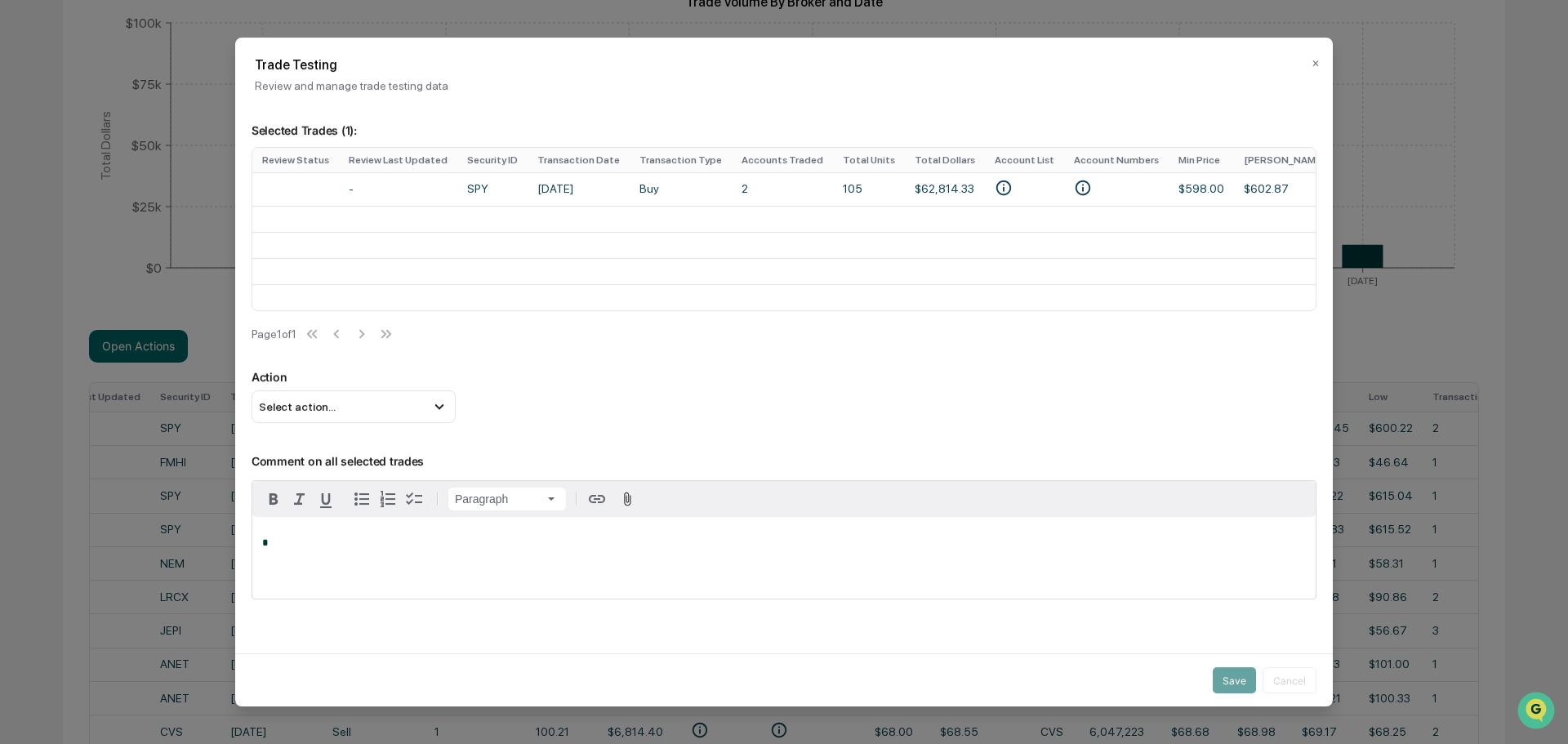
click at [1302, 64] on h2 "Trade Testing" at bounding box center [783, 65] width 1058 height 16
click at [1312, 64] on button "✕" at bounding box center [1315, 64] width 8 height 26
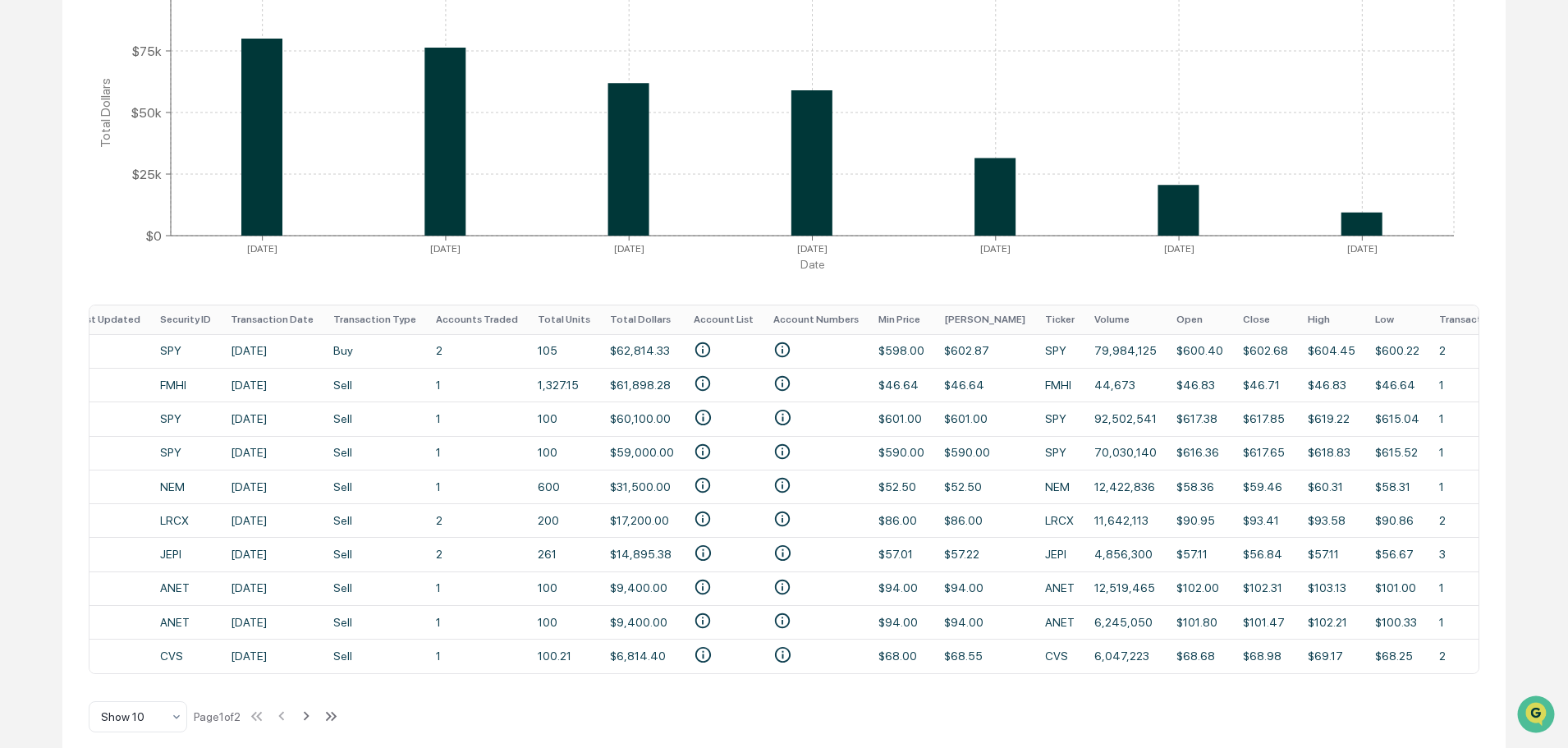
scroll to position [380, 0]
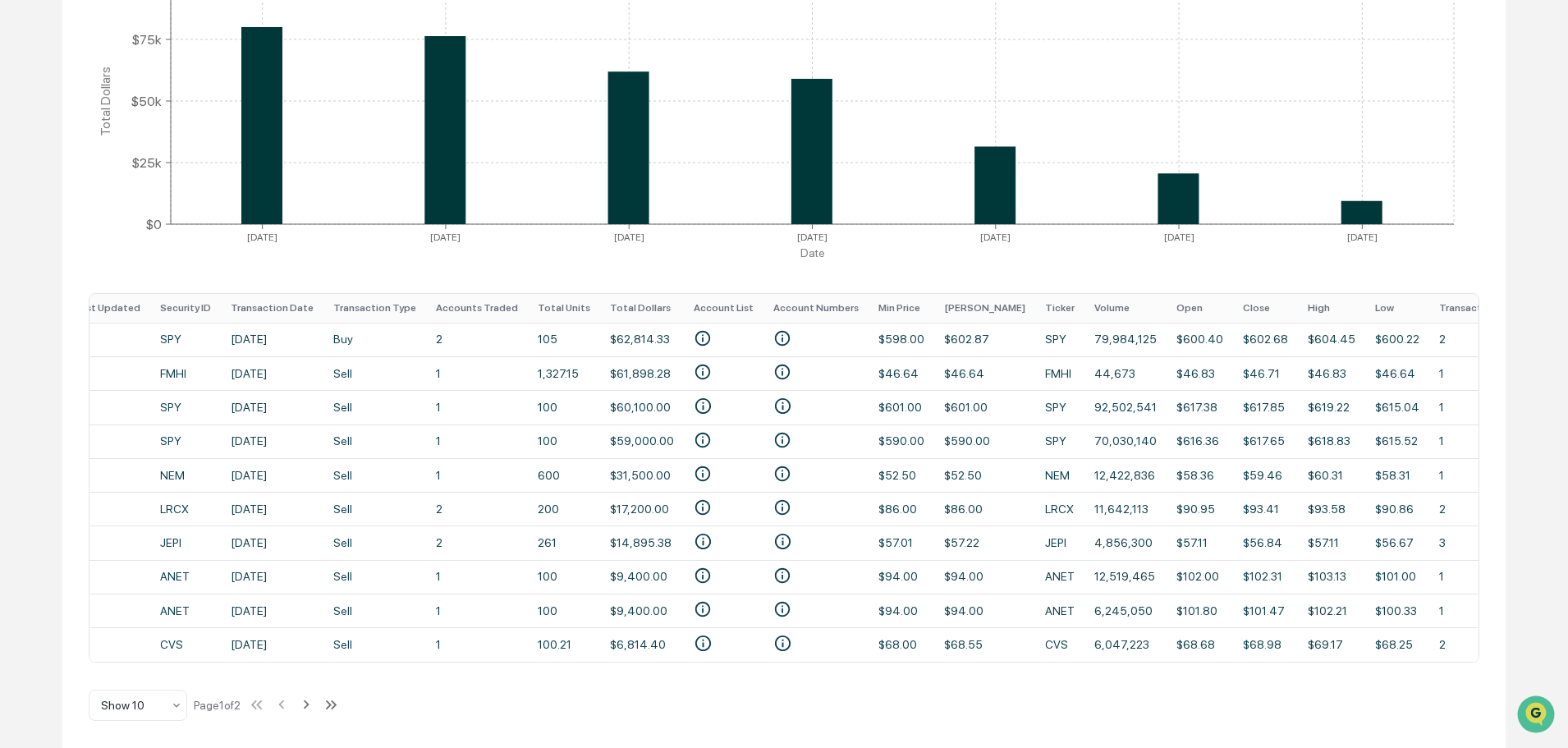
click at [190, 579] on td "ANET" at bounding box center [186, 576] width 70 height 33
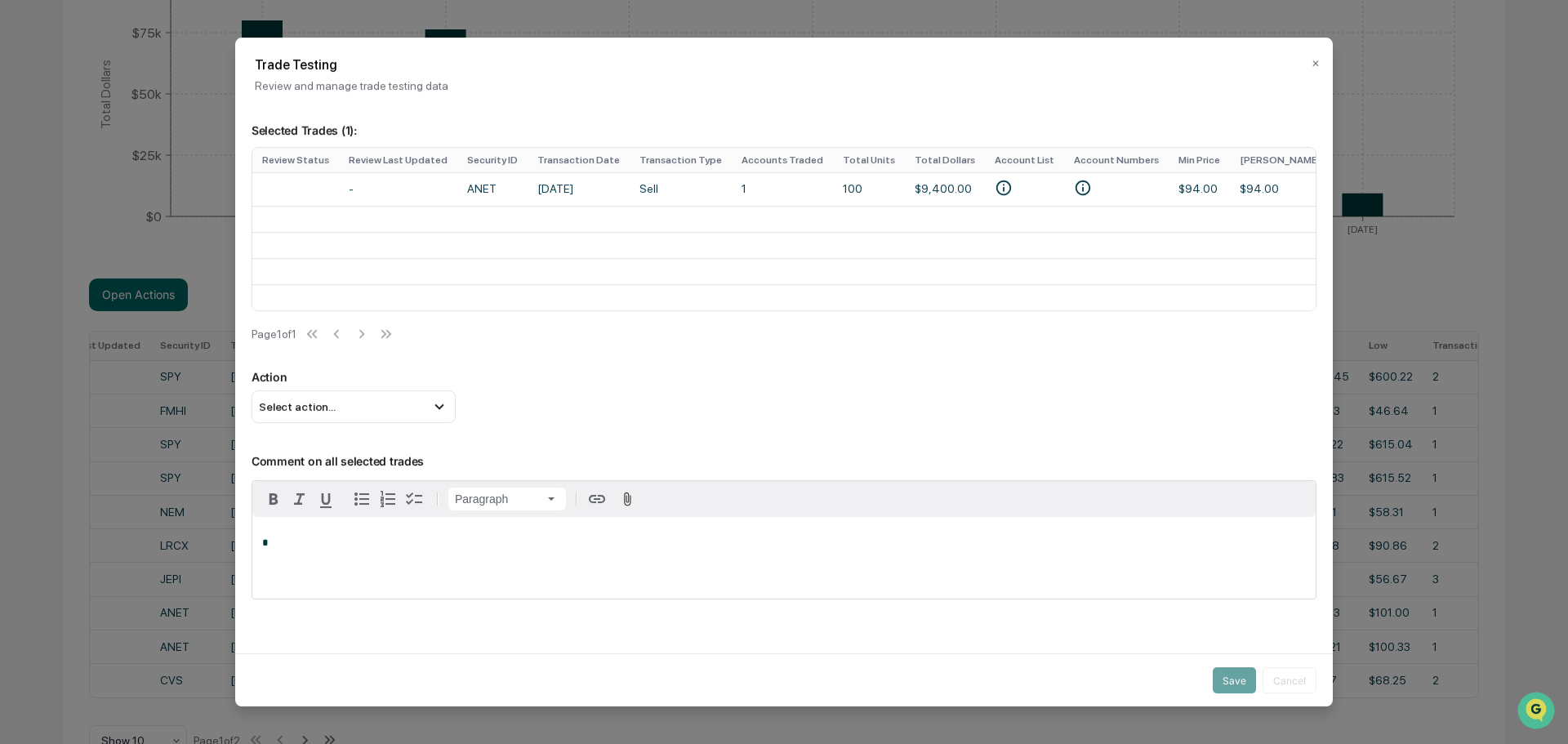
click at [373, 414] on div "Select action..." at bounding box center [353, 406] width 204 height 32
drag, startPoint x: 378, startPoint y: 484, endPoint x: 398, endPoint y: 484, distance: 20.0
click at [377, 484] on div "Mark not item of interest" at bounding box center [354, 474] width 191 height 20
click at [1227, 674] on button "Save" at bounding box center [1234, 680] width 43 height 26
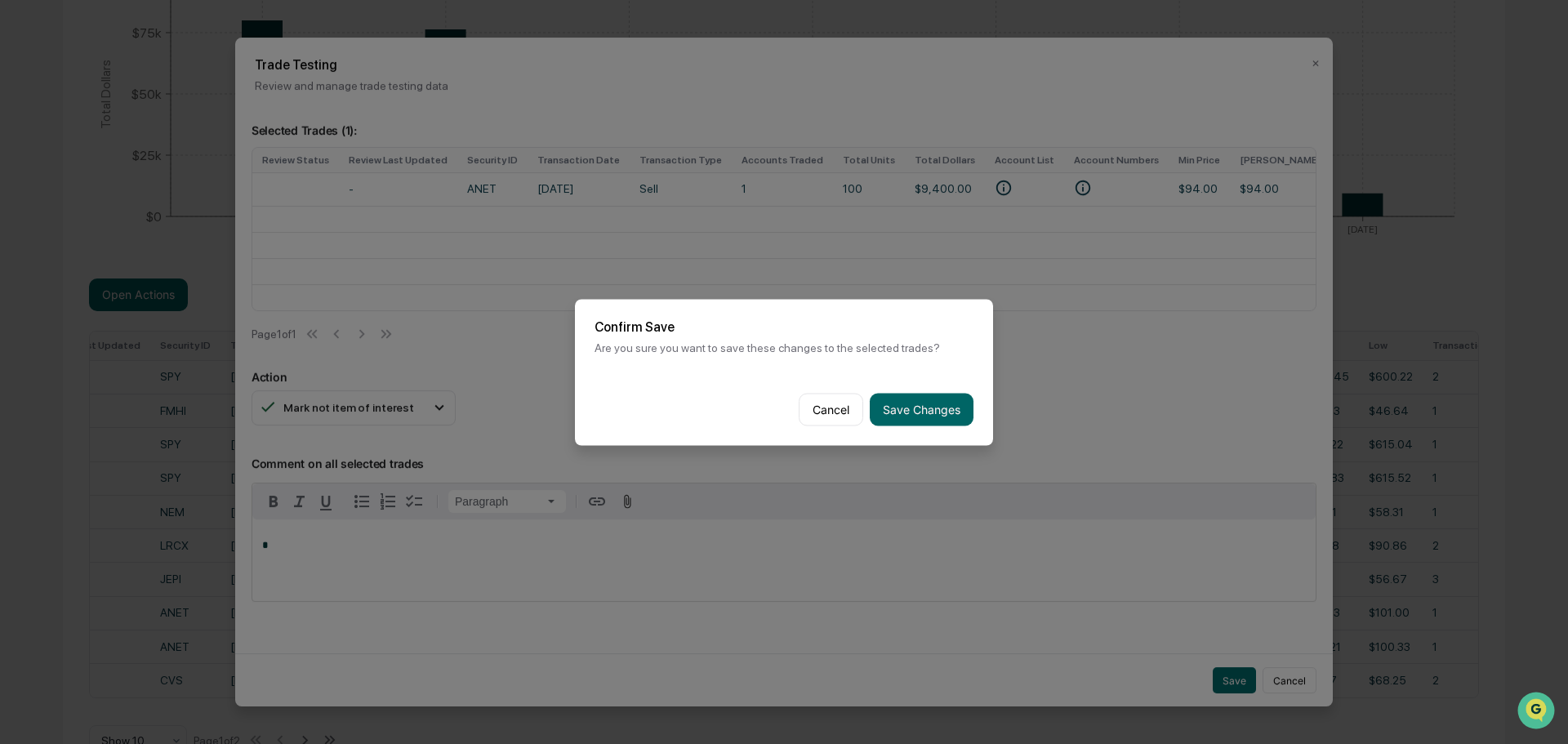
click at [931, 415] on button "Save Changes" at bounding box center [921, 409] width 104 height 32
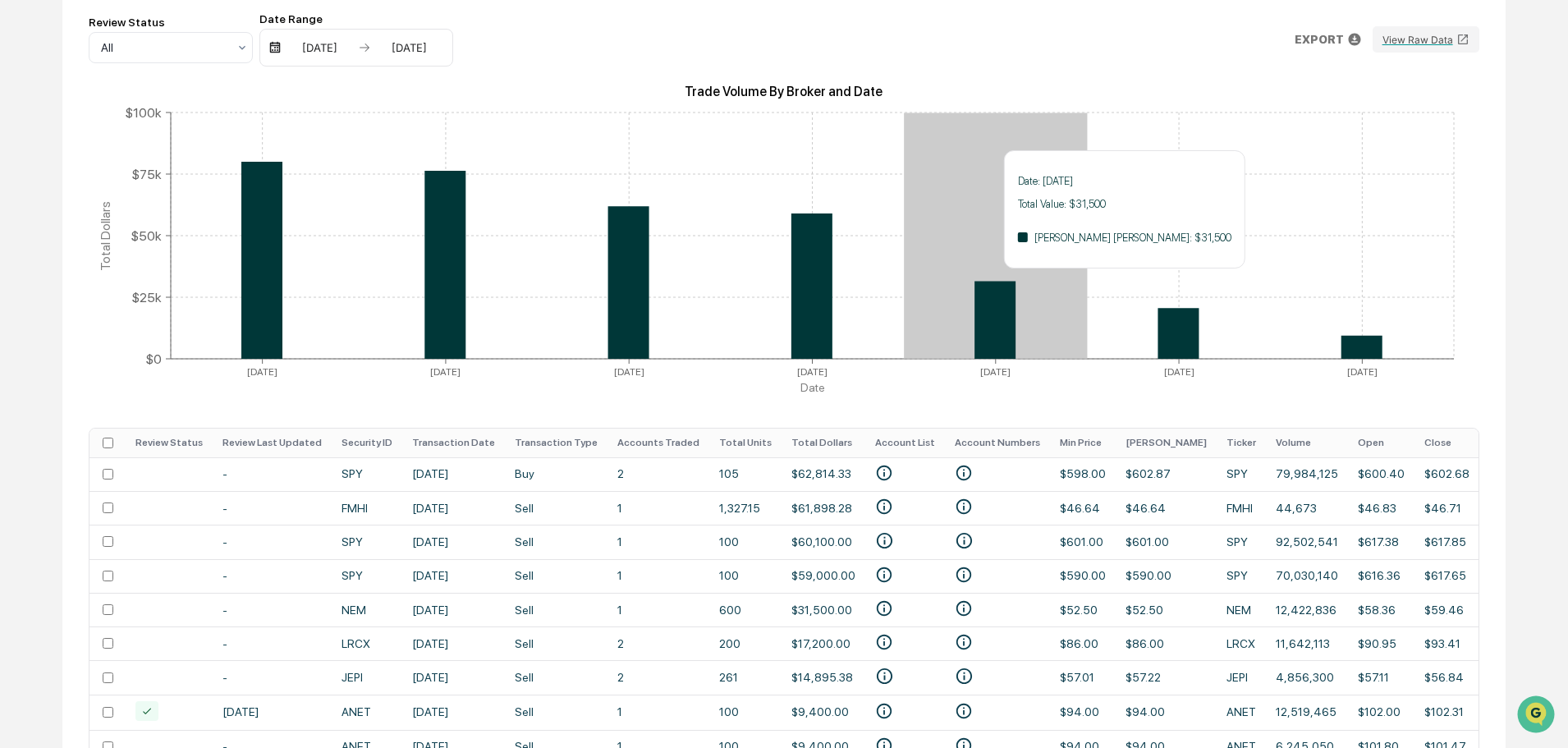
scroll to position [52, 0]
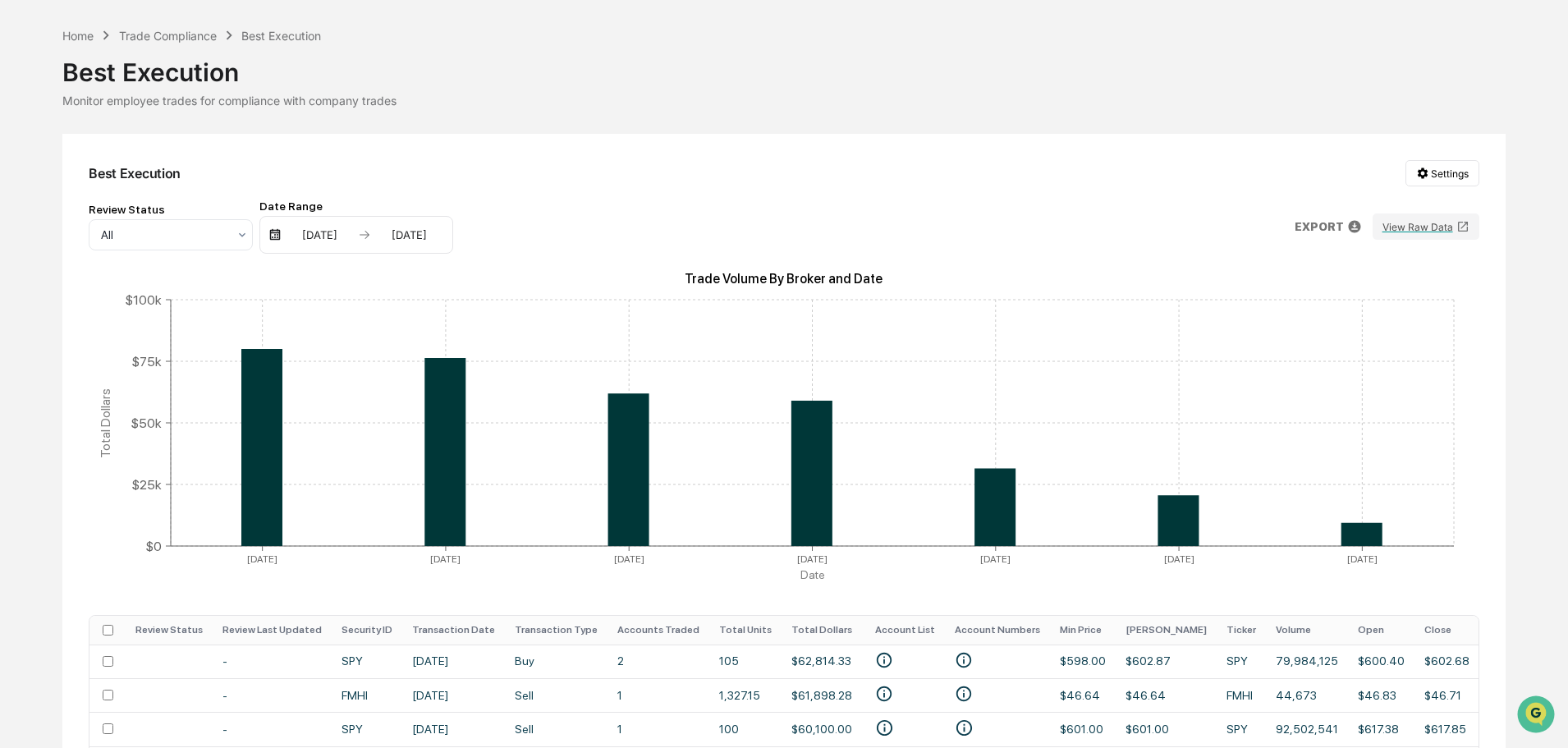
click at [188, 36] on div "Trade Compliance" at bounding box center [167, 36] width 98 height 14
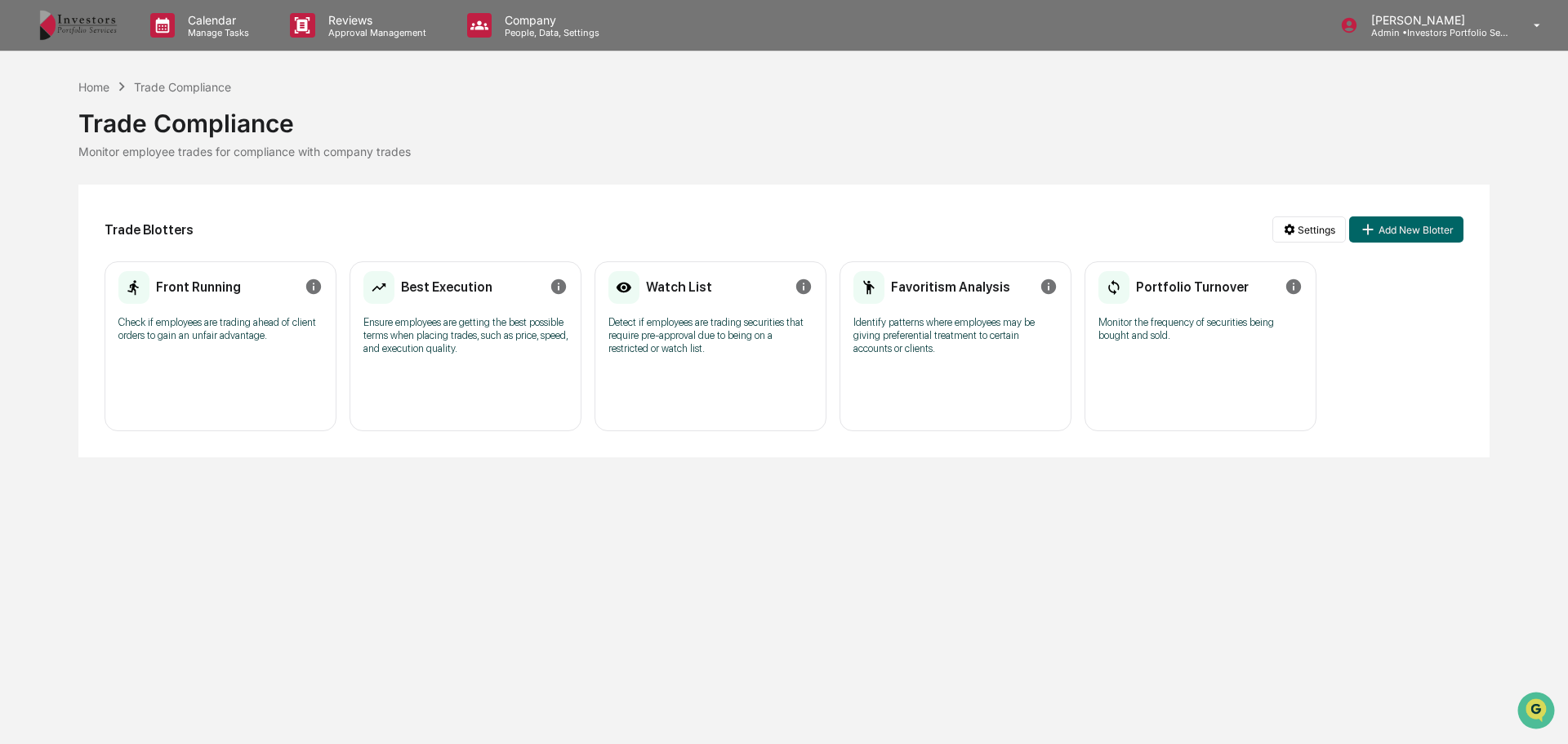
click at [1174, 295] on h2 "Portfolio Turnover" at bounding box center [1192, 287] width 113 height 16
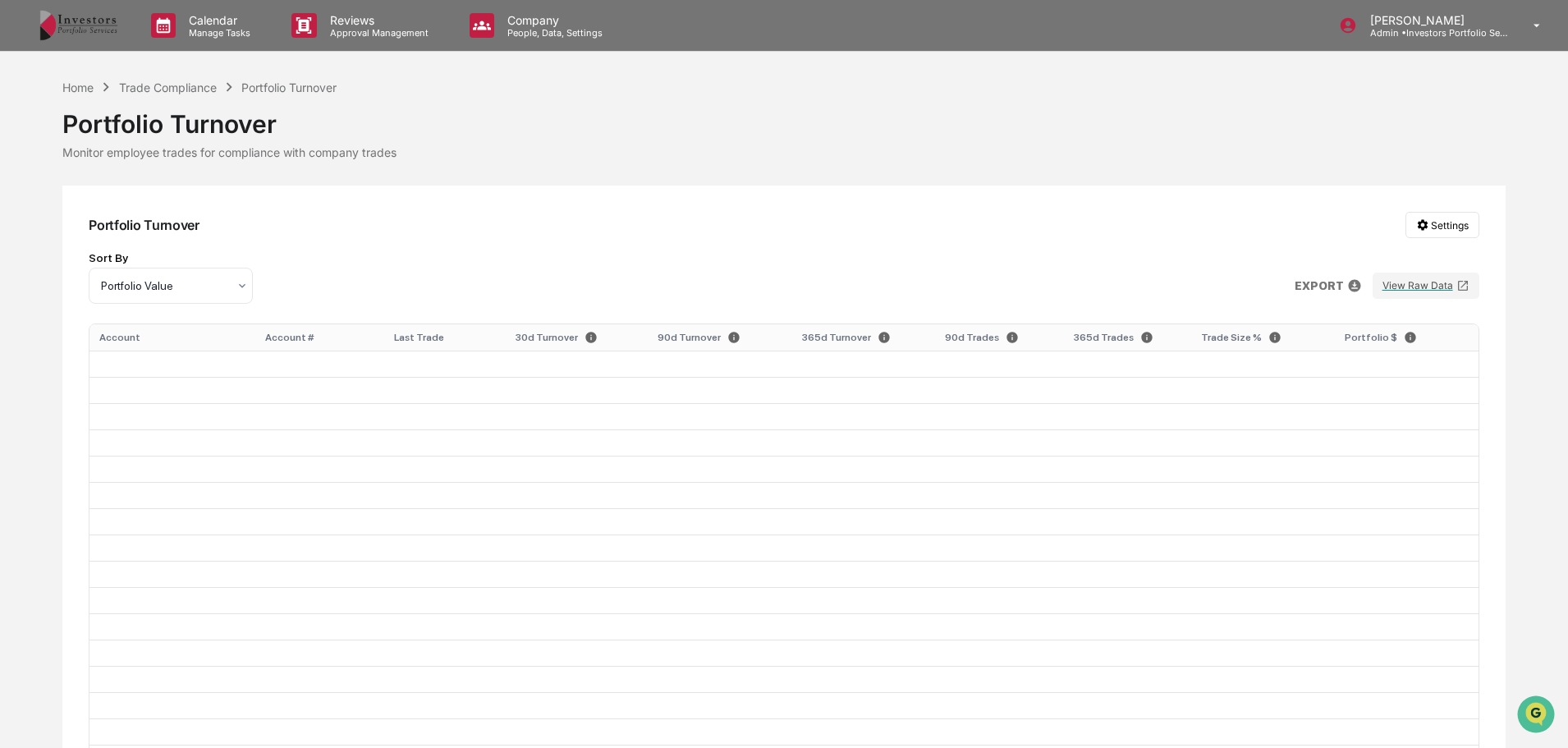
click at [202, 84] on div "Trade Compliance" at bounding box center [167, 87] width 98 height 14
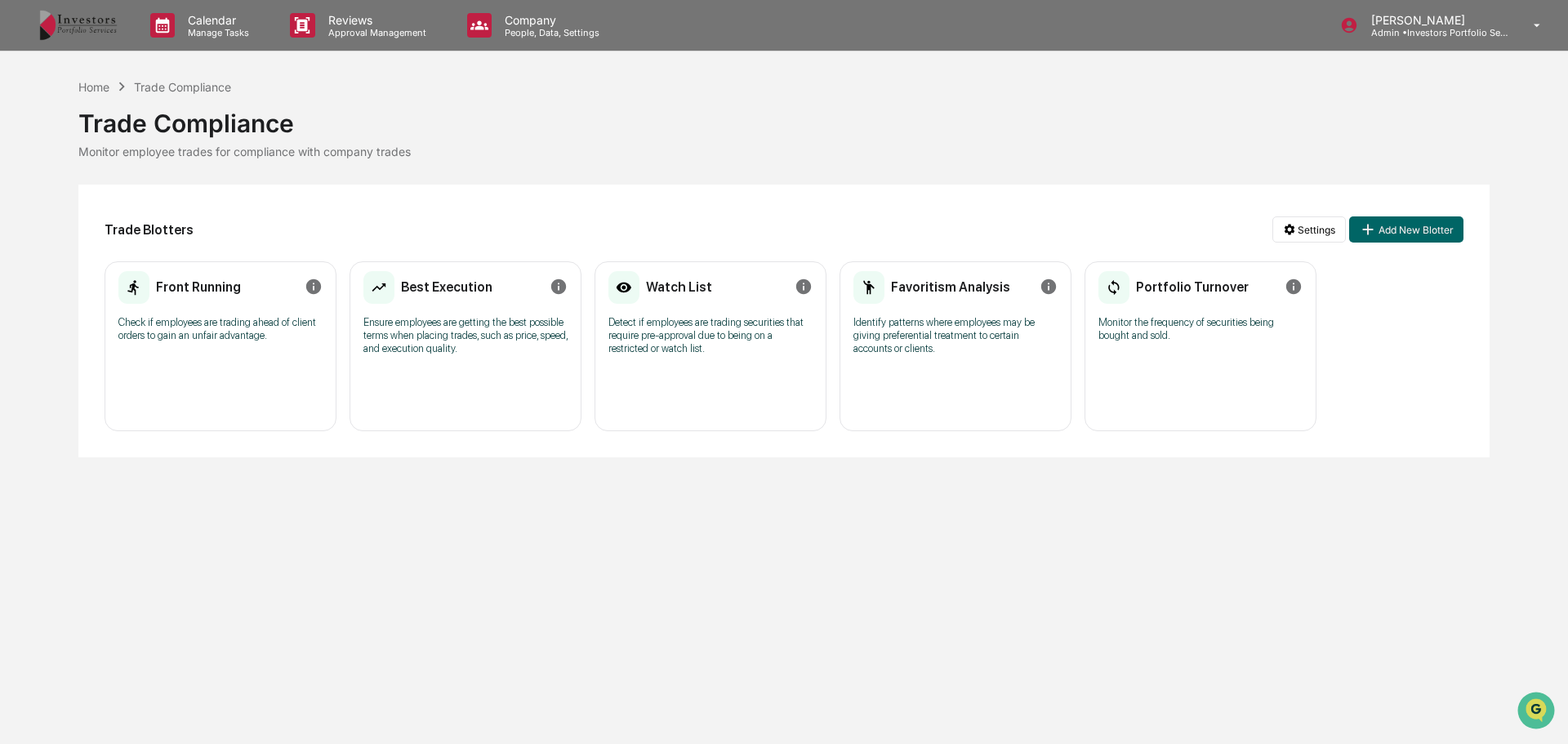
click at [943, 340] on p "Identify patterns where employees may be giving preferential treatment to certa…" at bounding box center [955, 335] width 204 height 39
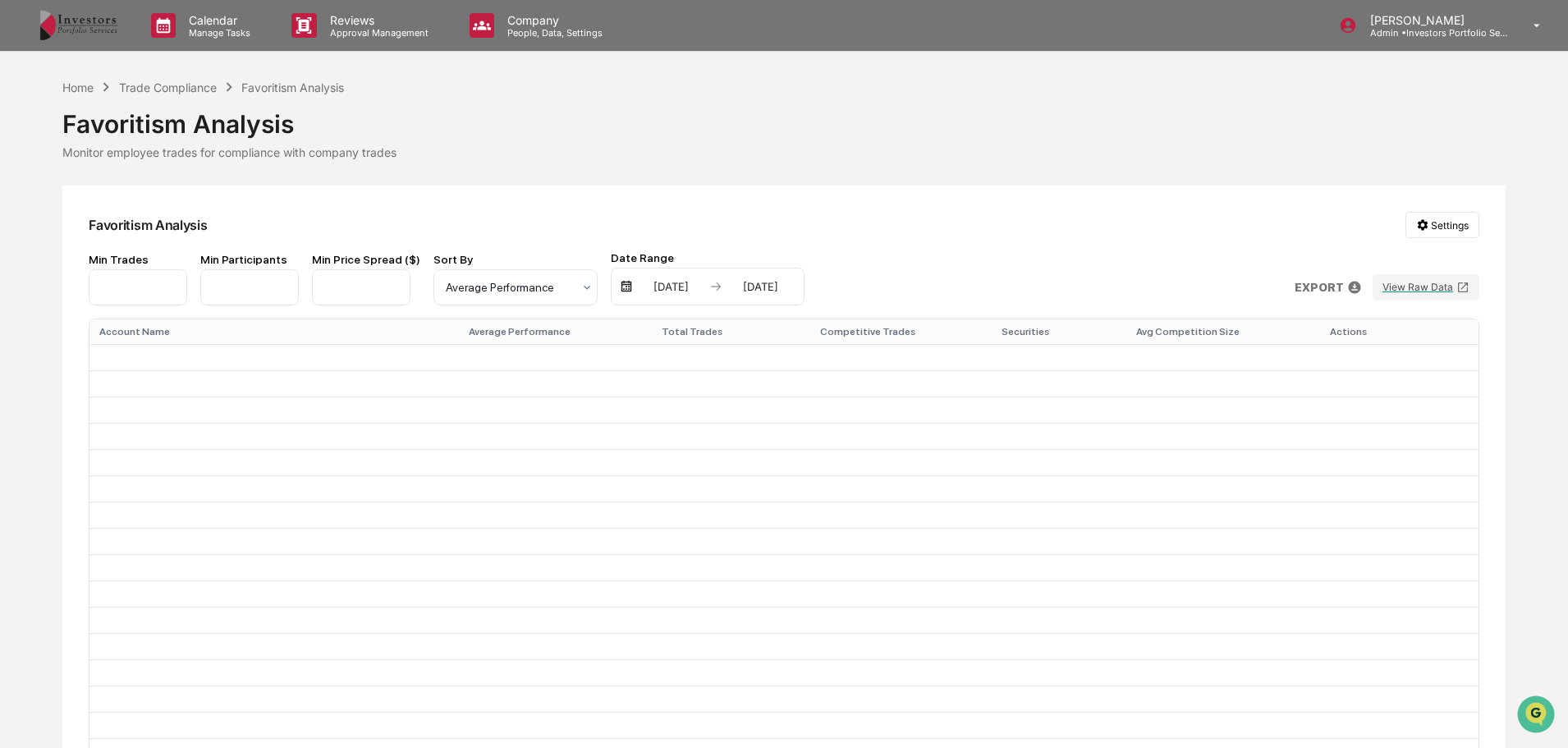
click at [80, 87] on div "Home" at bounding box center [77, 87] width 31 height 14
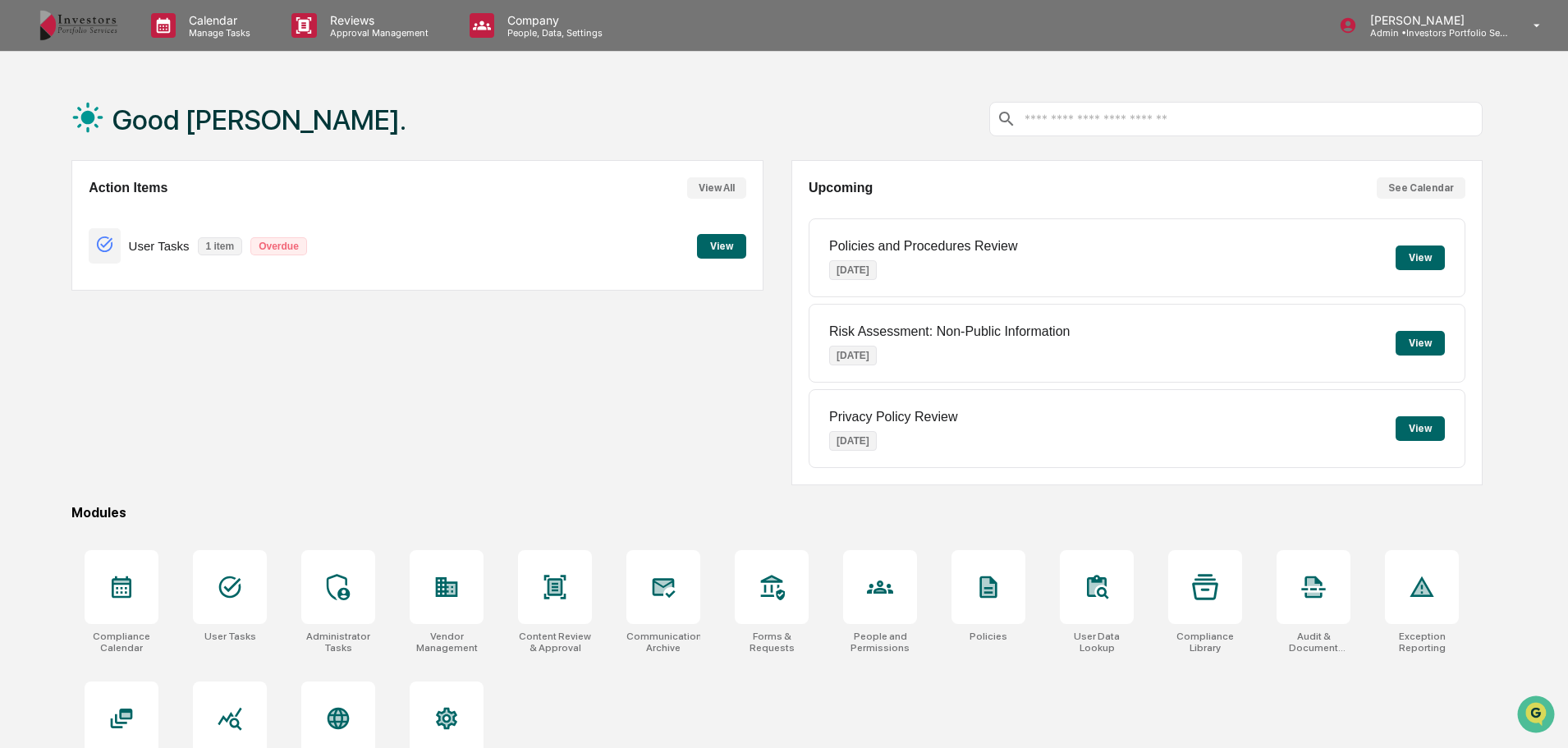
scroll to position [78, 0]
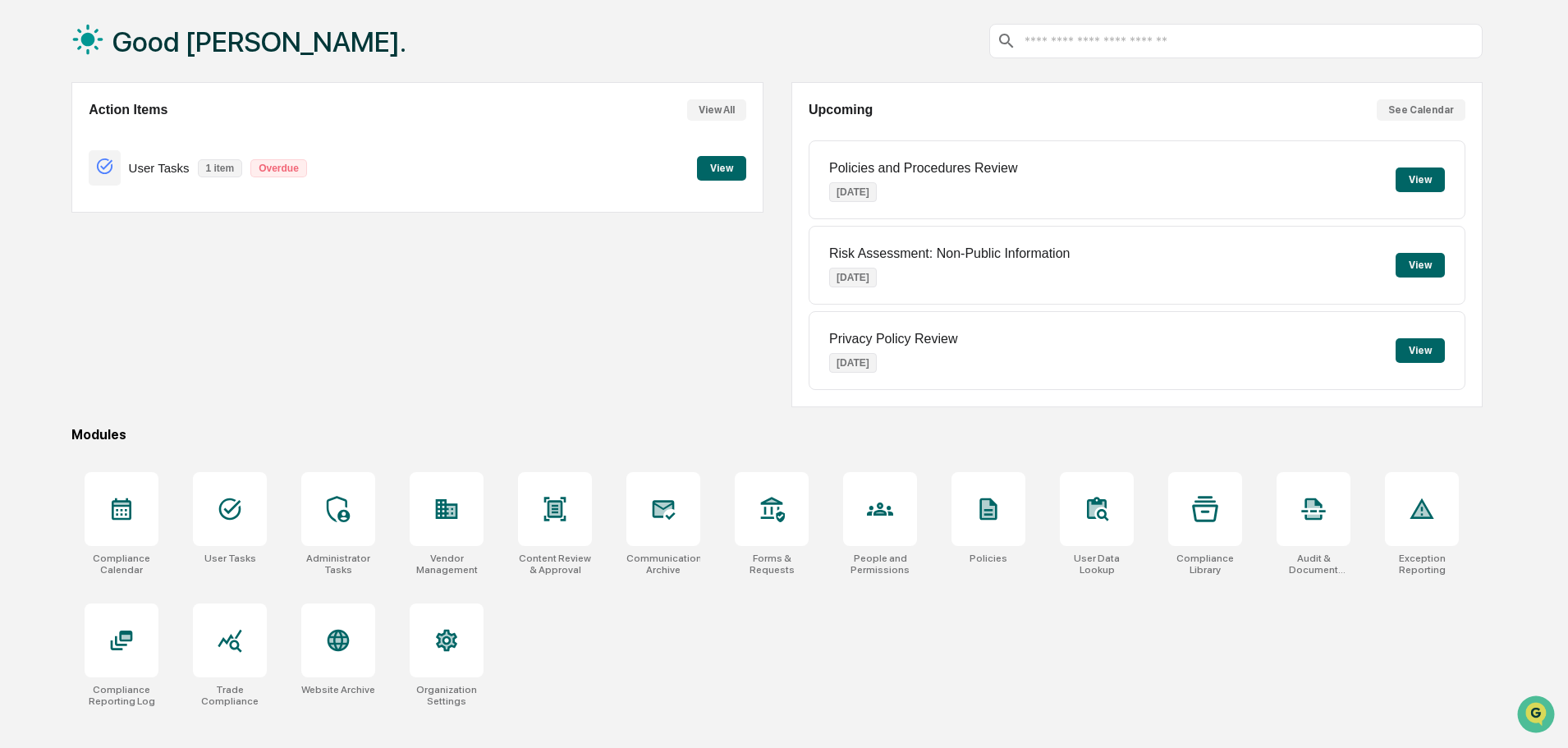
click at [1293, 551] on div "Audit & Document Logs" at bounding box center [1314, 524] width 100 height 123
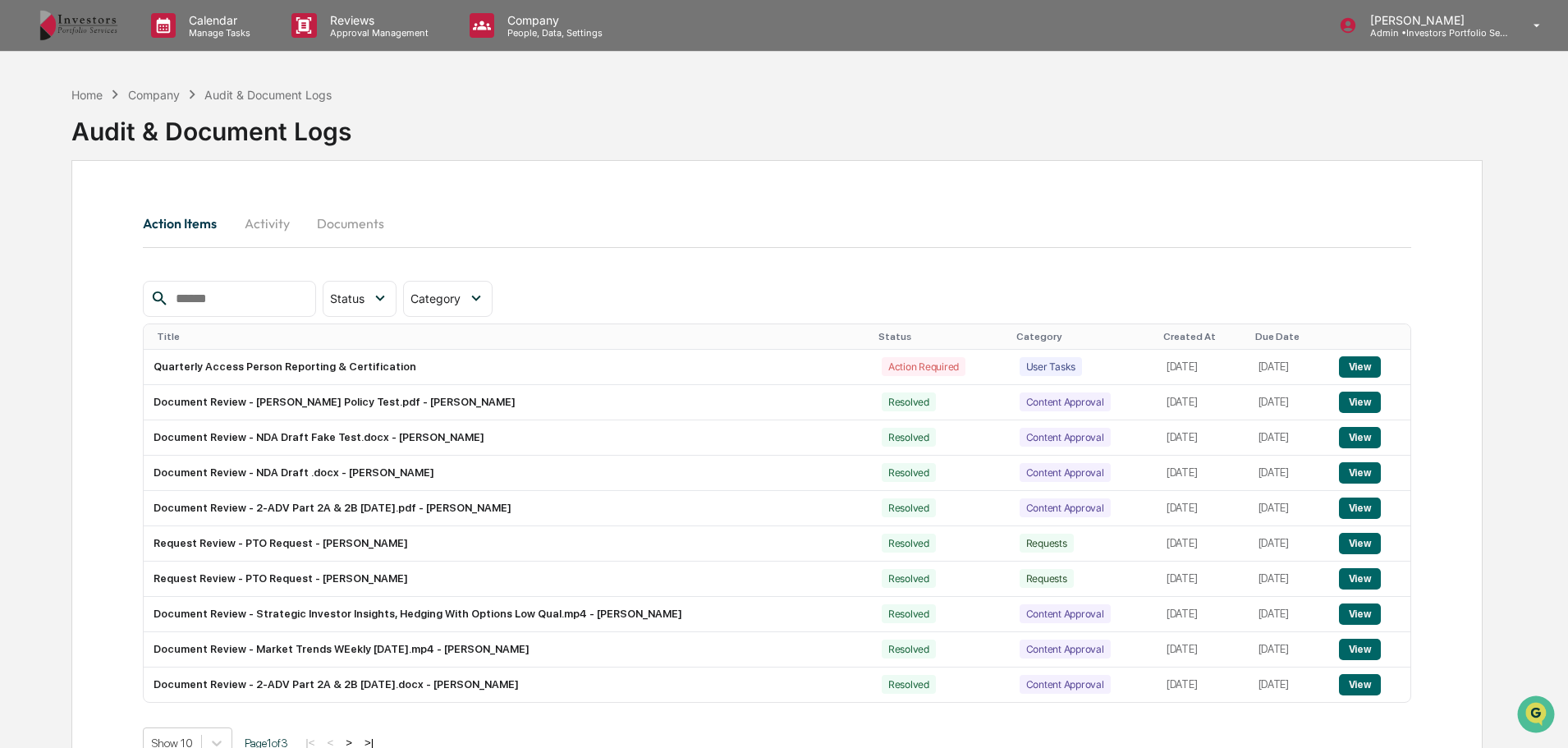
click at [158, 97] on div "Company" at bounding box center [154, 95] width 52 height 14
click at [164, 92] on div "Company" at bounding box center [154, 95] width 52 height 14
click at [142, 94] on div "Company" at bounding box center [154, 95] width 52 height 14
click at [86, 101] on div "Home" at bounding box center [86, 95] width 31 height 14
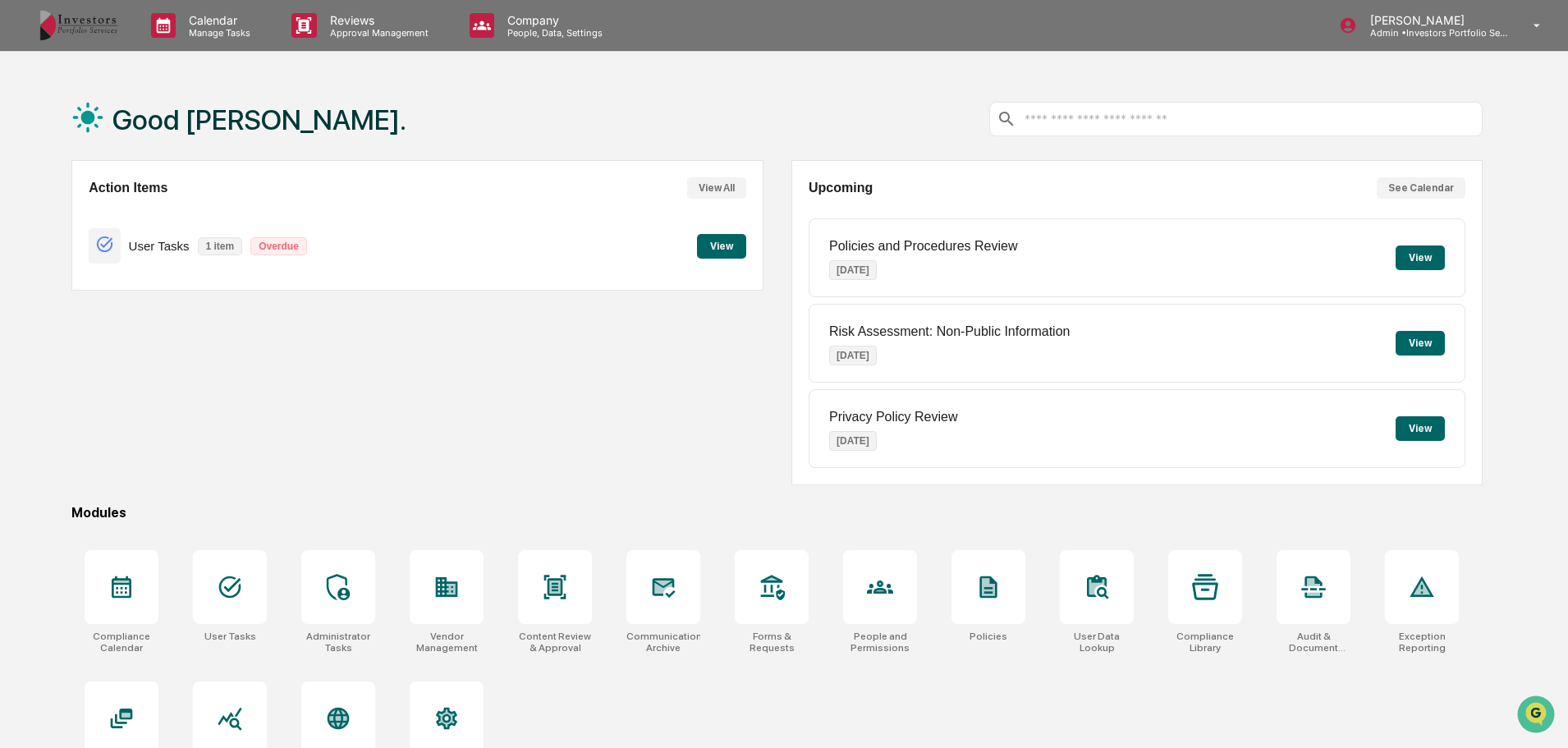
scroll to position [78, 0]
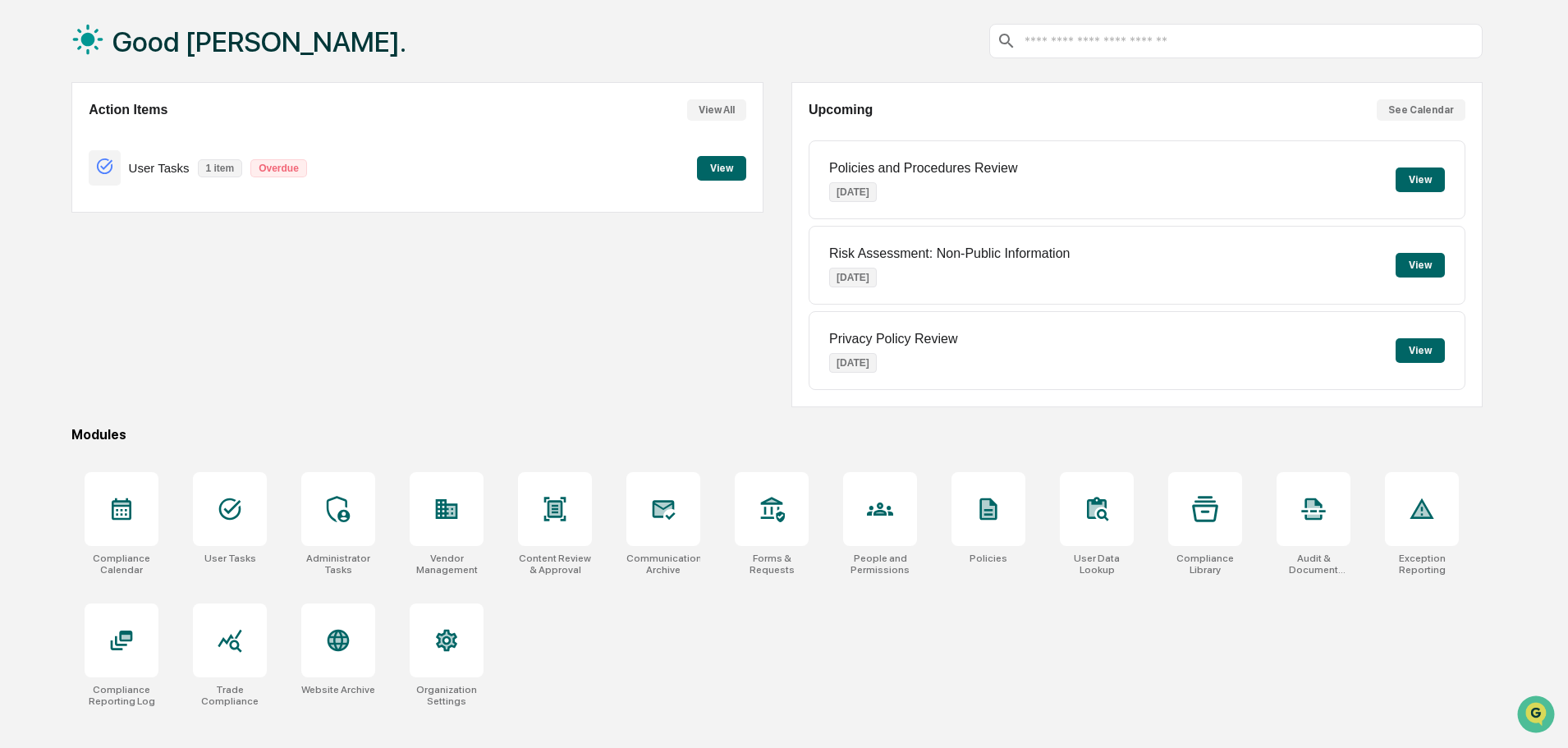
click at [220, 645] on icon at bounding box center [230, 642] width 24 height 23
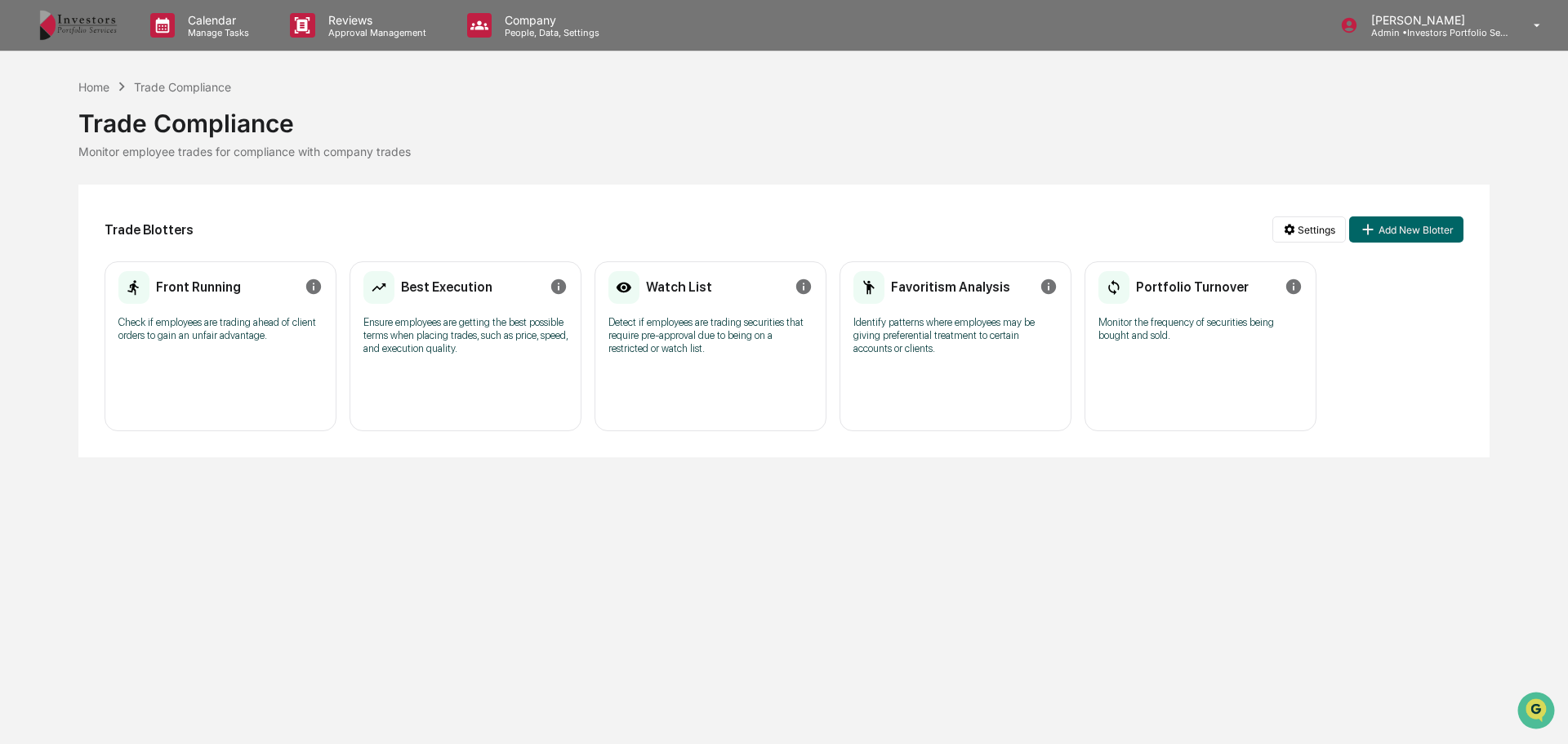
click at [926, 474] on div "Calendar Manage Tasks Reviews Approval Management Company People, Data, Setting…" at bounding box center [784, 372] width 1568 height 744
click at [1317, 235] on html "Calendar Manage Tasks Reviews Approval Management Company People, Data, Setting…" at bounding box center [784, 372] width 1568 height 744
click at [1320, 311] on div "View Activity Logs" at bounding box center [1312, 315] width 176 height 26
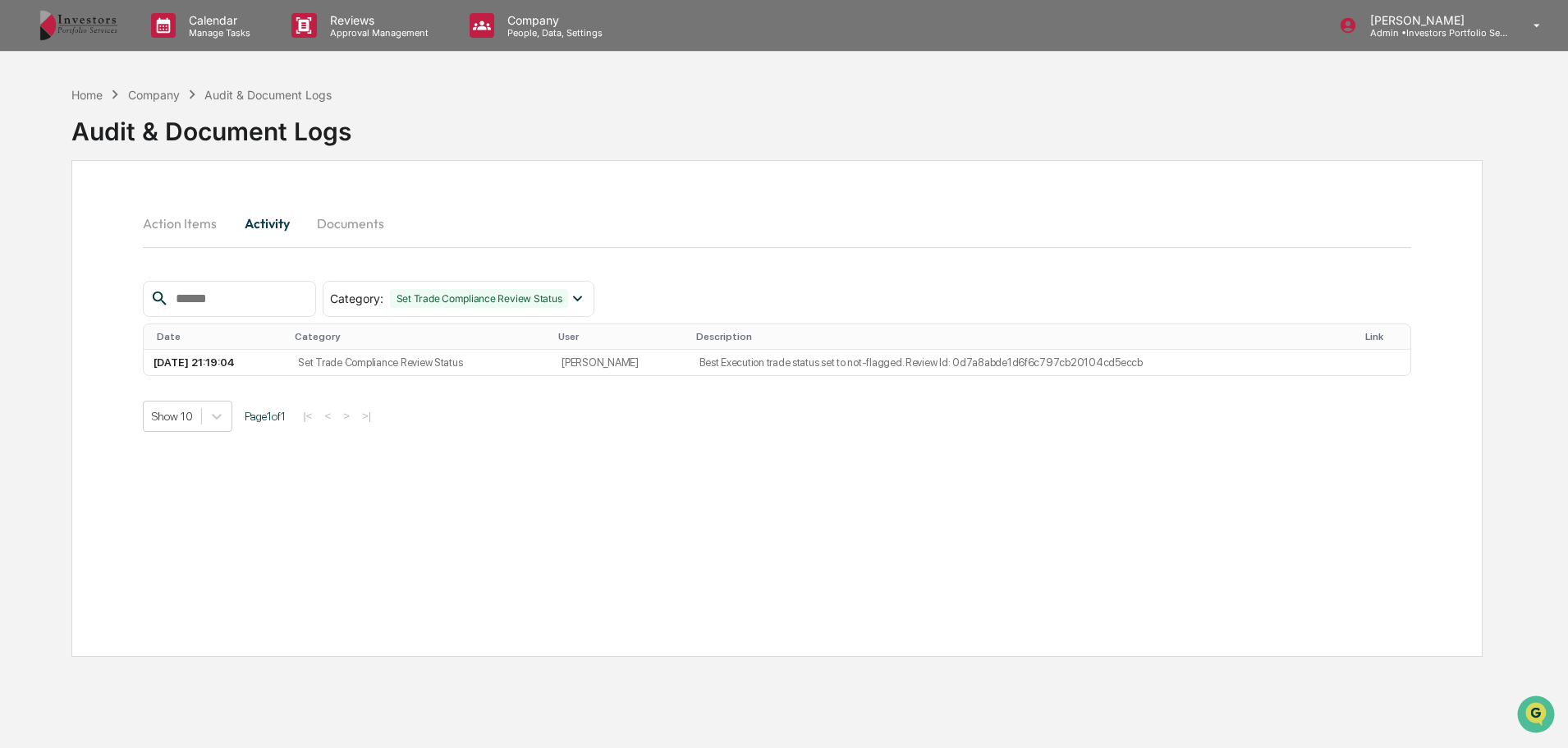
click at [170, 227] on button "Action Items" at bounding box center [186, 223] width 87 height 40
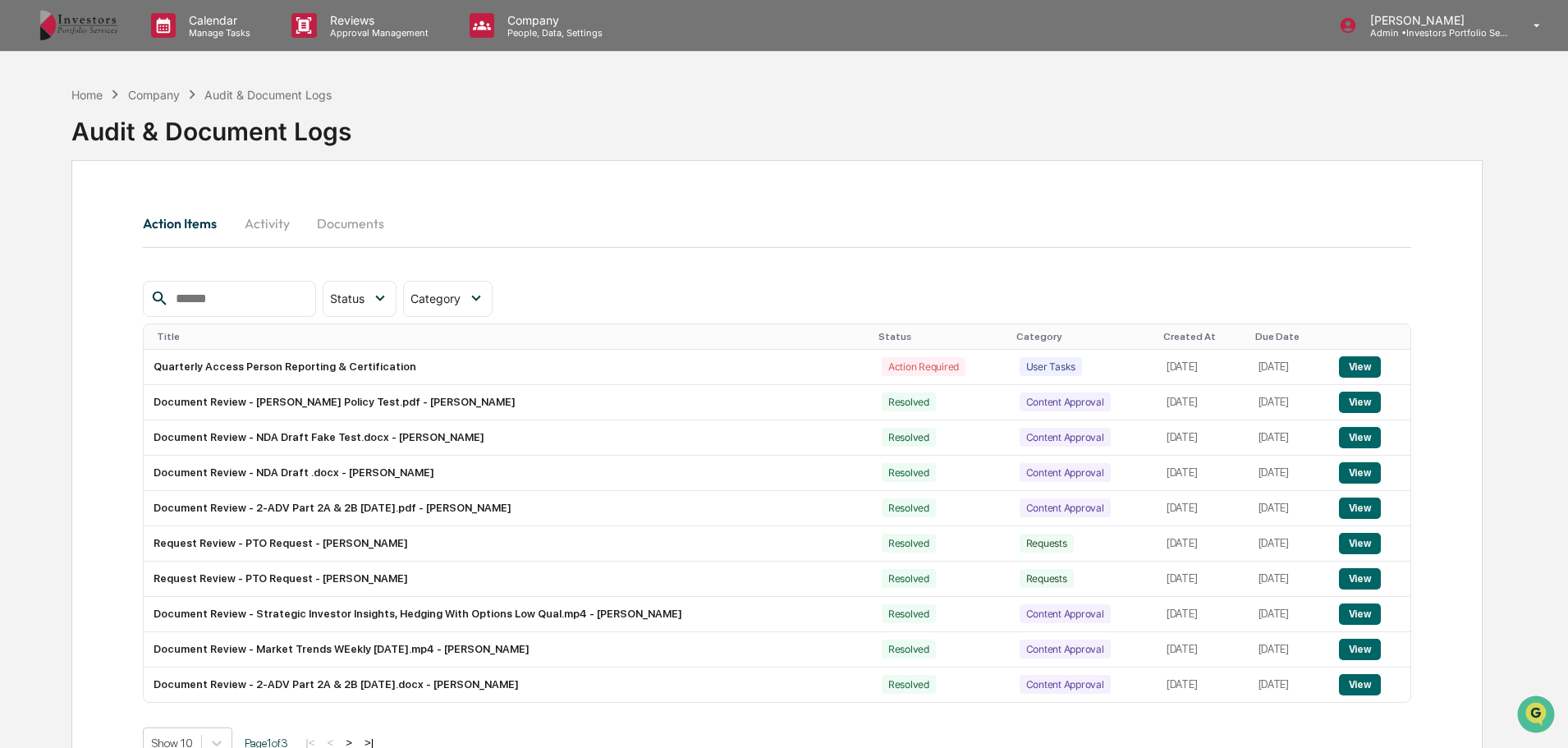
click at [85, 26] on img at bounding box center [79, 25] width 79 height 31
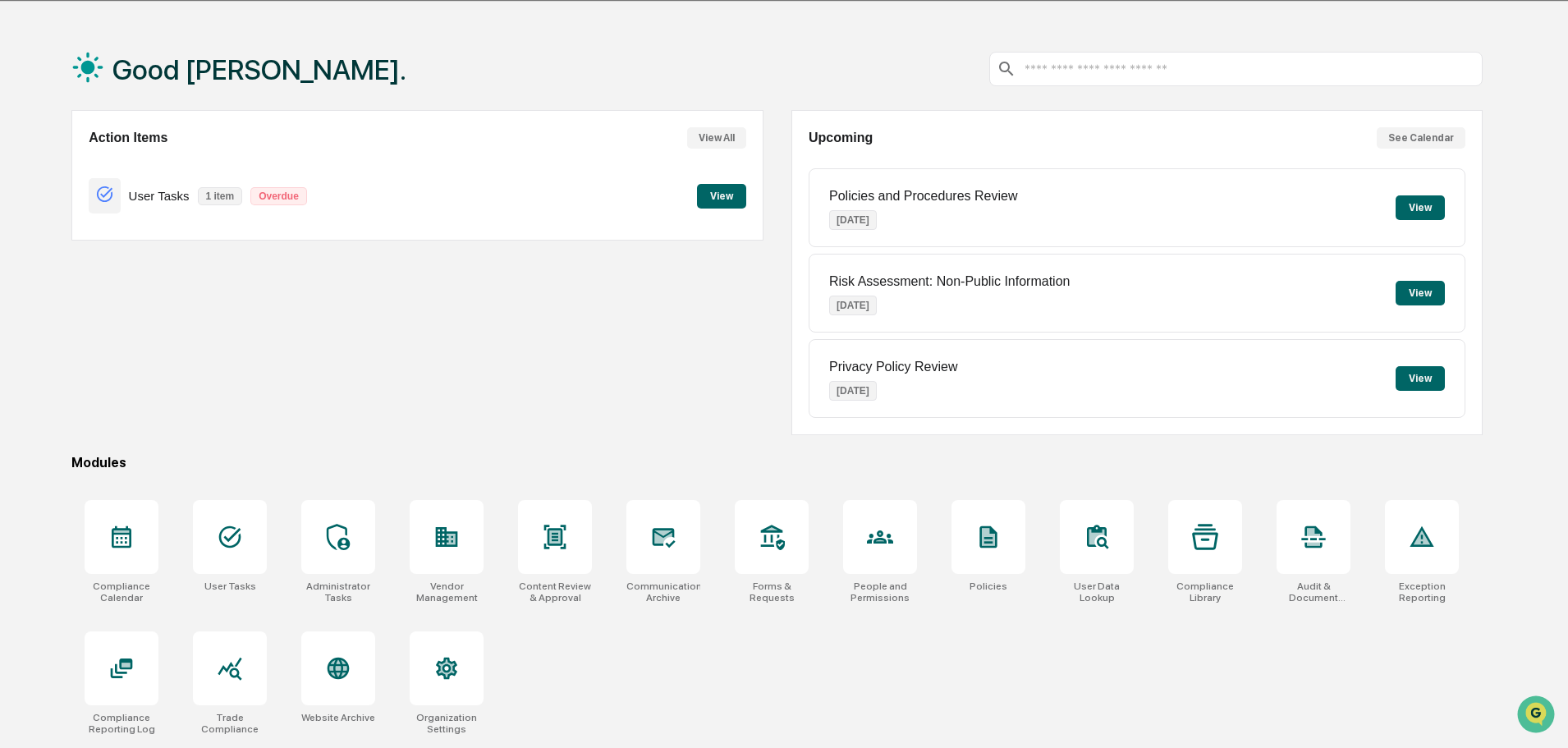
scroll to position [78, 0]
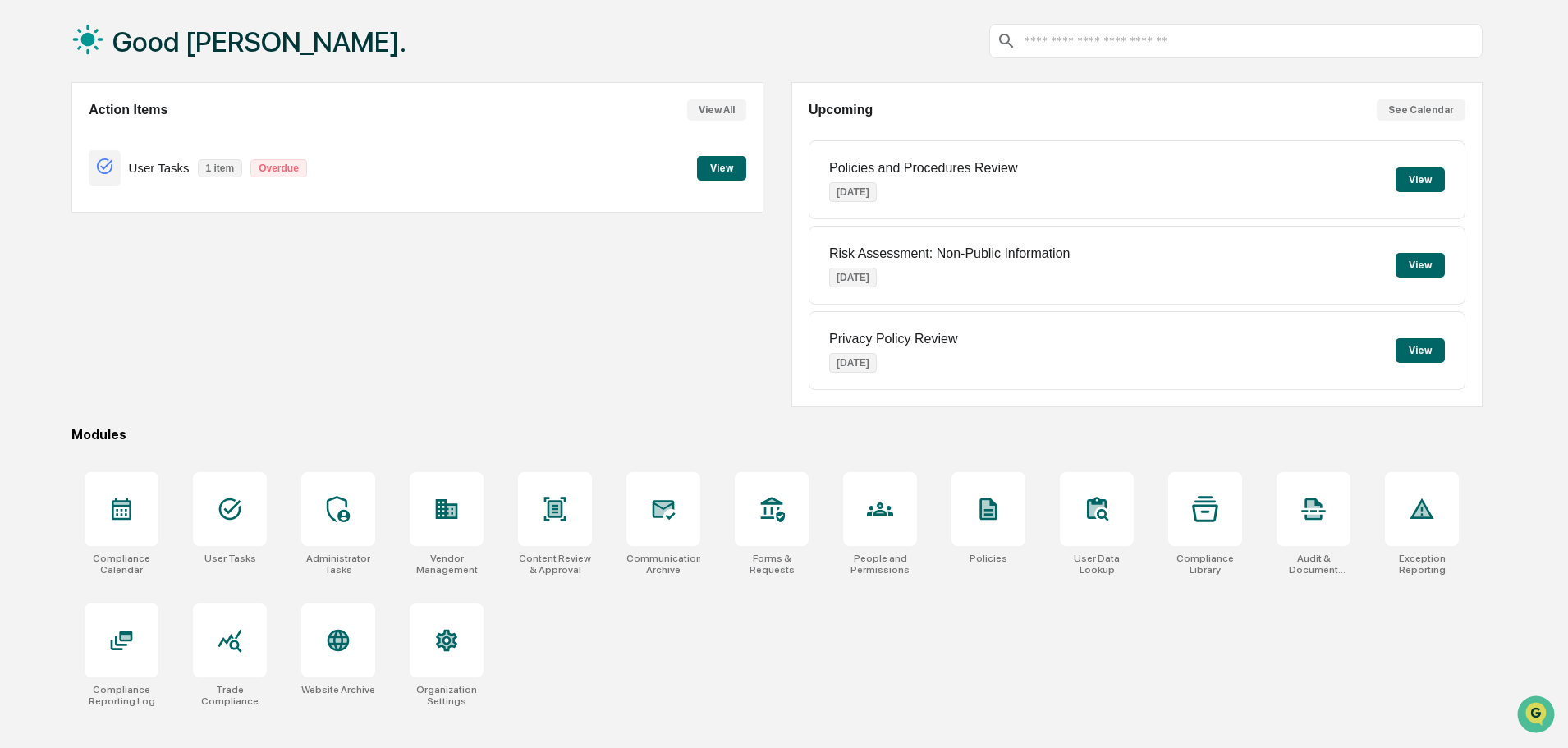
click at [205, 669] on div at bounding box center [230, 641] width 74 height 74
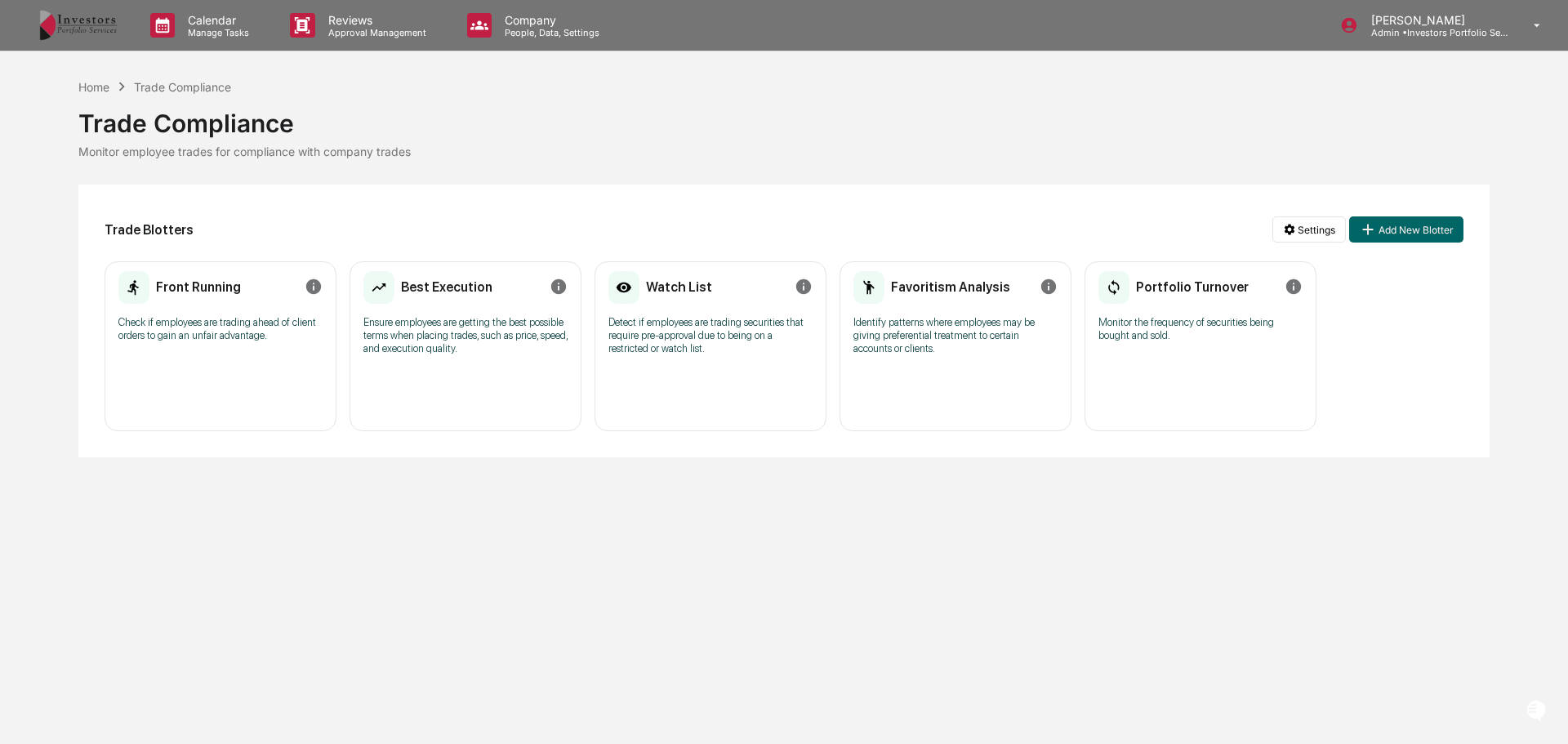
click at [1390, 223] on button "Add New Blotter" at bounding box center [1406, 229] width 115 height 26
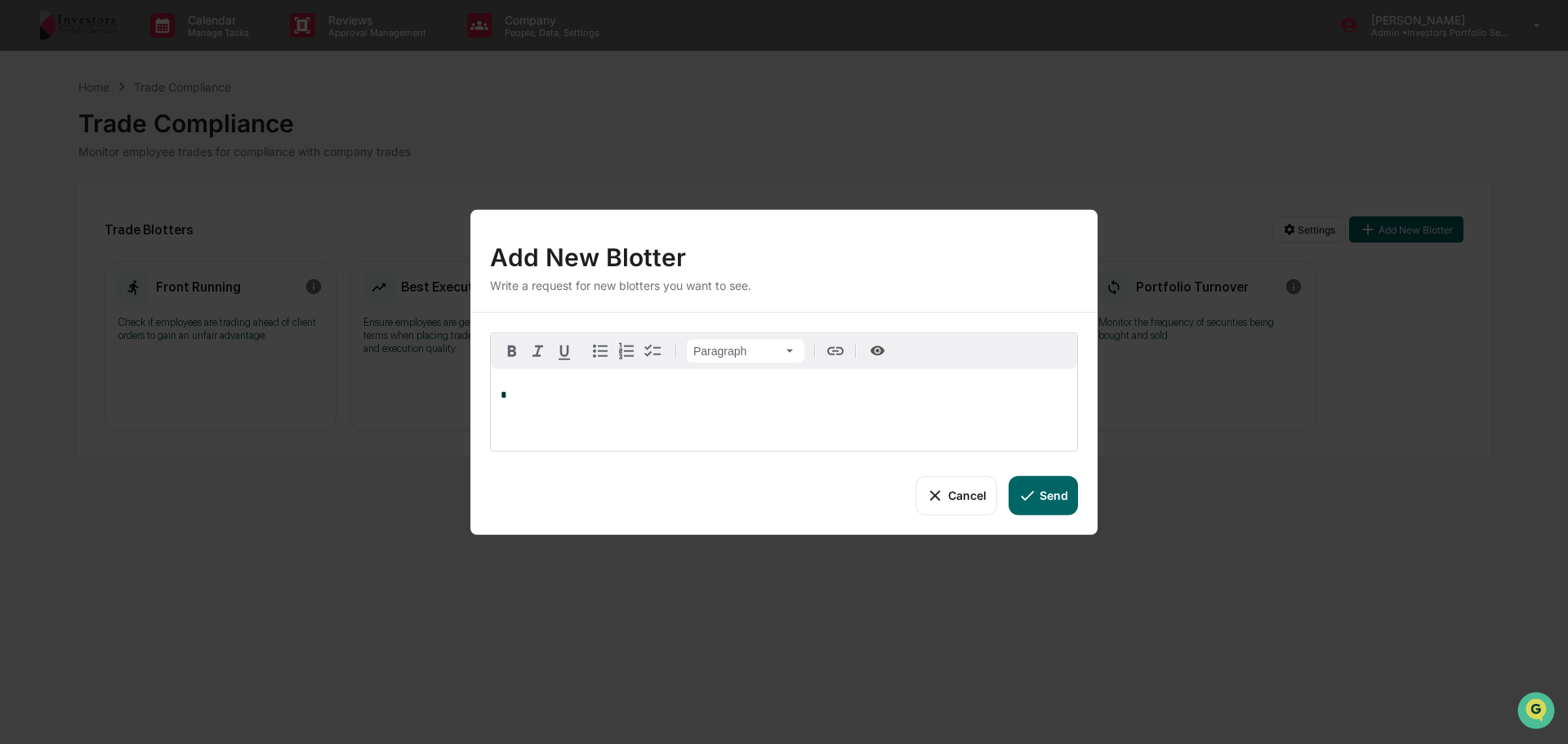
click at [948, 495] on button "Cancel" at bounding box center [956, 495] width 80 height 39
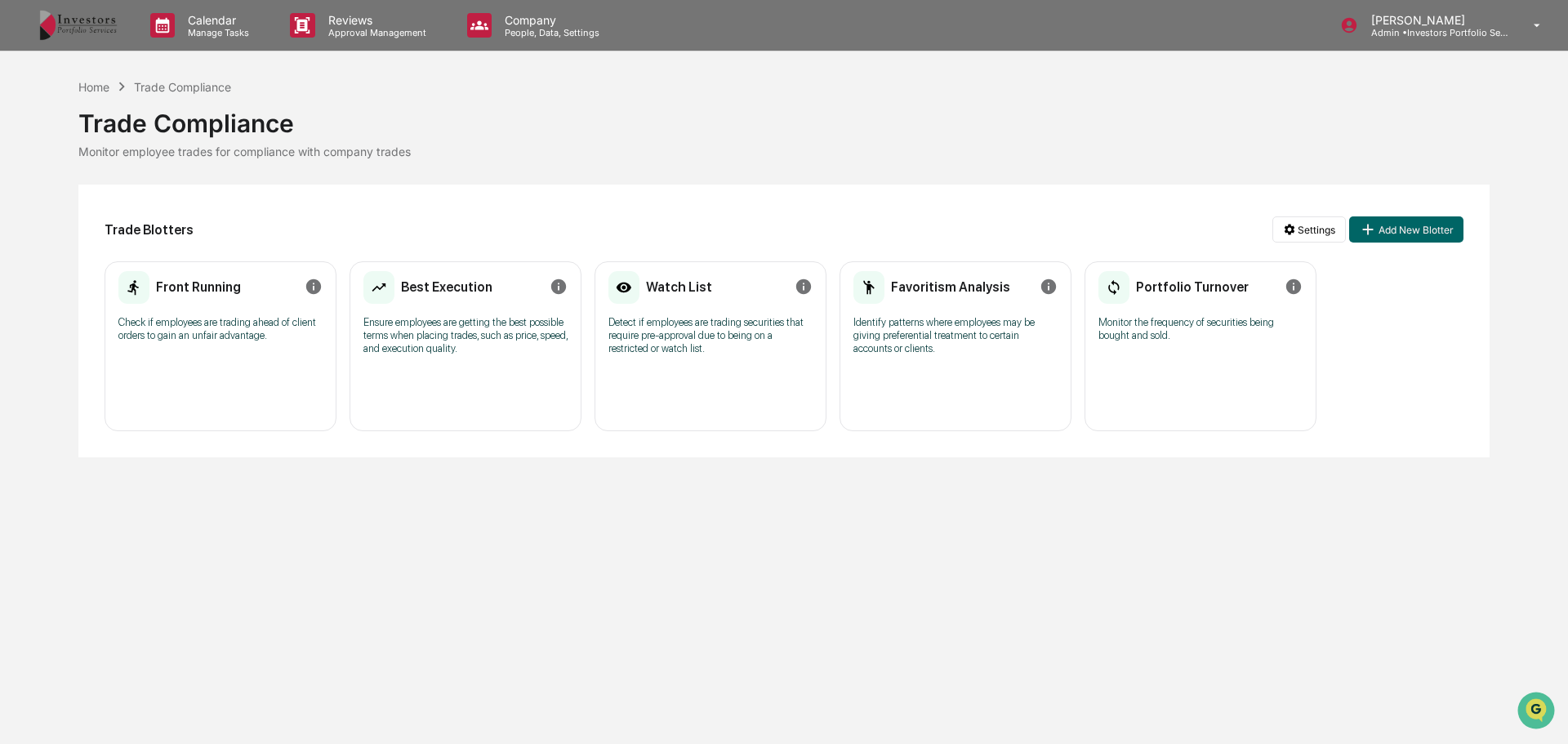
click at [1317, 231] on html "Calendar Manage Tasks Reviews Approval Management Company People, Data, Setting…" at bounding box center [784, 372] width 1568 height 744
click at [1264, 305] on div "View Activity Logs" at bounding box center [1312, 315] width 176 height 26
click at [1327, 229] on html "Calendar Manage Tasks Reviews Approval Management Company People, Data, Setting…" at bounding box center [784, 372] width 1568 height 744
click at [1324, 258] on div "Manage Watch Lists" at bounding box center [1312, 263] width 176 height 26
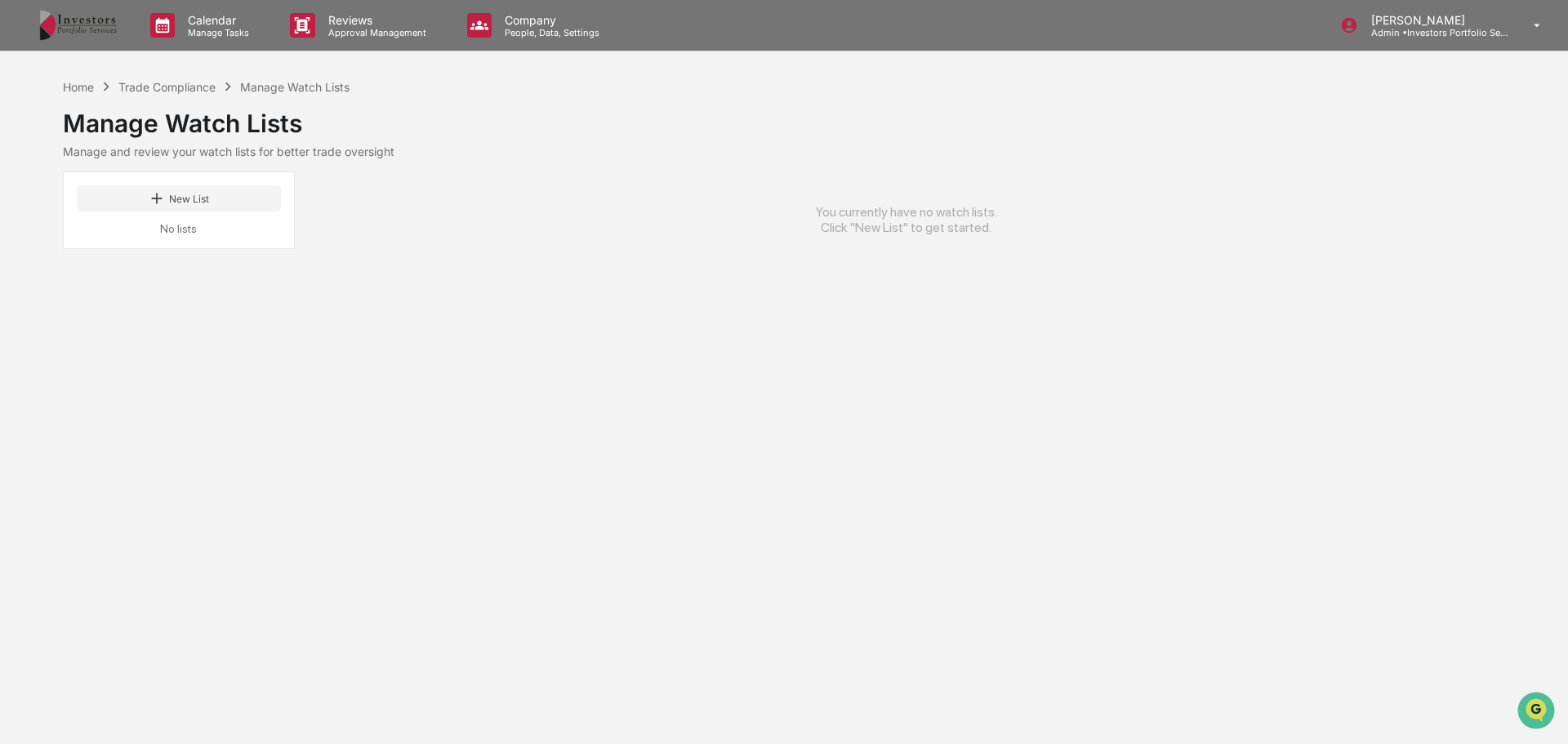
click at [237, 189] on button "New List" at bounding box center [178, 199] width 204 height 26
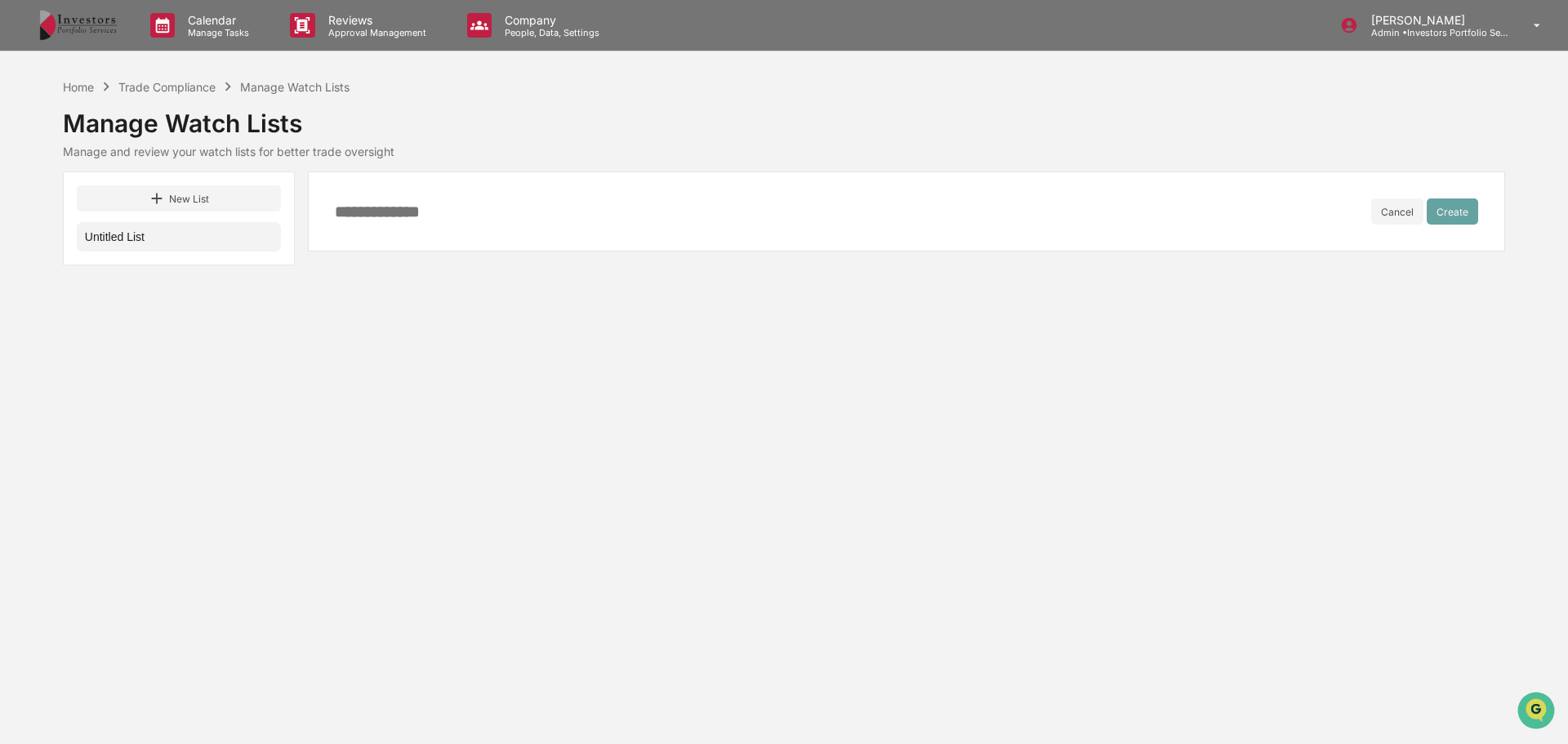
click at [1407, 214] on button "Cancel" at bounding box center [1397, 212] width 52 height 26
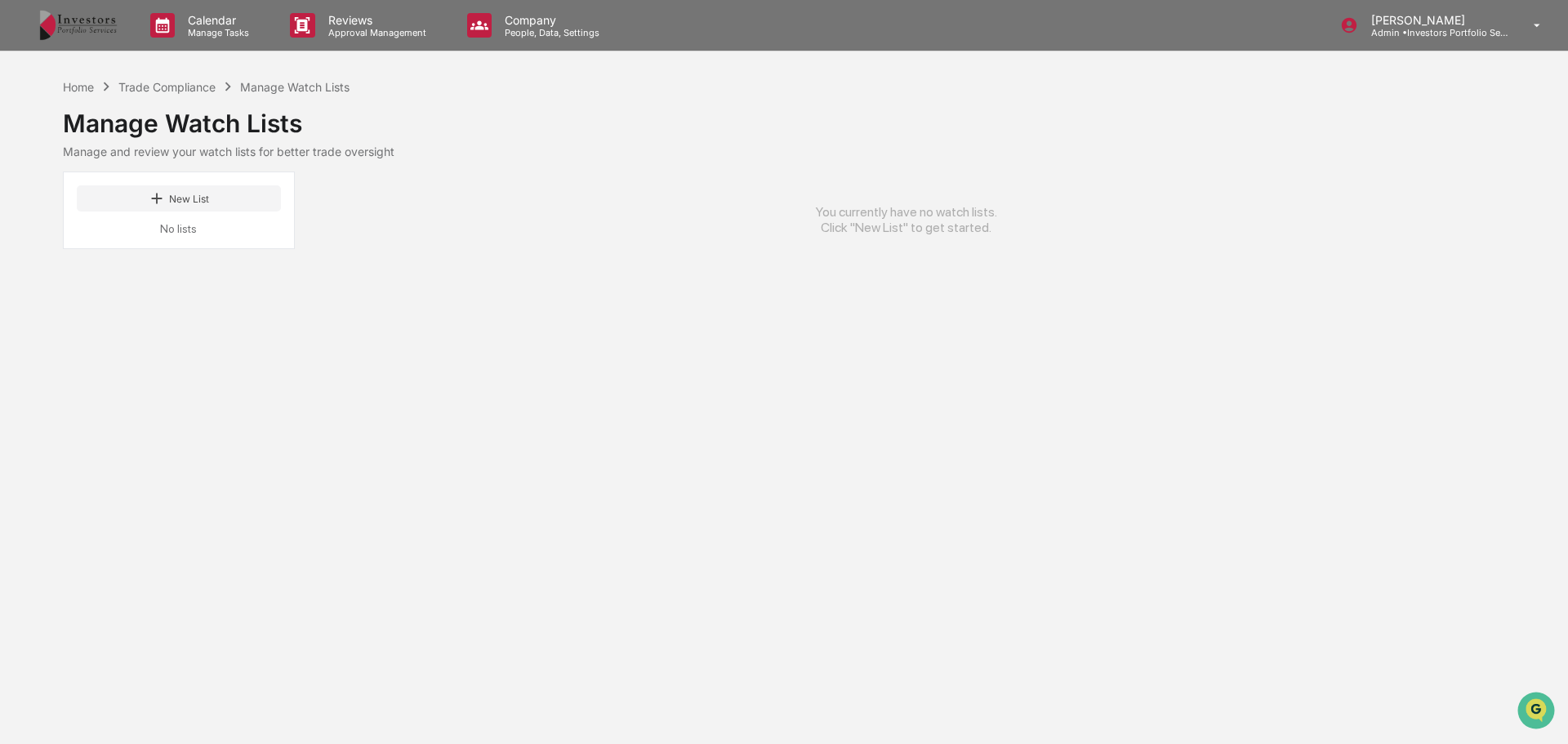
click at [193, 84] on div "Trade Compliance" at bounding box center [166, 87] width 97 height 14
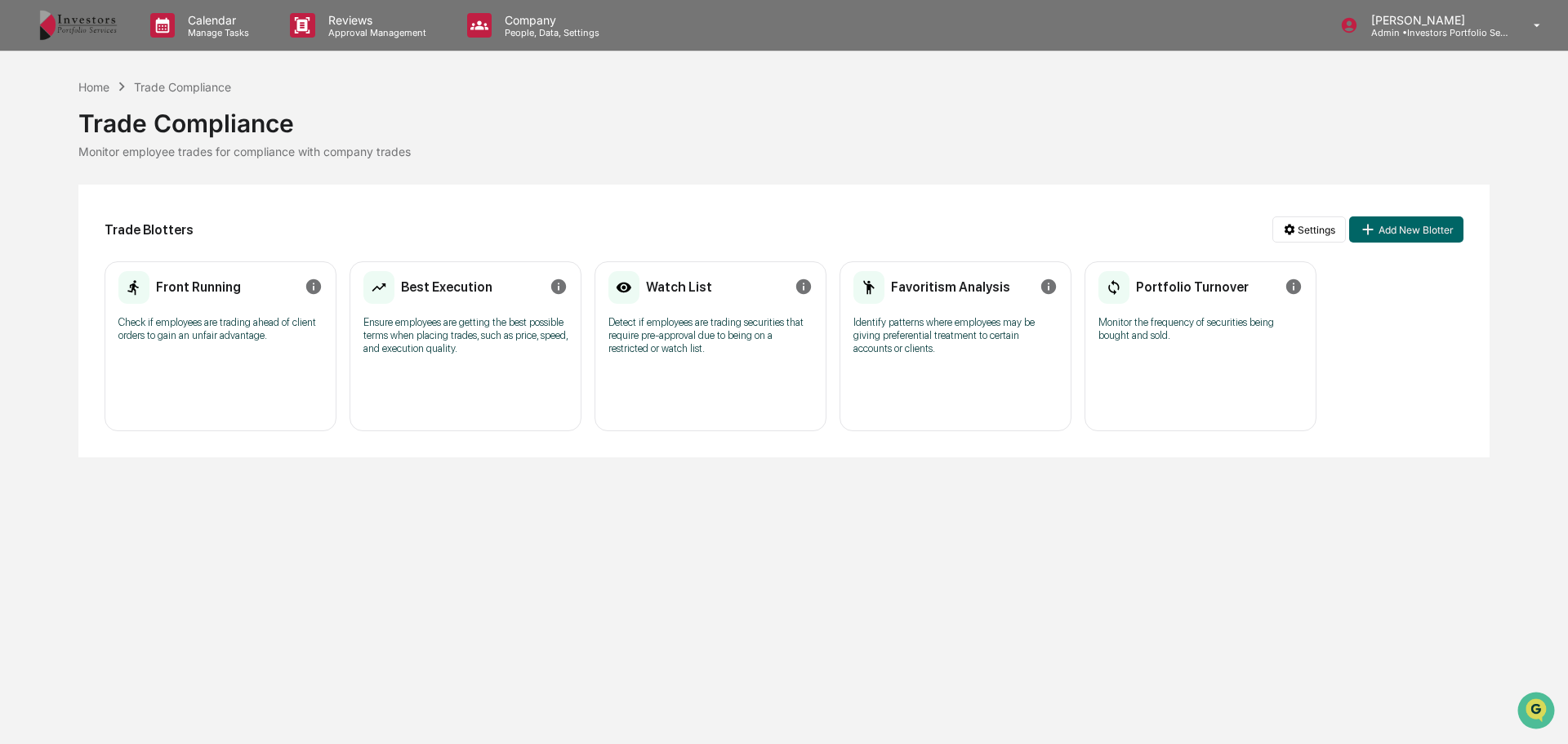
click at [158, 220] on div "Trade Blotters Settings Add New Blotter" at bounding box center [783, 229] width 1359 height 38
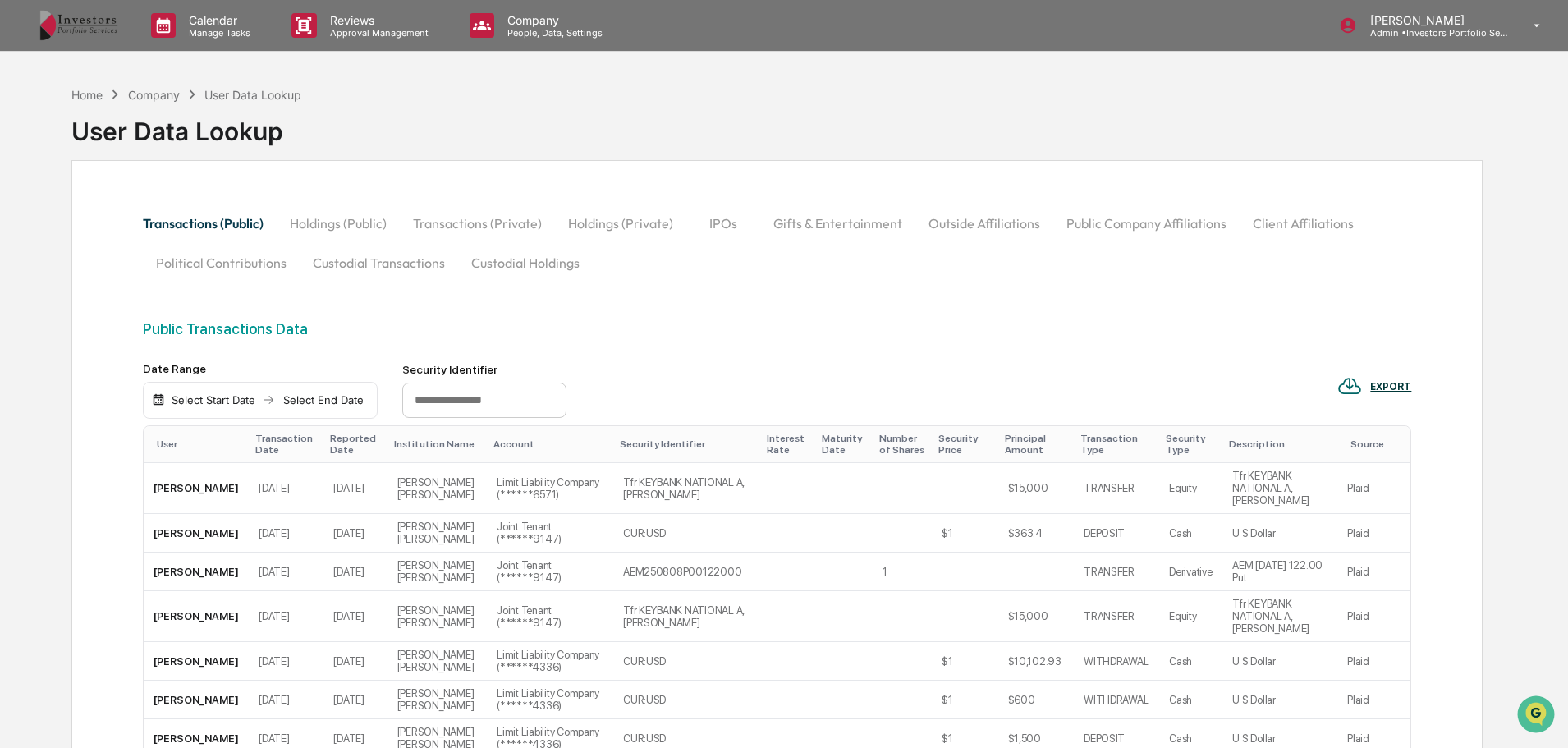
click at [403, 272] on button "Custodial Transactions" at bounding box center [379, 262] width 158 height 40
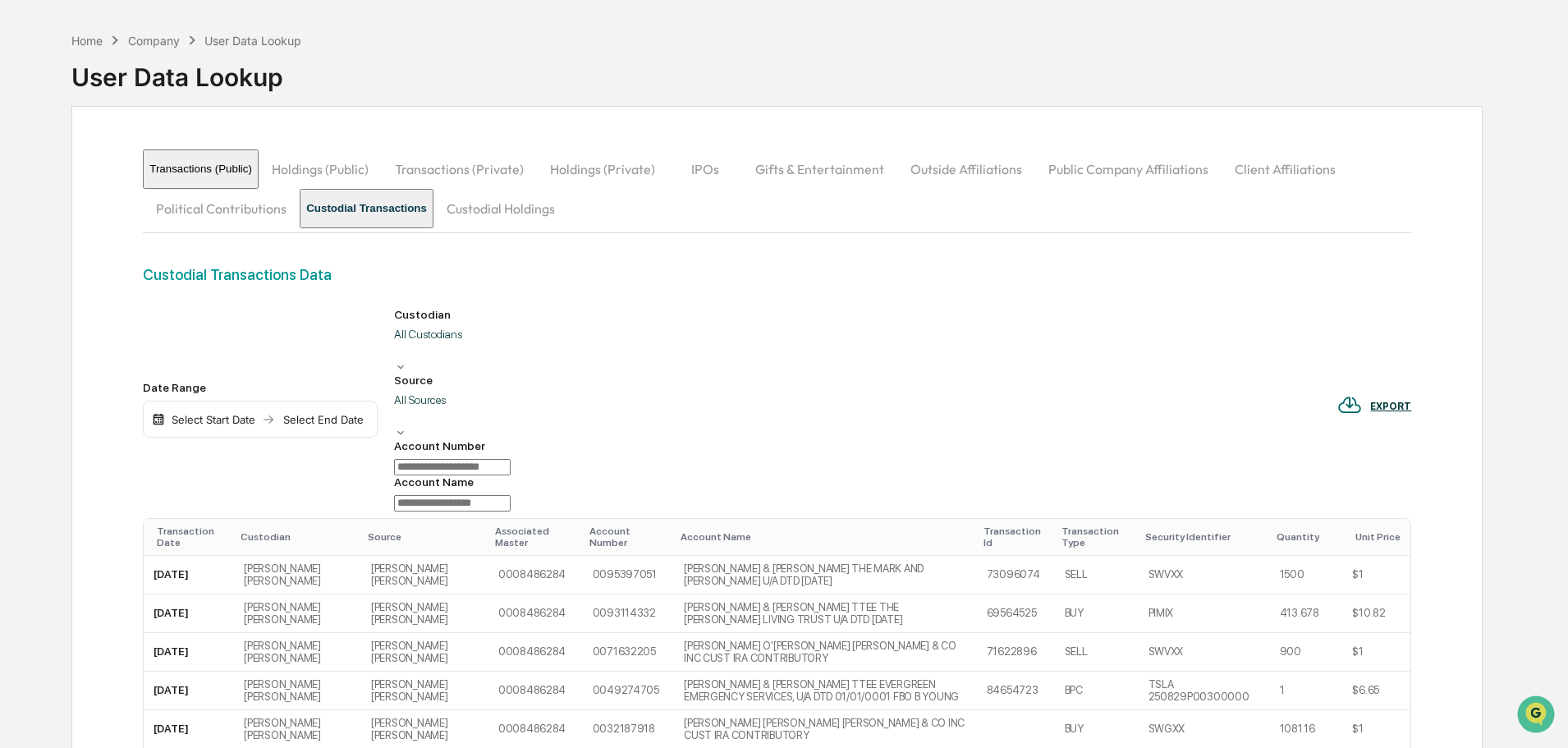
scroll to position [82, 0]
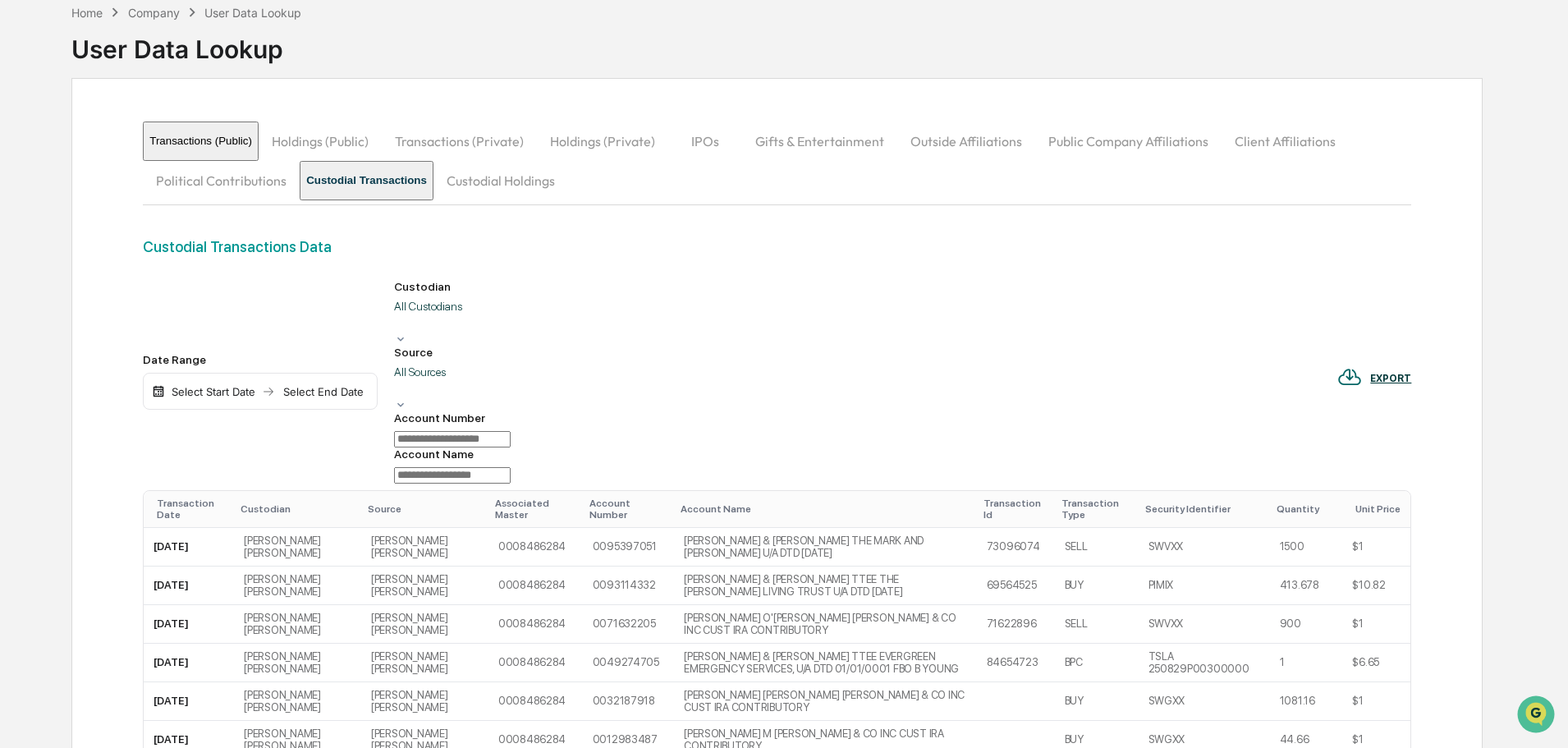
click at [275, 491] on th "Custodian" at bounding box center [297, 510] width 128 height 37
click at [266, 503] on div "Custodian" at bounding box center [297, 509] width 114 height 11
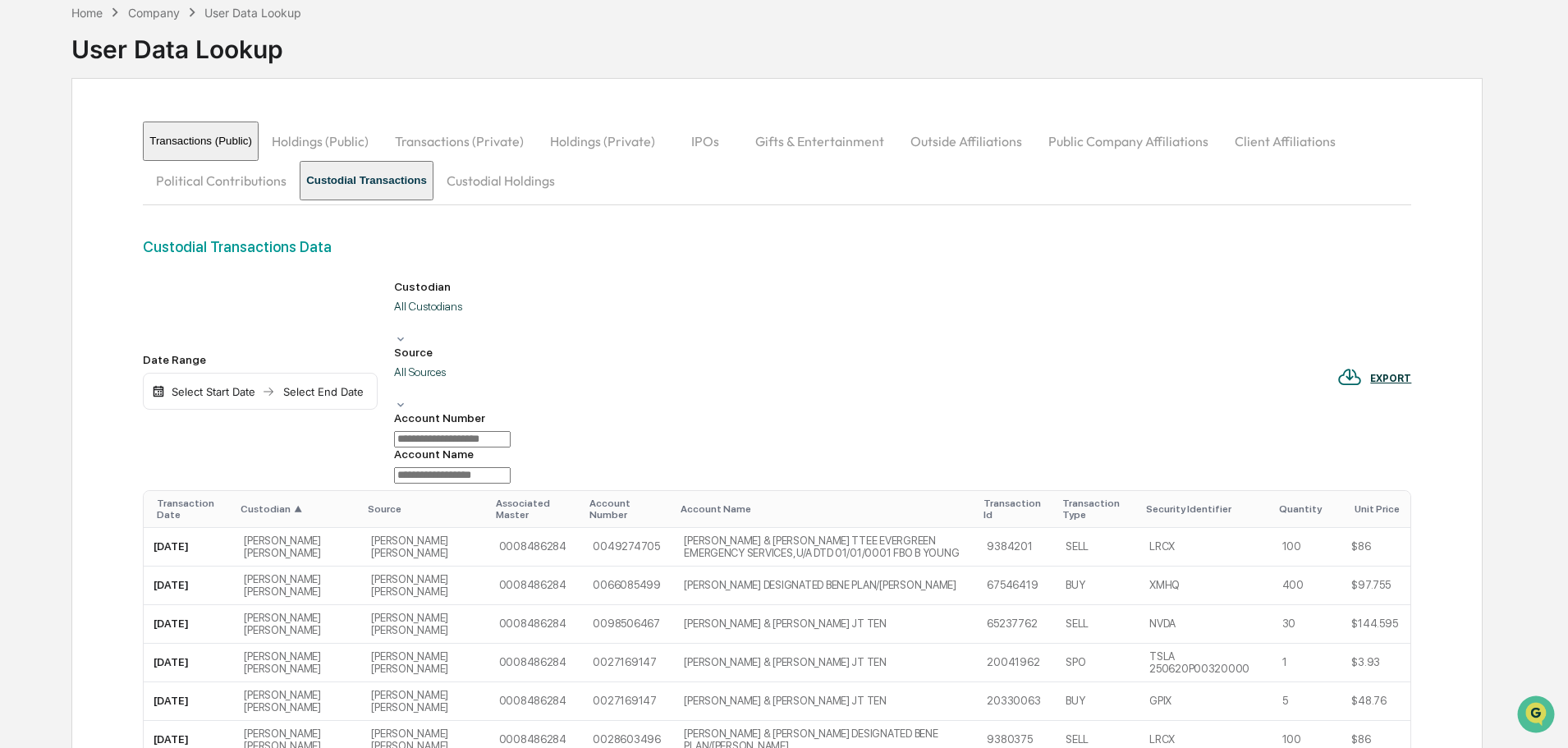
click at [266, 503] on div "Custodian ▲" at bounding box center [297, 509] width 114 height 11
click at [399, 315] on div at bounding box center [397, 322] width 3 height 17
click at [506, 273] on div "Custodial Transactions Data" at bounding box center [777, 260] width 1269 height 42
click at [525, 181] on button "Custodial Holdings" at bounding box center [501, 180] width 135 height 40
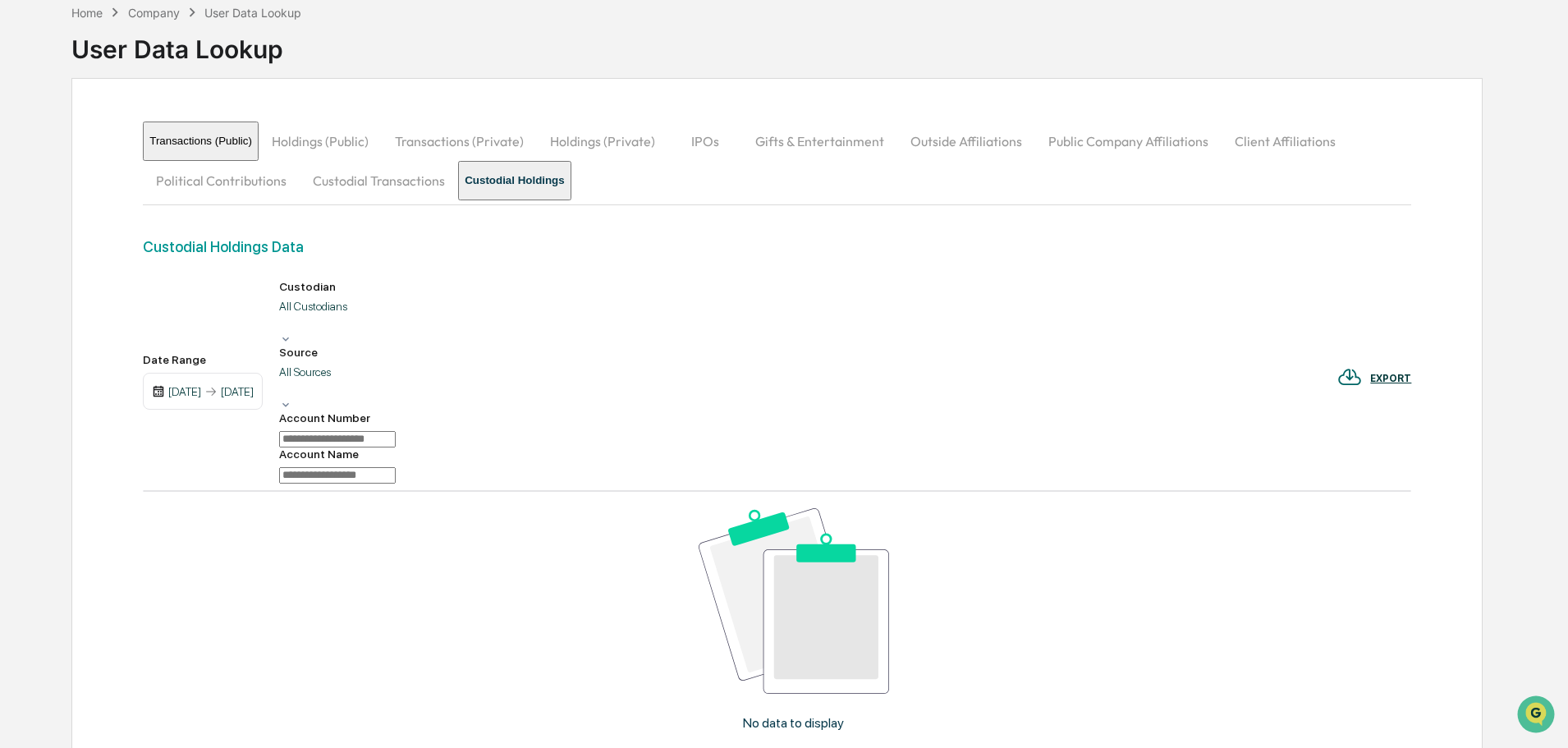
click at [223, 373] on div "[DATE] [DATE]" at bounding box center [202, 392] width 120 height 38
click at [201, 385] on div "[DATE]" at bounding box center [184, 392] width 33 height 13
click at [283, 316] on div at bounding box center [282, 322] width 3 height 17
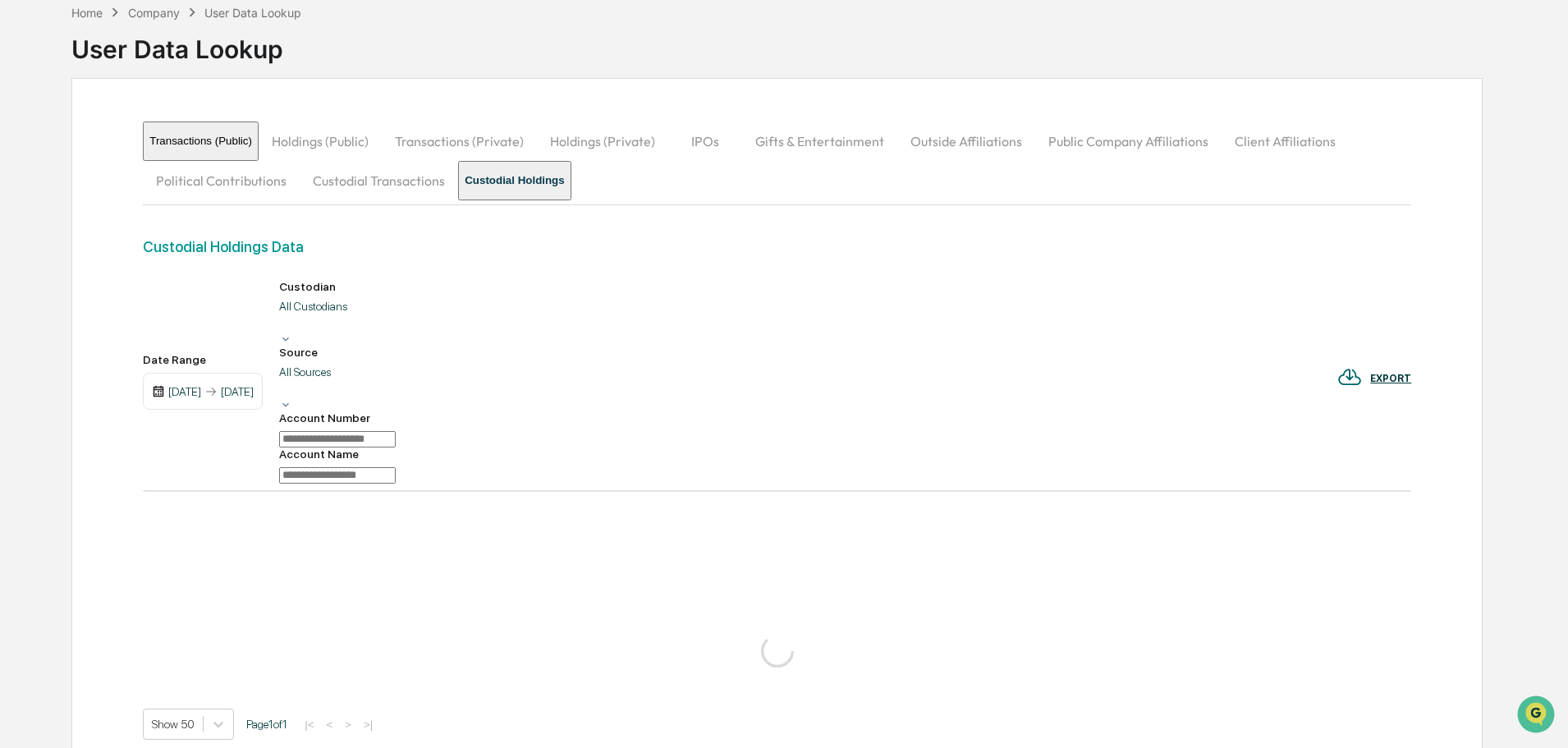
click at [283, 380] on div at bounding box center [282, 388] width 3 height 17
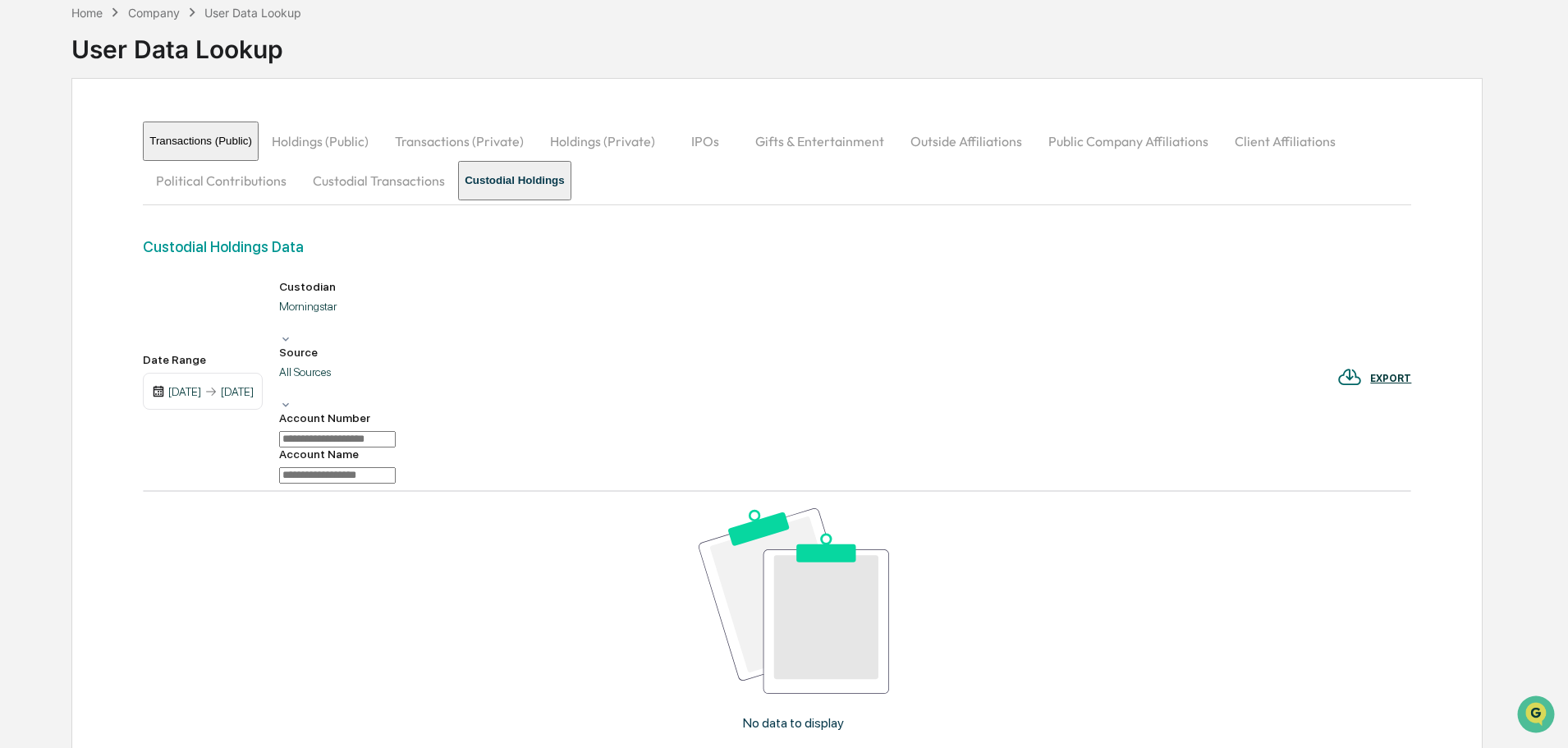
click at [197, 143] on button "Transactions (Public)" at bounding box center [201, 141] width 116 height 40
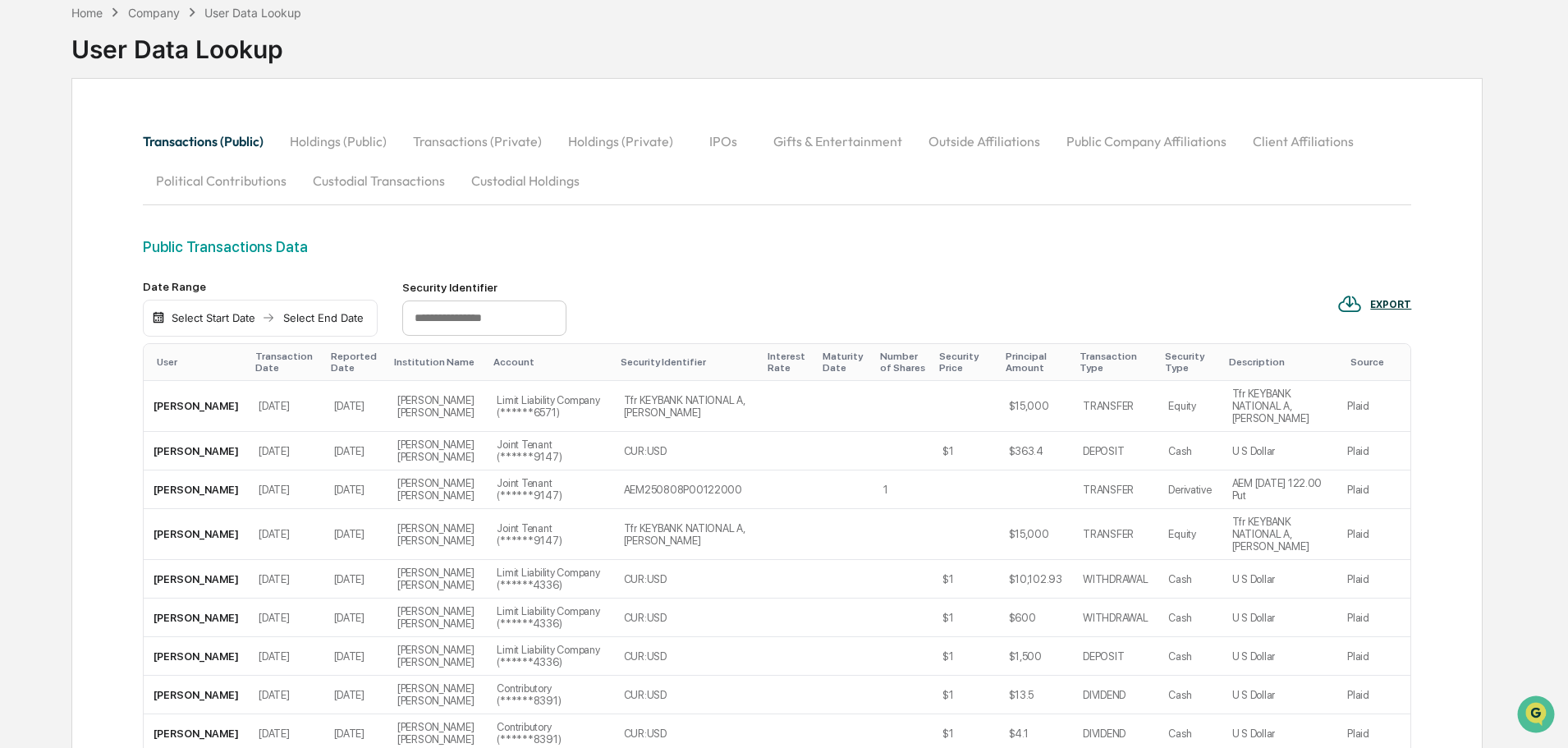
click at [1377, 359] on div "Source" at bounding box center [1377, 362] width 54 height 11
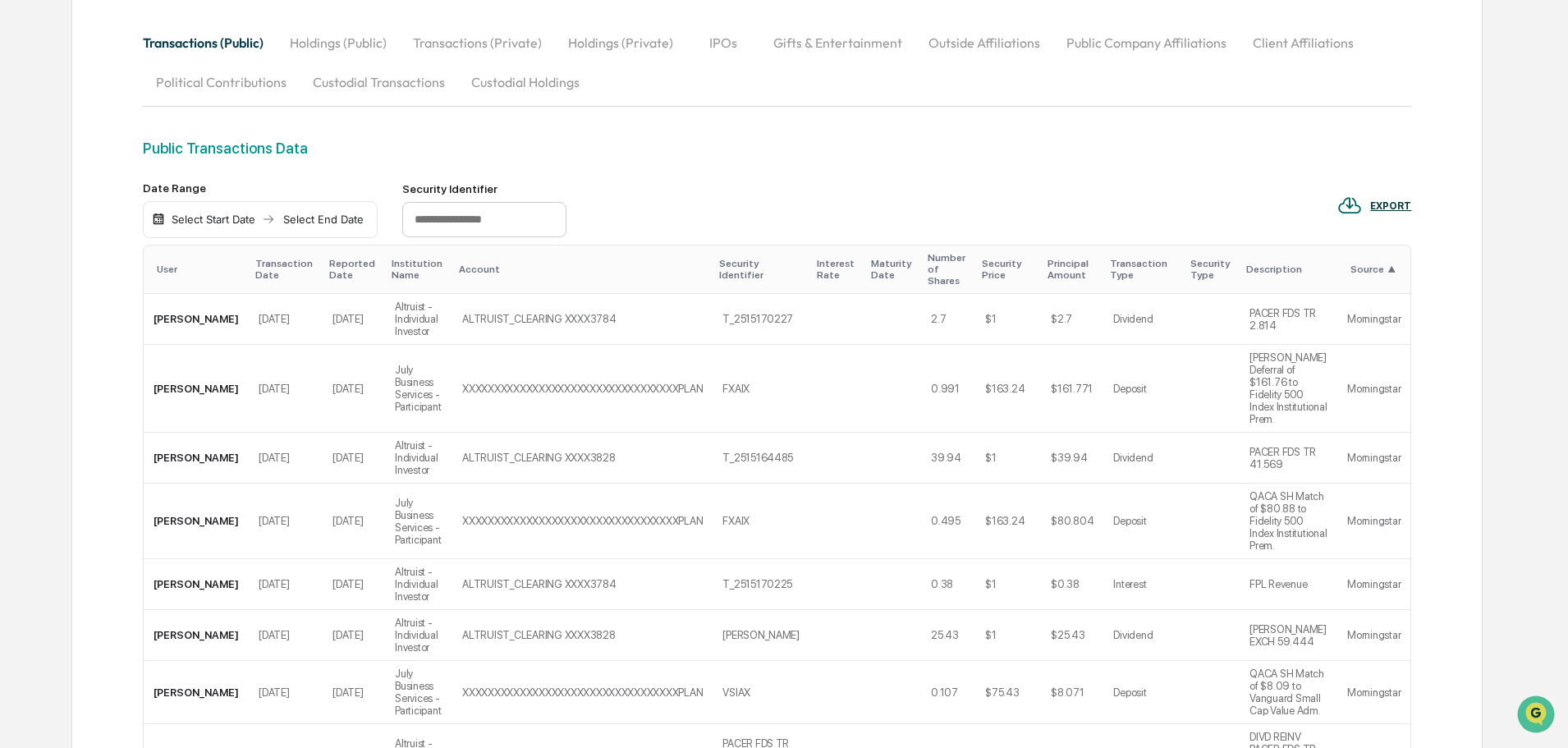
scroll to position [0, 0]
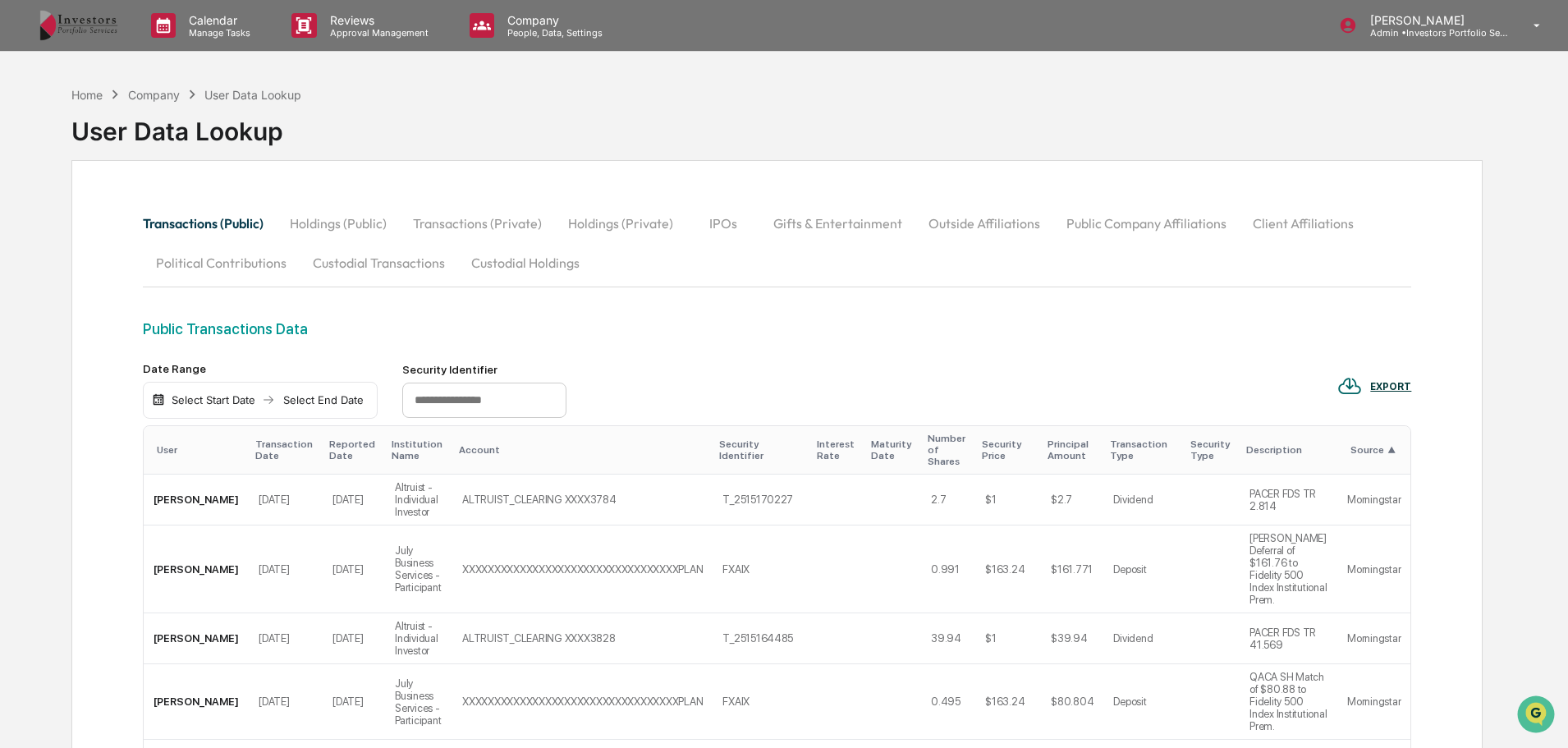
click at [494, 264] on button "Custodial Holdings" at bounding box center [525, 262] width 135 height 40
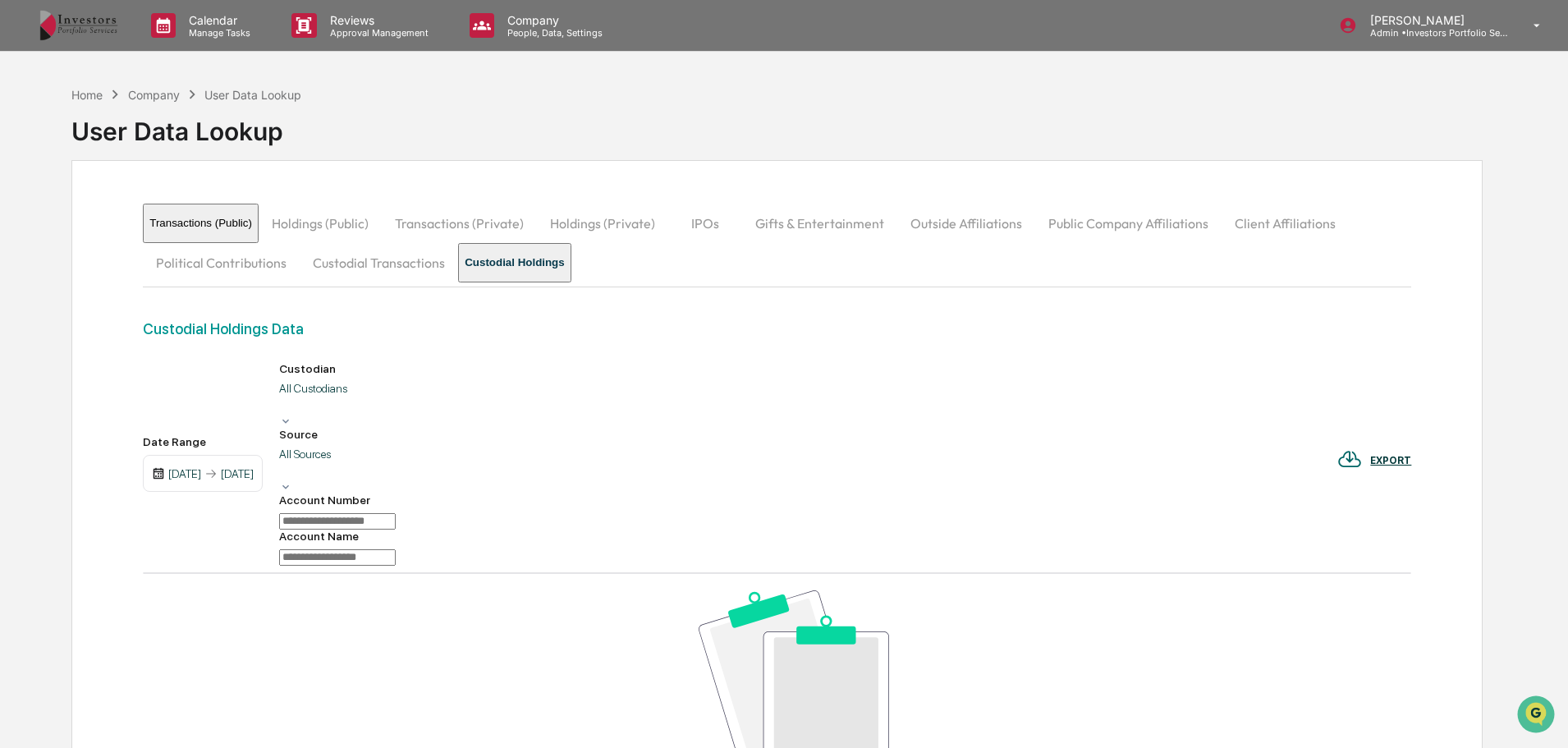
click at [283, 399] on div at bounding box center [282, 405] width 3 height 17
click at [151, 455] on div "[DATE] [DATE]" at bounding box center [202, 473] width 120 height 38
click at [201, 467] on div "[DATE]" at bounding box center [184, 473] width 33 height 13
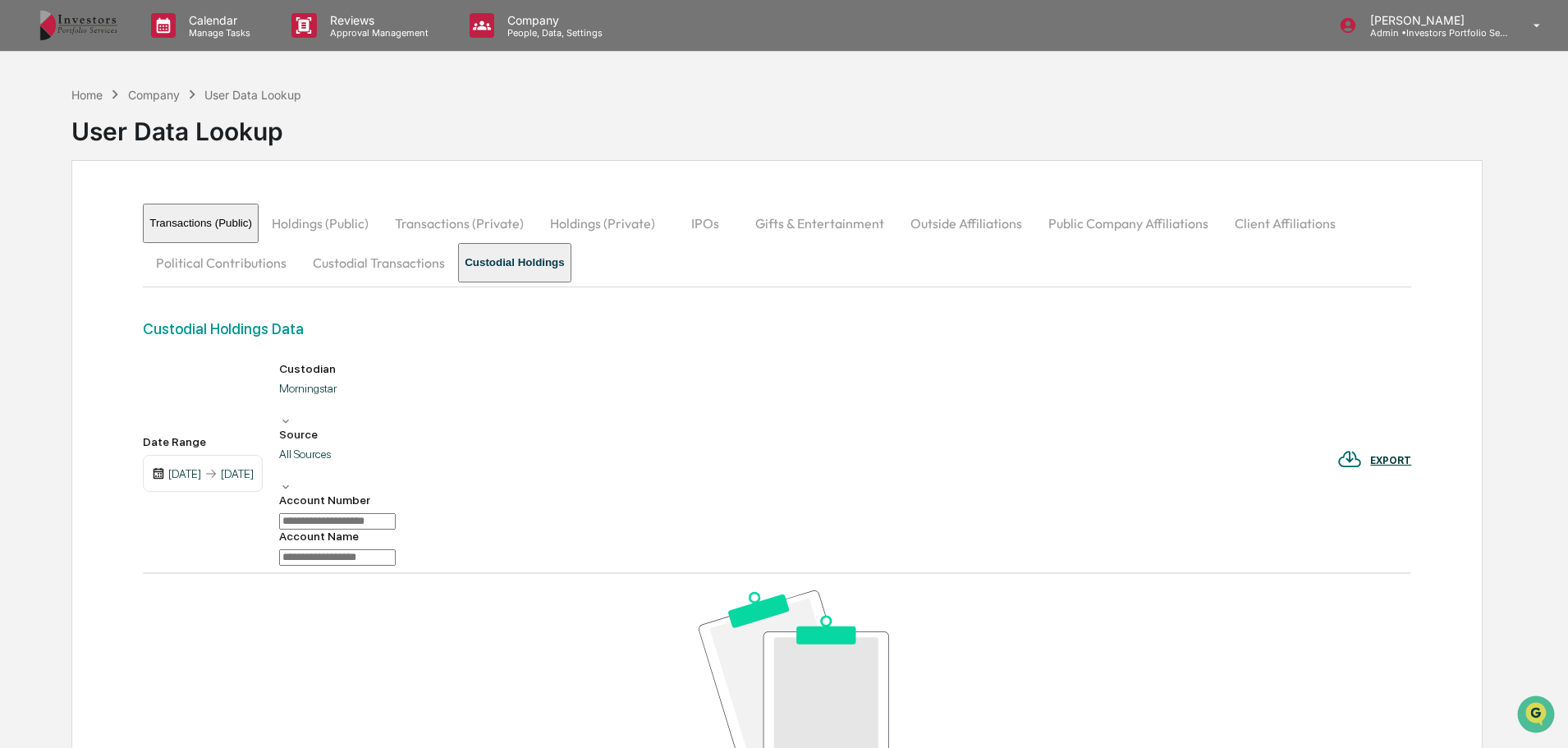
click at [390, 262] on button "Custodial Transactions" at bounding box center [379, 262] width 158 height 40
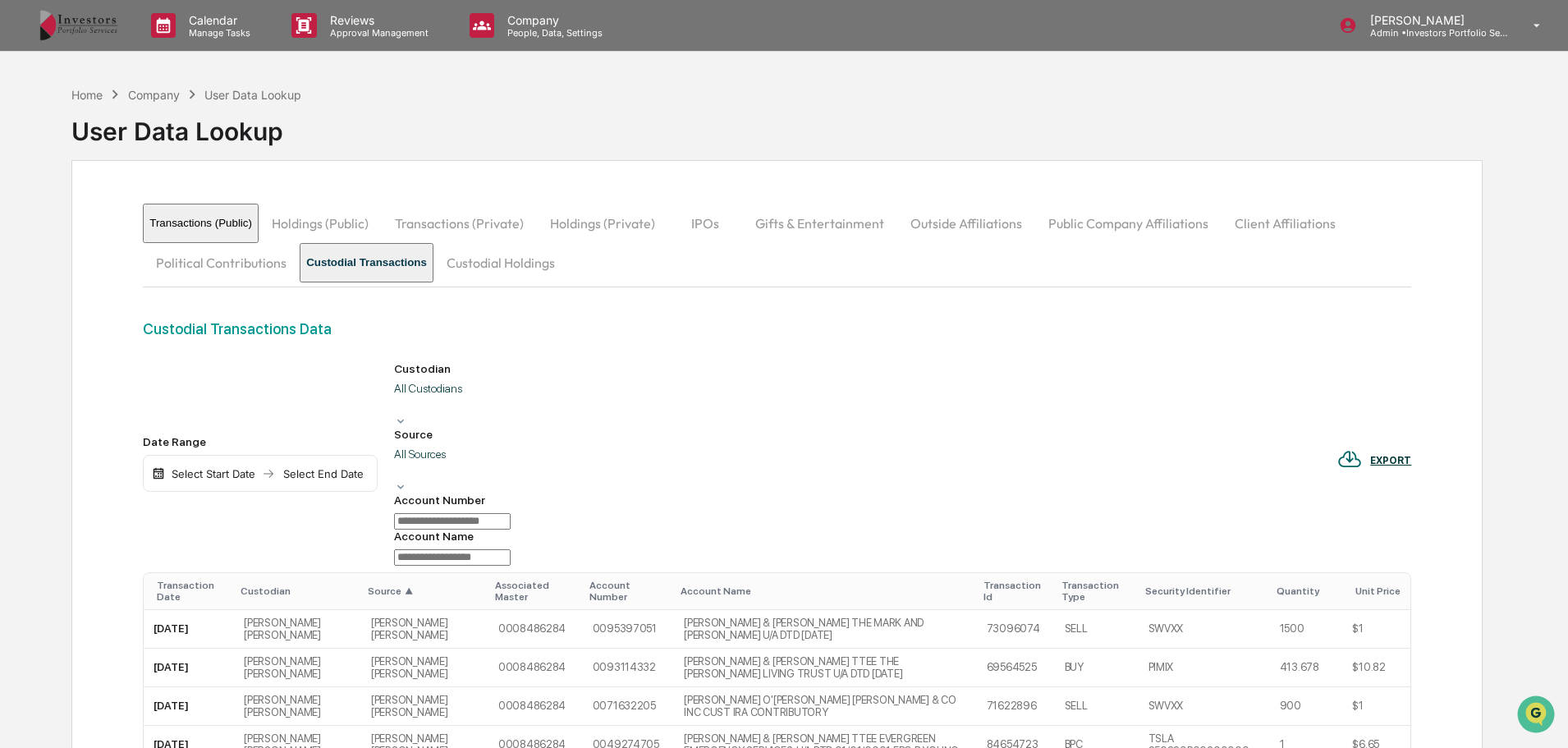
click at [510, 410] on div "All Custodians" at bounding box center [452, 398] width 117 height 33
click at [510, 408] on div "All Custodians" at bounding box center [452, 398] width 117 height 33
click at [399, 462] on div at bounding box center [397, 470] width 3 height 17
click at [482, 218] on button "Transactions (Private)" at bounding box center [459, 223] width 155 height 40
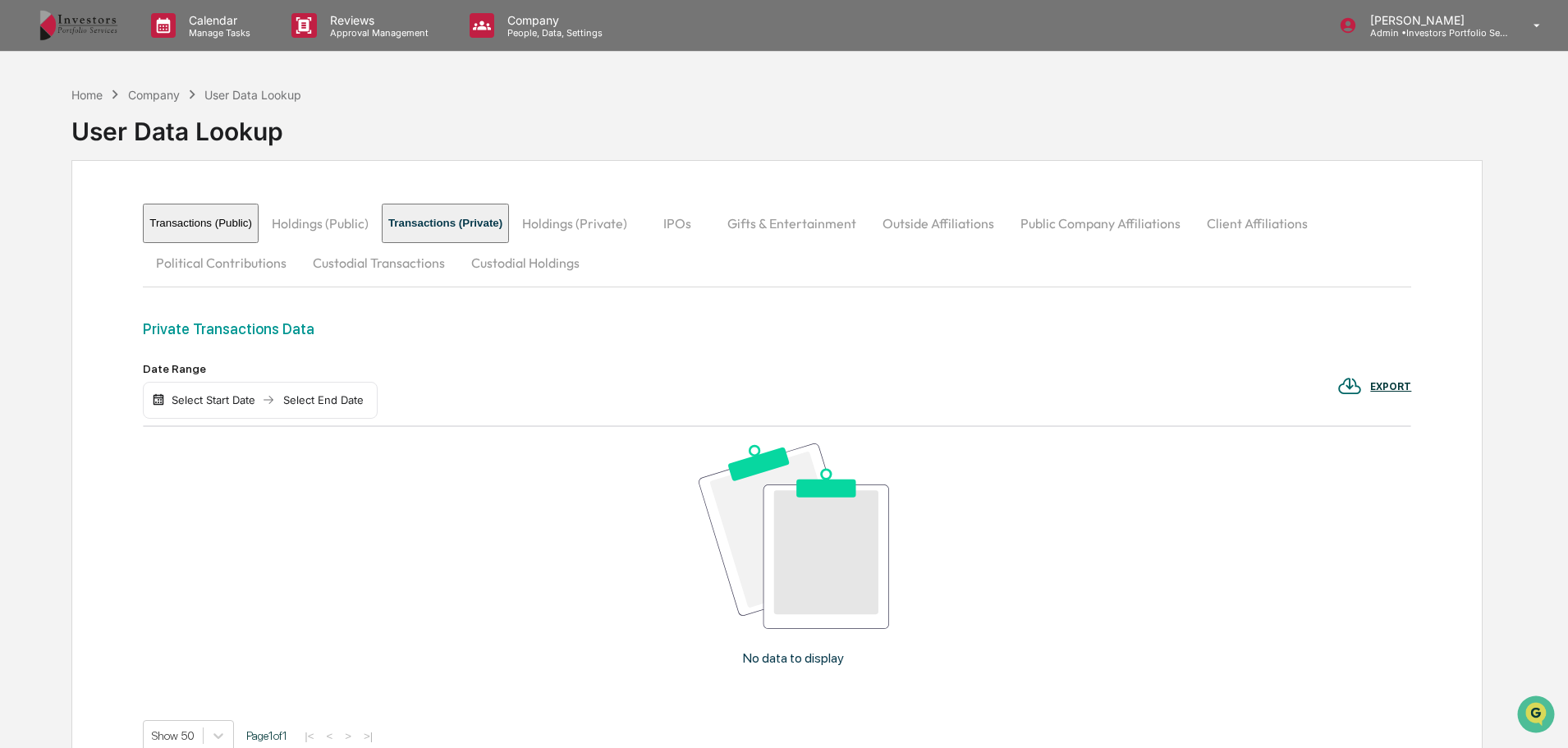
click at [221, 224] on button "Transactions (Public)" at bounding box center [201, 223] width 116 height 40
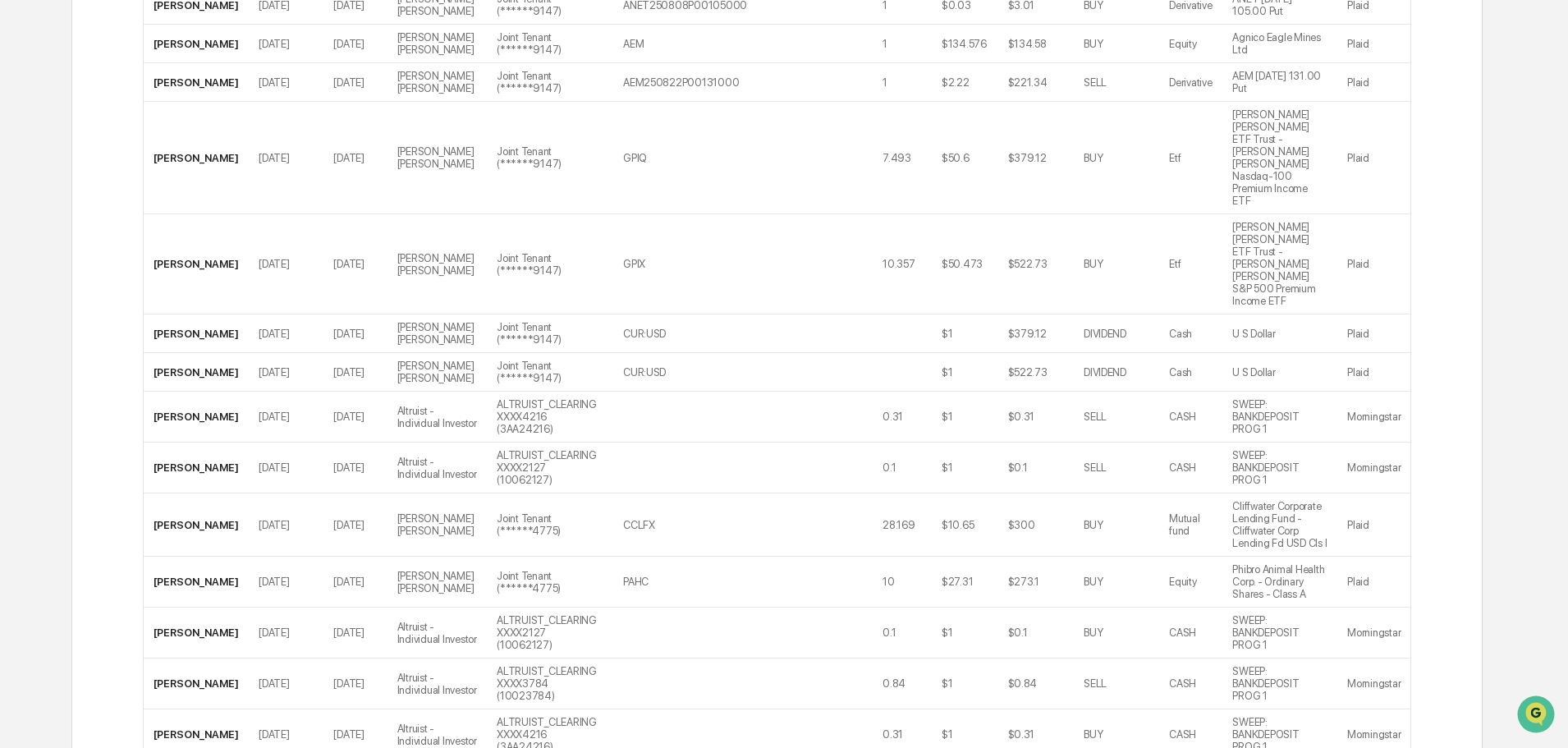
scroll to position [1396, 0]
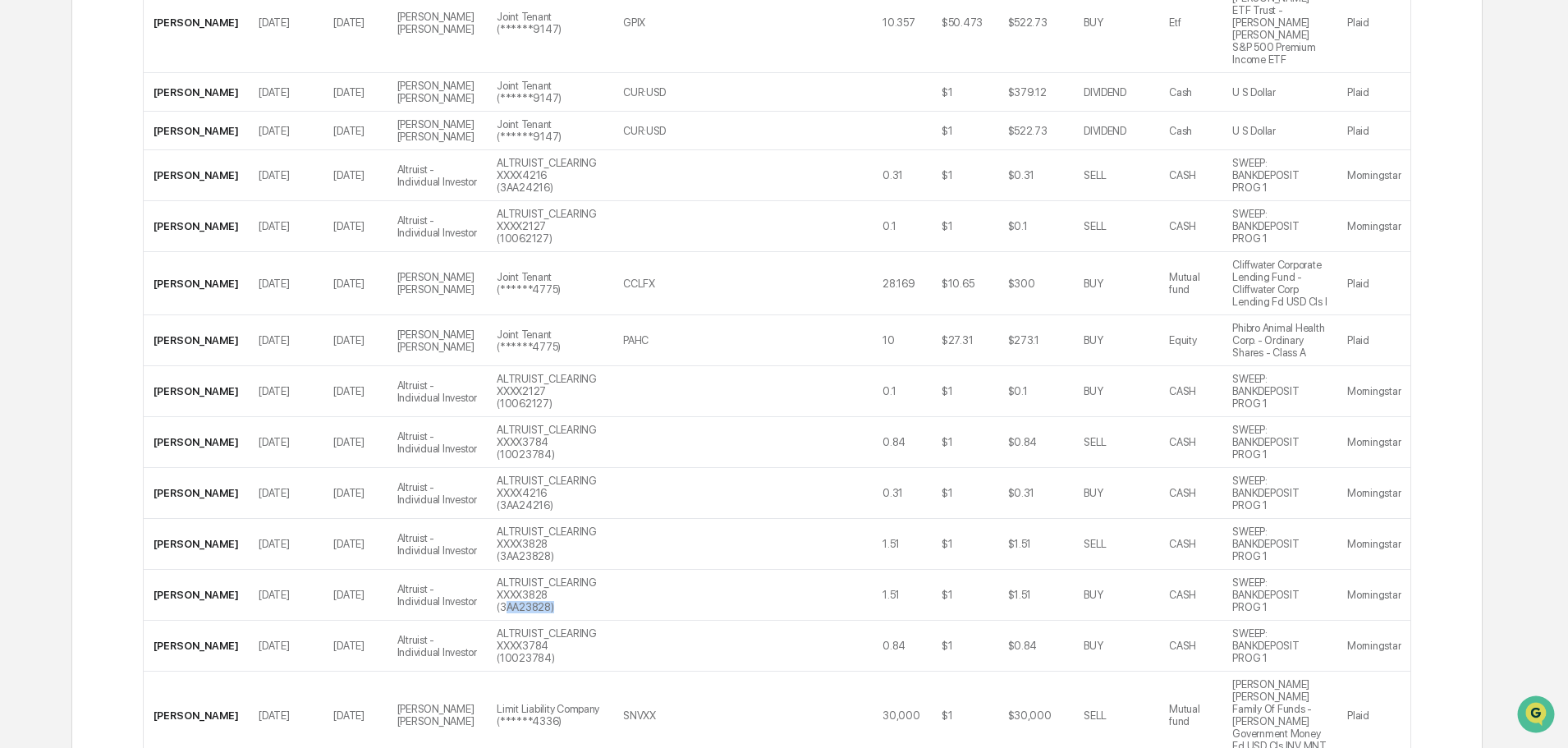
drag, startPoint x: 493, startPoint y: 392, endPoint x: 539, endPoint y: 390, distance: 46.0
click at [539, 570] on td "ALTRUIST_CLEARING XXXX3828 (3AA23828)" at bounding box center [550, 596] width 127 height 51
copy td "AA23828)"
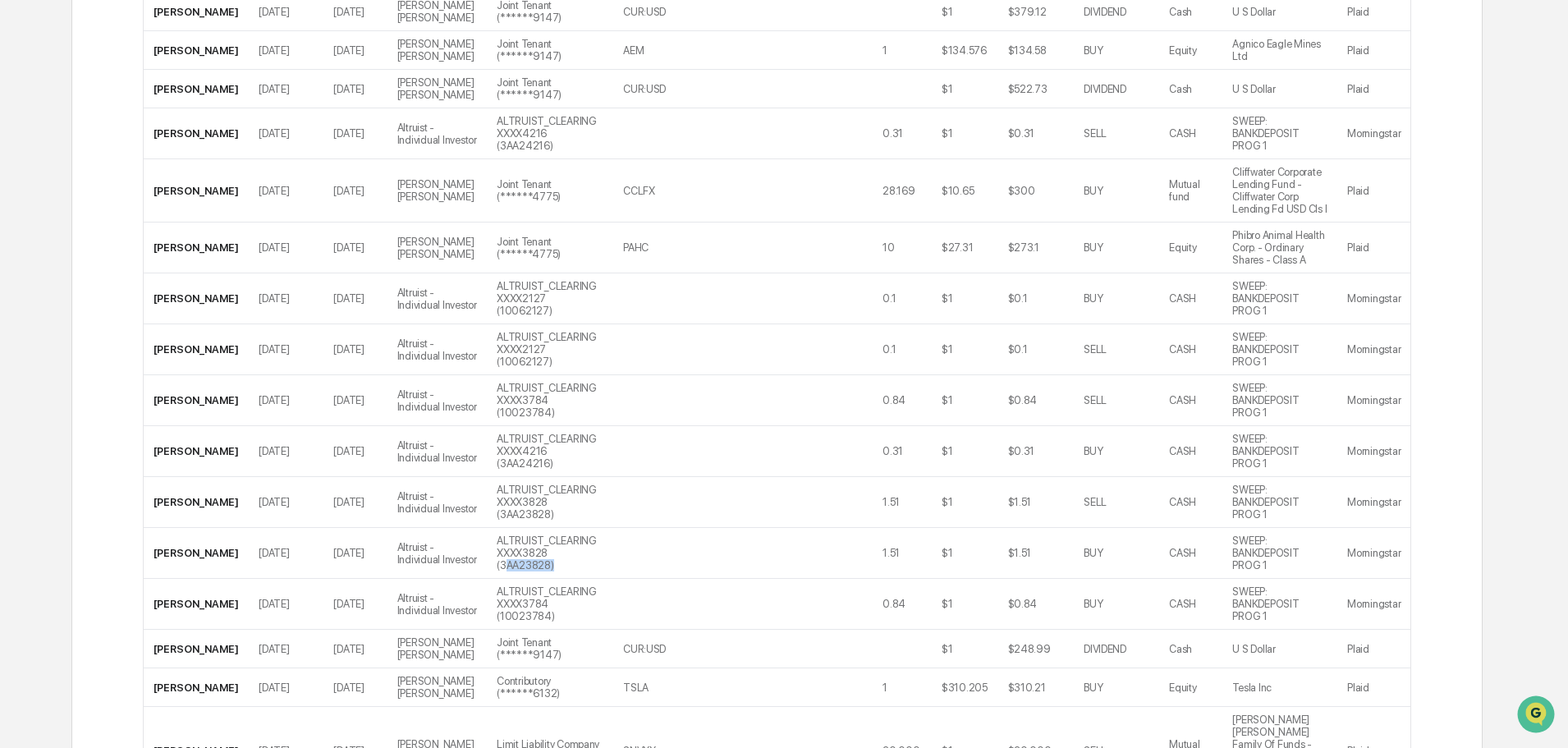
scroll to position [1478, 0]
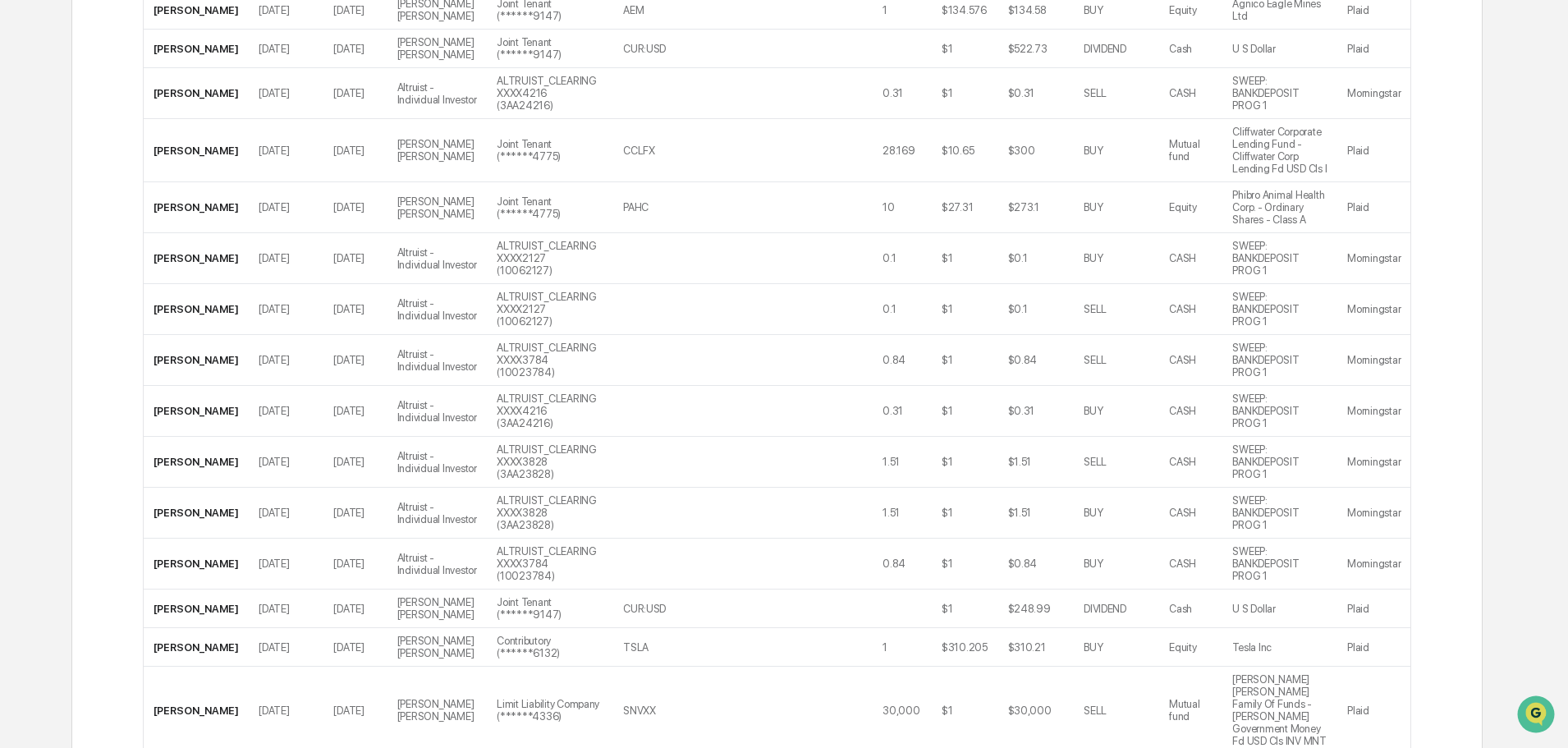
drag, startPoint x: 487, startPoint y: 627, endPoint x: 530, endPoint y: 628, distance: 43.0
copy td "10062127"
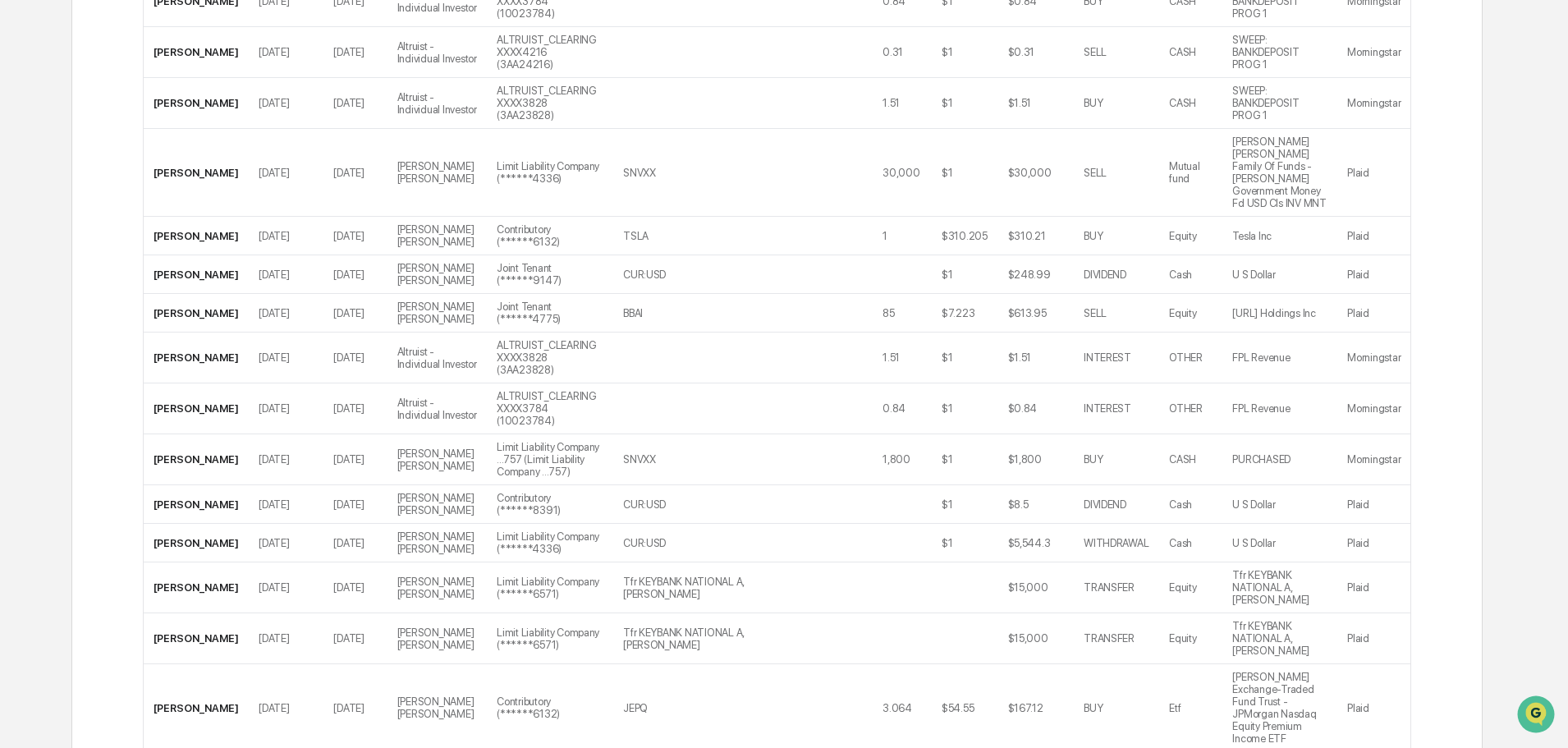
scroll to position [2130, 0]
